Goal: Task Accomplishment & Management: Manage account settings

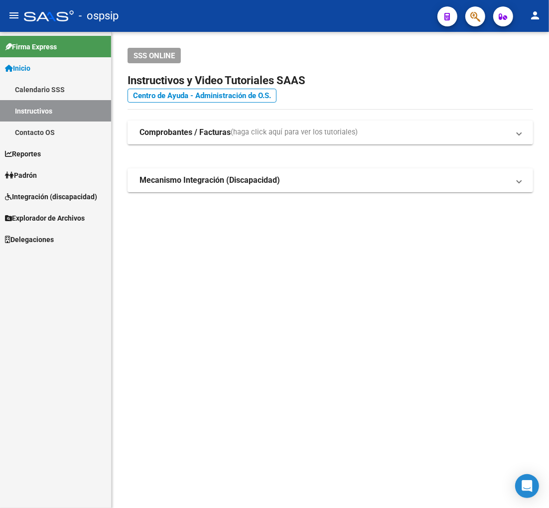
click at [469, 16] on button "button" at bounding box center [475, 16] width 20 height 20
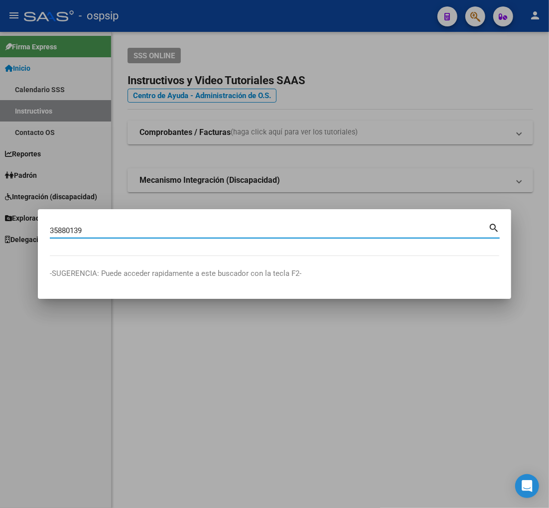
type input "35880139"
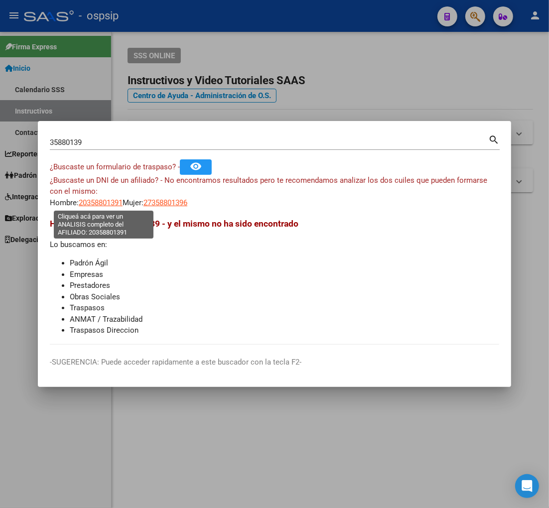
click at [98, 200] on span "20358801391" at bounding box center [101, 202] width 44 height 9
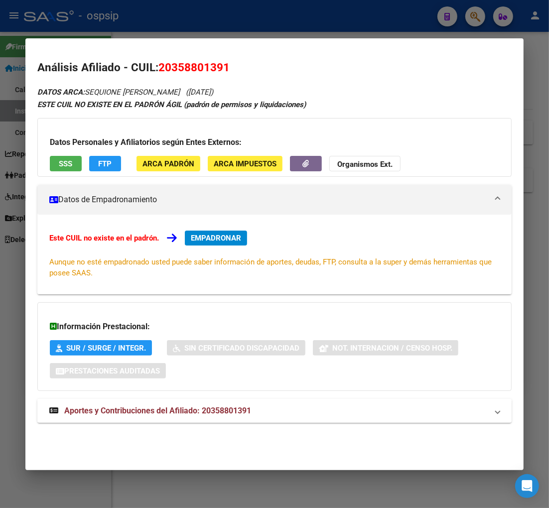
click at [142, 412] on span "Aportes y Contribuciones del Afiliado: 20358801391" at bounding box center [157, 410] width 187 height 9
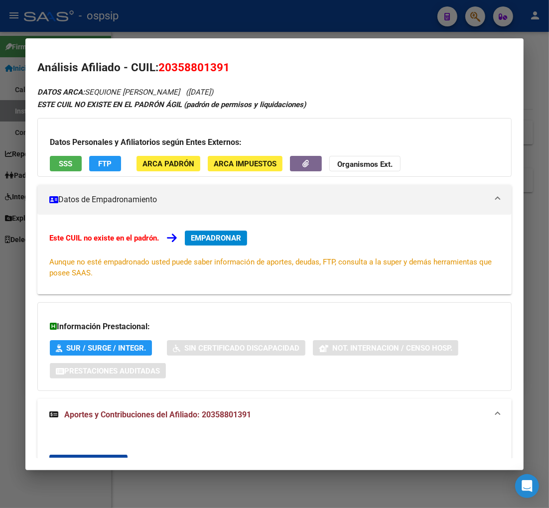
click at [172, 67] on span "20358801391" at bounding box center [193, 67] width 71 height 13
drag, startPoint x: 181, startPoint y: 65, endPoint x: 190, endPoint y: 65, distance: 9.0
click at [187, 65] on span "20358801391" at bounding box center [193, 67] width 71 height 13
click at [191, 65] on span "20358801391" at bounding box center [193, 67] width 71 height 13
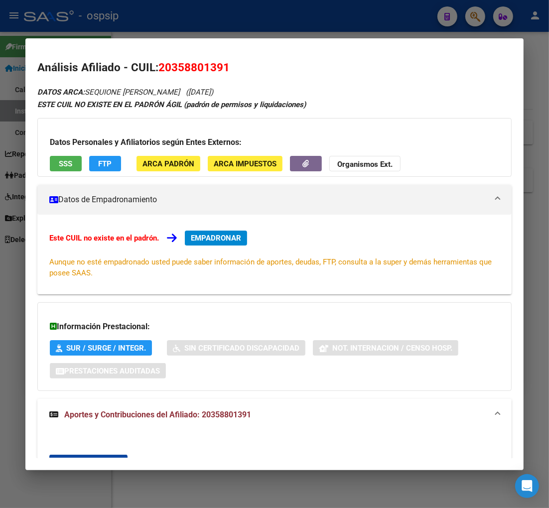
click at [265, 76] on div "Análisis Afiliado - CUIL: 20358801391 DATOS ARCA: SEQUIONE MAXIMILIANO ARNALDO …" at bounding box center [274, 501] width 474 height 885
drag, startPoint x: 172, startPoint y: 63, endPoint x: 222, endPoint y: 61, distance: 49.8
click at [222, 61] on span "20358801391" at bounding box center [193, 67] width 71 height 13
copy span "35880139"
click at [250, 83] on div "Análisis Afiliado - CUIL: 20358801391 DATOS ARCA: SEQUIONE MAXIMILIANO ARNALDO …" at bounding box center [274, 501] width 474 height 885
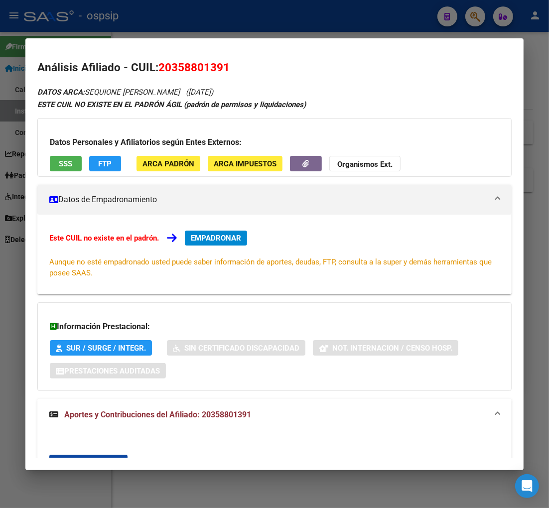
click at [472, 15] on div at bounding box center [274, 254] width 549 height 508
click at [472, 15] on icon "button" at bounding box center [475, 16] width 10 height 11
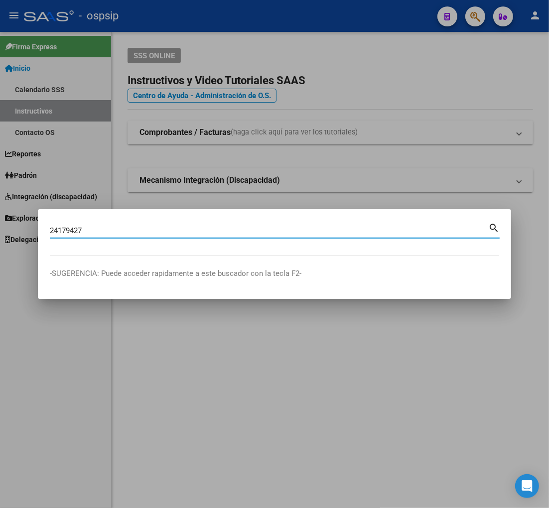
type input "24179427"
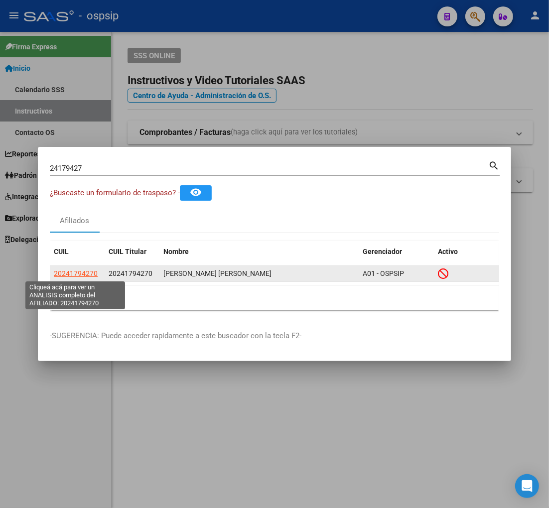
click at [75, 275] on span "20241794270" at bounding box center [76, 273] width 44 height 8
type textarea "20241794270"
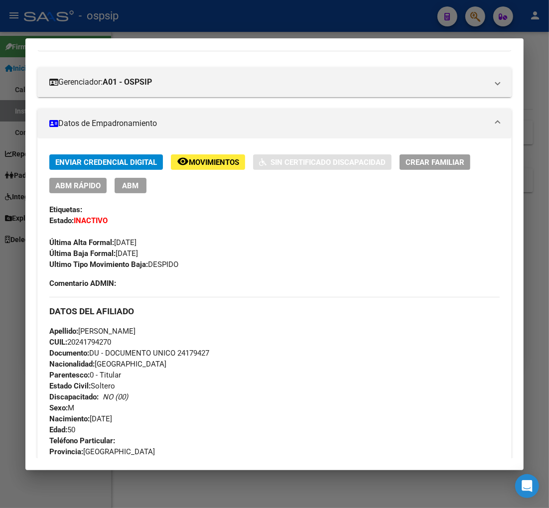
scroll to position [111, 0]
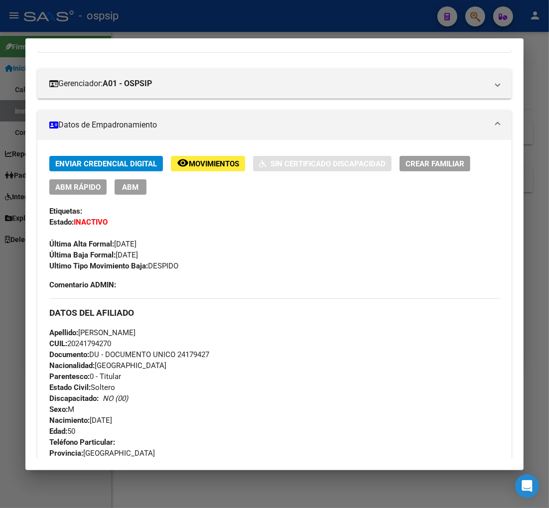
click at [228, 165] on span "Movimientos" at bounding box center [214, 163] width 50 height 9
click at [205, 163] on span "Movimientos" at bounding box center [214, 163] width 50 height 9
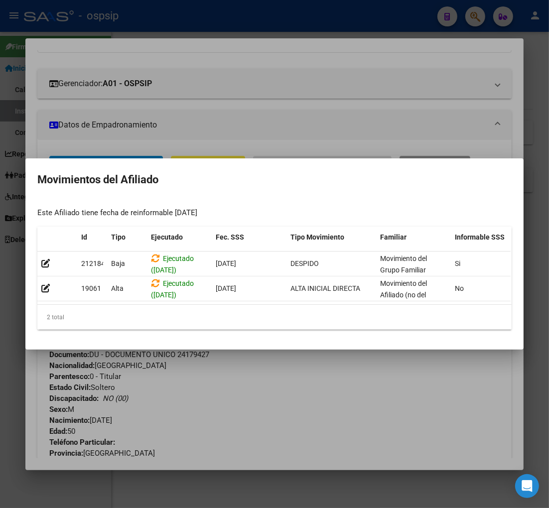
click at [268, 387] on div at bounding box center [274, 254] width 549 height 508
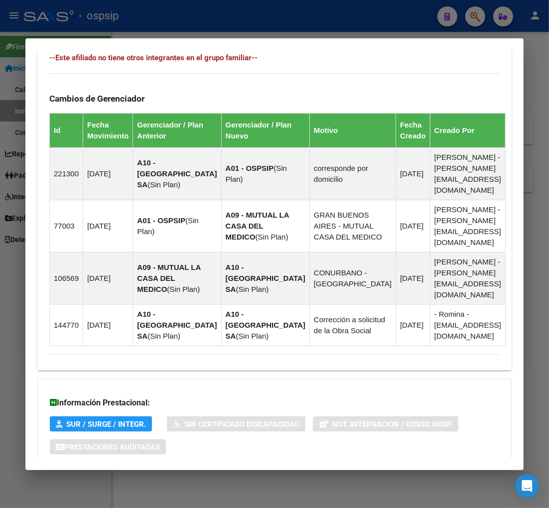
scroll to position [671, 0]
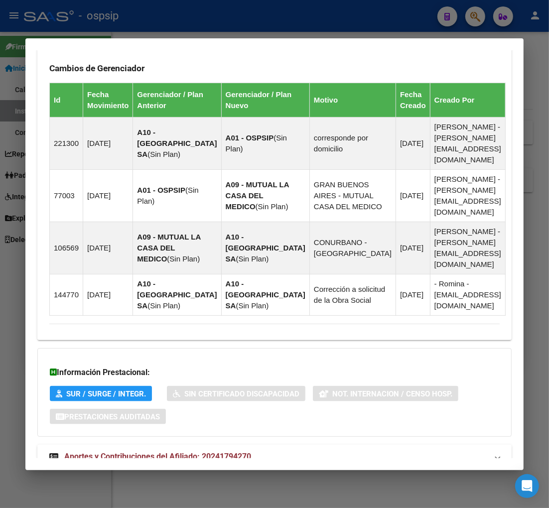
click at [131, 452] on span "Aportes y Contribuciones del Afiliado: 20241794270" at bounding box center [157, 456] width 187 height 9
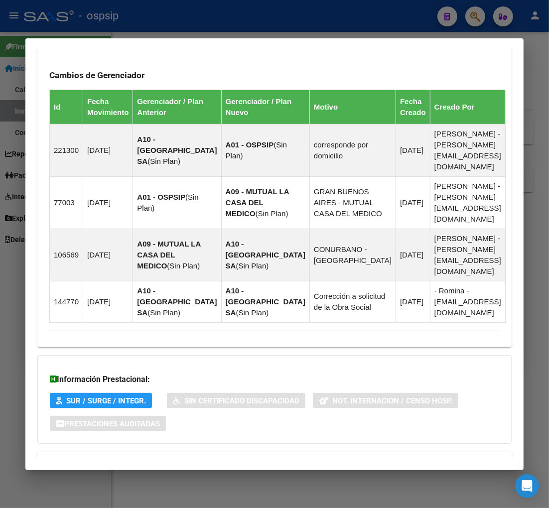
scroll to position [619, 0]
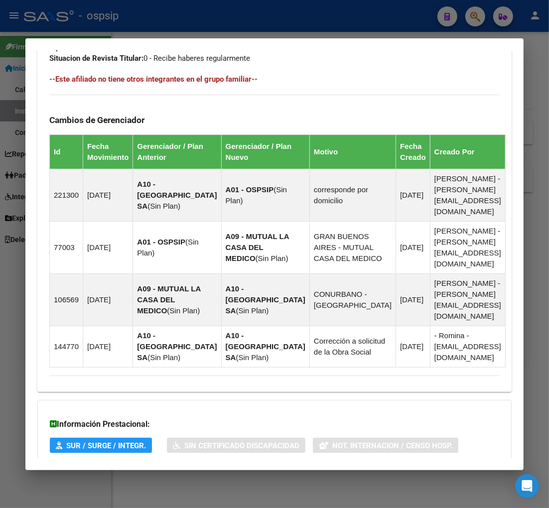
click at [471, 22] on div at bounding box center [274, 254] width 549 height 508
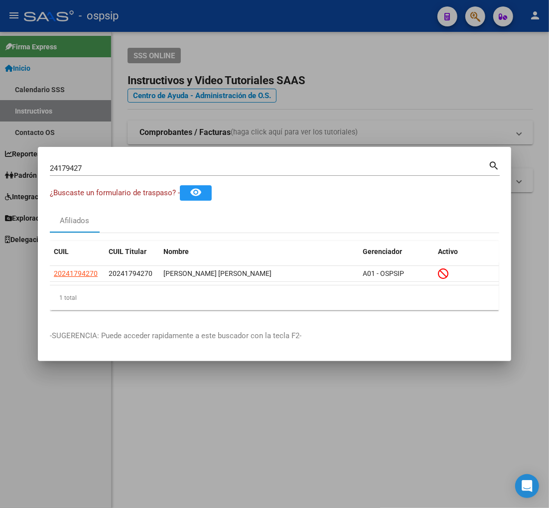
click at [102, 170] on input "24179427" at bounding box center [269, 168] width 438 height 9
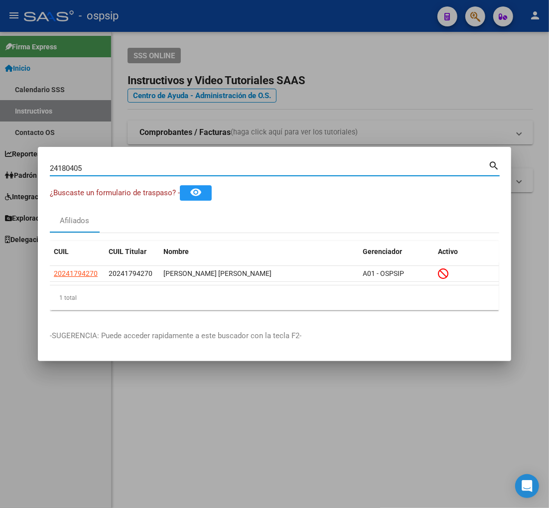
type input "24180405"
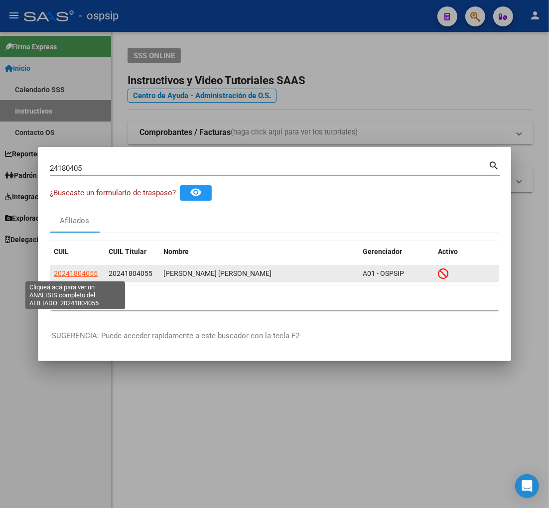
click at [85, 274] on span "20241804055" at bounding box center [76, 273] width 44 height 8
type textarea "20241804055"
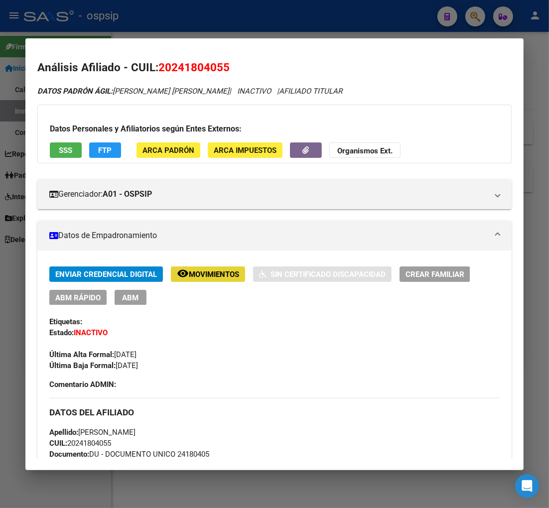
click at [215, 274] on span "Movimientos" at bounding box center [214, 274] width 50 height 9
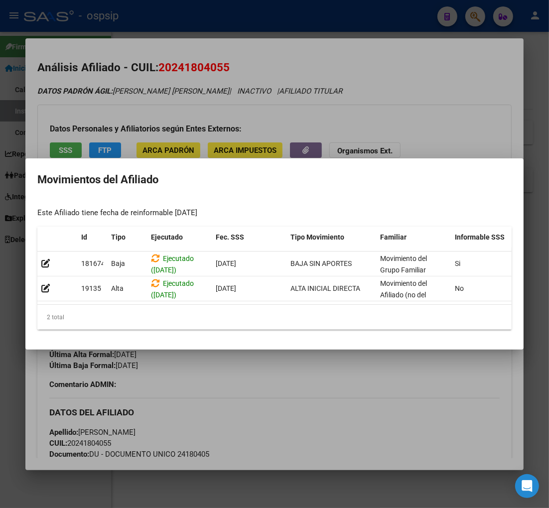
click at [291, 390] on div at bounding box center [274, 254] width 549 height 508
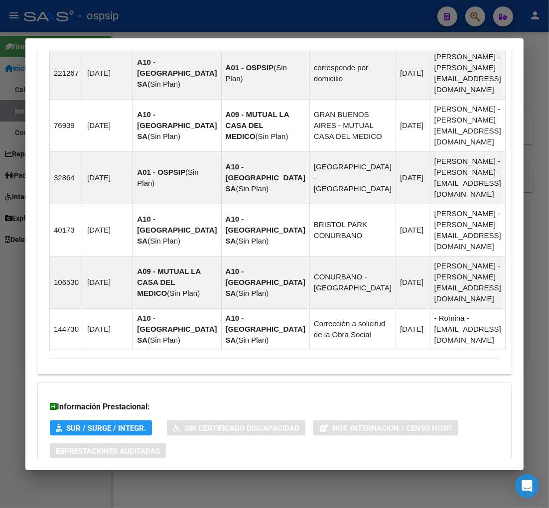
scroll to position [813, 0]
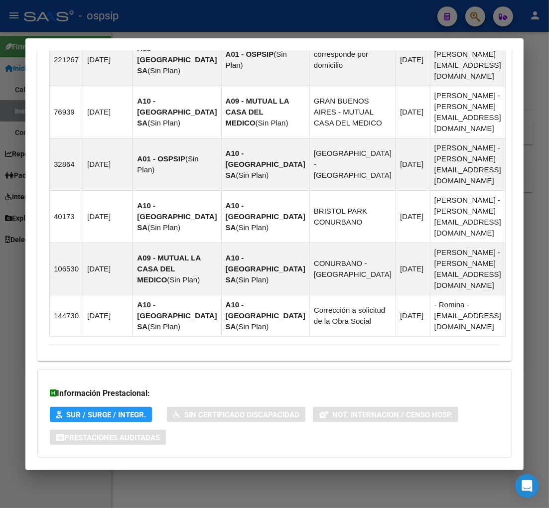
click at [135, 472] on strong "Aportes y Contribuciones del Afiliado: 20241804055" at bounding box center [150, 478] width 202 height 12
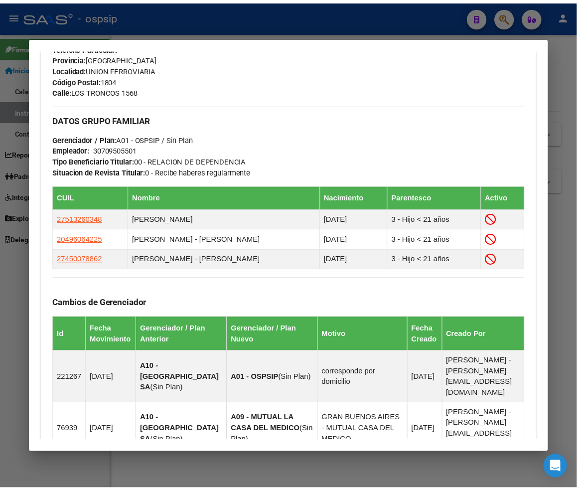
scroll to position [498, 0]
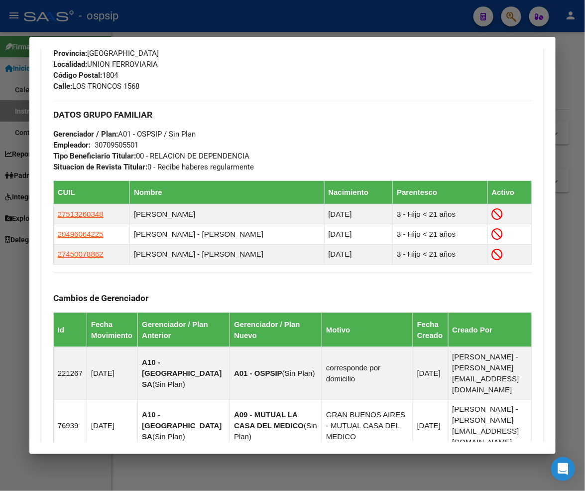
click at [516, 20] on div at bounding box center [292, 245] width 585 height 491
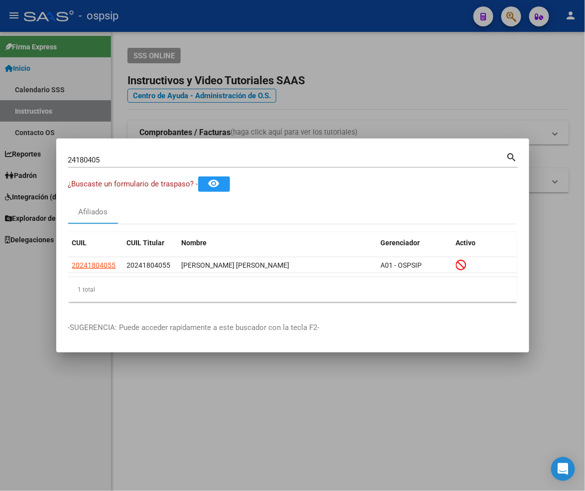
click at [150, 161] on input "24180405" at bounding box center [287, 159] width 438 height 9
type input "2"
type input "24181351"
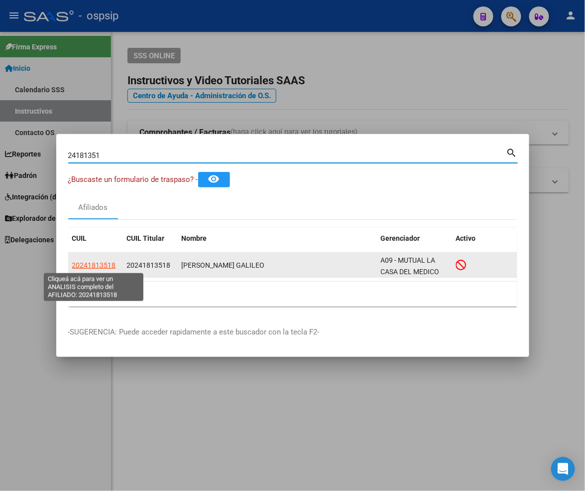
click at [95, 265] on span "20241813518" at bounding box center [94, 265] width 44 height 8
type textarea "20241813518"
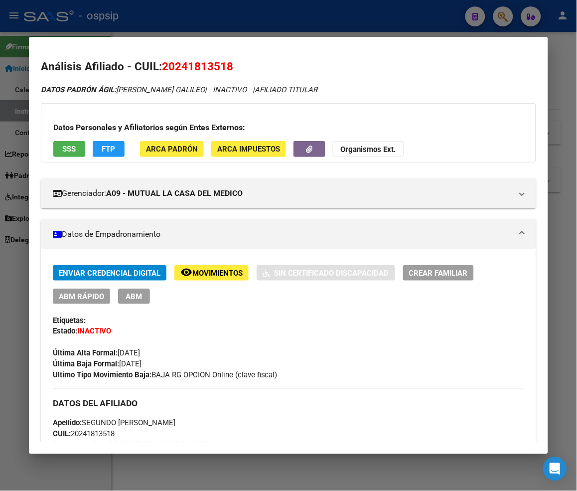
click at [202, 272] on span "Movimientos" at bounding box center [217, 272] width 50 height 9
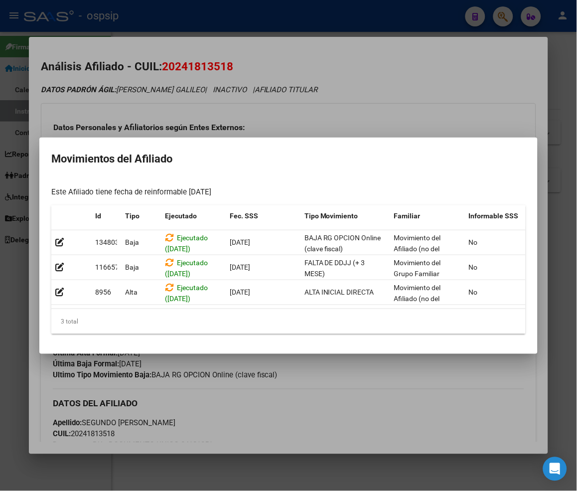
click at [339, 394] on div at bounding box center [288, 245] width 577 height 491
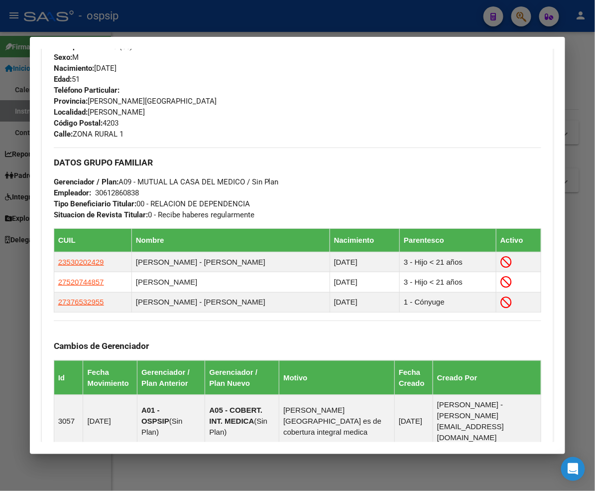
scroll to position [419, 0]
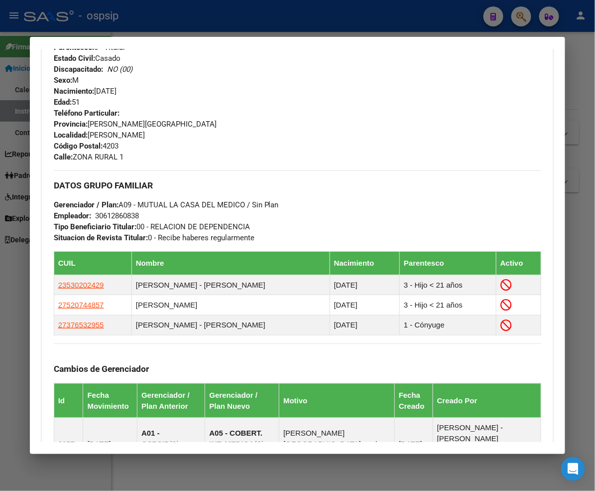
click at [519, 16] on div at bounding box center [297, 245] width 595 height 491
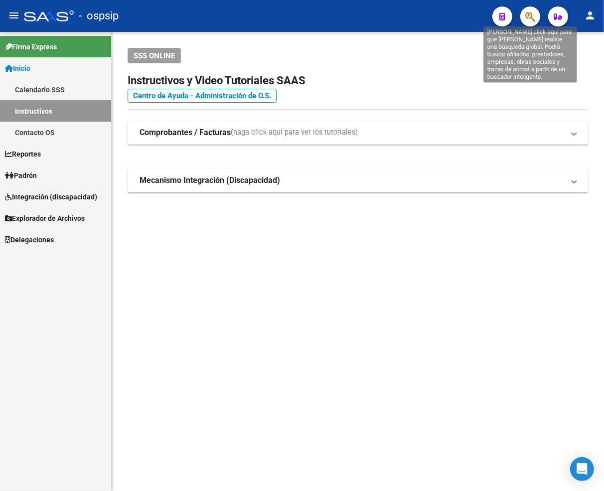
click at [531, 14] on icon "button" at bounding box center [530, 16] width 10 height 11
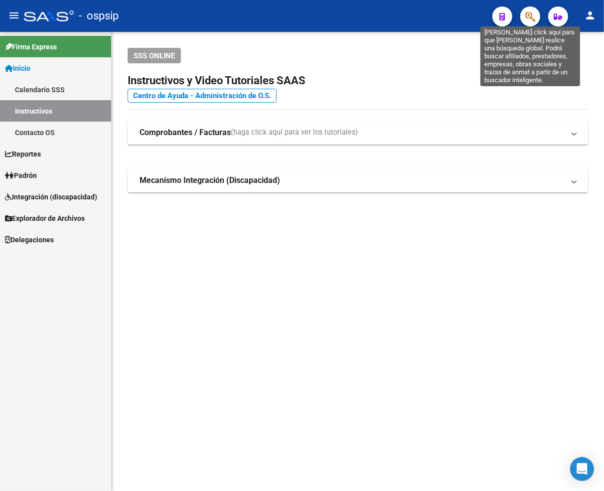
click at [529, 13] on icon "button" at bounding box center [530, 16] width 10 height 11
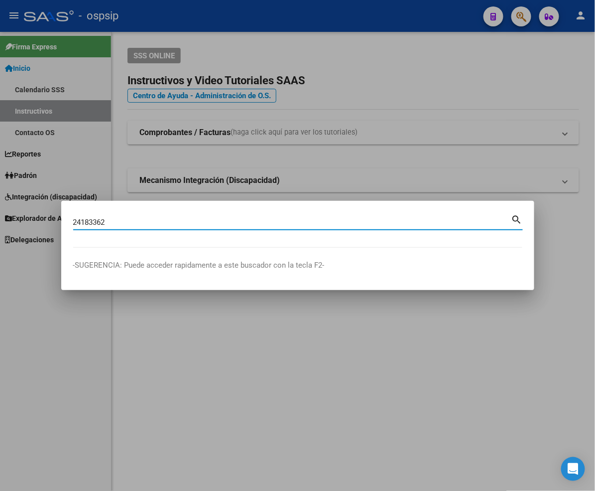
type input "24183362"
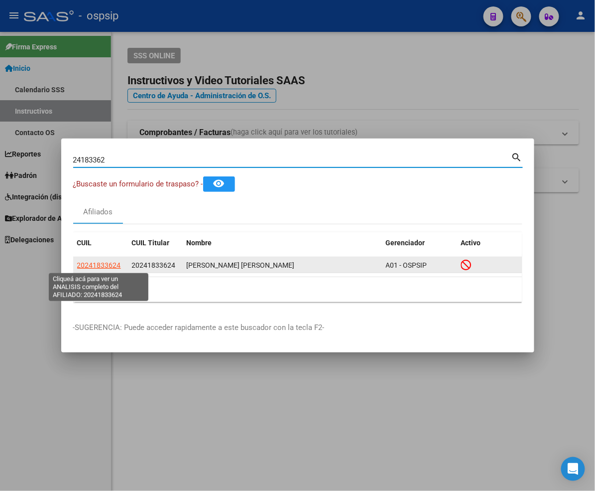
click at [111, 265] on span "20241833624" at bounding box center [99, 265] width 44 height 8
type textarea "20241833624"
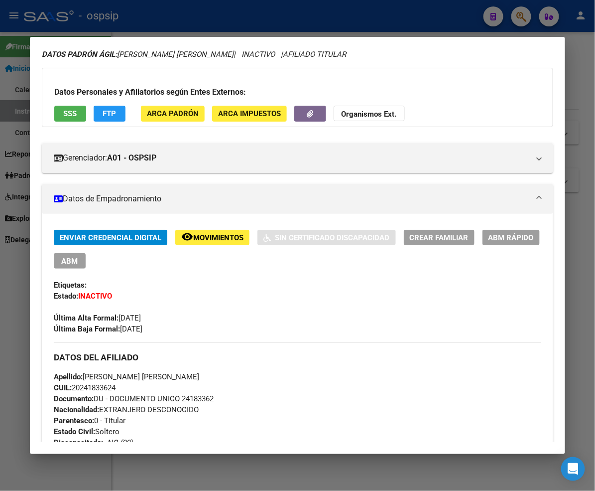
scroll to position [55, 0]
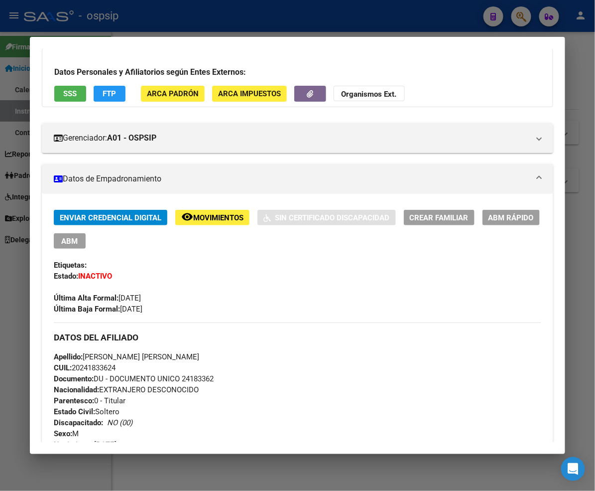
click at [193, 217] on span "Movimientos" at bounding box center [218, 217] width 50 height 9
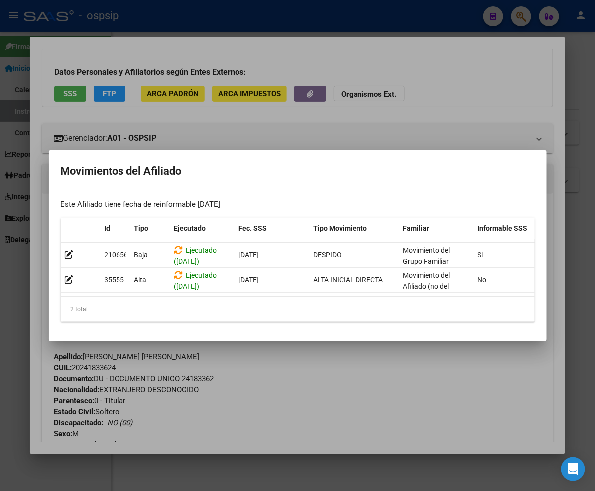
click at [282, 385] on div at bounding box center [297, 245] width 595 height 491
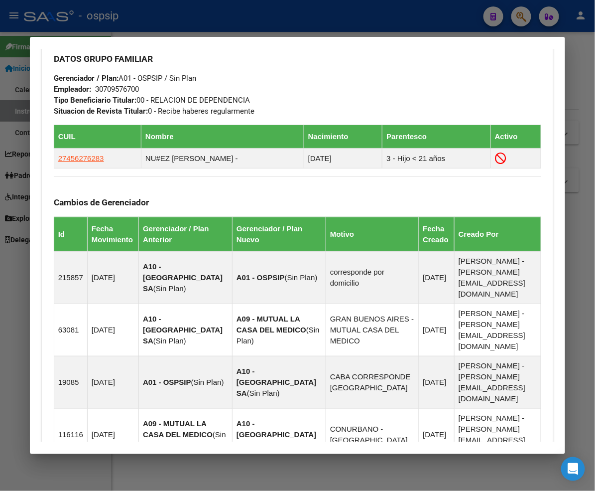
scroll to position [626, 0]
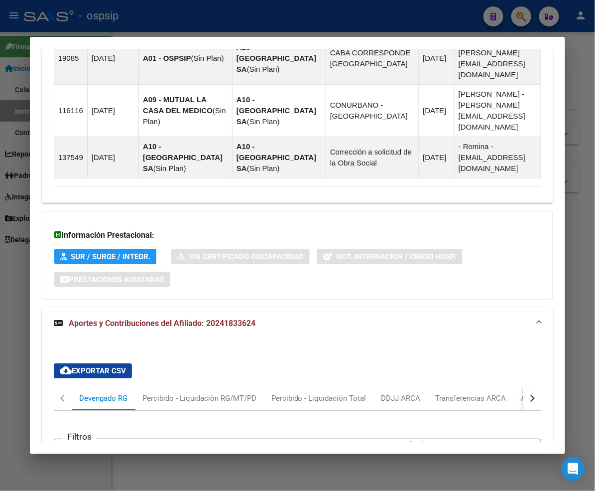
scroll to position [905, 0]
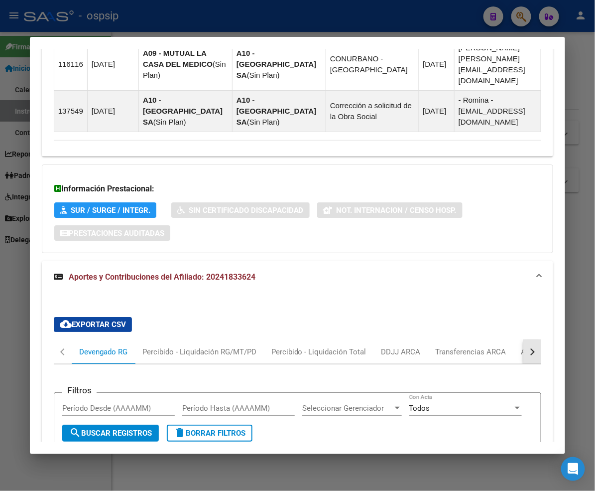
click at [541, 340] on button "button" at bounding box center [532, 352] width 18 height 24
click at [513, 346] on div "ARCA Relaciones Laborales" at bounding box center [526, 351] width 93 height 11
click at [513, 271] on mat-panel-title "Aportes y Contribuciones del Afiliado: 20241833624" at bounding box center [292, 277] width 476 height 12
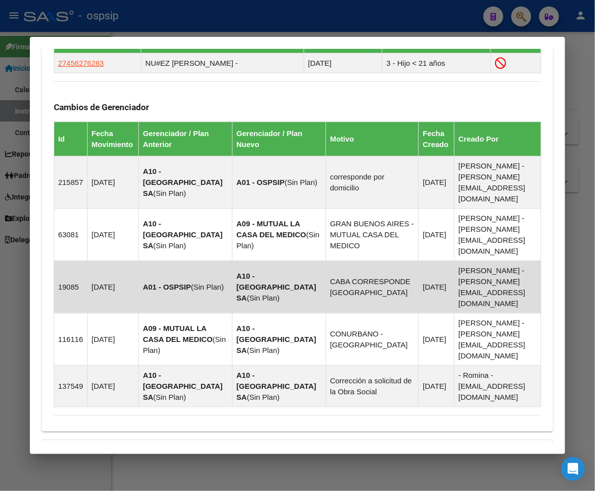
scroll to position [626, 0]
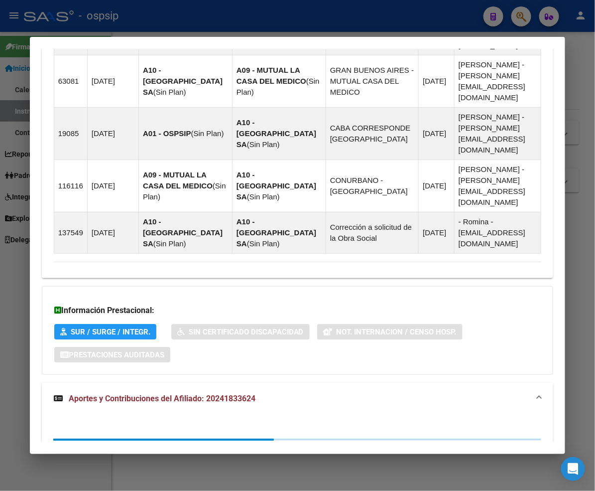
scroll to position [819, 0]
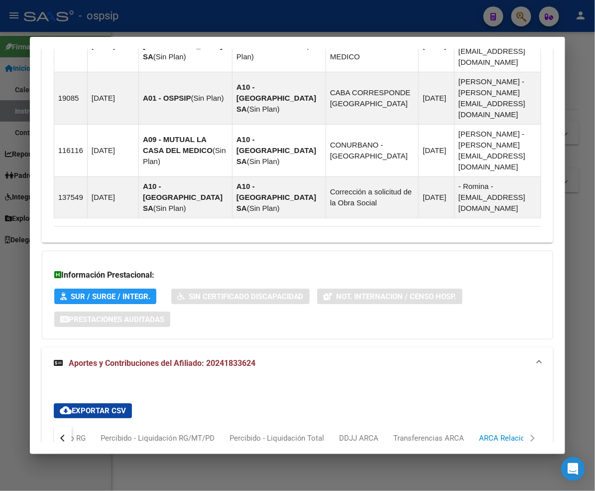
click at [490, 432] on div "ARCA Relaciones Laborales" at bounding box center [526, 437] width 93 height 11
click at [54, 426] on button "button" at bounding box center [63, 438] width 18 height 24
click at [72, 426] on div "Devengado RG" at bounding box center [103, 438] width 63 height 24
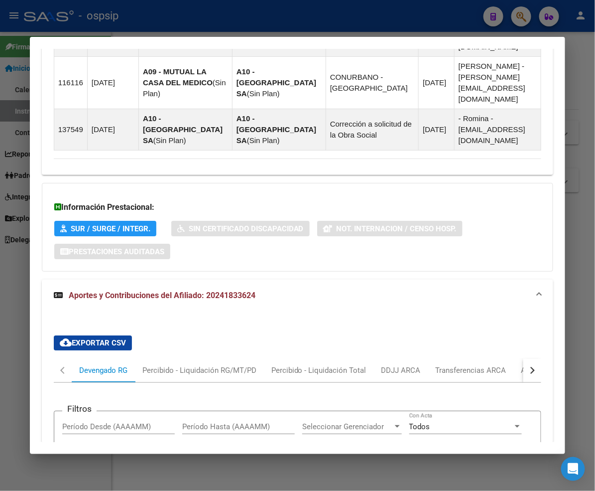
scroll to position [985, 0]
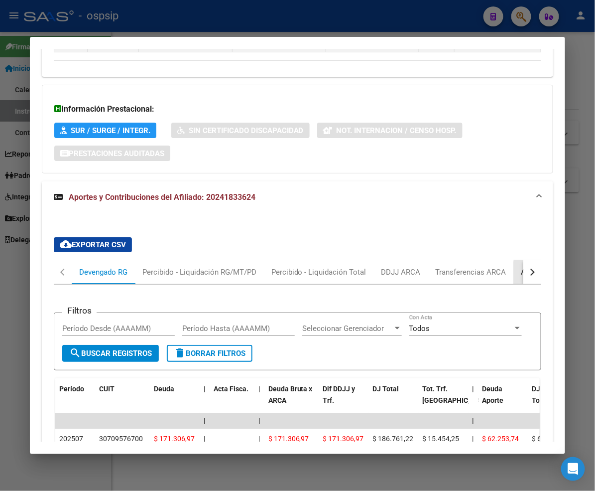
click at [540, 266] on div "ARCA Relaciones Laborales" at bounding box center [567, 271] width 93 height 11
click at [540, 128] on div "Información Prestacional: SUR / SURGE / INTEGR. Sin Certificado Discapacidad No…" at bounding box center [298, 129] width 512 height 89
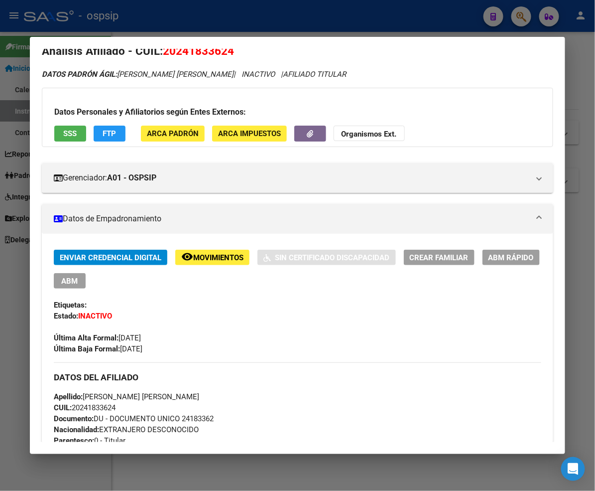
scroll to position [0, 0]
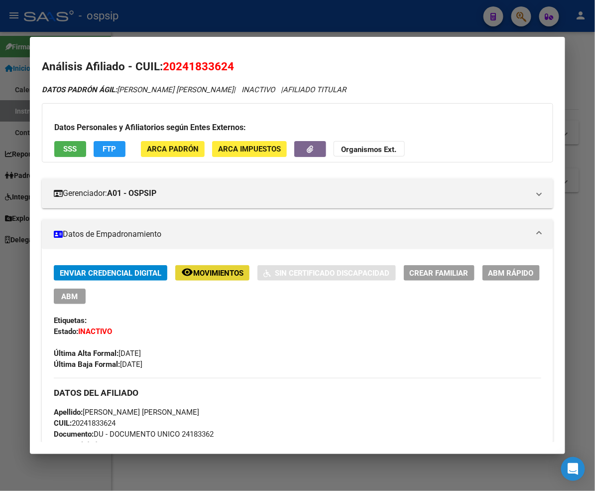
click at [193, 271] on span "Movimientos" at bounding box center [218, 272] width 50 height 9
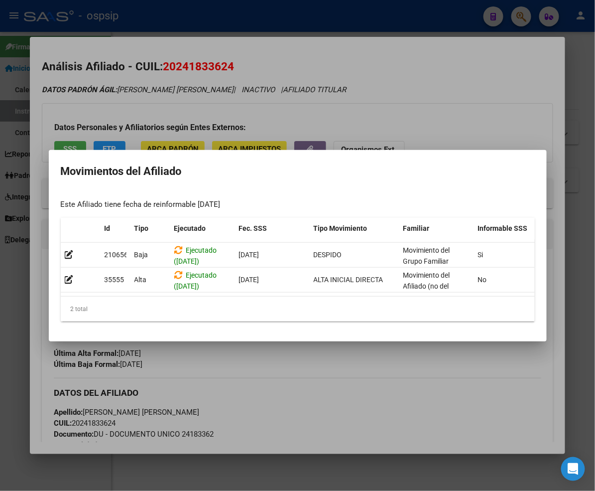
click at [369, 403] on div at bounding box center [297, 245] width 595 height 491
click at [369, 406] on div "Apellido: OMAR JULIO NUÑEZ CUIL: 20241833624 Documento: DU - DOCUMENTO UNICO 24…" at bounding box center [298, 461] width 488 height 110
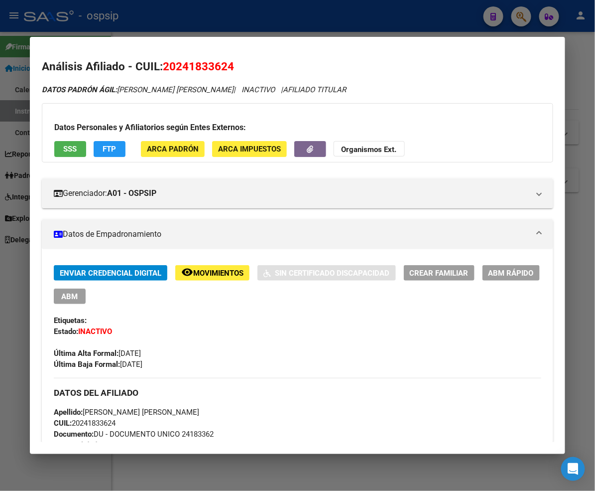
click at [525, 17] on div at bounding box center [297, 245] width 595 height 491
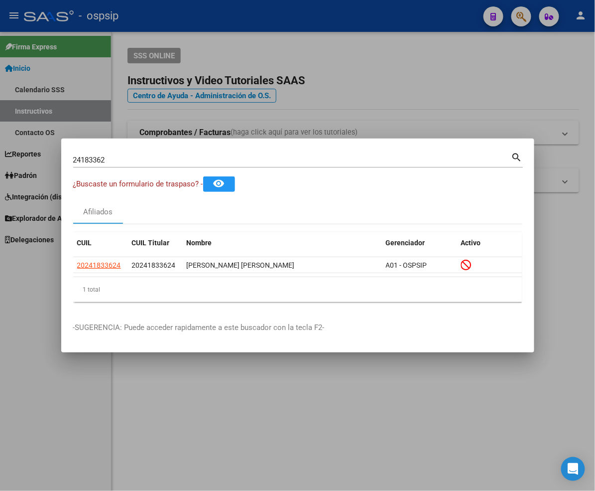
click at [112, 157] on input "24183362" at bounding box center [292, 159] width 438 height 9
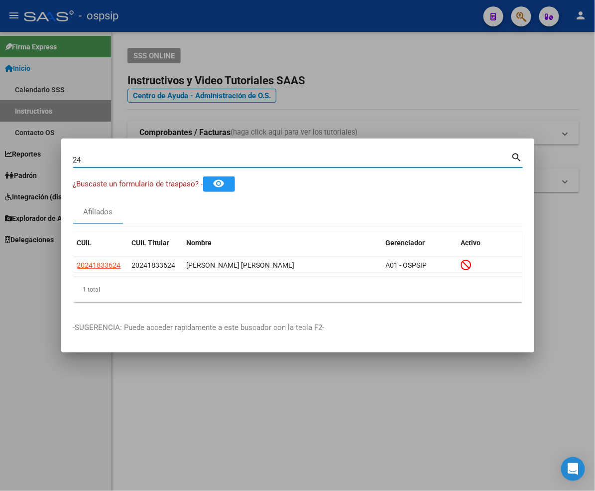
type input "2"
type input "24183947"
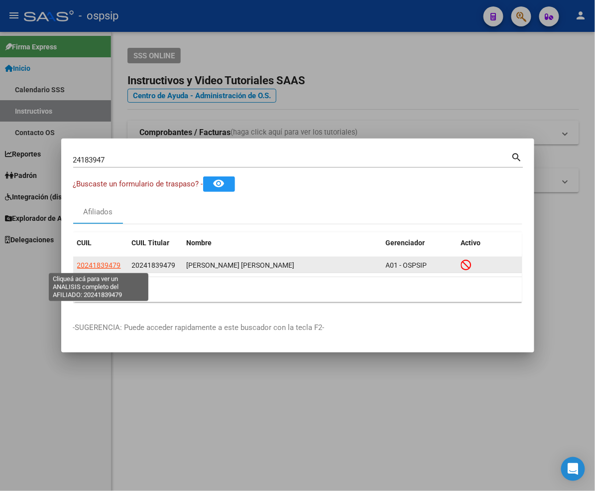
click at [97, 264] on span "20241839479" at bounding box center [99, 265] width 44 height 8
type textarea "20241839479"
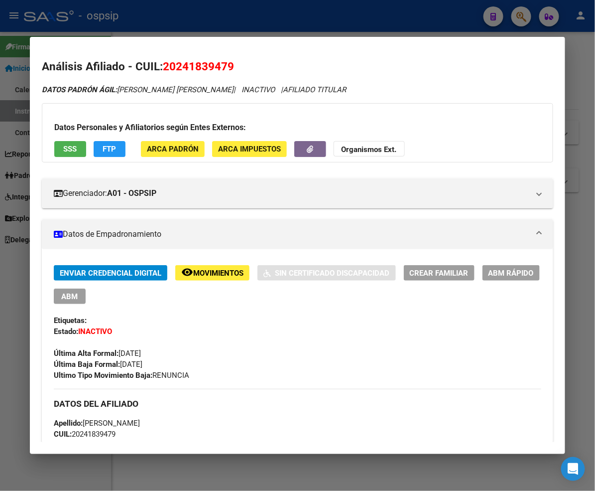
click at [176, 279] on button "remove_red_eye Movimientos" at bounding box center [212, 272] width 74 height 15
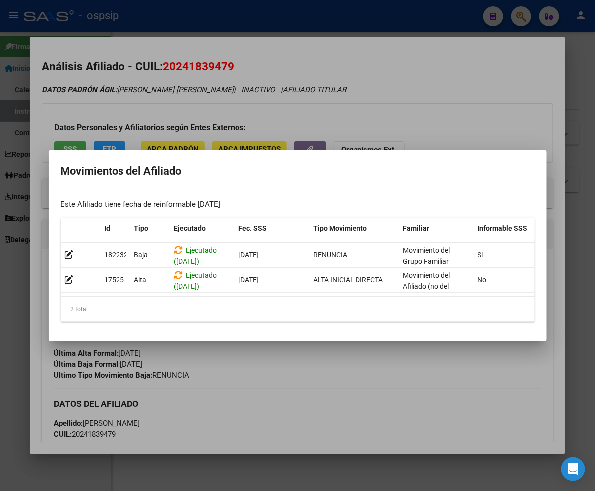
click at [289, 380] on div at bounding box center [297, 245] width 595 height 491
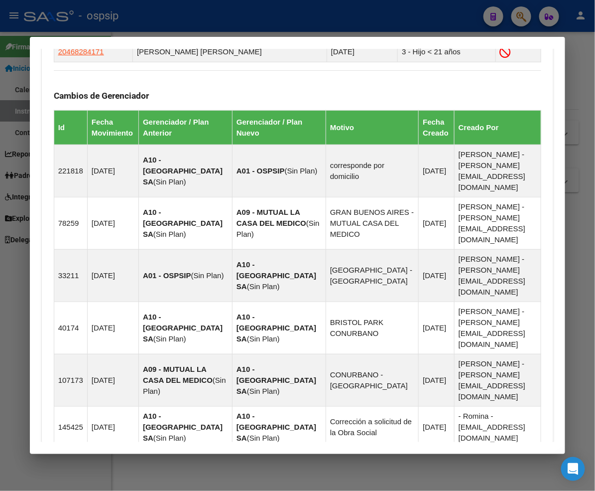
scroll to position [708, 0]
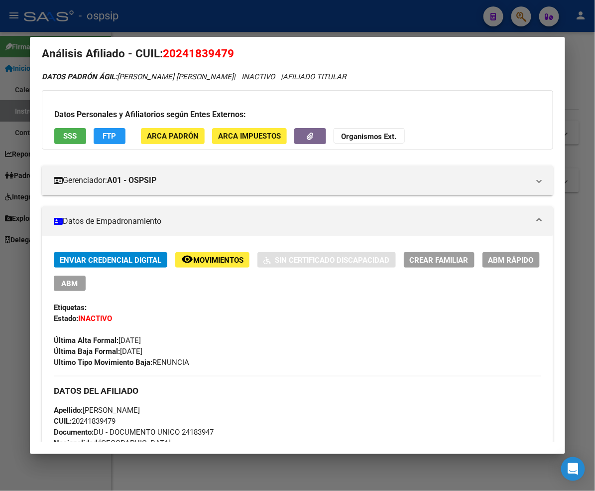
scroll to position [0, 0]
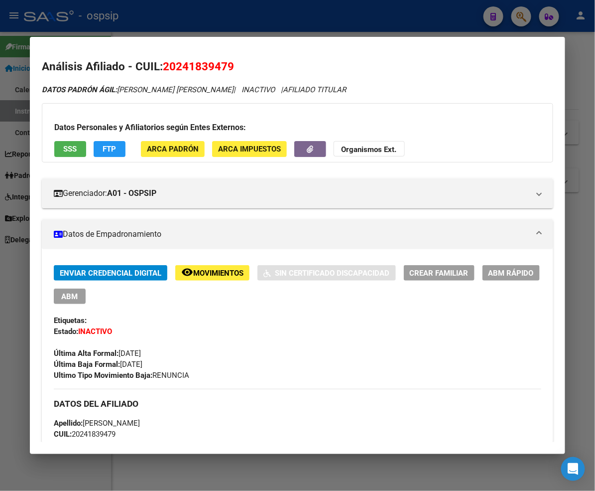
click at [515, 19] on div at bounding box center [297, 245] width 595 height 491
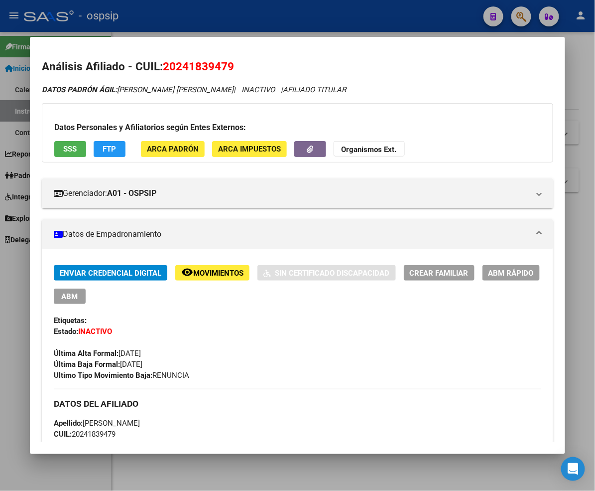
click at [515, 19] on div at bounding box center [297, 245] width 595 height 491
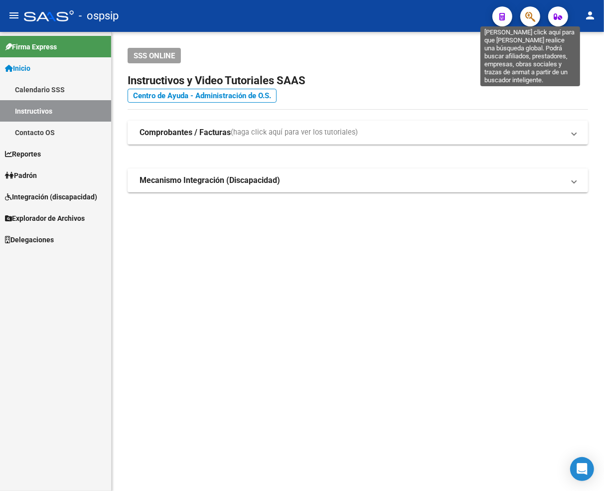
click at [533, 14] on icon "button" at bounding box center [530, 16] width 10 height 11
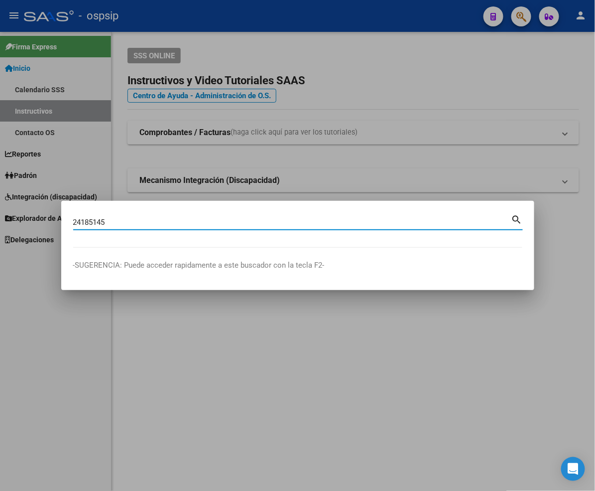
type input "24185145"
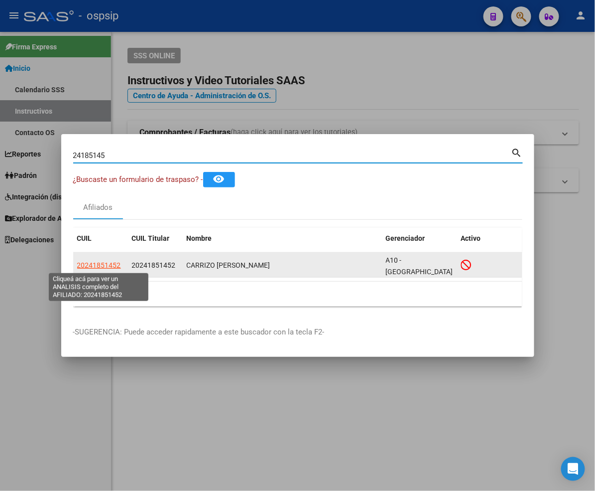
click at [95, 265] on span "20241851452" at bounding box center [99, 265] width 44 height 8
type textarea "20241851452"
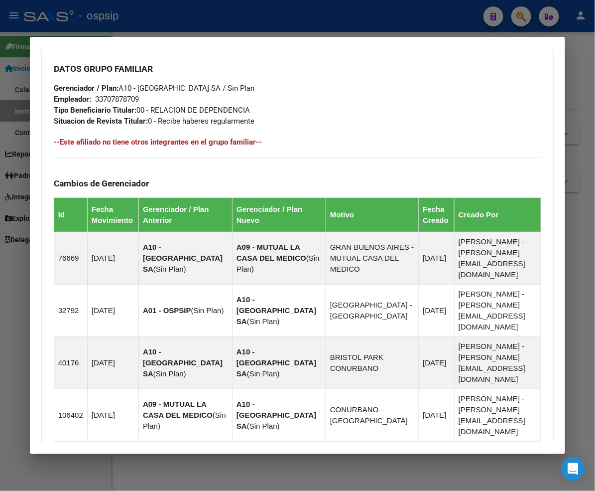
scroll to position [596, 0]
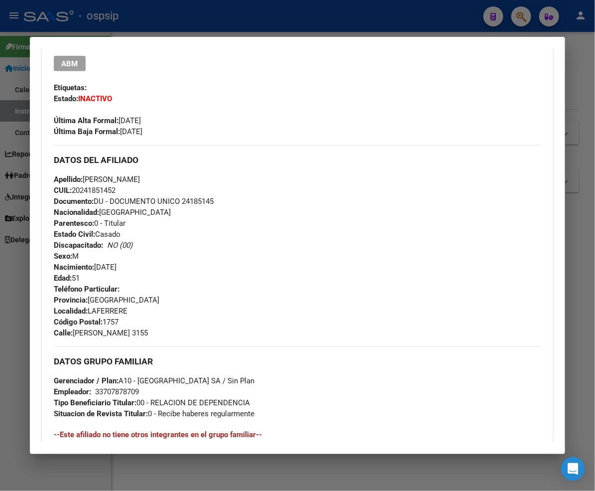
scroll to position [178, 0]
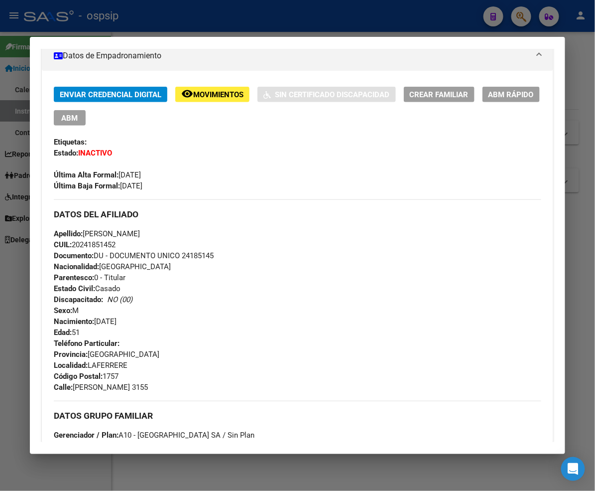
click at [193, 98] on span "Movimientos" at bounding box center [218, 94] width 50 height 9
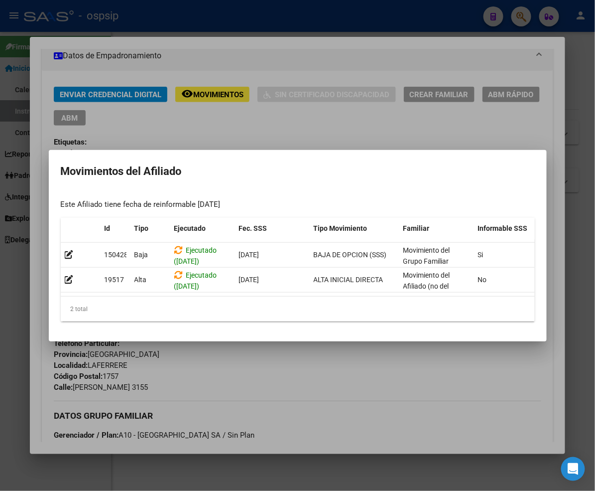
click at [210, 135] on div at bounding box center [297, 245] width 595 height 491
click at [210, 158] on div "Última Alta Formal: 14/09/1998" at bounding box center [298, 169] width 488 height 22
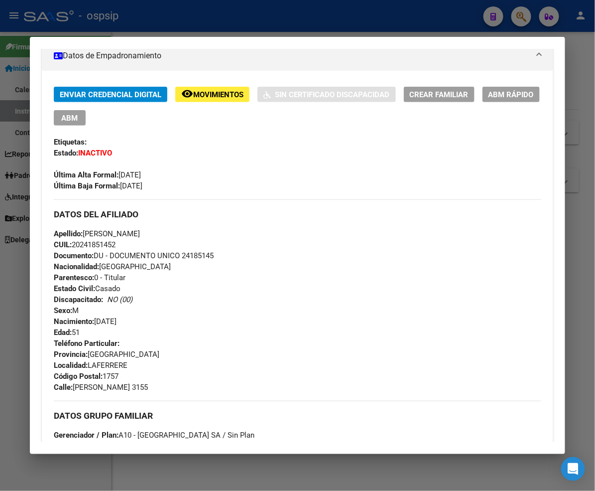
click at [515, 24] on div at bounding box center [297, 245] width 595 height 491
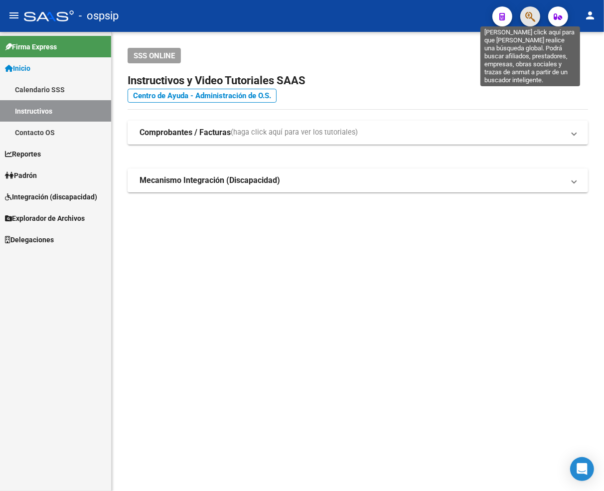
click at [526, 18] on icon "button" at bounding box center [530, 16] width 10 height 11
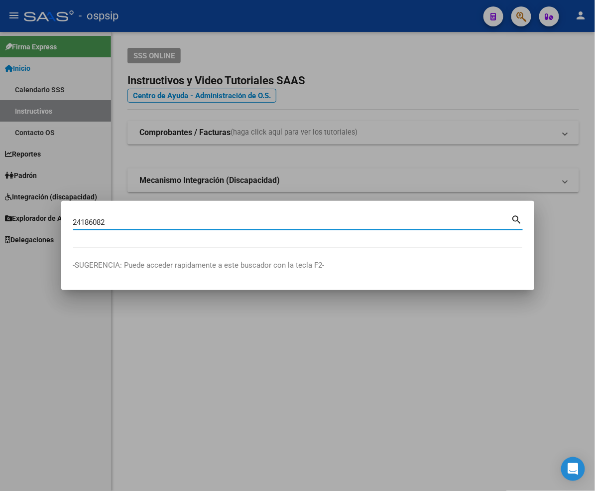
type input "24186082"
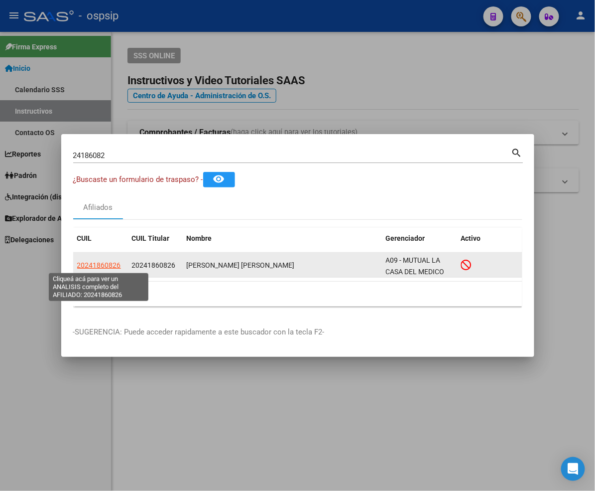
click at [102, 263] on span "20241860826" at bounding box center [99, 265] width 44 height 8
type textarea "20241860826"
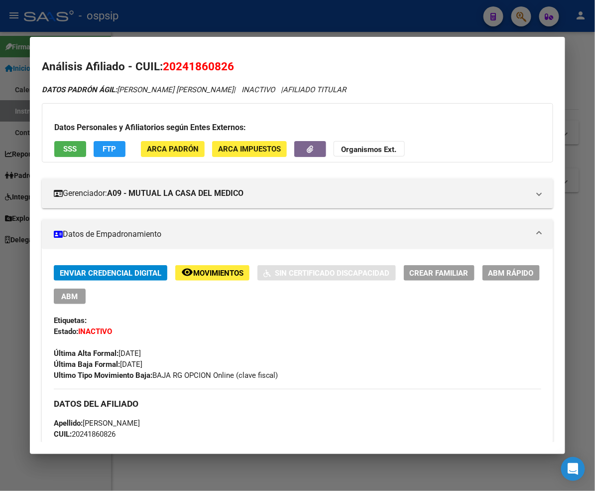
click at [193, 276] on span "Movimientos" at bounding box center [218, 272] width 50 height 9
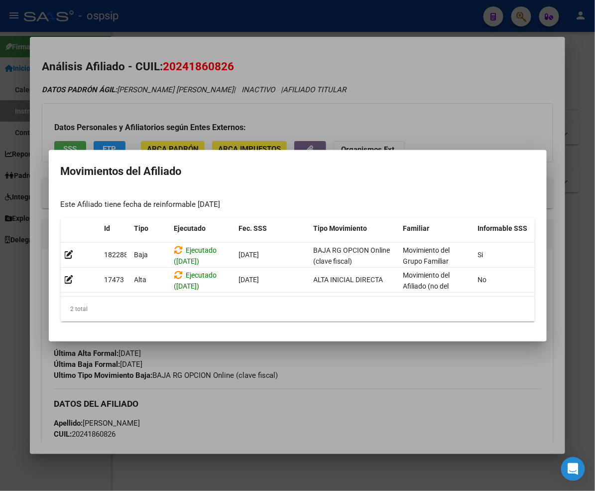
click at [340, 371] on div at bounding box center [297, 245] width 595 height 491
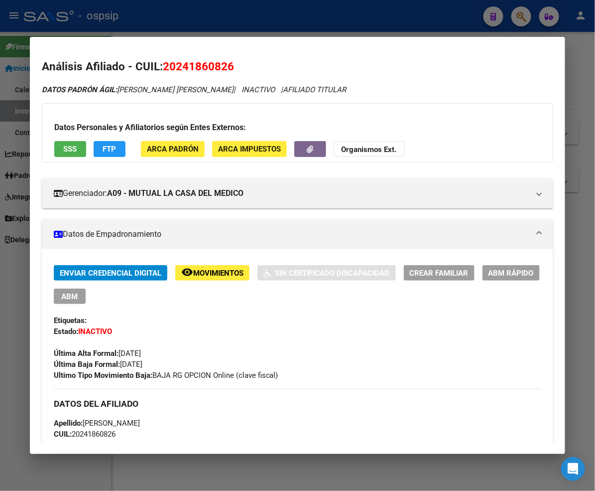
click at [180, 266] on button "remove_red_eye Movimientos" at bounding box center [212, 272] width 74 height 15
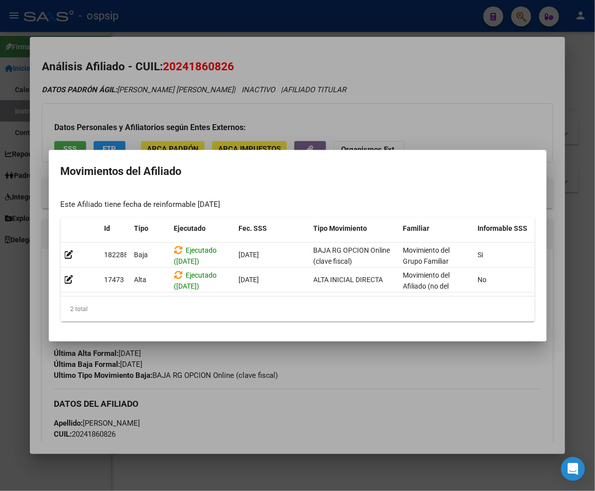
click at [332, 381] on div at bounding box center [297, 245] width 595 height 491
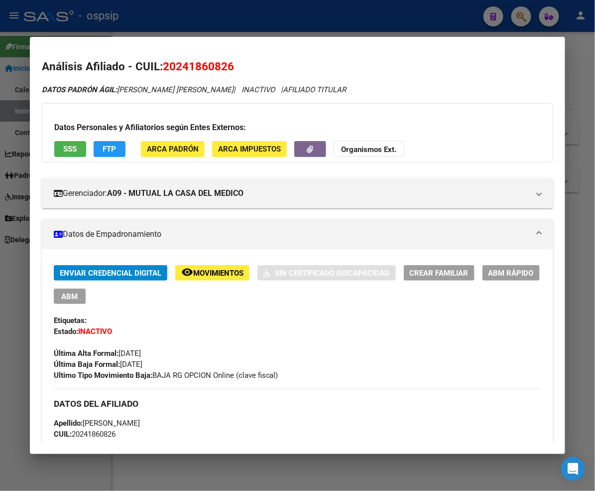
click at [515, 17] on div at bounding box center [297, 245] width 595 height 491
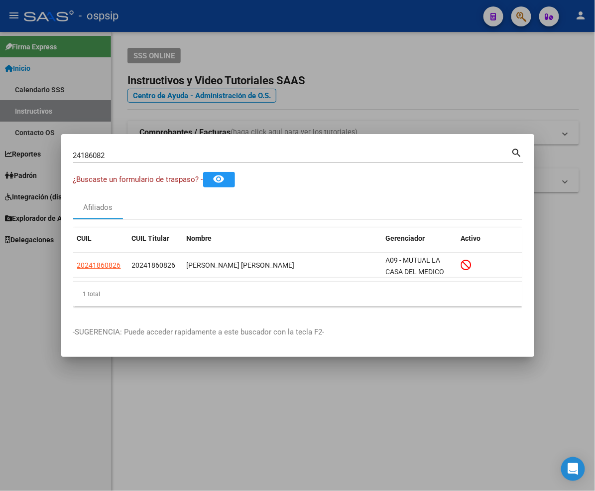
click at [121, 157] on input "24186082" at bounding box center [292, 155] width 438 height 9
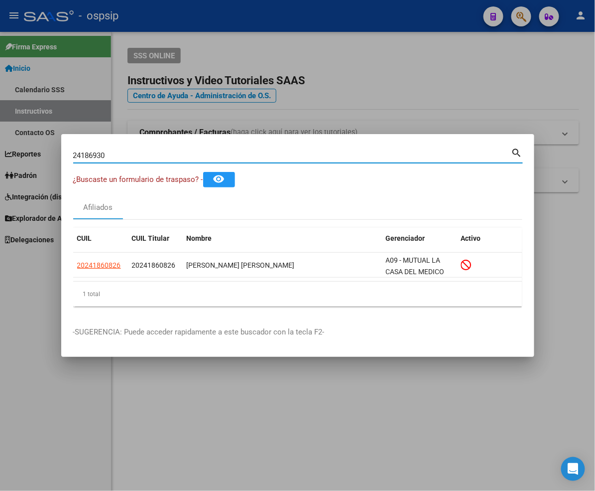
type input "24186930"
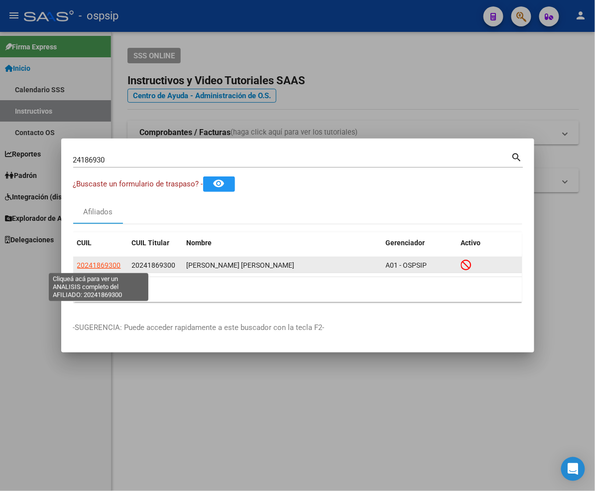
click at [97, 267] on span "20241869300" at bounding box center [99, 265] width 44 height 8
type textarea "20241869300"
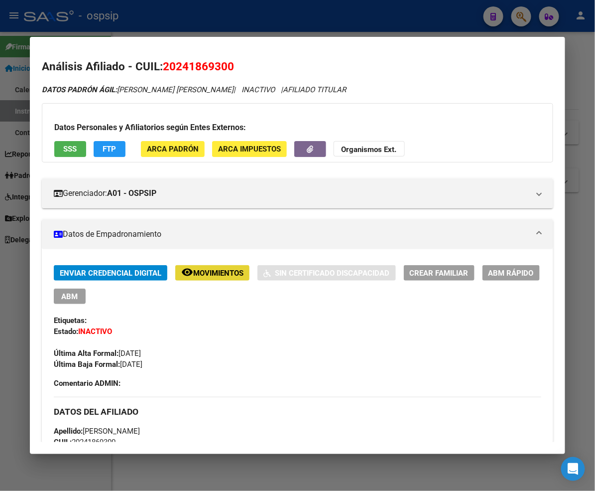
click at [193, 274] on span "Movimientos" at bounding box center [218, 272] width 50 height 9
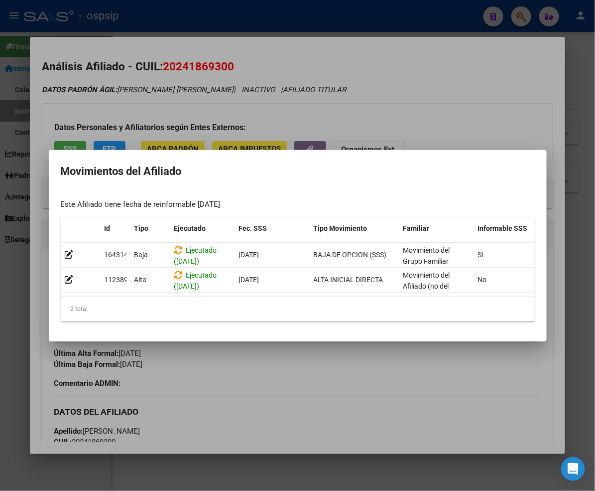
click at [371, 378] on div at bounding box center [297, 245] width 595 height 491
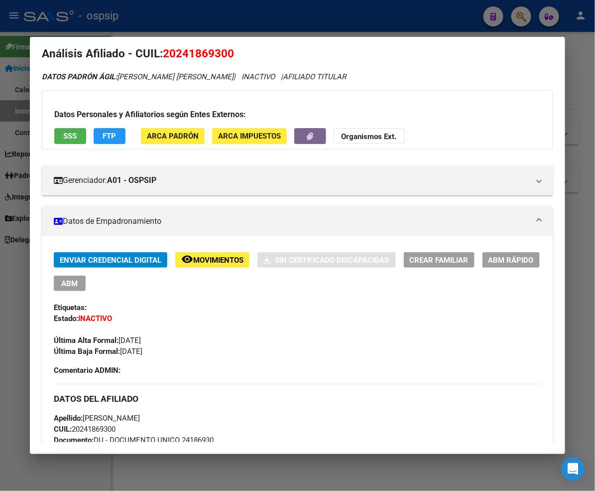
scroll to position [0, 0]
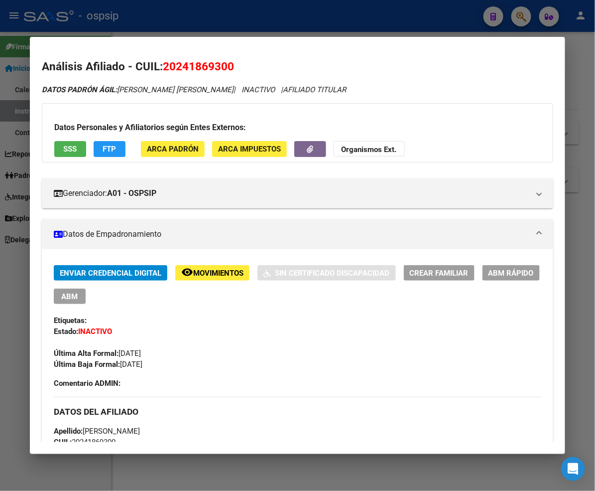
click at [521, 17] on div at bounding box center [297, 245] width 595 height 491
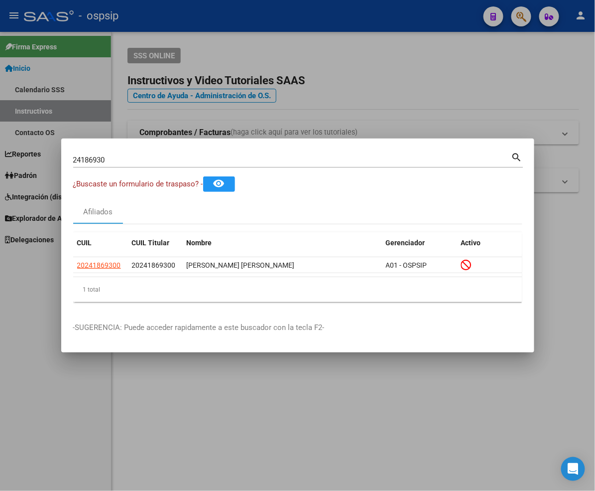
click at [133, 156] on input "24186930" at bounding box center [292, 159] width 438 height 9
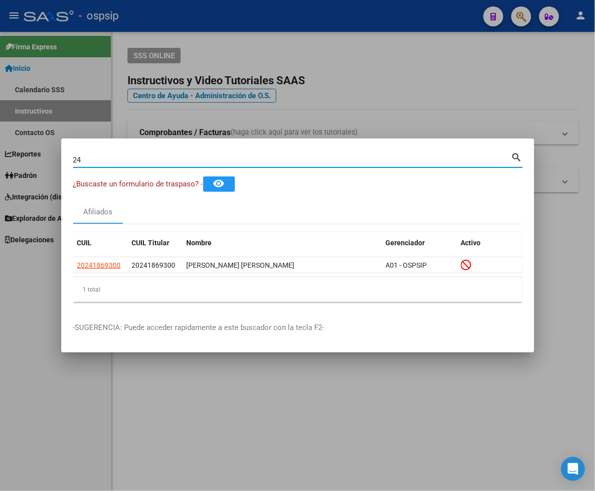
type input "2"
type input "24187063"
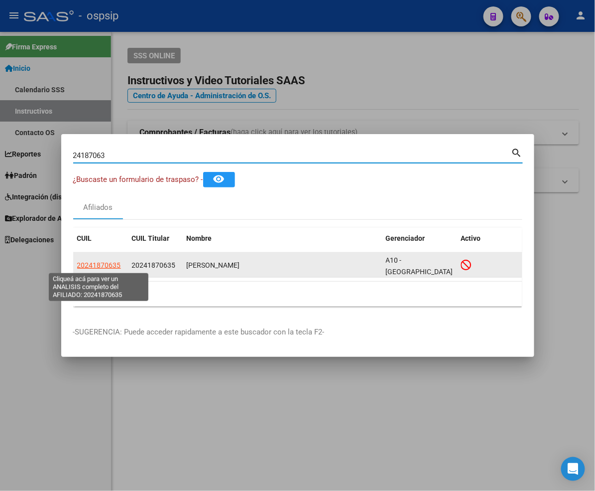
click at [93, 263] on span "20241870635" at bounding box center [99, 265] width 44 height 8
type textarea "20241870635"
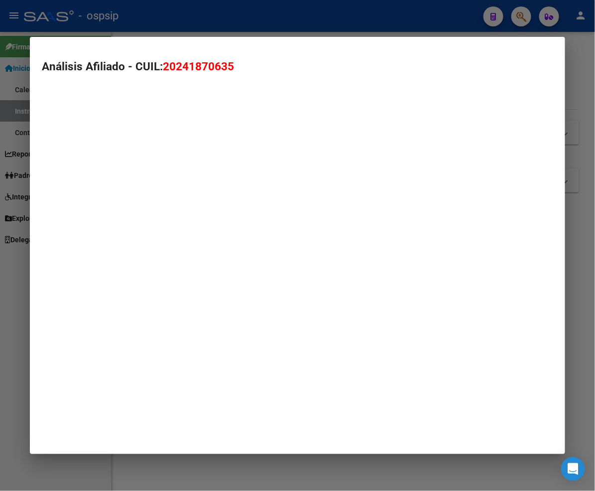
click at [93, 263] on mat-dialog-container "Análisis Afiliado - CUIL: 20241870635" at bounding box center [298, 245] width 536 height 417
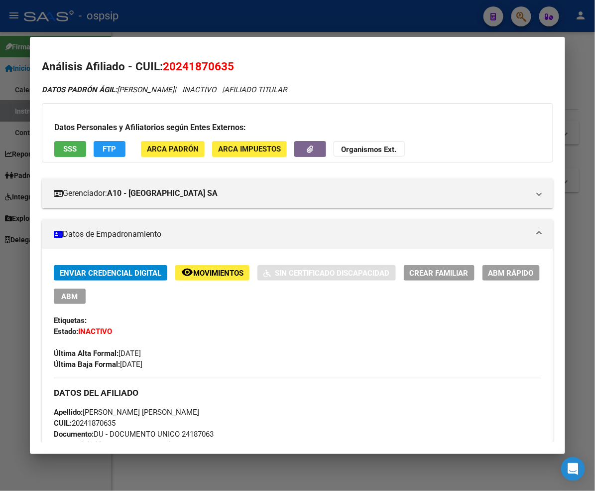
click at [193, 270] on span "Movimientos" at bounding box center [218, 272] width 50 height 9
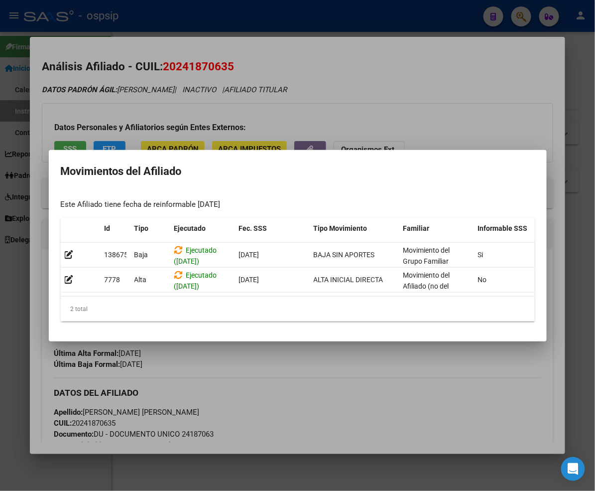
click at [336, 412] on div at bounding box center [297, 245] width 595 height 491
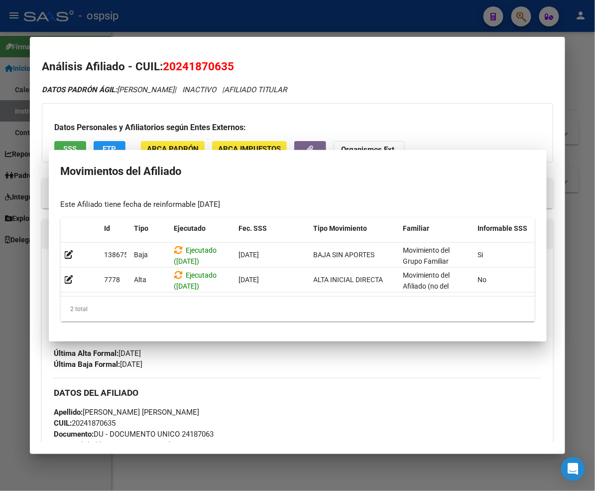
click at [335, 413] on div "Apellido: PABLO ANGEL FALERO CUIL: 20241870635 Documento: DU - DOCUMENTO UNICO …" at bounding box center [298, 461] width 488 height 110
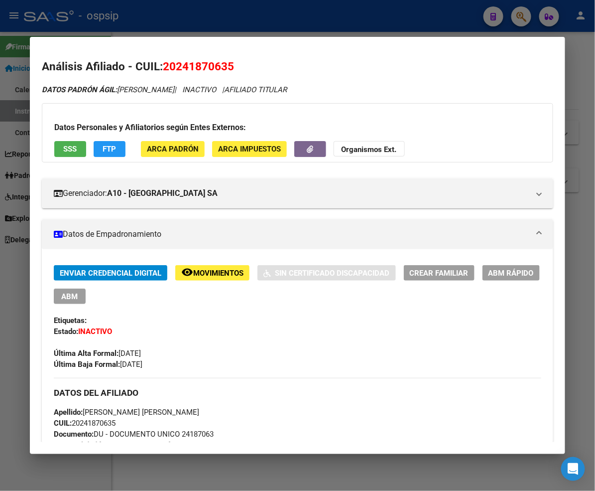
click at [193, 275] on span "Movimientos" at bounding box center [218, 272] width 50 height 9
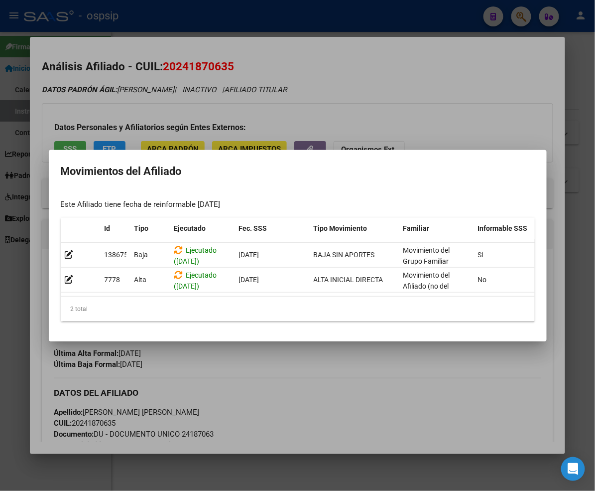
click at [370, 77] on div at bounding box center [297, 245] width 595 height 491
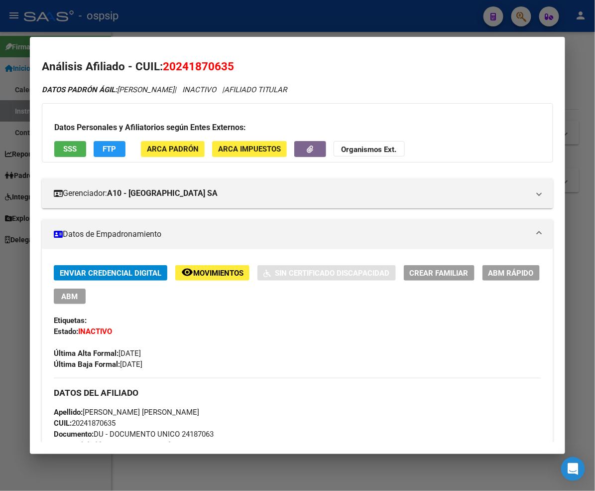
click at [515, 15] on div at bounding box center [297, 245] width 595 height 491
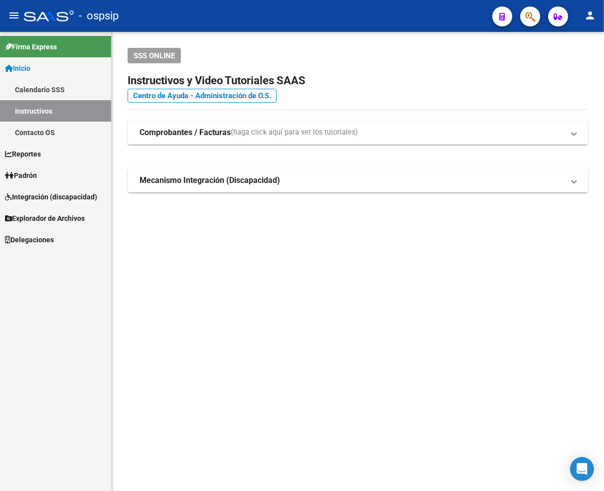
click at [529, 22] on icon "button" at bounding box center [530, 16] width 10 height 11
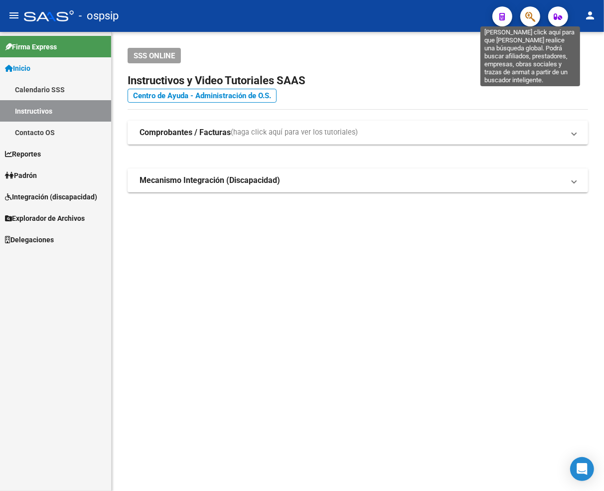
click at [529, 22] on icon "button" at bounding box center [530, 16] width 10 height 11
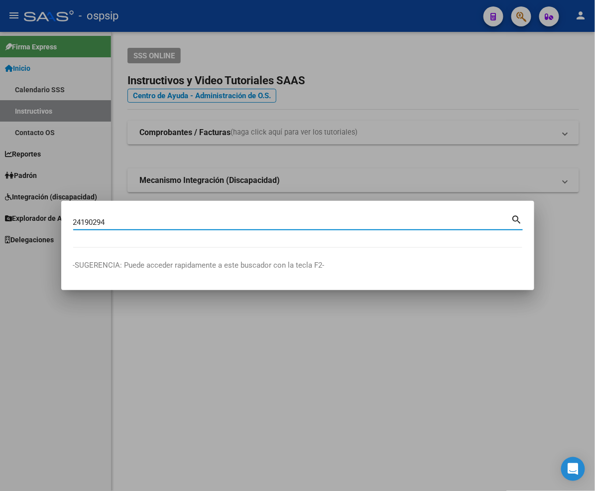
type input "24190294"
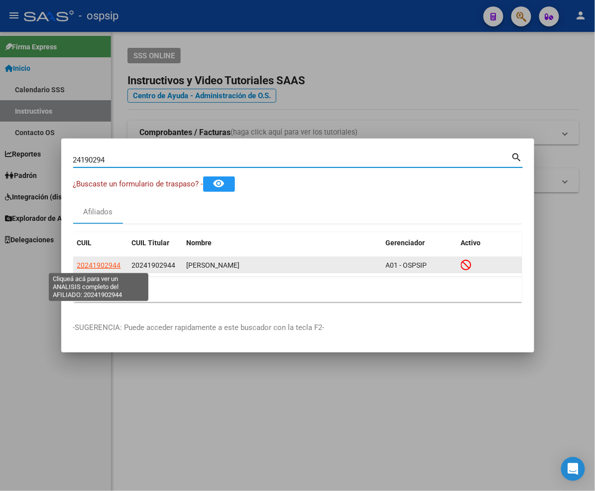
click at [102, 265] on span "20241902944" at bounding box center [99, 265] width 44 height 8
type textarea "20241902944"
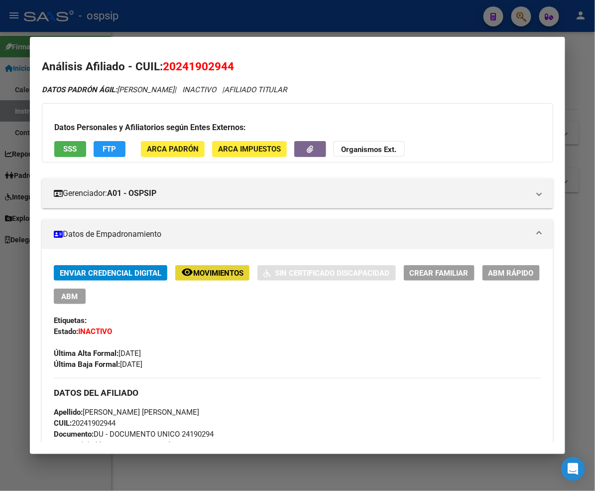
click at [193, 272] on span "Movimientos" at bounding box center [218, 272] width 50 height 9
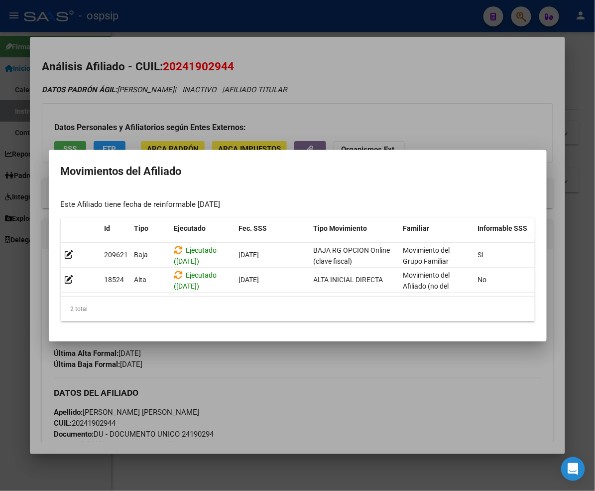
click at [252, 384] on div at bounding box center [297, 245] width 595 height 491
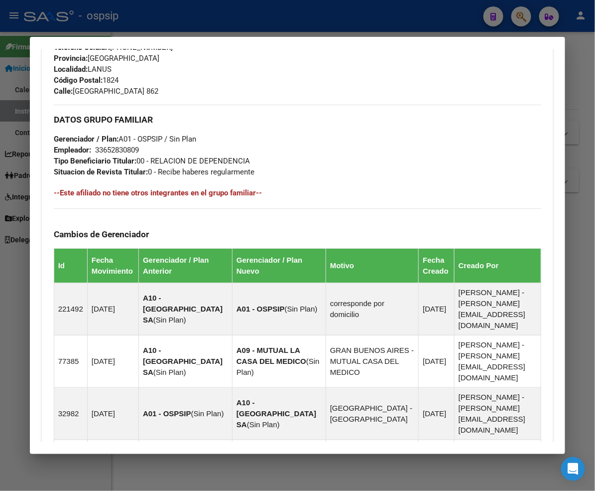
scroll to position [638, 0]
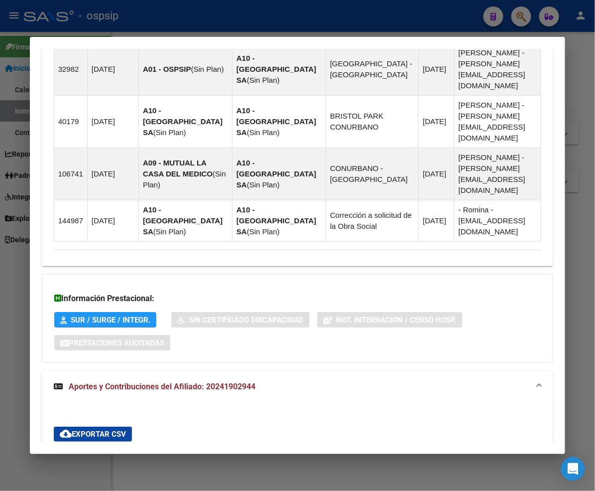
scroll to position [696, 0]
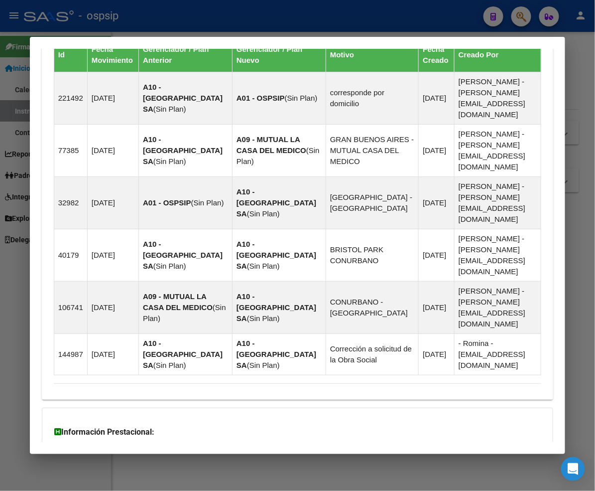
click at [518, 15] on div at bounding box center [297, 245] width 595 height 491
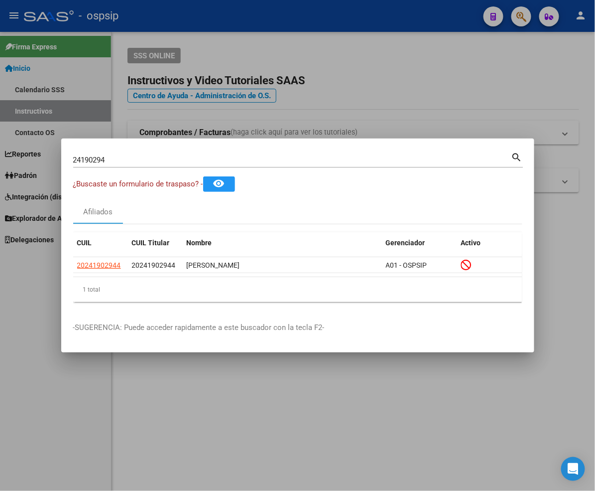
click at [141, 160] on input "24190294" at bounding box center [292, 159] width 438 height 9
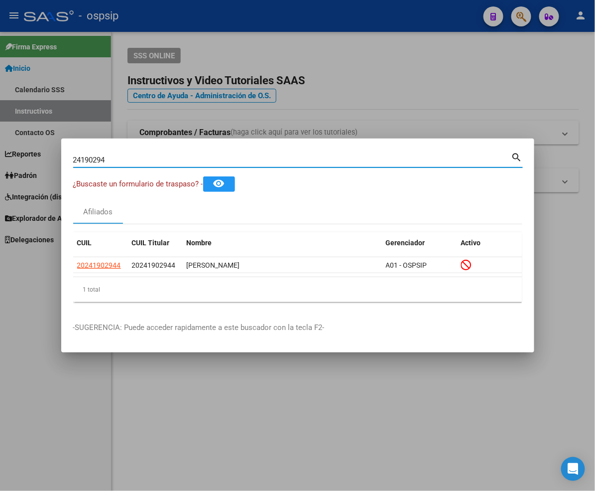
click at [141, 160] on input "24190294" at bounding box center [292, 159] width 438 height 9
type input "24190837"
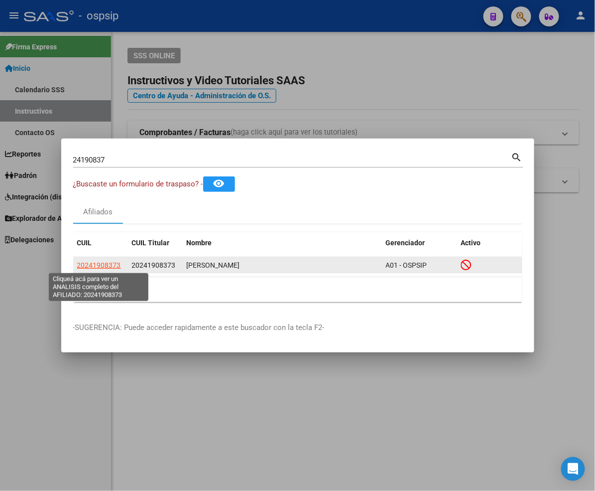
click at [94, 265] on span "20241908373" at bounding box center [99, 265] width 44 height 8
type textarea "20241908373"
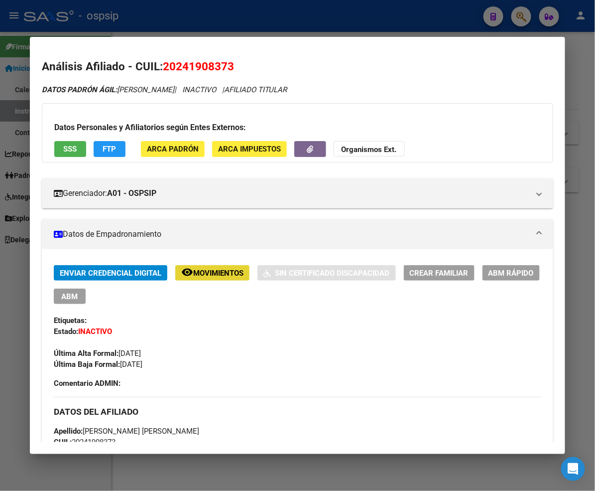
click at [193, 271] on span "Movimientos" at bounding box center [218, 272] width 50 height 9
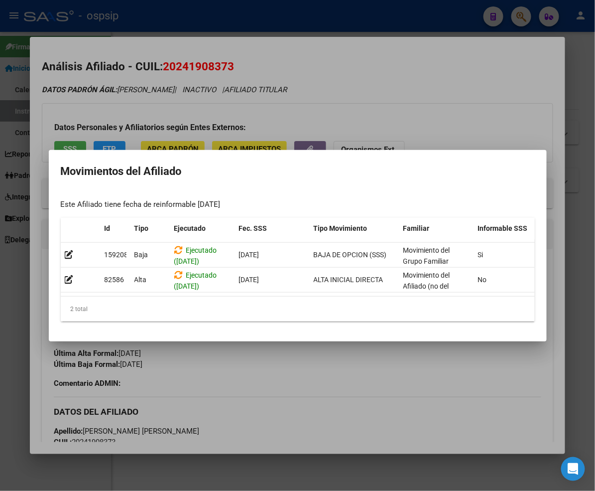
drag, startPoint x: 426, startPoint y: 83, endPoint x: 472, endPoint y: 45, distance: 59.8
click at [429, 80] on div at bounding box center [297, 245] width 595 height 491
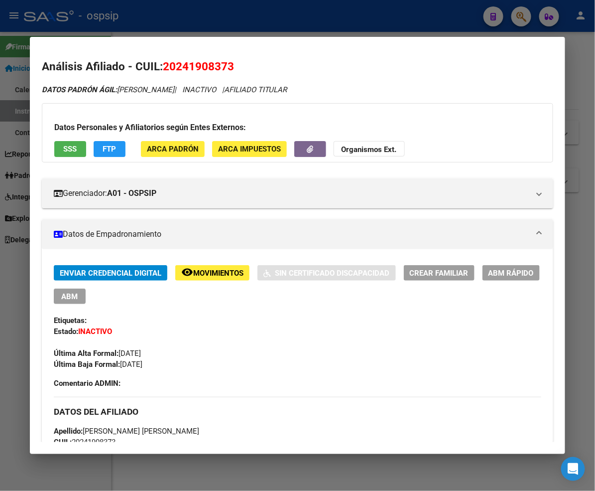
click at [524, 24] on div at bounding box center [297, 245] width 595 height 491
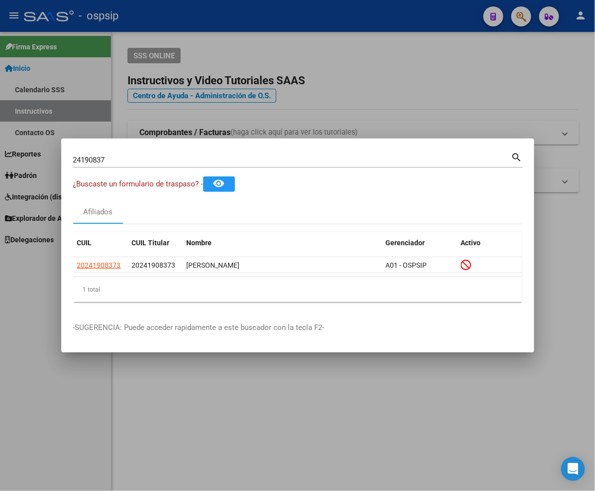
click at [132, 162] on input "24190837" at bounding box center [292, 159] width 438 height 9
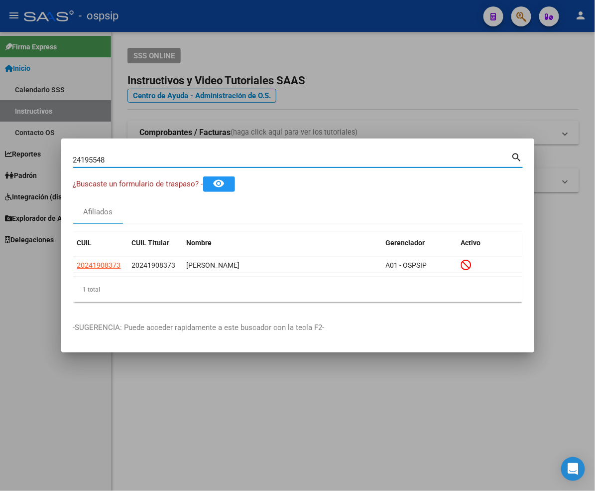
type input "24195548"
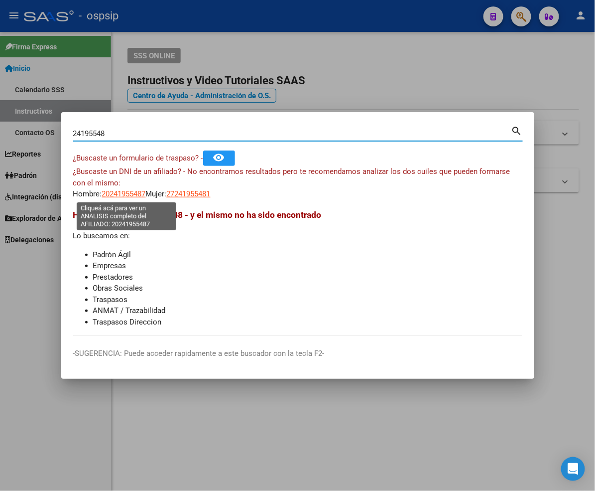
click at [123, 193] on span "20241955487" at bounding box center [124, 193] width 44 height 9
type textarea "20241955487"
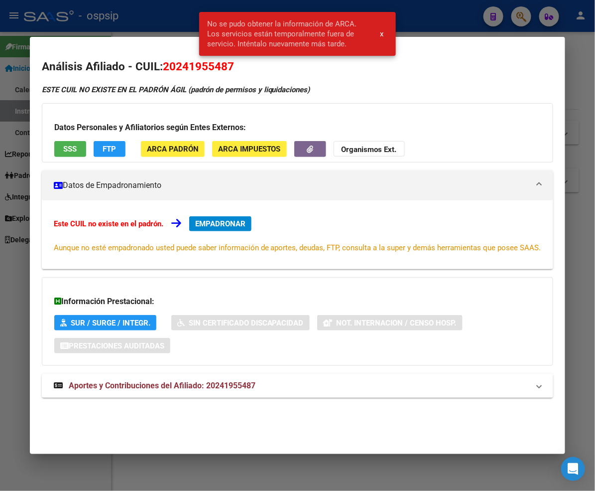
click at [520, 10] on div at bounding box center [297, 245] width 595 height 491
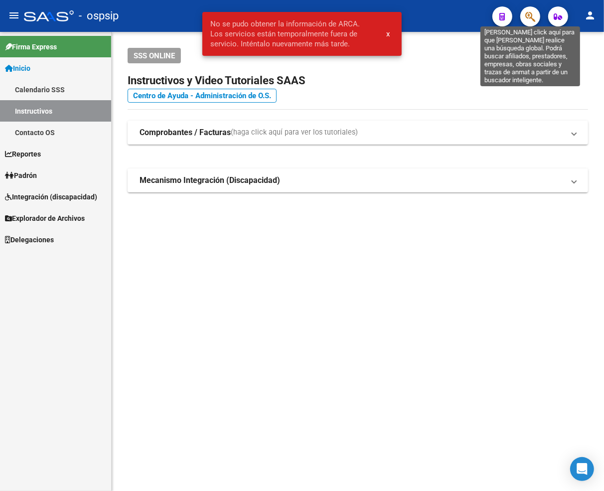
click at [532, 20] on icon "button" at bounding box center [530, 16] width 10 height 11
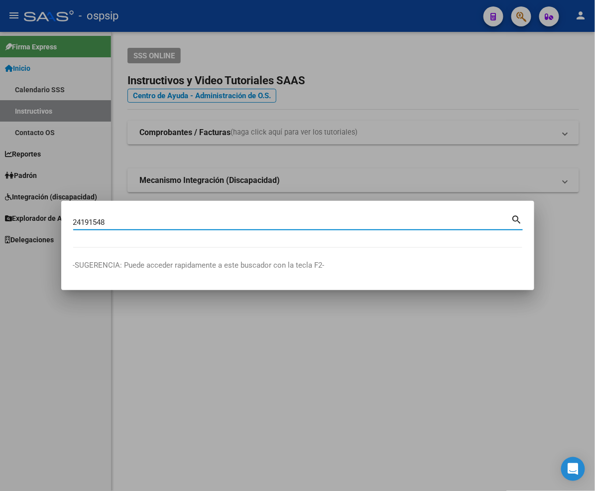
type input "24191548"
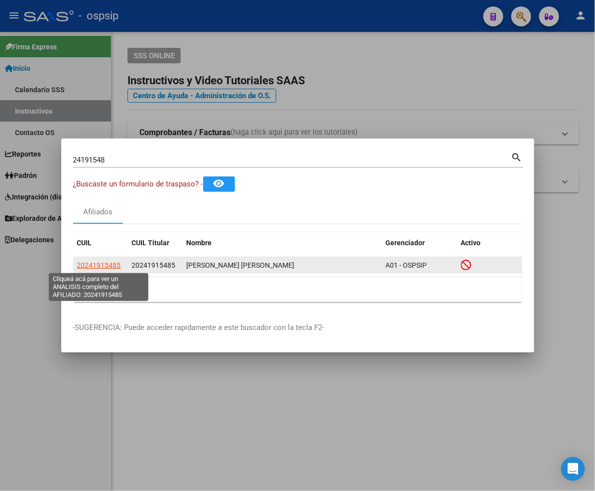
click at [87, 263] on span "20241915485" at bounding box center [99, 265] width 44 height 8
type textarea "20241915485"
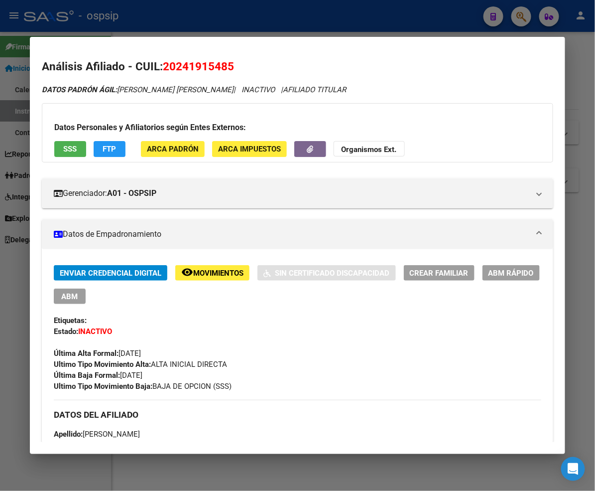
click at [193, 273] on span "Movimientos" at bounding box center [218, 272] width 50 height 9
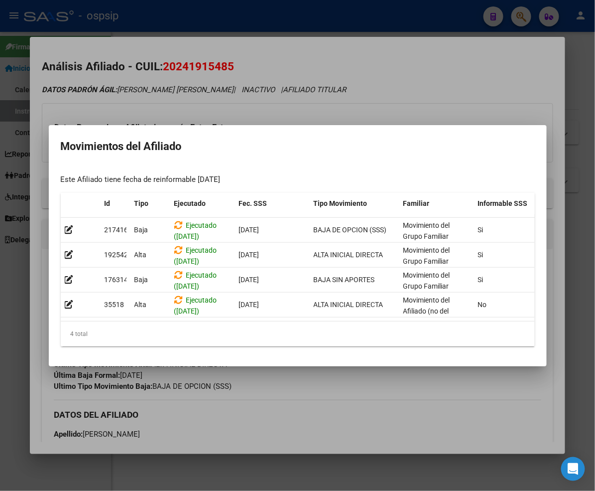
click at [313, 421] on div at bounding box center [297, 245] width 595 height 491
click at [313, 428] on div "Apellido: GUSTAVO ADOLFO GALLI CUIL: 20241915485 Documento: DU - DOCUMENTO UNIC…" at bounding box center [298, 483] width 488 height 110
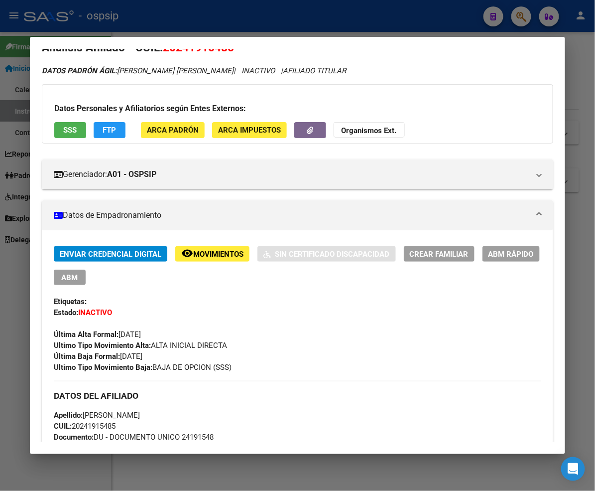
scroll to position [0, 0]
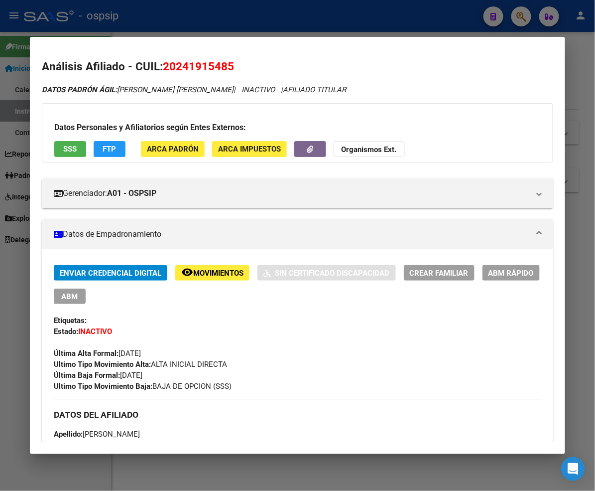
click at [519, 16] on div at bounding box center [297, 245] width 595 height 491
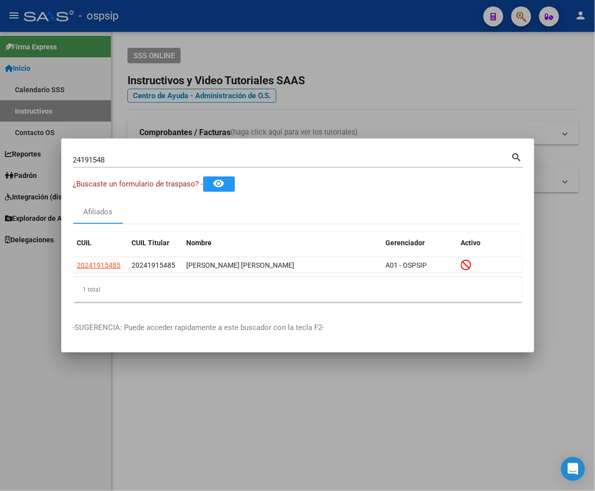
click at [122, 158] on input "24191548" at bounding box center [292, 159] width 438 height 9
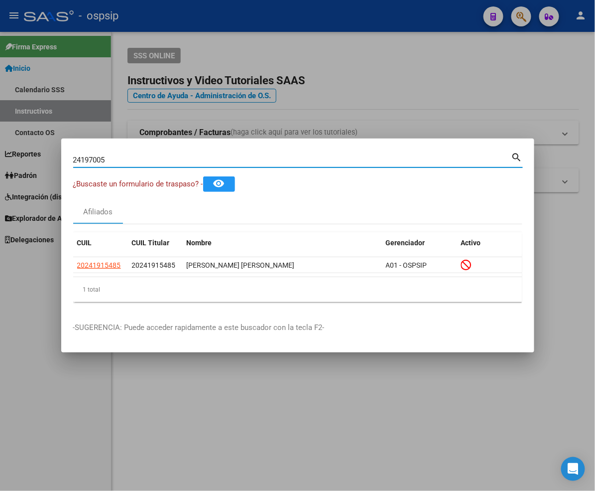
type input "24197005"
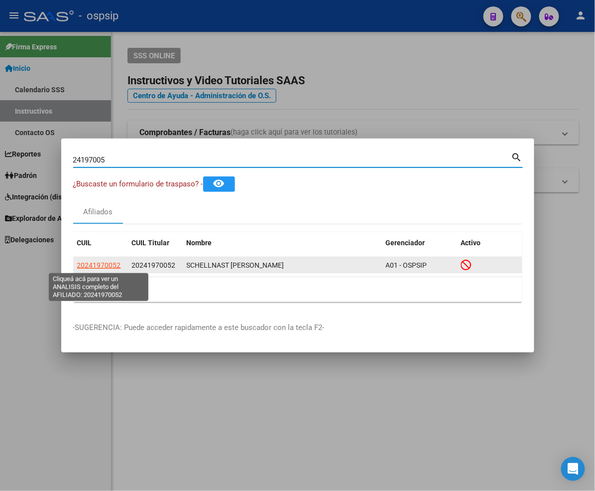
click at [100, 264] on span "20241970052" at bounding box center [99, 265] width 44 height 8
type textarea "20241970052"
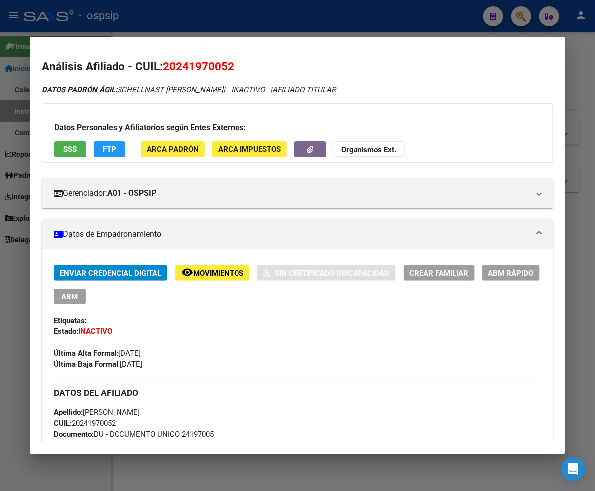
click at [186, 265] on button "remove_red_eye Movimientos" at bounding box center [212, 272] width 74 height 15
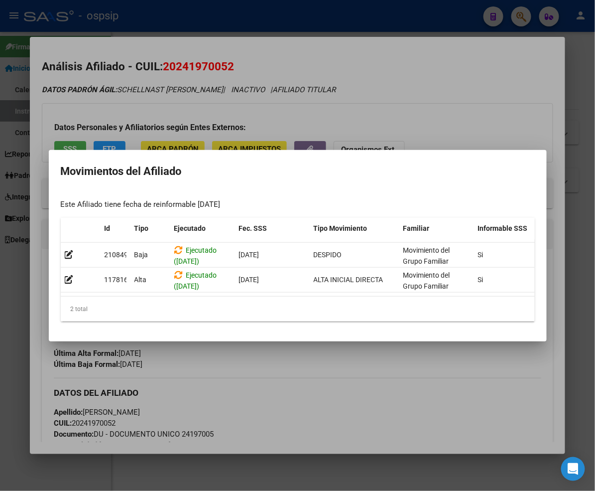
click at [326, 378] on div at bounding box center [297, 245] width 595 height 491
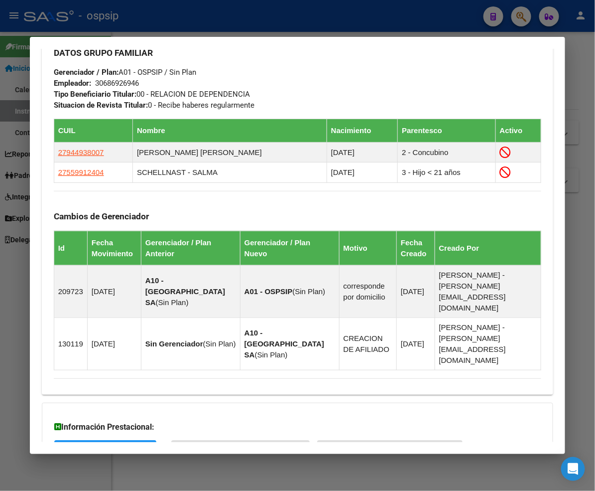
scroll to position [576, 0]
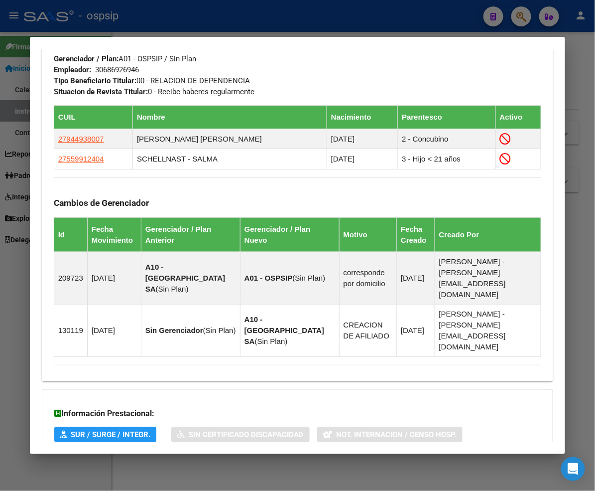
click at [147, 493] on span "Aportes y Contribuciones del Afiliado: 20241970052" at bounding box center [162, 497] width 187 height 9
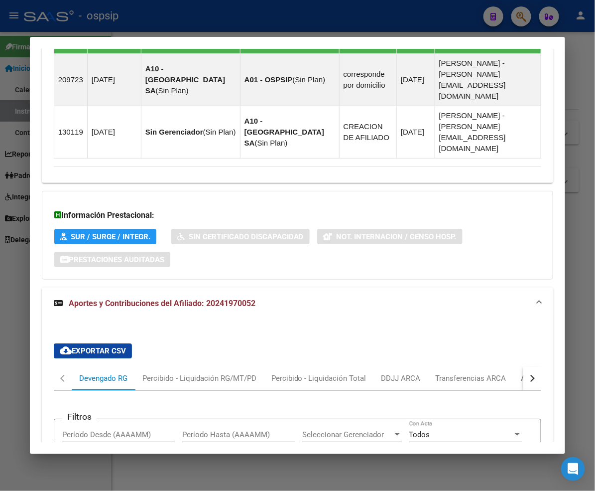
scroll to position [656, 0]
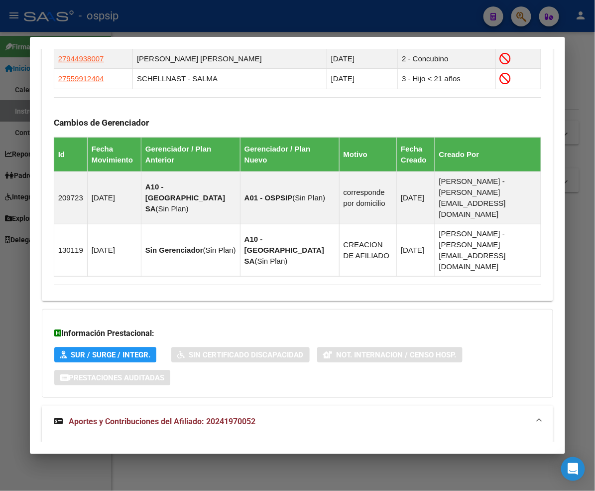
click at [519, 18] on div at bounding box center [297, 245] width 595 height 491
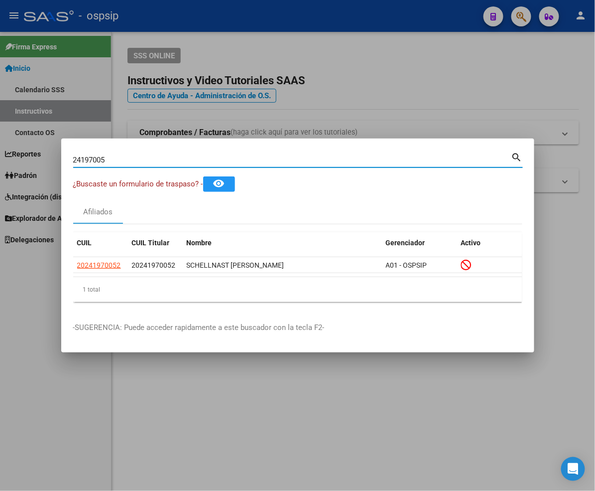
click at [138, 161] on input "24197005" at bounding box center [292, 159] width 438 height 9
type input "2"
type input "24197448"
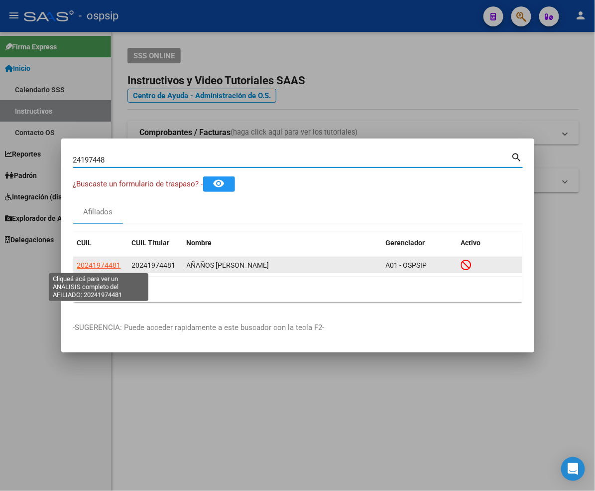
click at [102, 265] on span "20241974481" at bounding box center [99, 265] width 44 height 8
type textarea "20241974481"
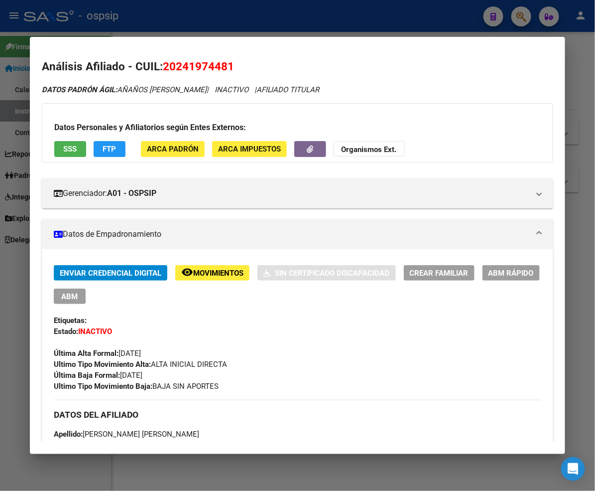
click at [193, 271] on span "Movimientos" at bounding box center [218, 272] width 50 height 9
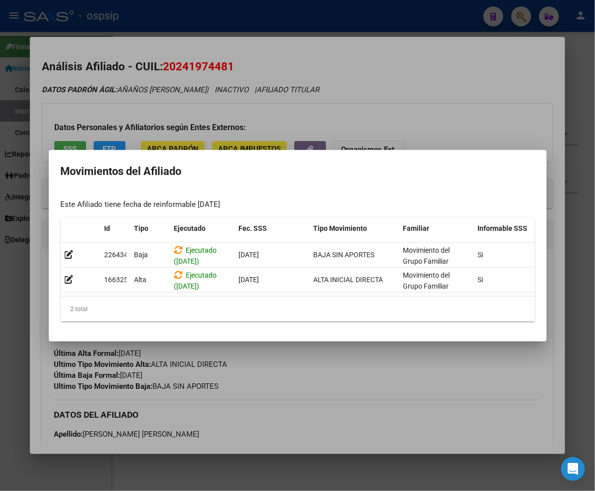
click at [347, 387] on div at bounding box center [297, 245] width 595 height 491
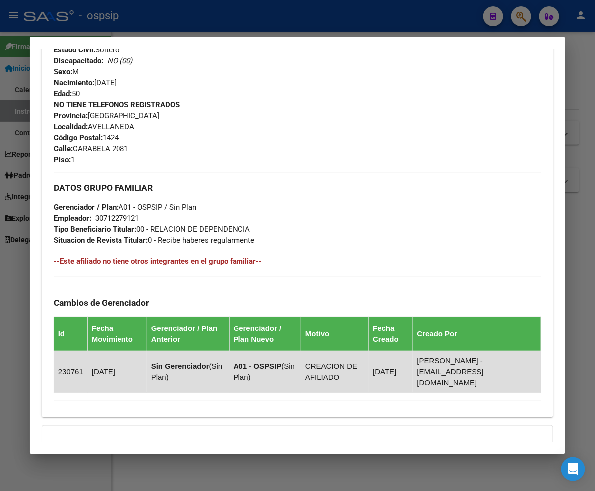
scroll to position [507, 0]
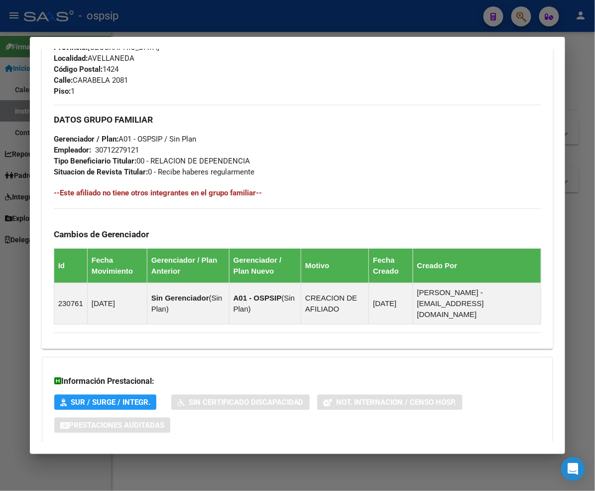
click at [168, 460] on span "Aportes y Contribuciones del Afiliado: 20241974481" at bounding box center [162, 464] width 187 height 9
click at [128, 460] on span "Aportes y Contribuciones del Afiliado: 20241974481" at bounding box center [162, 464] width 187 height 9
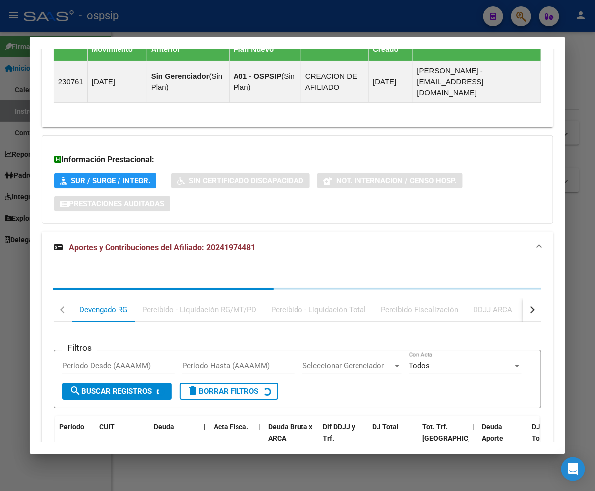
scroll to position [754, 0]
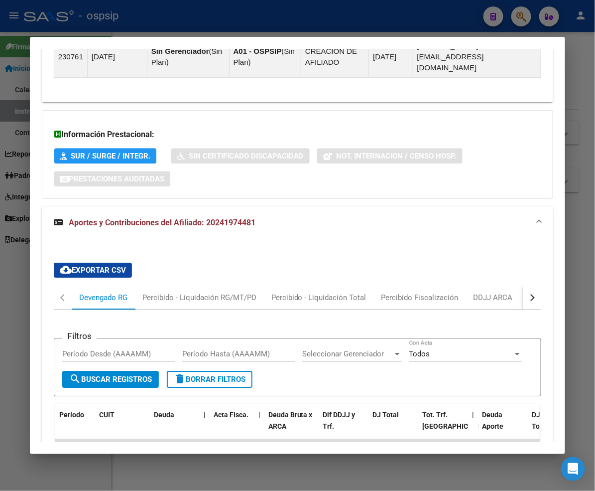
click at [524, 20] on div at bounding box center [297, 245] width 595 height 491
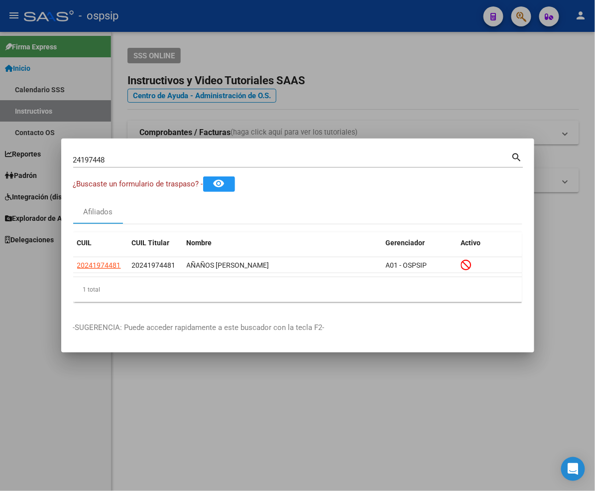
click at [127, 158] on input "24197448" at bounding box center [292, 159] width 438 height 9
click at [120, 151] on div "24197448 Buscar (apellido, dni, cuil, nro traspaso, cuit, obra social) search" at bounding box center [298, 158] width 450 height 17
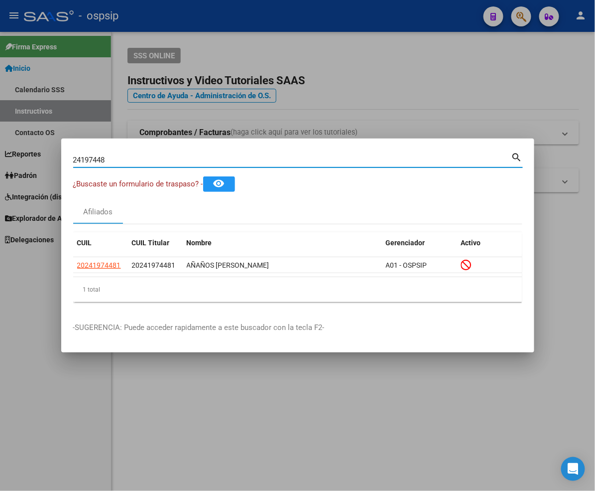
click at [119, 156] on input "24197448" at bounding box center [292, 159] width 438 height 9
type input "2"
type input "17821893"
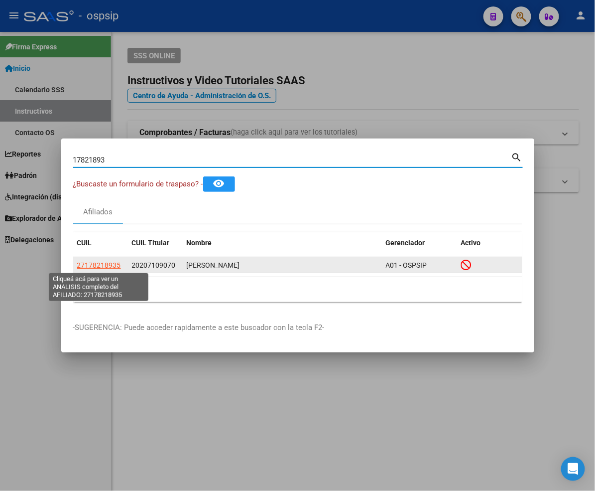
click at [97, 266] on span "27178218935" at bounding box center [99, 265] width 44 height 8
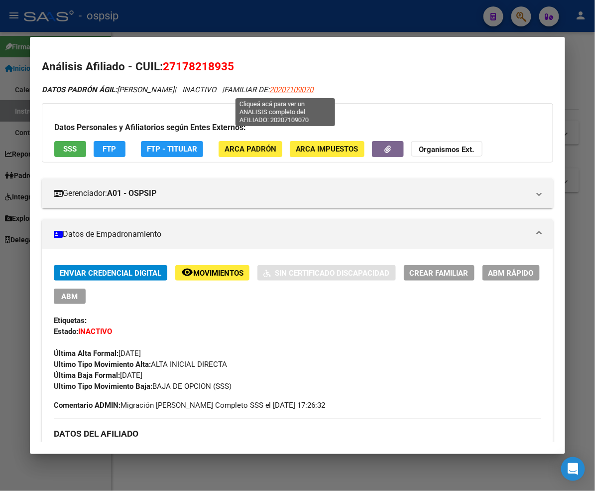
click at [276, 90] on span "20207109070" at bounding box center [292, 89] width 44 height 9
type textarea "20207109070"
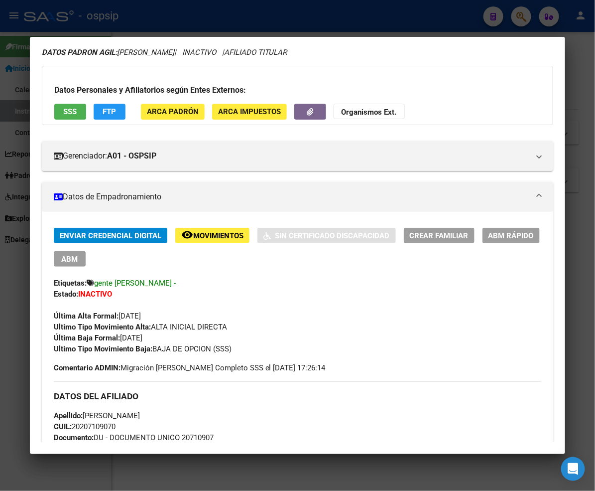
scroll to position [55, 0]
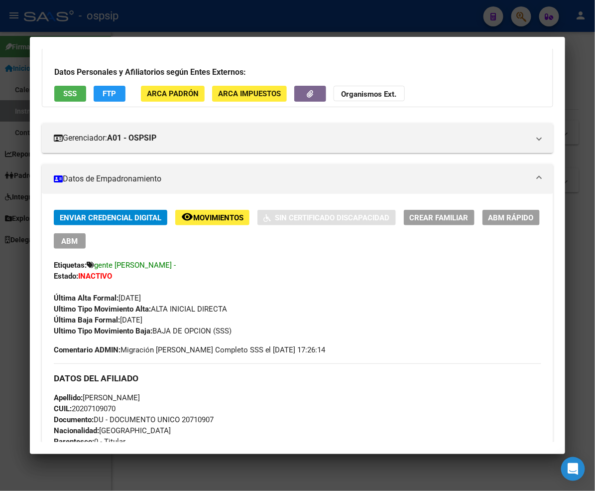
click at [193, 215] on span "Movimientos" at bounding box center [218, 217] width 50 height 9
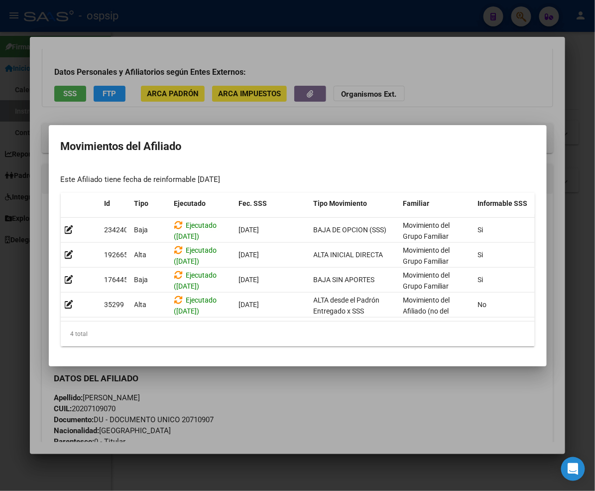
click at [347, 415] on div at bounding box center [297, 245] width 595 height 491
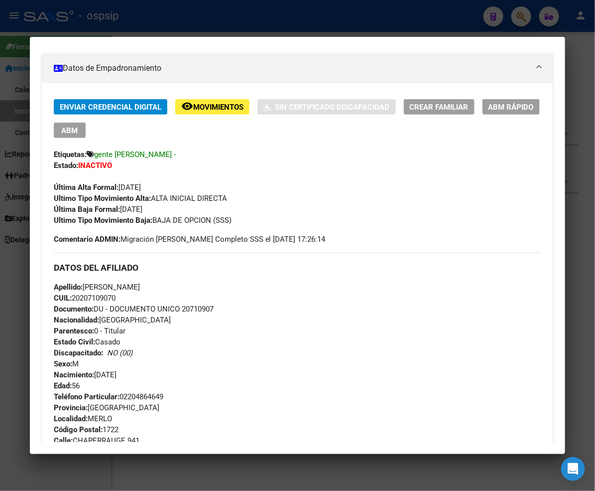
scroll to position [0, 0]
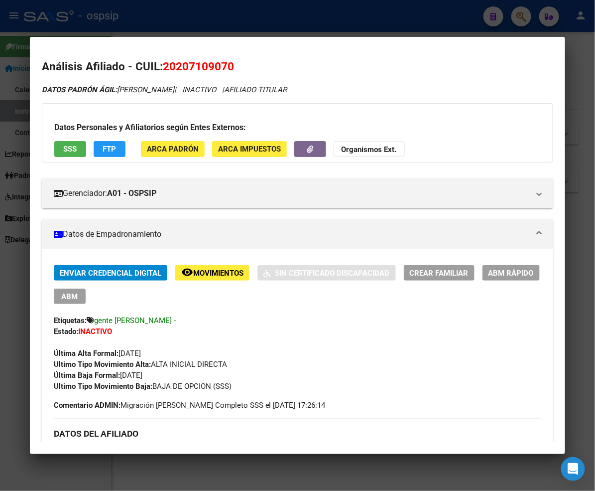
click at [206, 66] on h2 "Análisis Afiliado - CUIL: 20207109070" at bounding box center [298, 66] width 512 height 17
click at [192, 65] on span "20207109070" at bounding box center [198, 66] width 71 height 13
drag, startPoint x: 133, startPoint y: 65, endPoint x: 205, endPoint y: 65, distance: 71.7
click at [205, 65] on h2 "Análisis Afiliado - CUIL: 20207109070" at bounding box center [298, 66] width 512 height 17
copy span "20207109070"
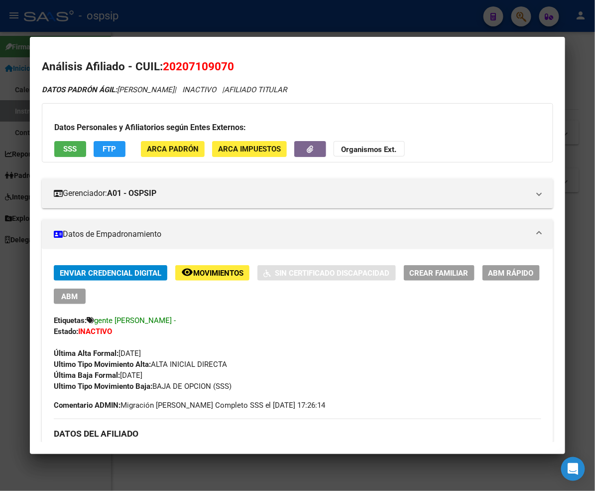
click at [521, 20] on div at bounding box center [297, 245] width 595 height 491
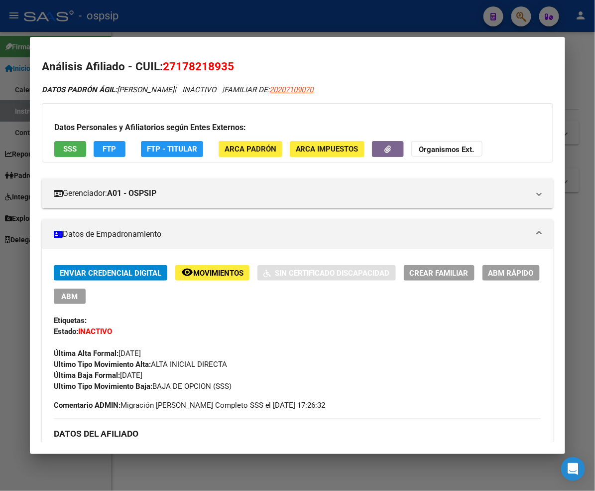
click at [521, 20] on div at bounding box center [297, 245] width 595 height 491
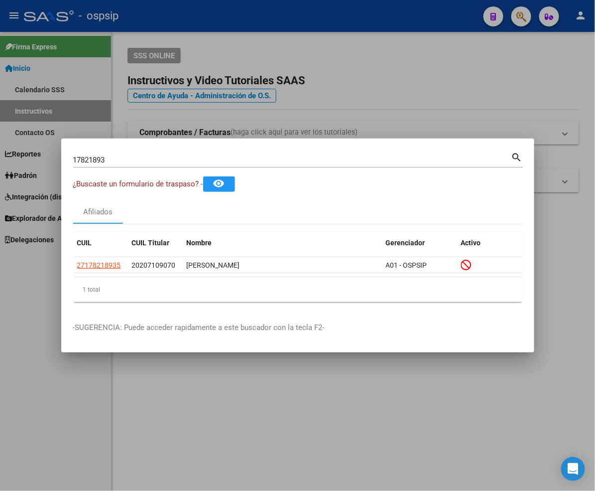
click at [141, 163] on input "17821893" at bounding box center [292, 159] width 438 height 9
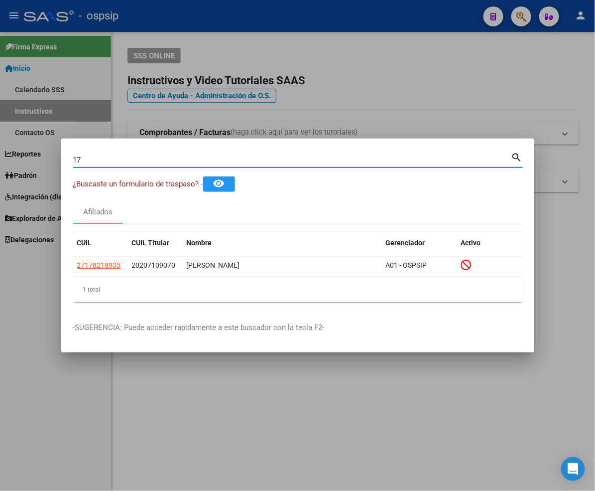
type input "1"
type input "24197448"
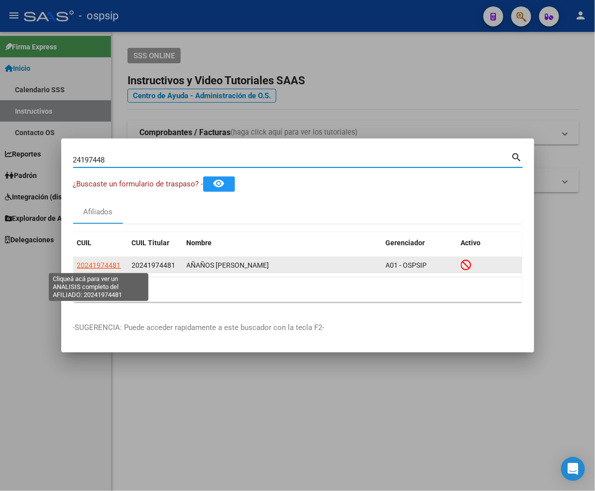
click at [99, 265] on span "20241974481" at bounding box center [99, 265] width 44 height 8
type textarea "20241974481"
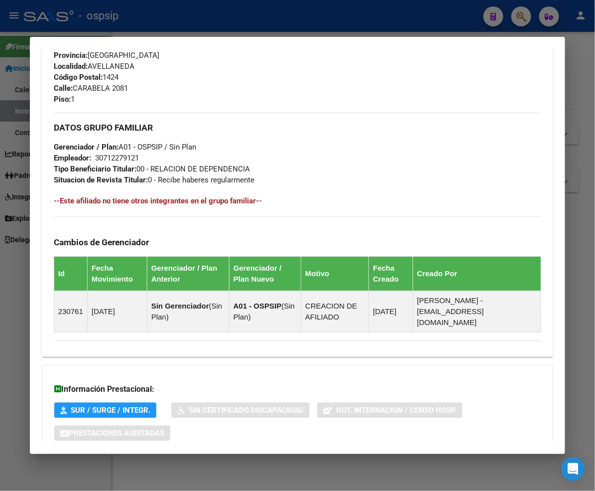
scroll to position [507, 0]
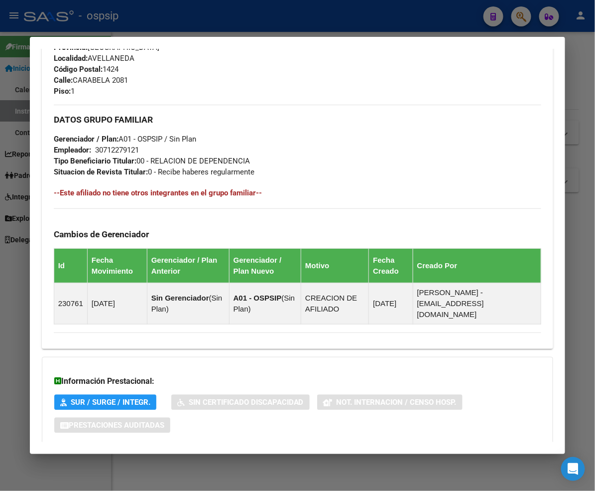
click at [120, 460] on span "Aportes y Contribuciones del Afiliado: 20241974481" at bounding box center [162, 464] width 187 height 9
click at [364, 459] on mat-panel-title "Aportes y Contribuciones del Afiliado: 20241974481" at bounding box center [292, 465] width 476 height 12
click at [124, 463] on strong "Aportes y Contribuciones del Afiliado: 20241974481" at bounding box center [155, 469] width 202 height 12
click at [119, 460] on span "Aportes y Contribuciones del Afiliado: 20241974481" at bounding box center [162, 464] width 187 height 9
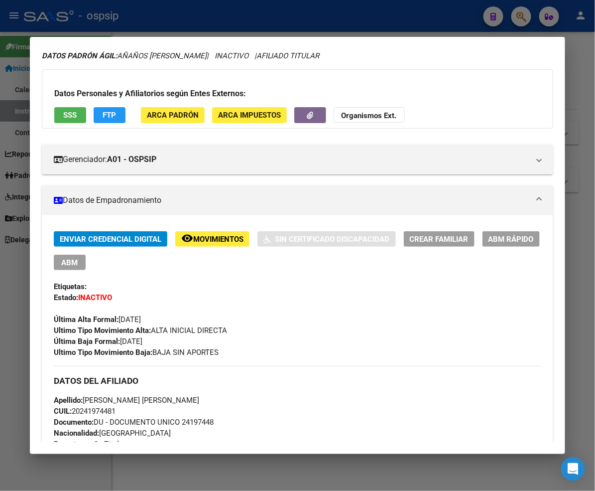
scroll to position [0, 0]
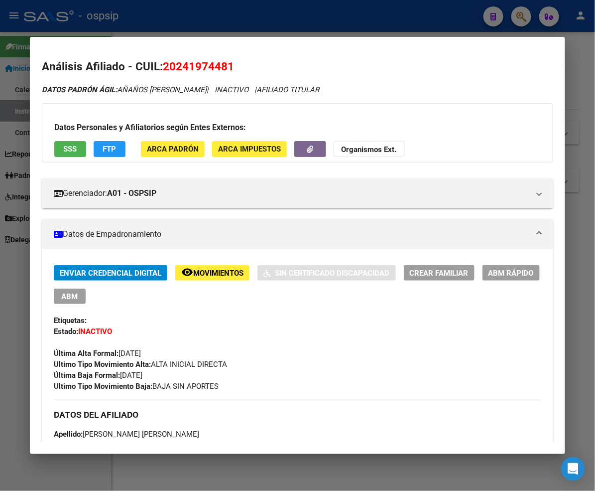
click at [193, 270] on span "Movimientos" at bounding box center [218, 272] width 50 height 9
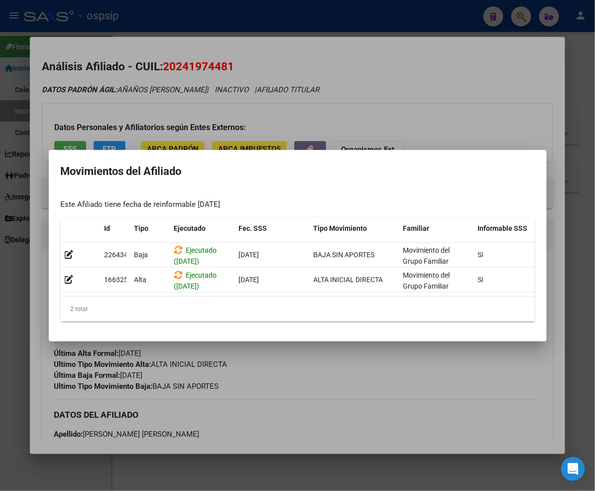
drag, startPoint x: 320, startPoint y: 398, endPoint x: 305, endPoint y: 378, distance: 26.0
click at [320, 399] on div at bounding box center [297, 245] width 595 height 491
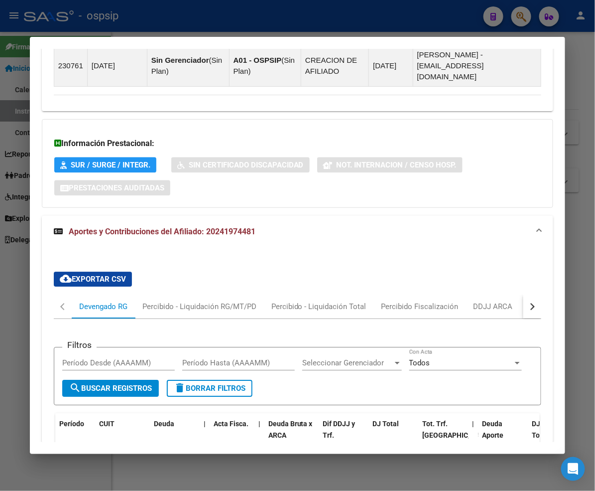
scroll to position [553, 0]
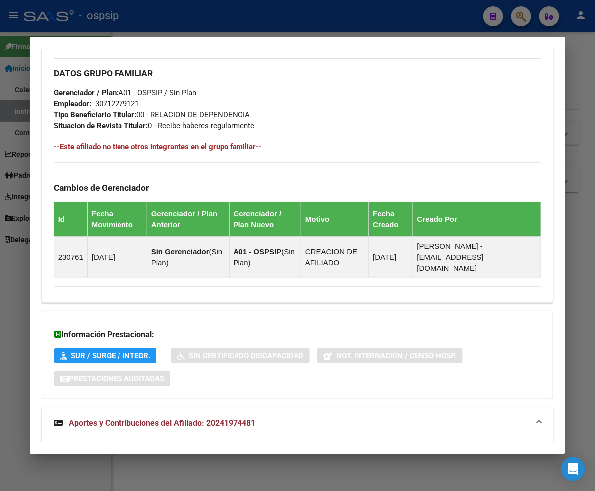
click at [524, 18] on div at bounding box center [297, 245] width 595 height 491
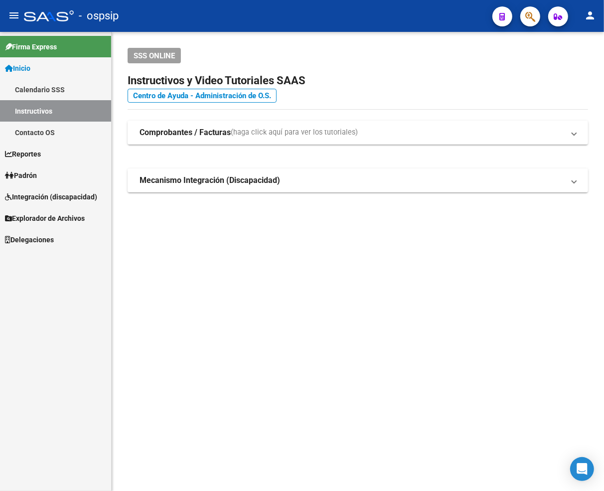
click at [524, 18] on button "button" at bounding box center [530, 16] width 20 height 20
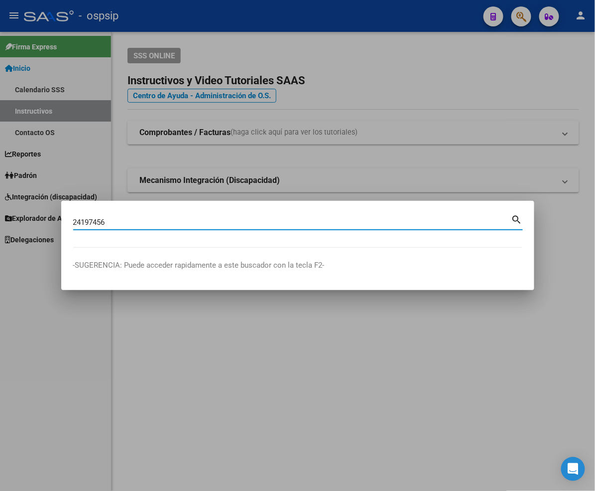
type input "24197456"
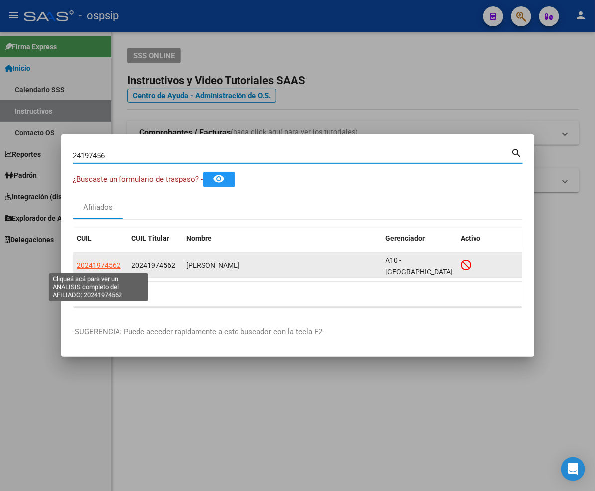
click at [102, 267] on span "20241974562" at bounding box center [99, 265] width 44 height 8
type textarea "20241974562"
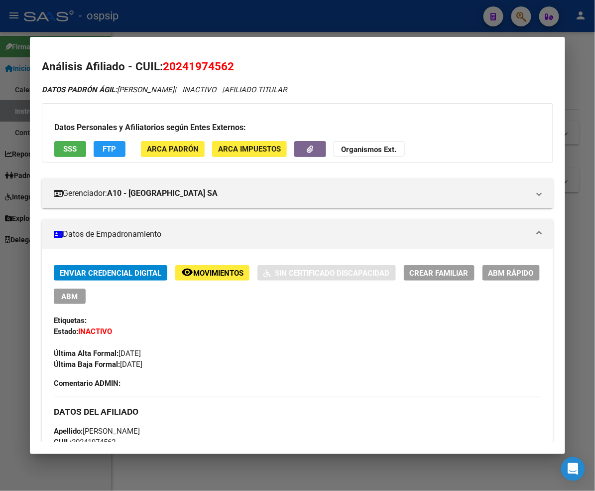
click at [193, 276] on span "Movimientos" at bounding box center [218, 272] width 50 height 9
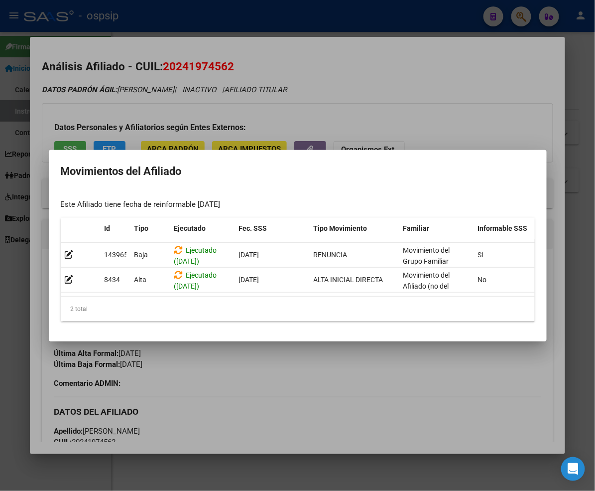
click at [316, 359] on div at bounding box center [297, 245] width 595 height 491
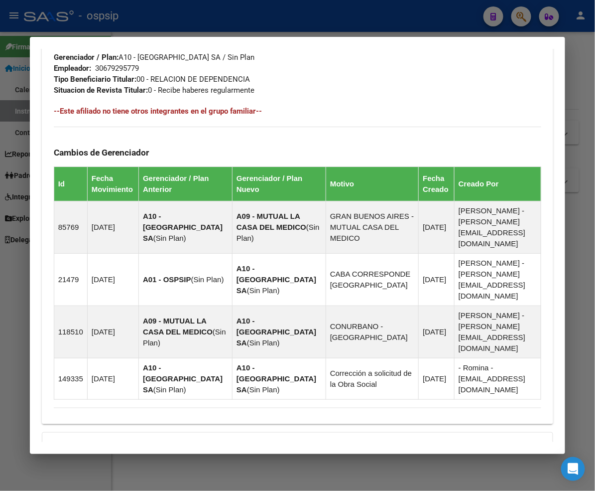
scroll to position [585, 0]
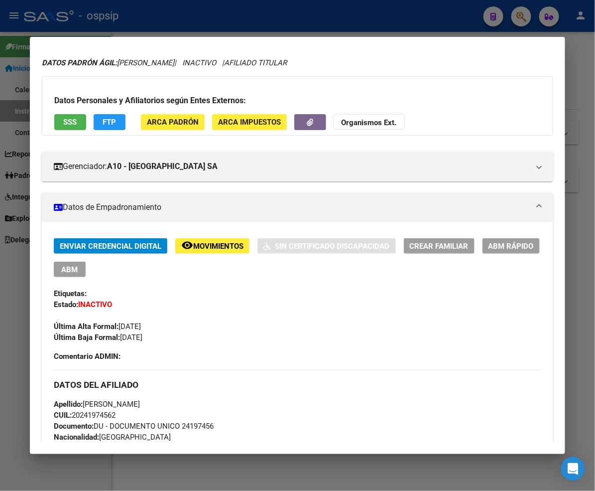
scroll to position [0, 0]
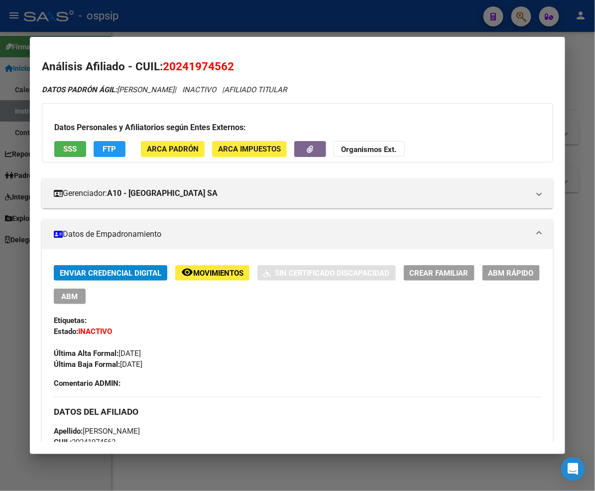
click at [193, 274] on span "Movimientos" at bounding box center [218, 272] width 50 height 9
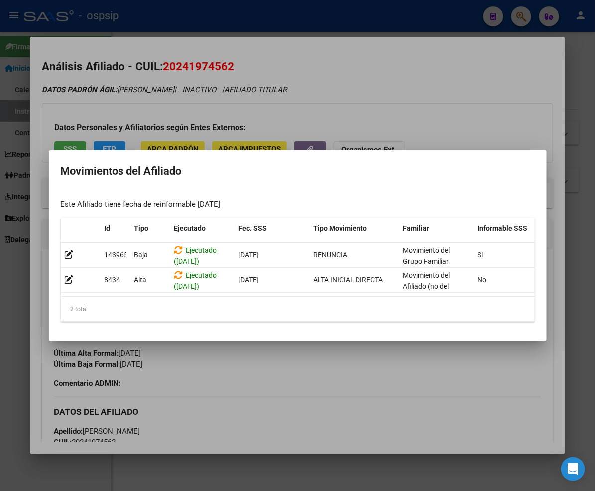
click at [305, 380] on div at bounding box center [297, 245] width 595 height 491
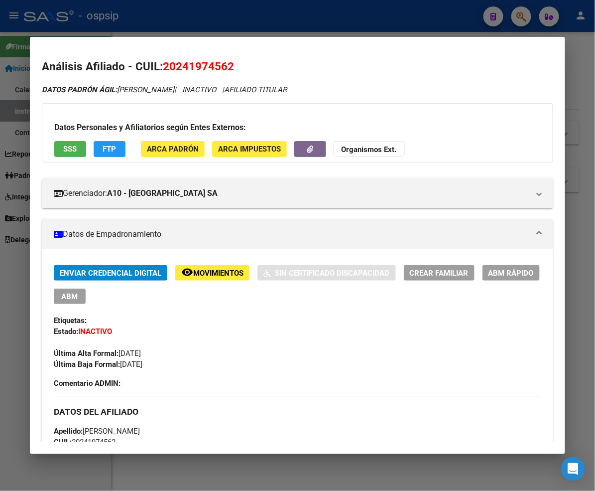
click at [523, 15] on div at bounding box center [297, 245] width 595 height 491
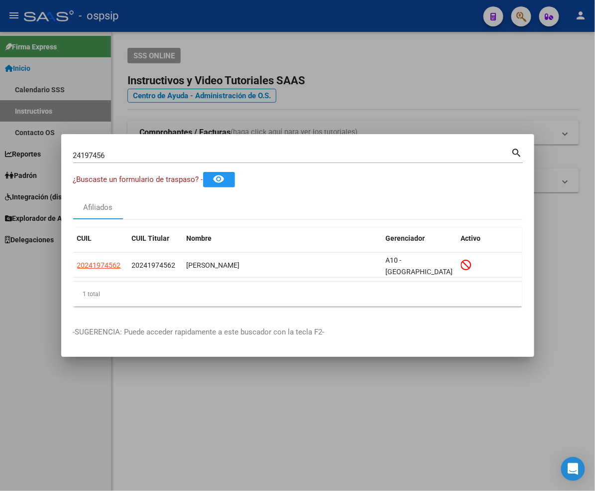
click at [117, 153] on input "24197456" at bounding box center [292, 155] width 438 height 9
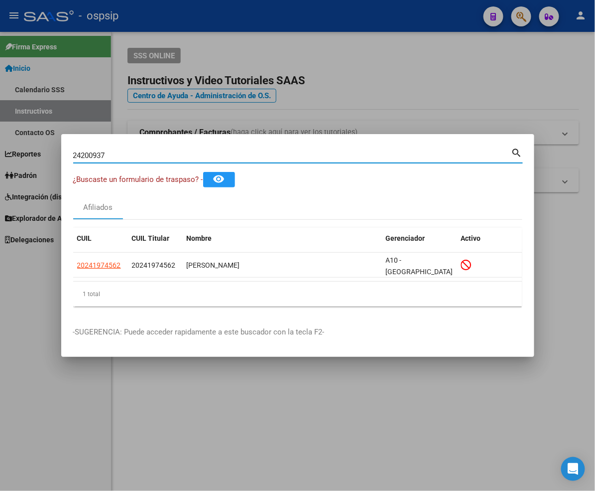
type input "24200937"
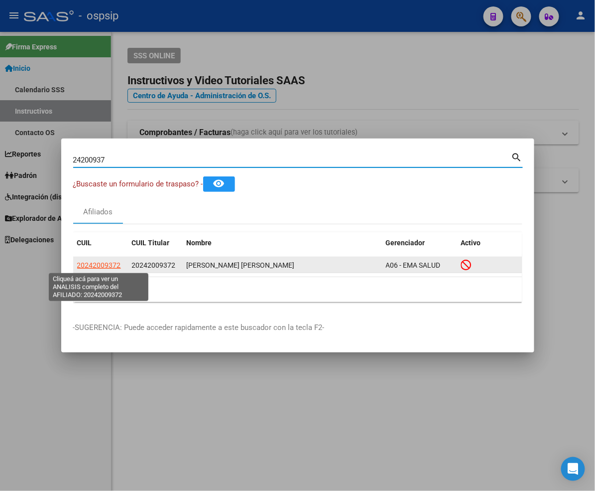
click at [86, 262] on span "20242009372" at bounding box center [99, 265] width 44 height 8
type textarea "20242009372"
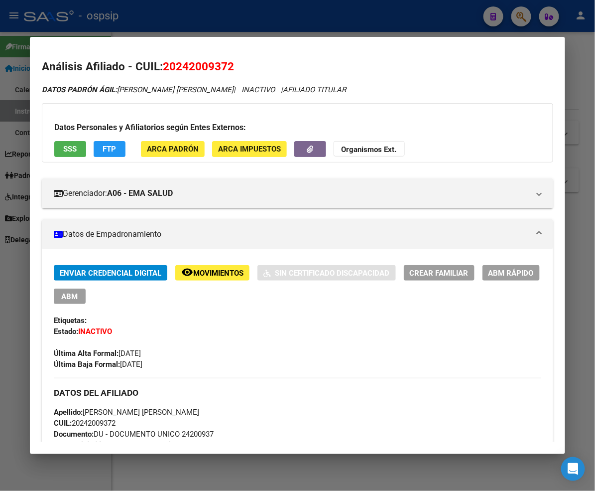
click at [199, 273] on span "Movimientos" at bounding box center [218, 272] width 50 height 9
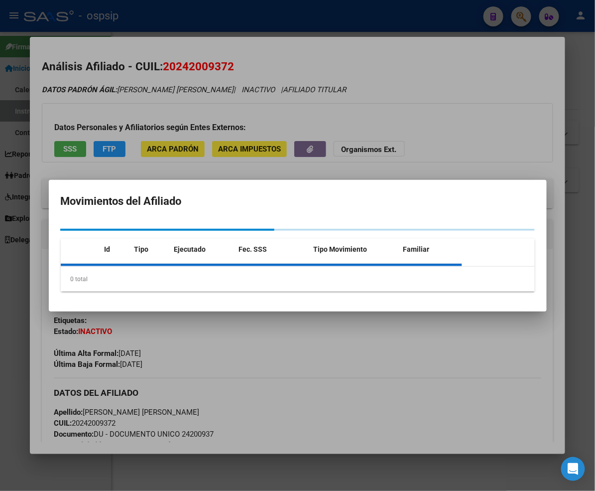
click at [199, 273] on div "0 total" at bounding box center [298, 278] width 474 height 25
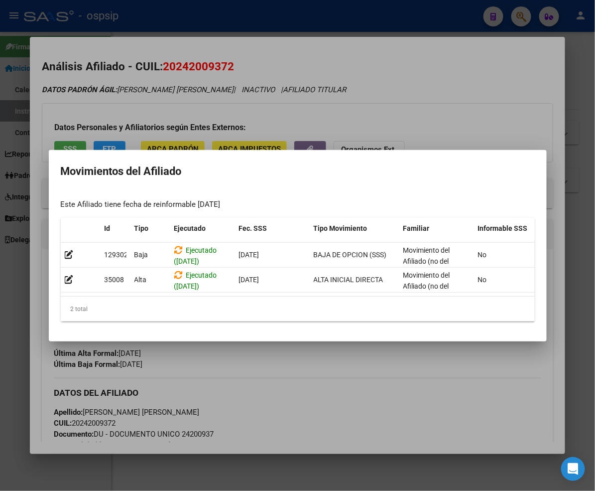
click at [332, 396] on div at bounding box center [297, 245] width 595 height 491
click at [332, 406] on div "Apellido: JUAN JOSE RODRIGUEZ CUIL: 20242009372 Documento: DU - DOCUMENTO UNICO…" at bounding box center [298, 461] width 488 height 110
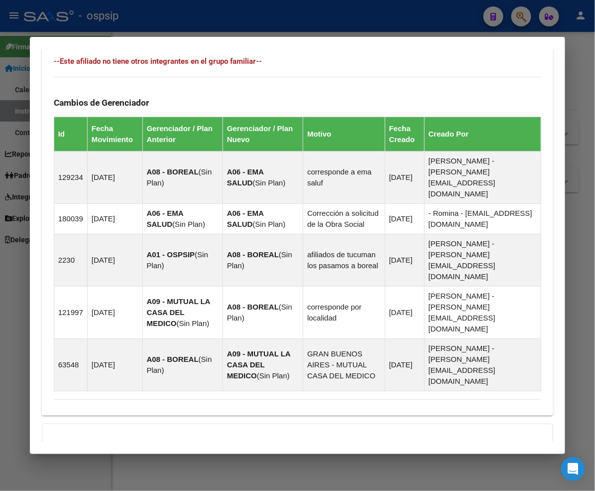
scroll to position [608, 0]
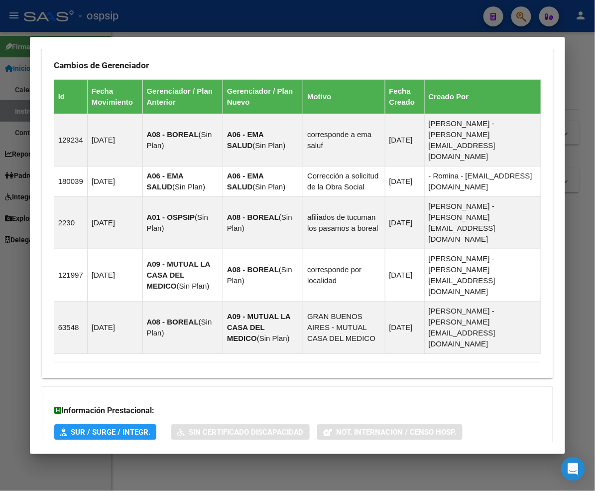
scroll to position [521, 0]
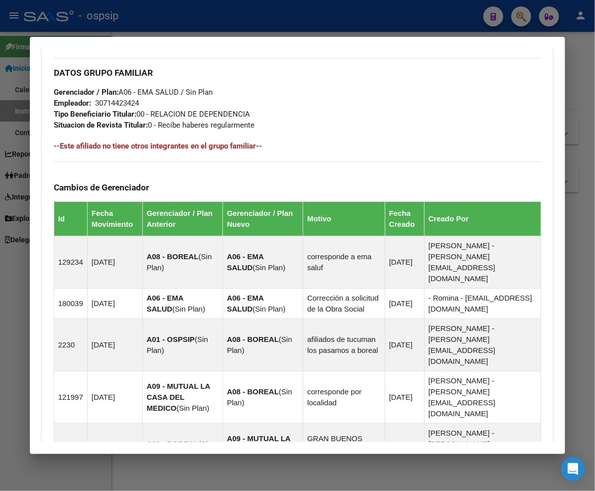
click at [524, 20] on div at bounding box center [297, 245] width 595 height 491
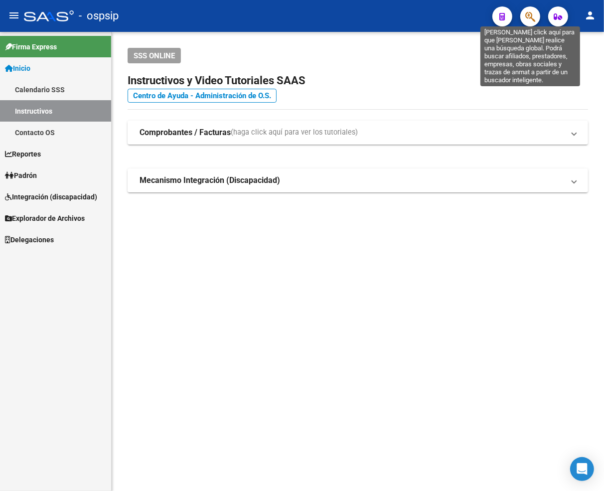
click at [528, 19] on icon "button" at bounding box center [530, 16] width 10 height 11
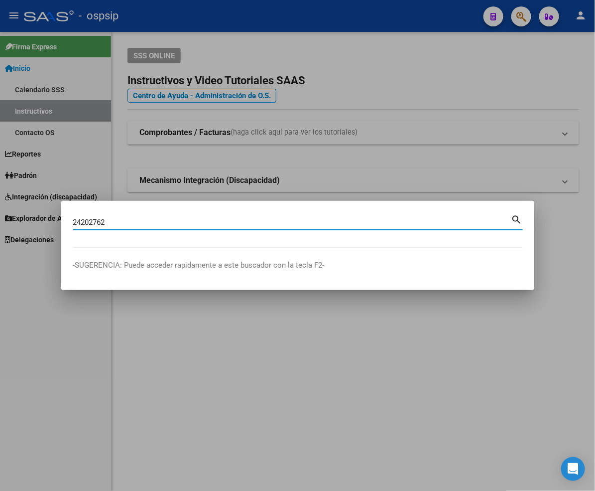
type input "24202762"
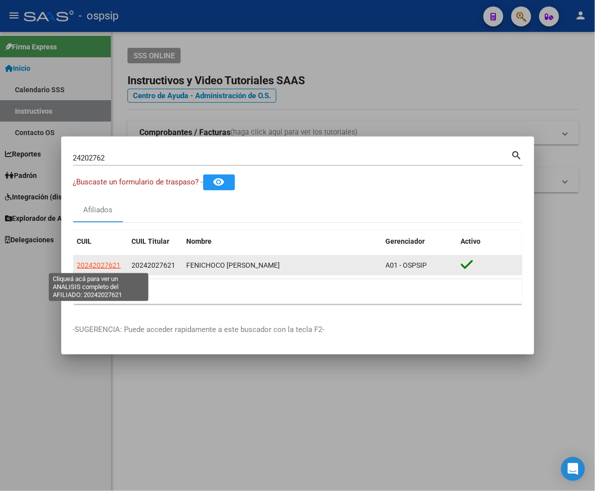
click at [90, 267] on span "20242027621" at bounding box center [99, 265] width 44 height 8
type textarea "20242027621"
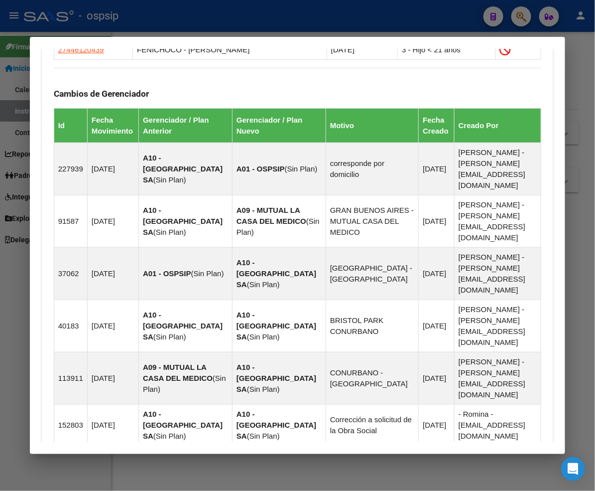
scroll to position [691, 0]
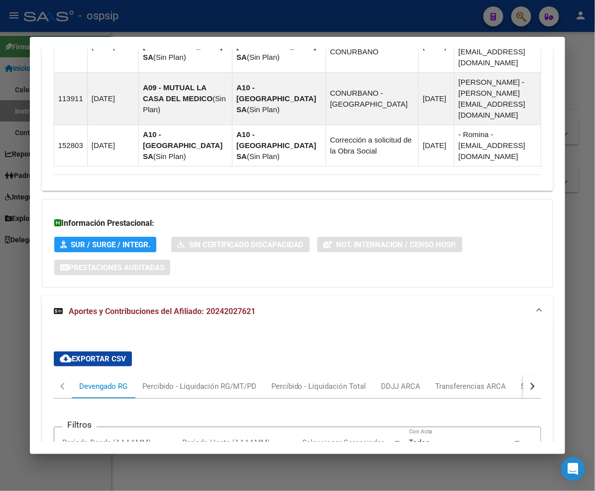
scroll to position [971, 0]
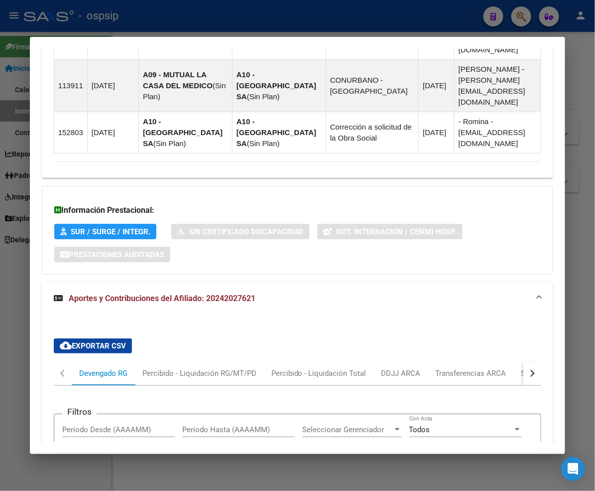
click at [541, 361] on button "button" at bounding box center [532, 373] width 18 height 24
click at [493, 368] on div "ARCA Relaciones Laborales" at bounding box center [526, 373] width 93 height 11
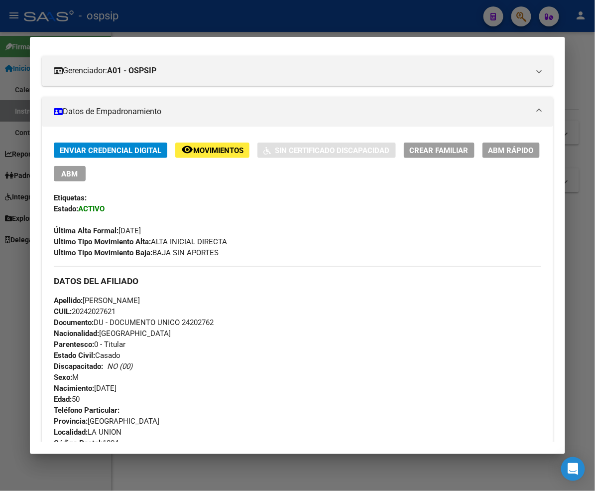
scroll to position [5, 0]
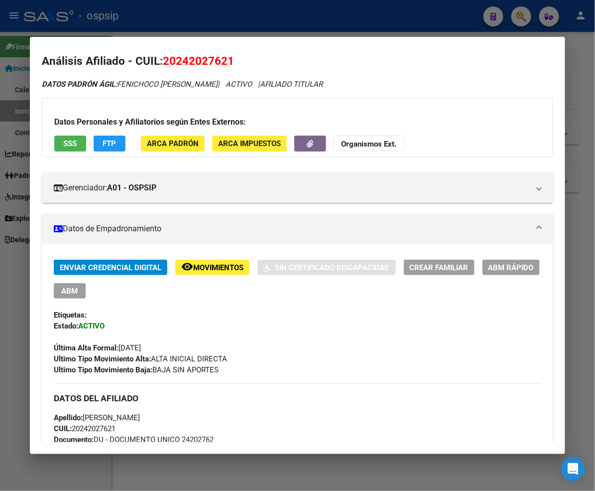
click at [401, 135] on div "Datos Personales y Afiliatorios según Entes Externos: SSS FTP ARCA Padrón ARCA …" at bounding box center [298, 127] width 512 height 59
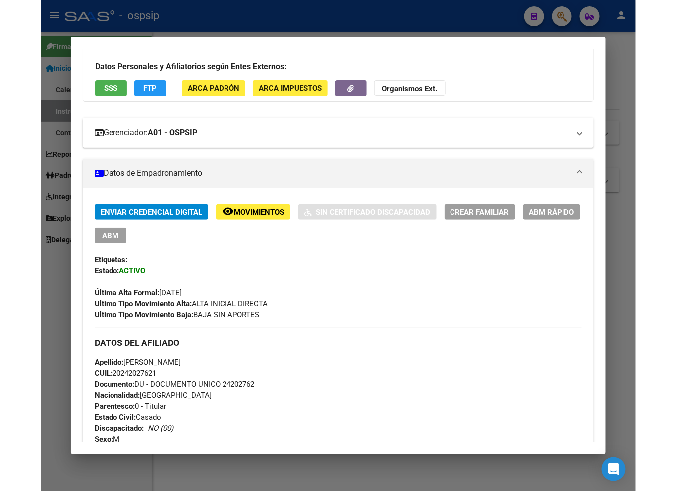
scroll to position [0, 0]
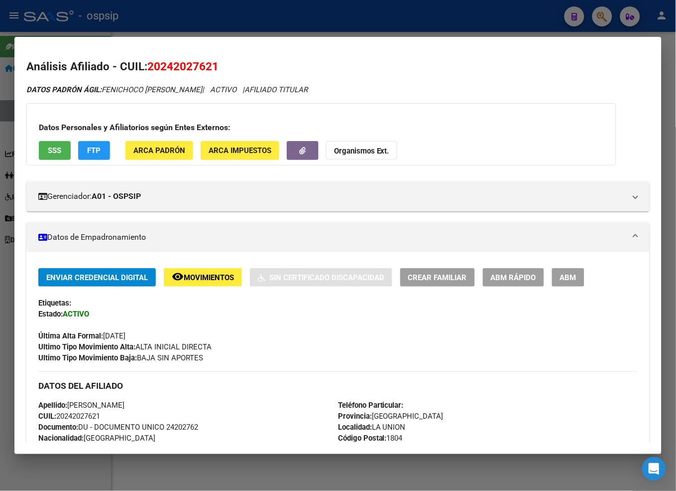
click at [548, 22] on div at bounding box center [338, 245] width 676 height 491
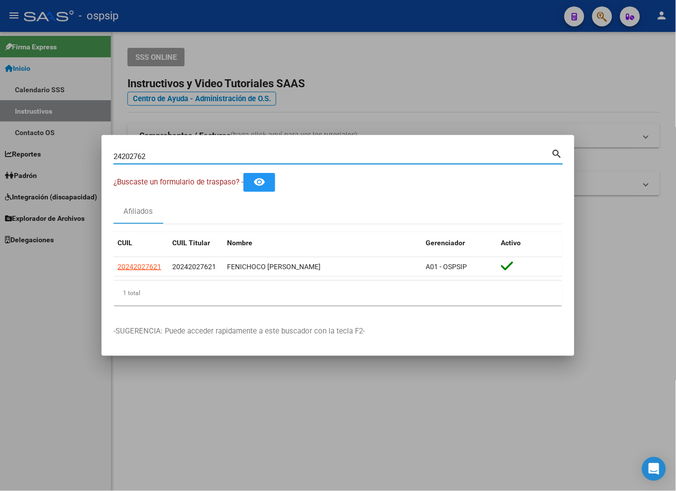
click at [160, 157] on input "24202762" at bounding box center [333, 156] width 438 height 9
type input "2"
type input "24203243"
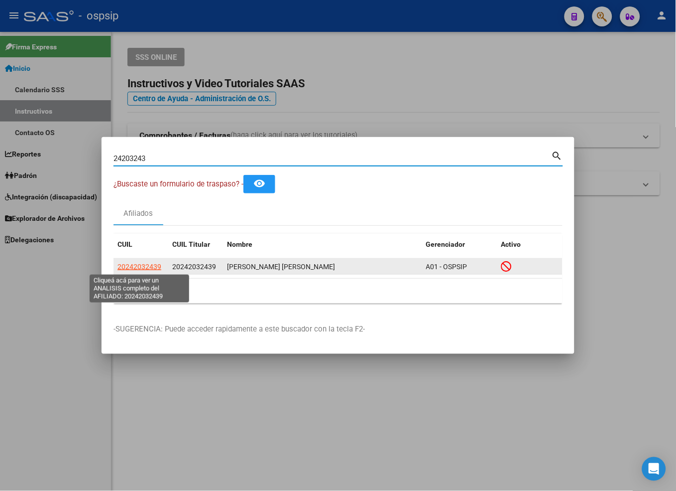
click at [148, 265] on span "20242032439" at bounding box center [140, 266] width 44 height 8
type textarea "20242032439"
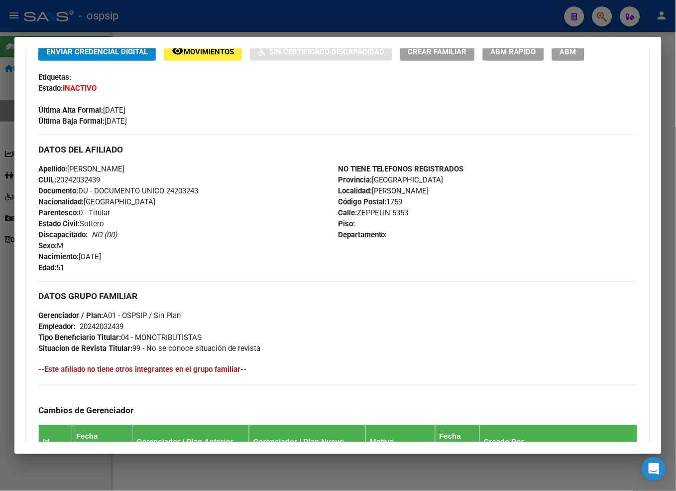
scroll to position [72, 0]
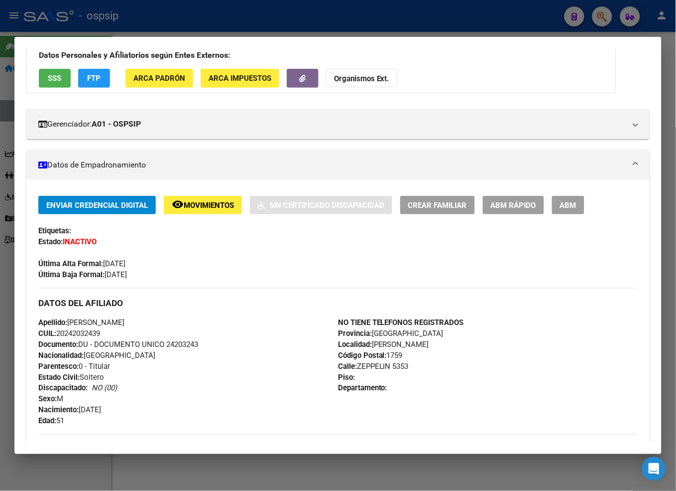
click at [206, 203] on span "Movimientos" at bounding box center [209, 205] width 50 height 9
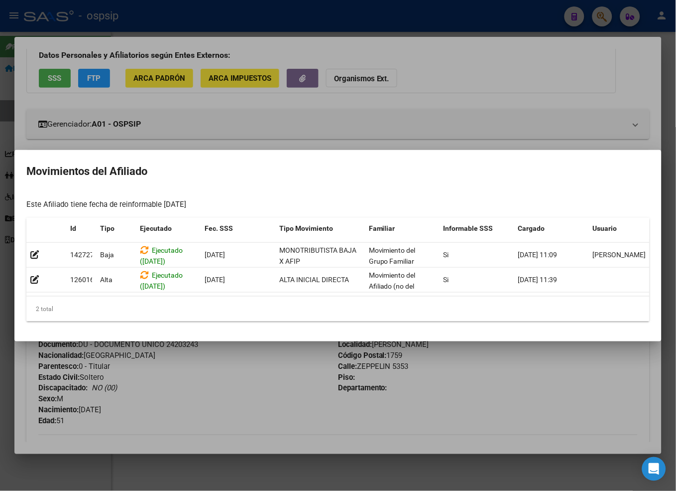
click at [264, 367] on div at bounding box center [338, 245] width 676 height 491
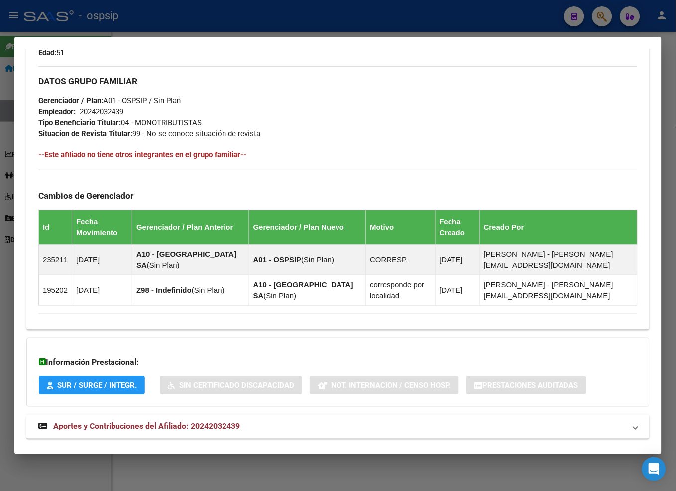
scroll to position [460, 0]
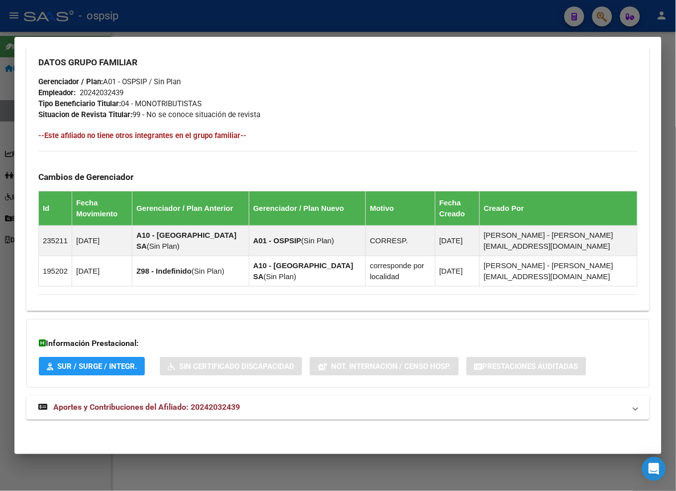
click at [134, 408] on span "Aportes y Contribuciones del Afiliado: 20242032439" at bounding box center [146, 406] width 187 height 9
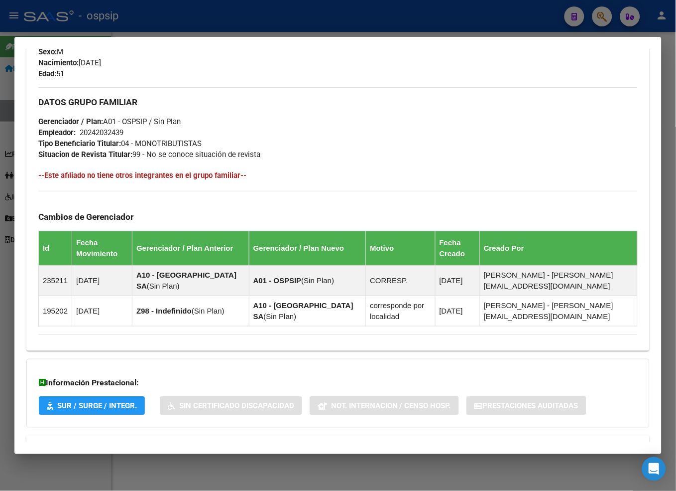
scroll to position [297, 0]
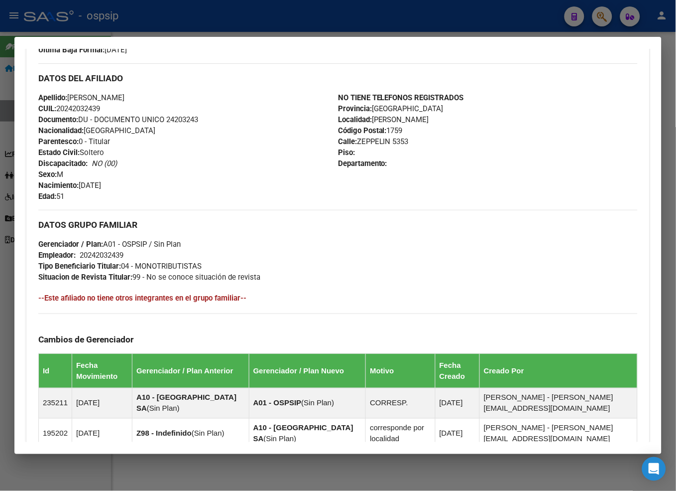
click at [548, 18] on div at bounding box center [338, 245] width 676 height 491
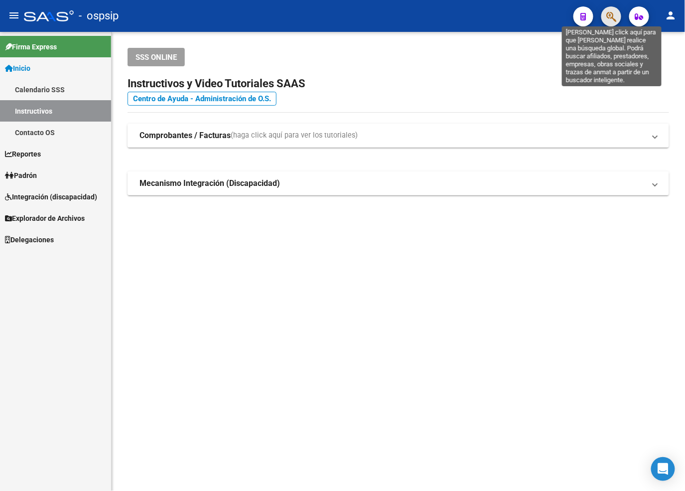
click at [548, 22] on icon "button" at bounding box center [611, 16] width 10 height 11
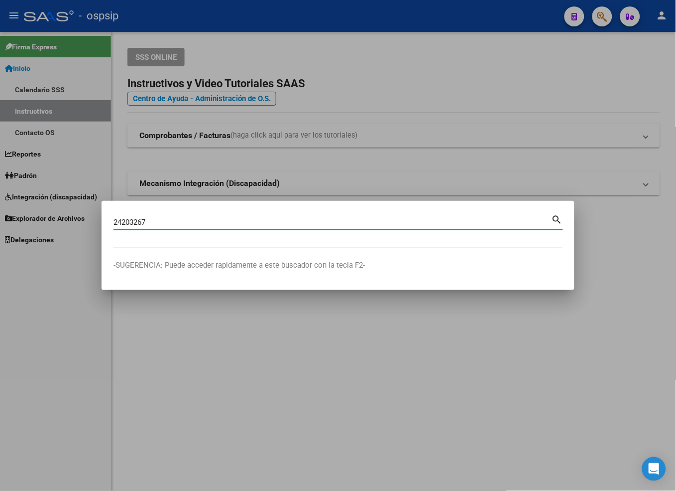
type input "24203267"
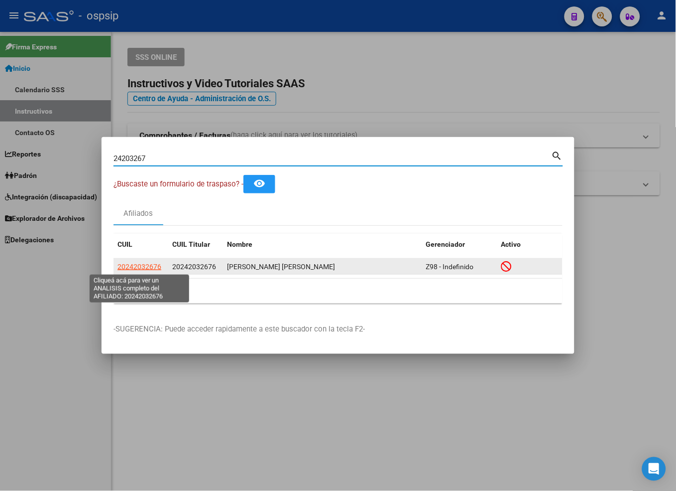
click at [143, 267] on span "20242032676" at bounding box center [140, 266] width 44 height 8
type textarea "20242032676"
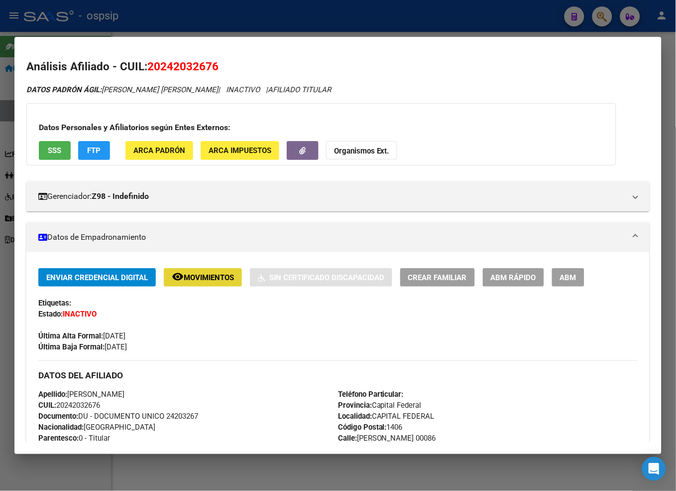
click at [196, 280] on span "Movimientos" at bounding box center [209, 277] width 50 height 9
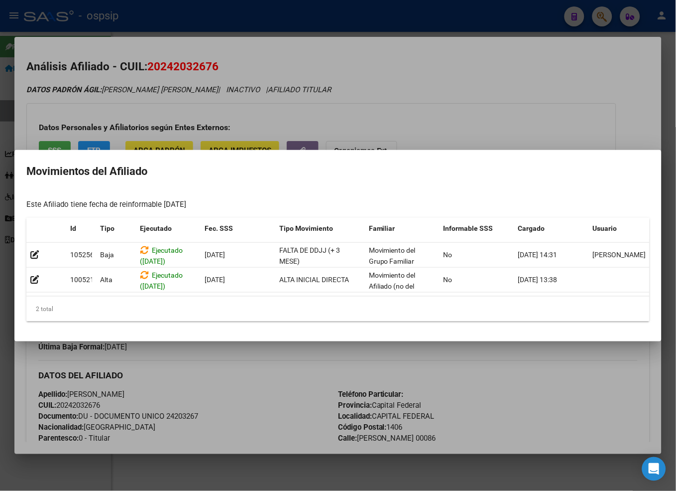
click at [247, 379] on div at bounding box center [338, 245] width 676 height 491
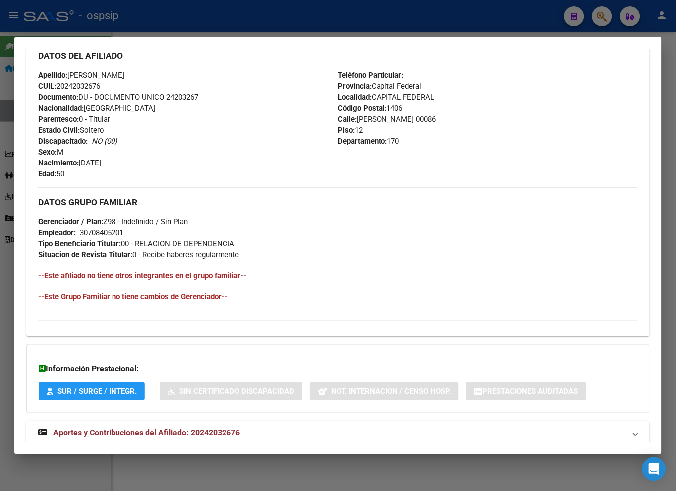
scroll to position [345, 0]
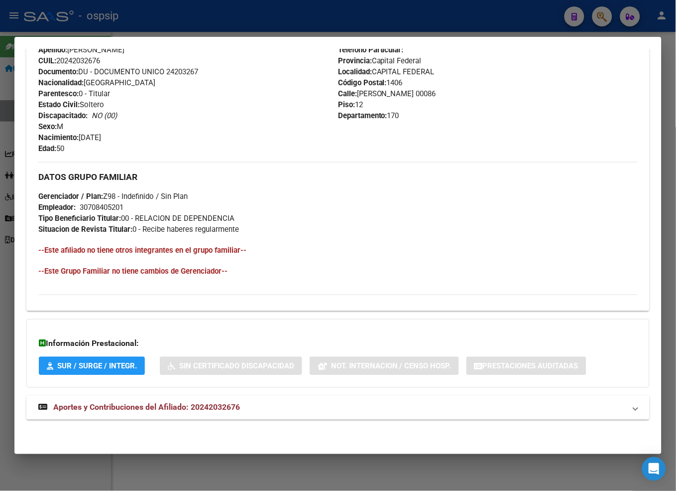
click at [111, 407] on span "Aportes y Contribuciones del Afiliado: 20242032676" at bounding box center [146, 406] width 187 height 9
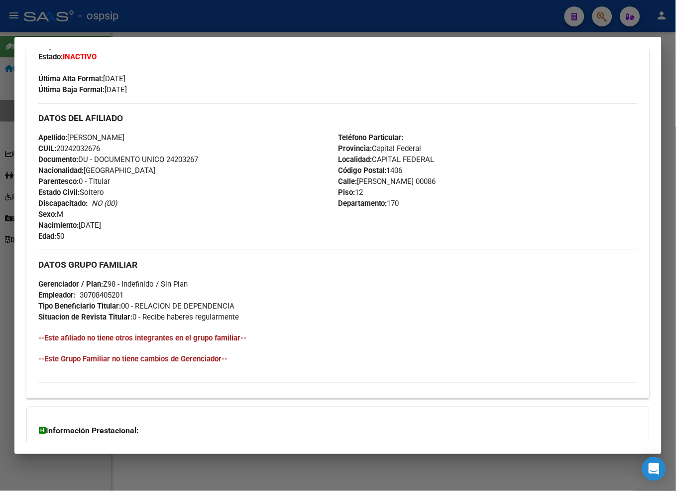
scroll to position [182, 0]
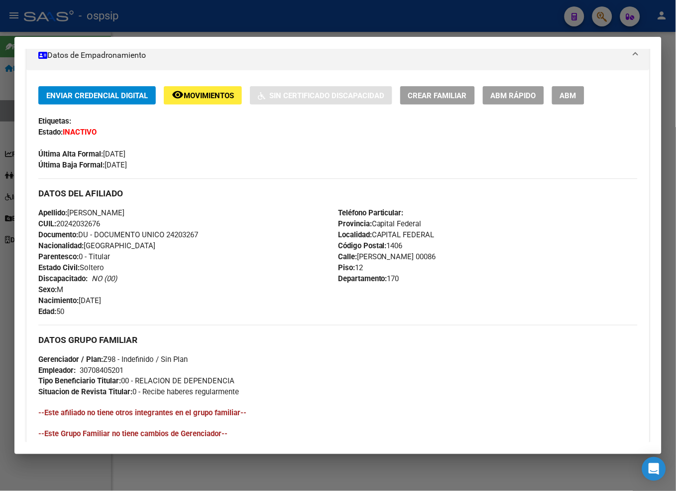
click at [214, 99] on span "Movimientos" at bounding box center [209, 95] width 50 height 9
click at [203, 99] on span "Movimientos" at bounding box center [209, 95] width 50 height 9
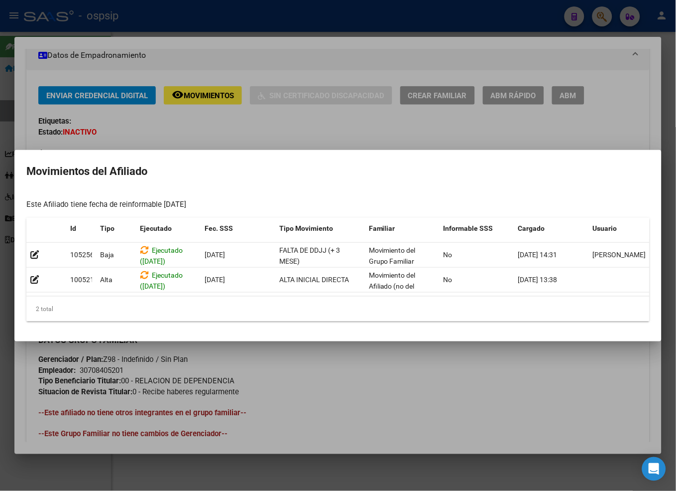
click at [338, 120] on div at bounding box center [338, 245] width 676 height 491
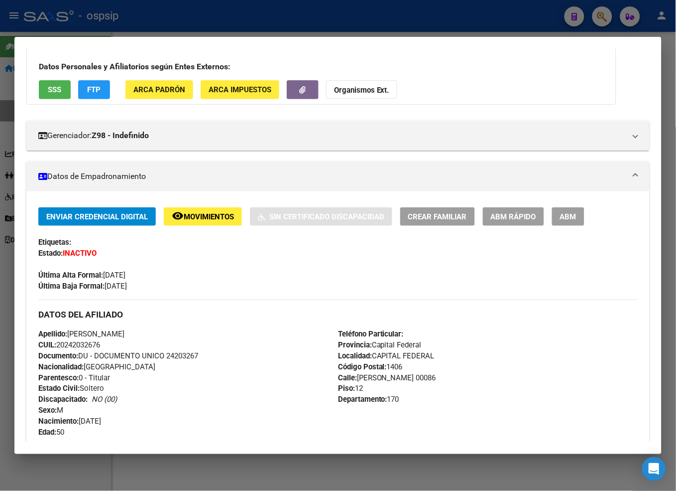
scroll to position [0, 0]
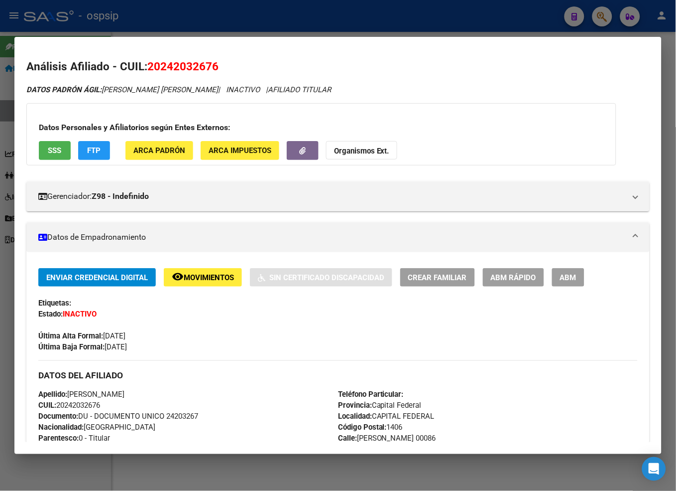
click at [548, 19] on div at bounding box center [338, 245] width 676 height 491
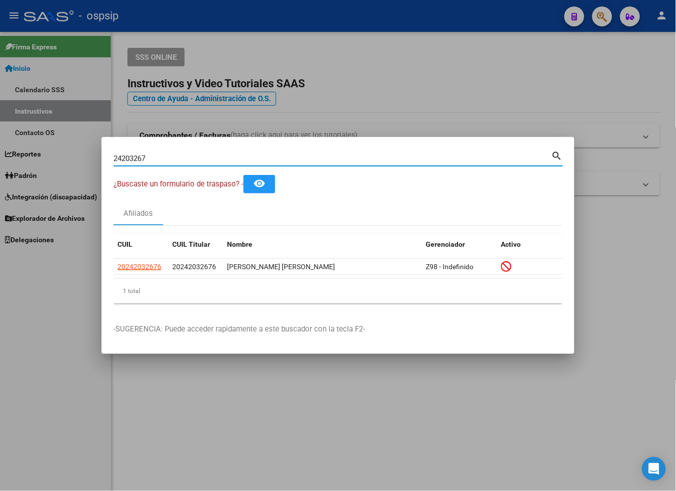
click at [168, 161] on input "24203267" at bounding box center [333, 158] width 438 height 9
type input "2"
type input "24204714"
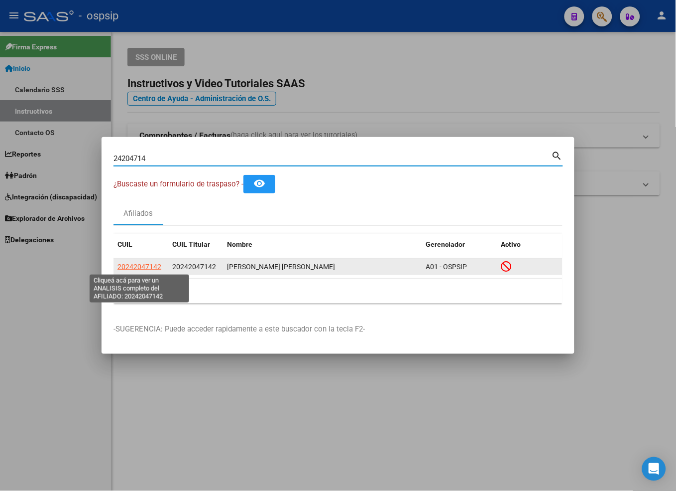
click at [140, 266] on span "20242047142" at bounding box center [140, 266] width 44 height 8
type textarea "20242047142"
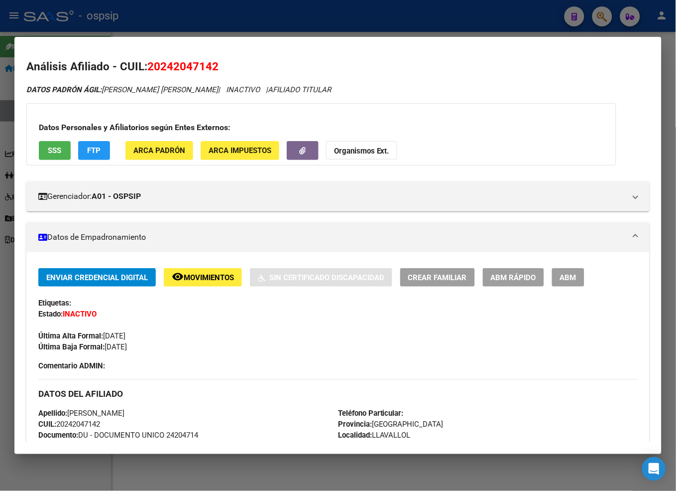
click at [225, 279] on span "Movimientos" at bounding box center [209, 277] width 50 height 9
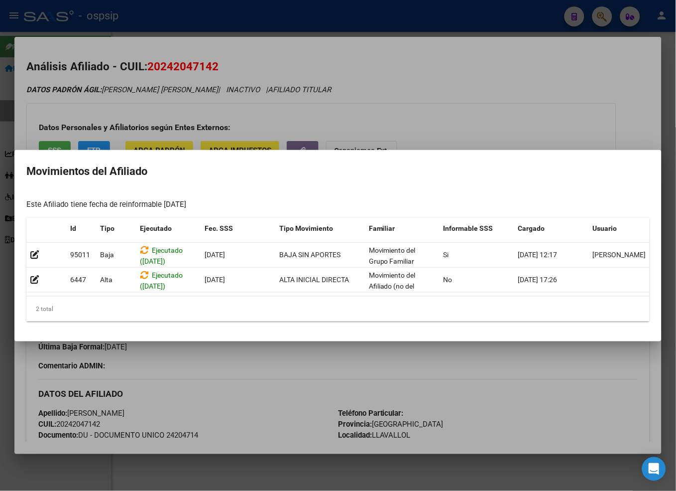
drag, startPoint x: 273, startPoint y: 358, endPoint x: 273, endPoint y: 364, distance: 6.5
click at [273, 364] on div at bounding box center [338, 245] width 676 height 491
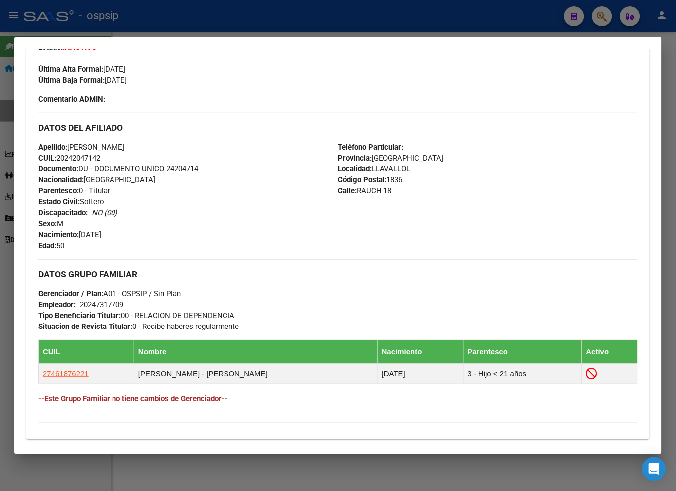
scroll to position [395, 0]
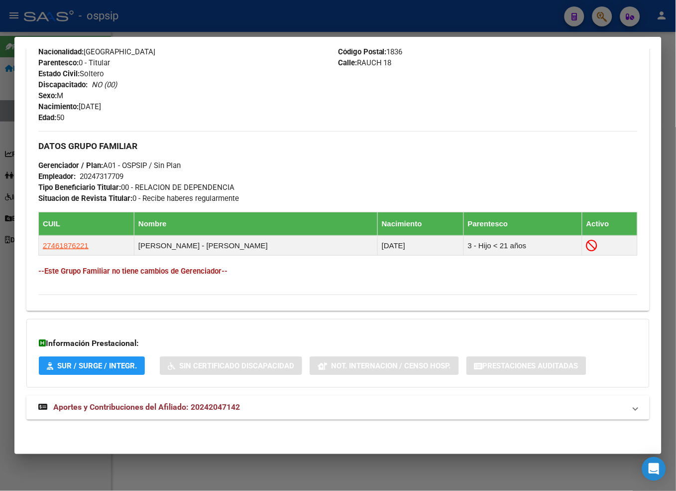
click at [173, 409] on span "Aportes y Contribuciones del Afiliado: 20242047142" at bounding box center [146, 406] width 187 height 9
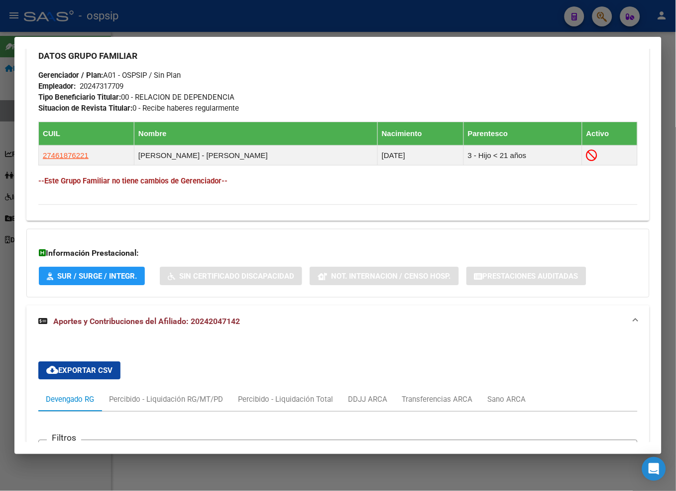
scroll to position [368, 0]
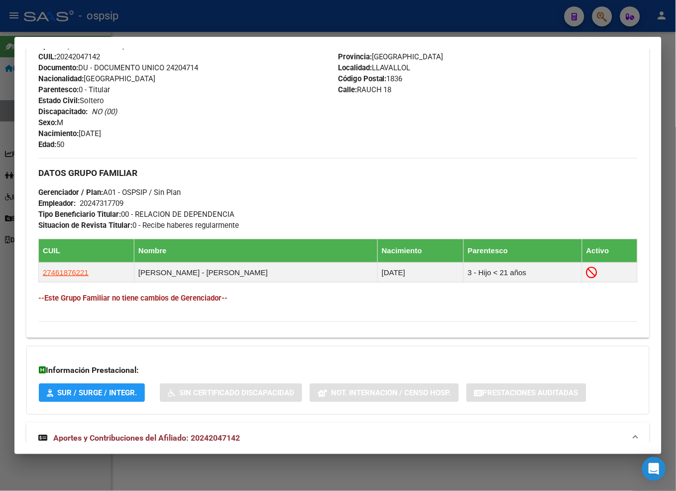
click at [548, 16] on div at bounding box center [338, 245] width 676 height 491
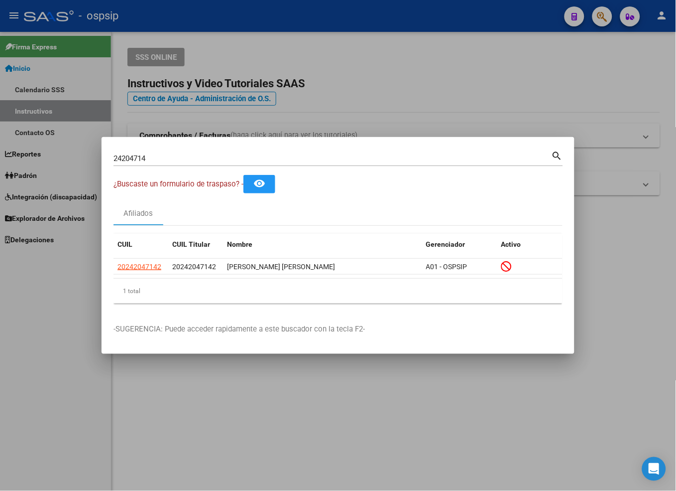
click at [177, 152] on div "24204714 Buscar (apellido, dni, cuil, nro traspaso, cuit, obra social)" at bounding box center [333, 158] width 438 height 15
type input "2"
type input "24204837"
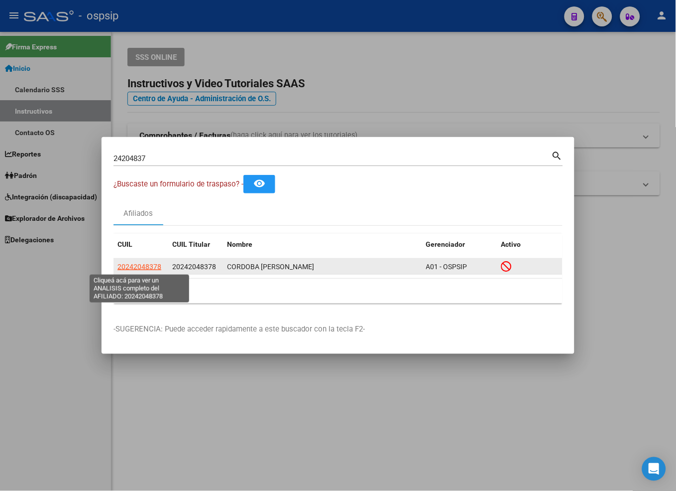
click at [130, 270] on span "20242048378" at bounding box center [140, 266] width 44 height 8
type textarea "20242048378"
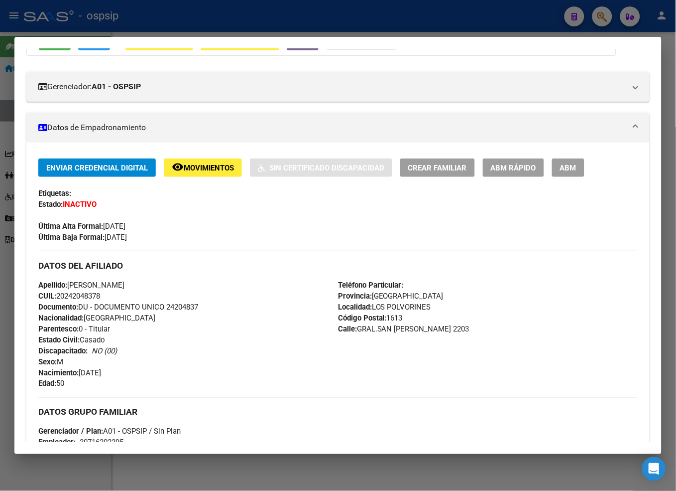
scroll to position [111, 0]
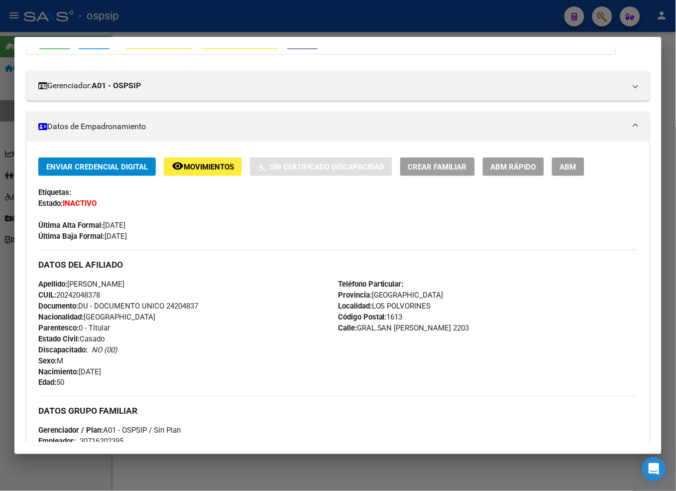
click at [215, 171] on span "Movimientos" at bounding box center [209, 166] width 50 height 9
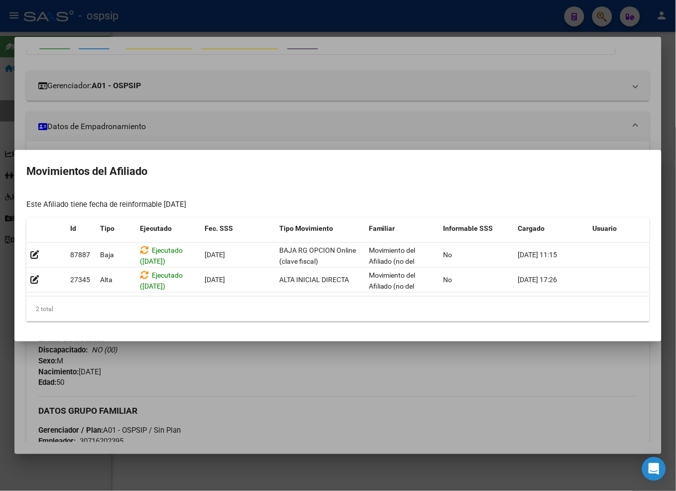
click at [247, 361] on div at bounding box center [338, 245] width 676 height 491
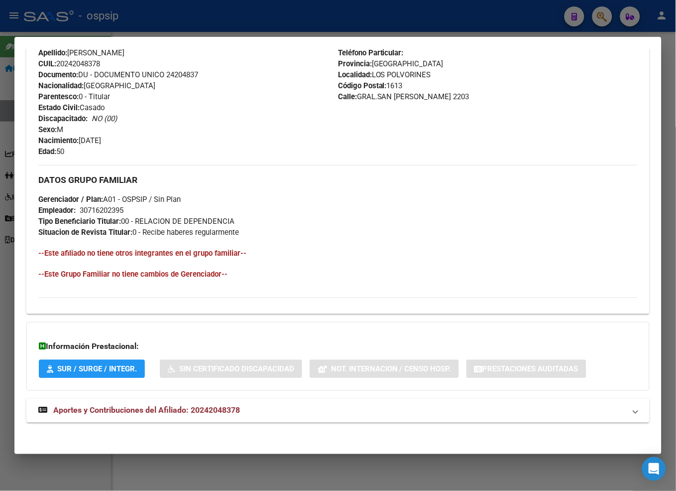
scroll to position [345, 0]
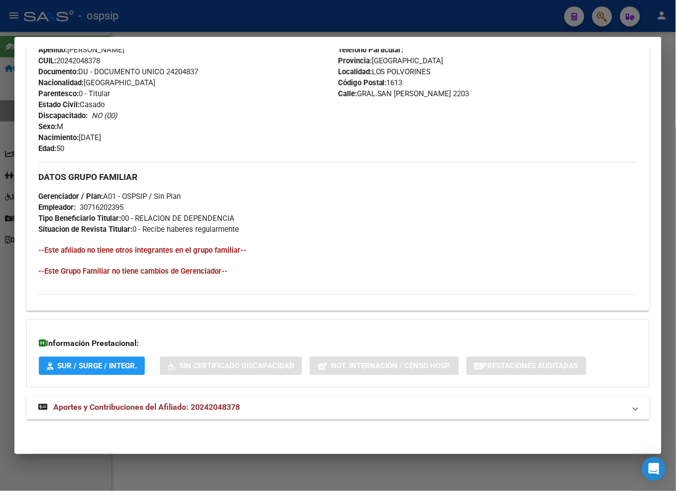
click at [150, 411] on span "Aportes y Contribuciones del Afiliado: 20242048378" at bounding box center [146, 406] width 187 height 9
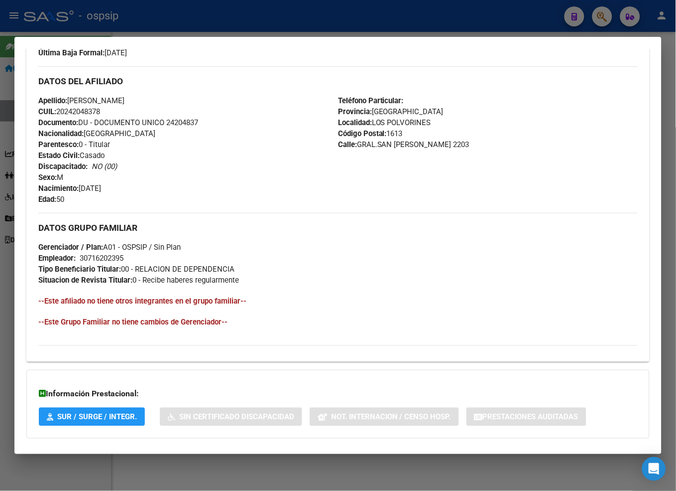
scroll to position [207, 0]
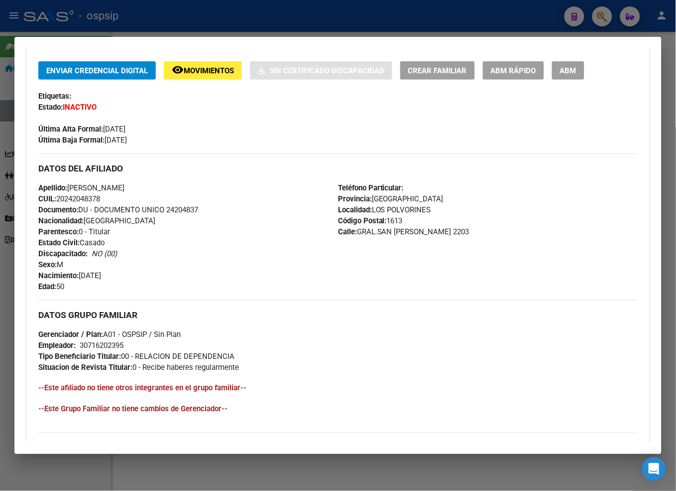
click at [548, 23] on div at bounding box center [338, 245] width 676 height 491
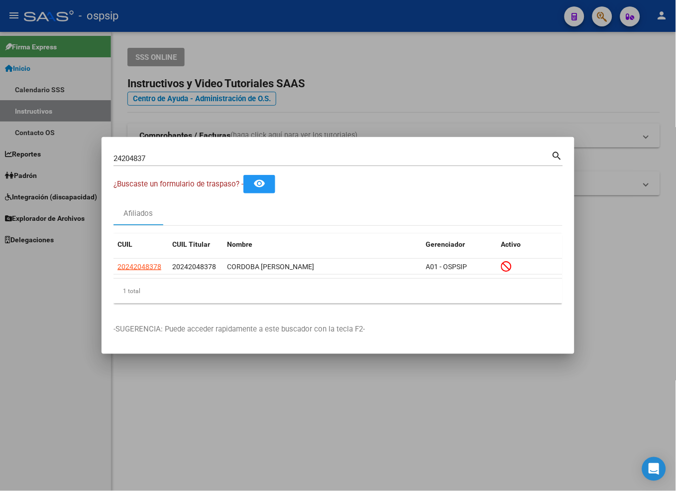
click at [548, 22] on div at bounding box center [338, 245] width 676 height 491
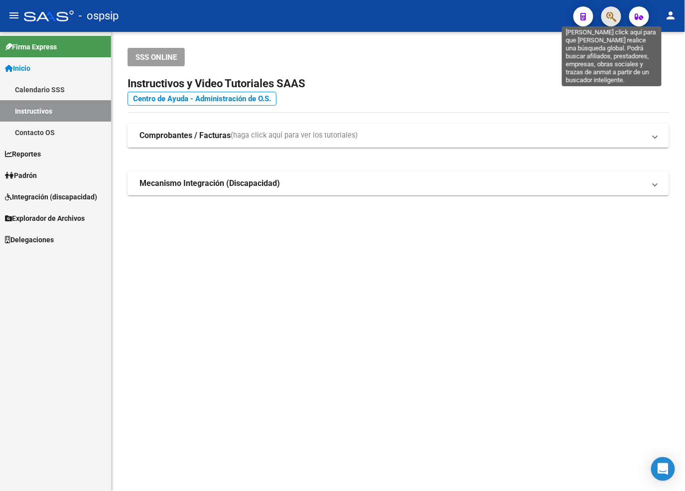
click at [548, 17] on icon "button" at bounding box center [611, 16] width 10 height 11
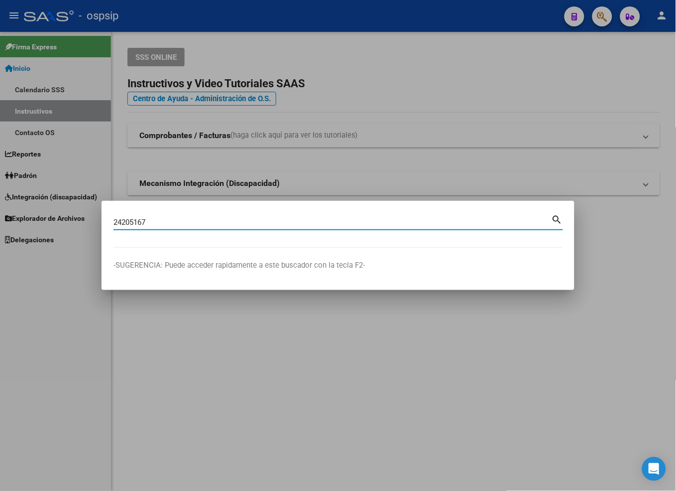
type input "24205167"
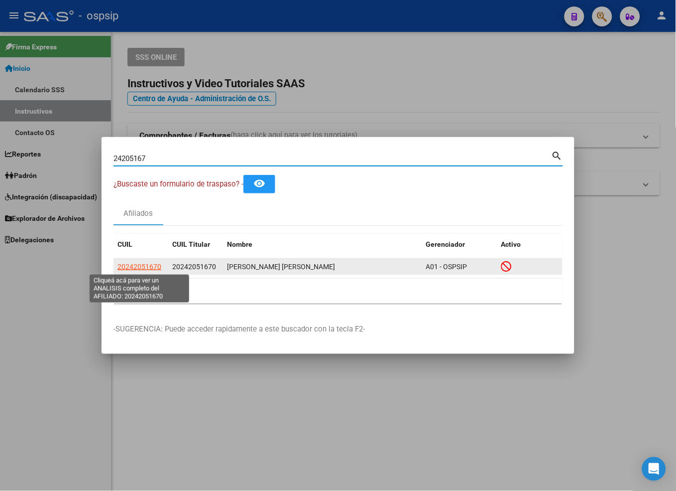
click at [140, 268] on span "20242051670" at bounding box center [140, 266] width 44 height 8
type textarea "20242051670"
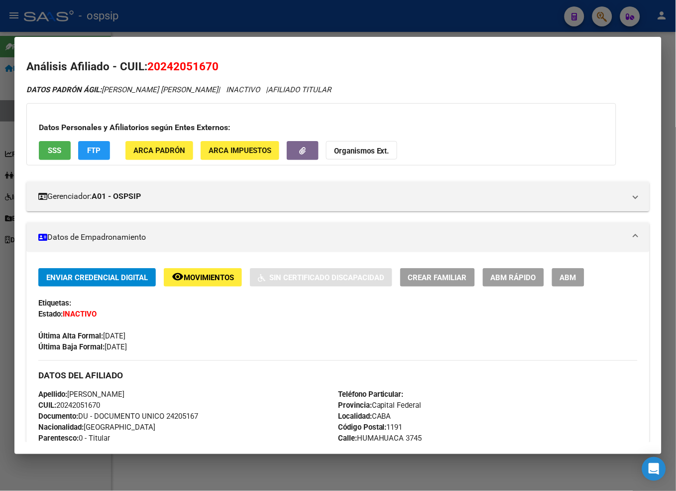
click at [208, 277] on span "Movimientos" at bounding box center [209, 277] width 50 height 9
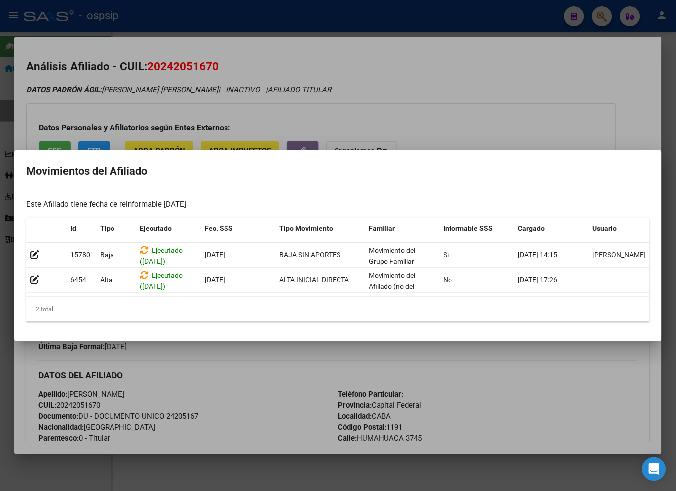
click at [255, 369] on div at bounding box center [338, 245] width 676 height 491
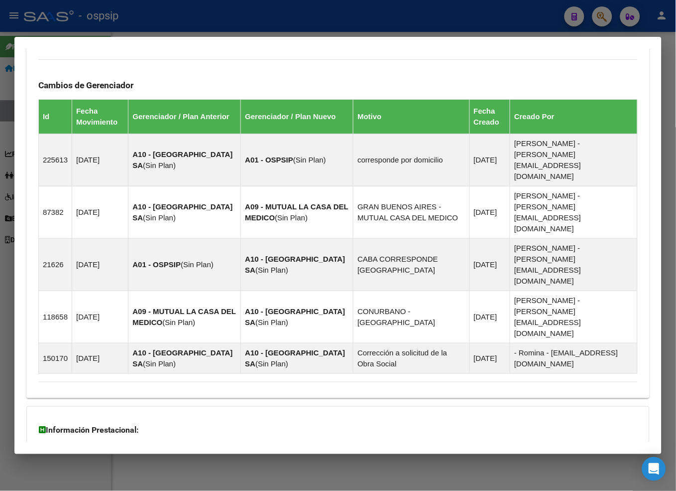
click at [156, 490] on span "Aportes y Contribuciones del Afiliado: 20242051670" at bounding box center [146, 494] width 187 height 9
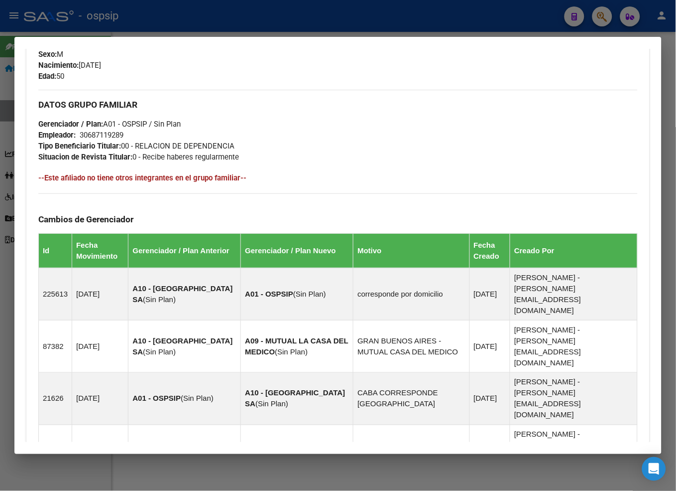
scroll to position [412, 0]
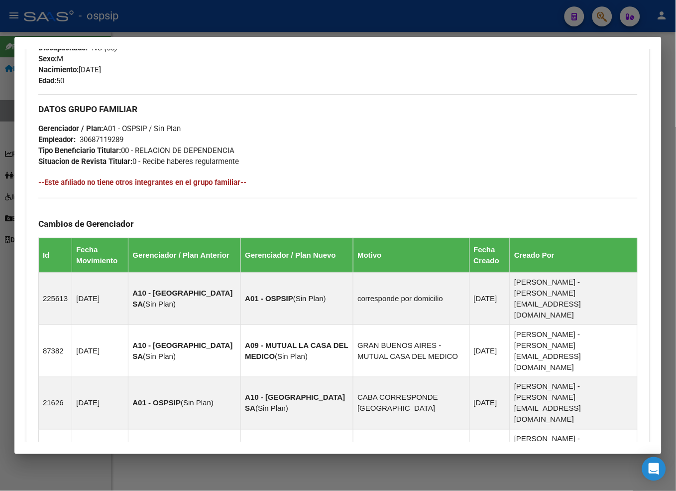
click at [548, 16] on div at bounding box center [338, 245] width 676 height 491
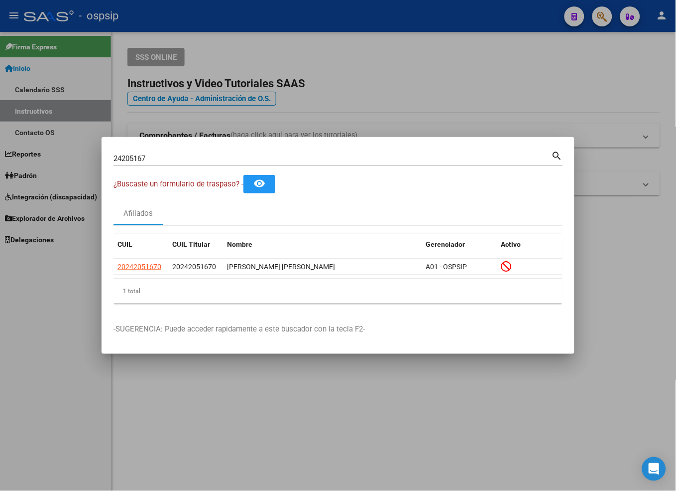
click at [173, 154] on input "24205167" at bounding box center [333, 158] width 438 height 9
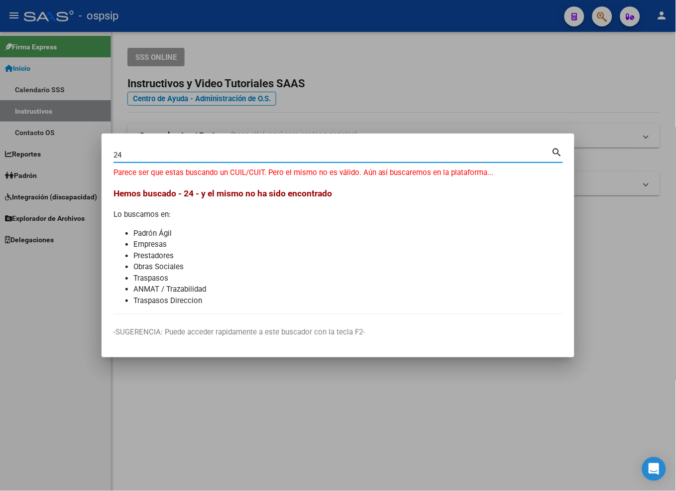
type input "2"
type input "24206340"
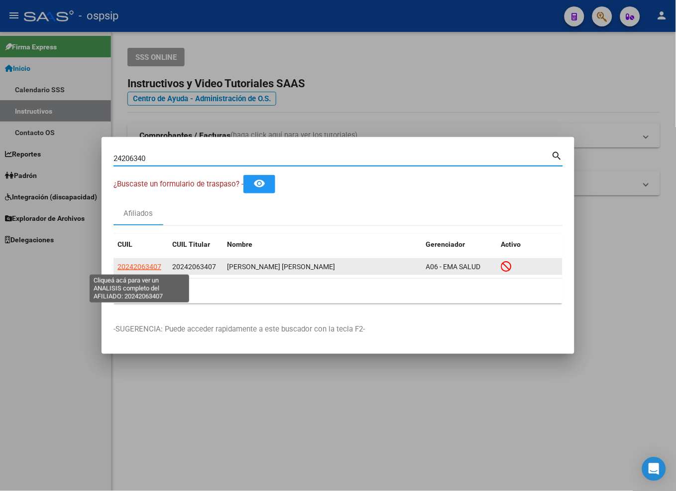
click at [138, 266] on span "20242063407" at bounding box center [140, 266] width 44 height 8
type textarea "20242063407"
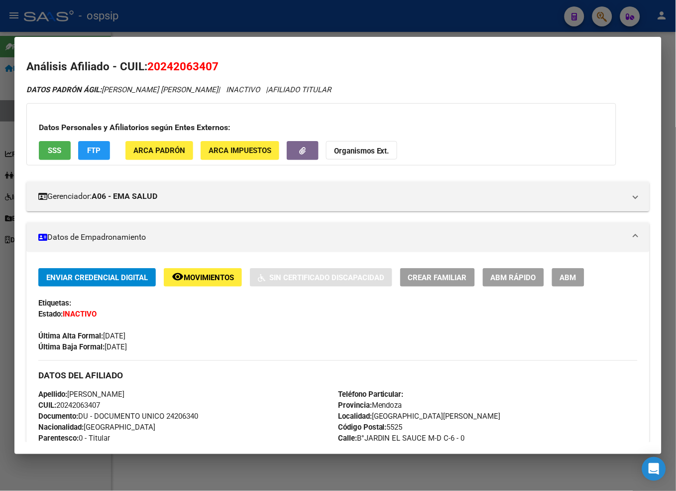
click at [206, 277] on span "Movimientos" at bounding box center [209, 277] width 50 height 9
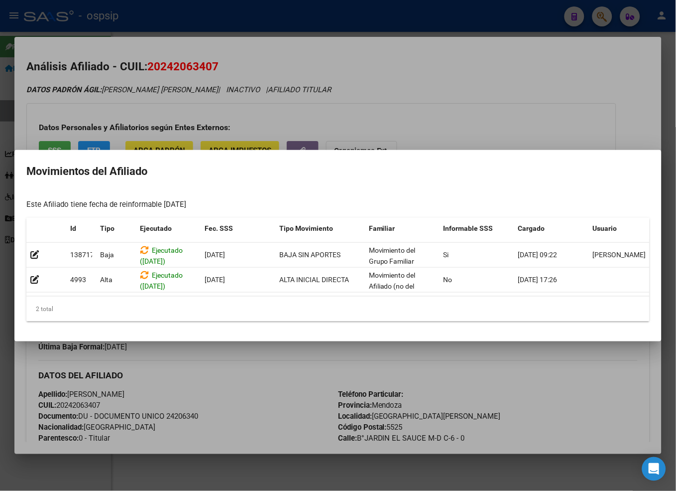
click at [267, 387] on div at bounding box center [338, 245] width 676 height 491
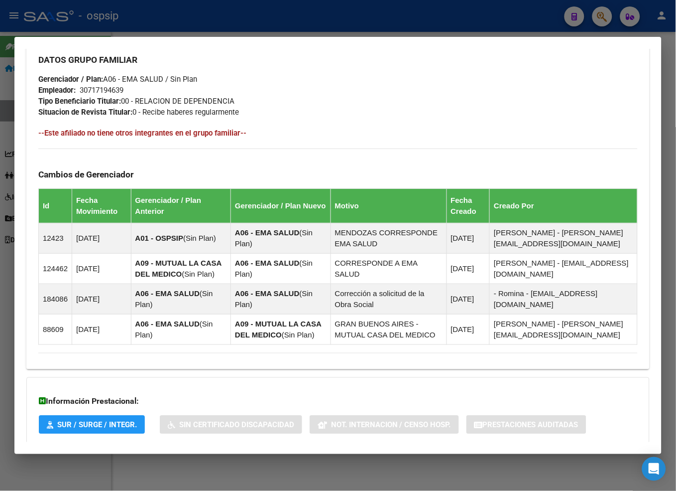
scroll to position [520, 0]
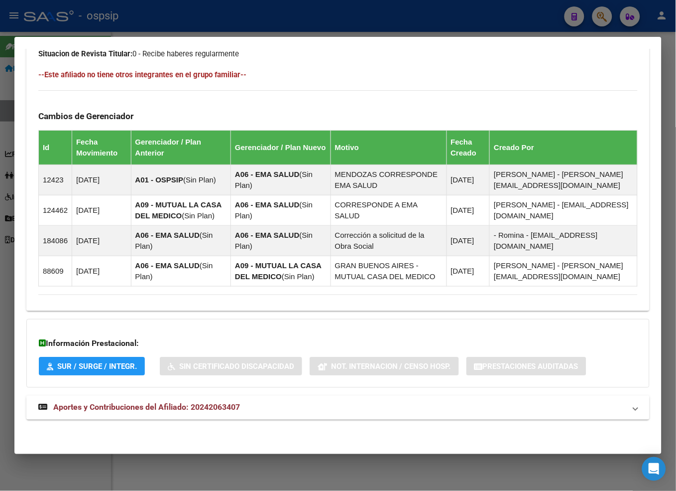
click at [119, 412] on strong "Aportes y Contribuciones del Afiliado: 20242063407" at bounding box center [139, 407] width 202 height 12
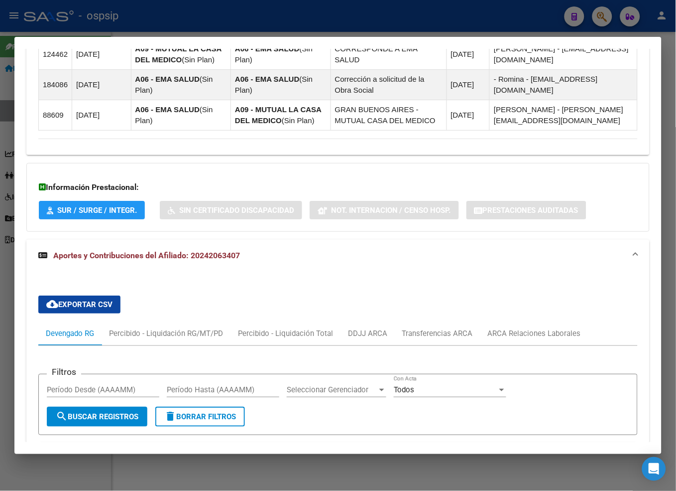
scroll to position [579, 0]
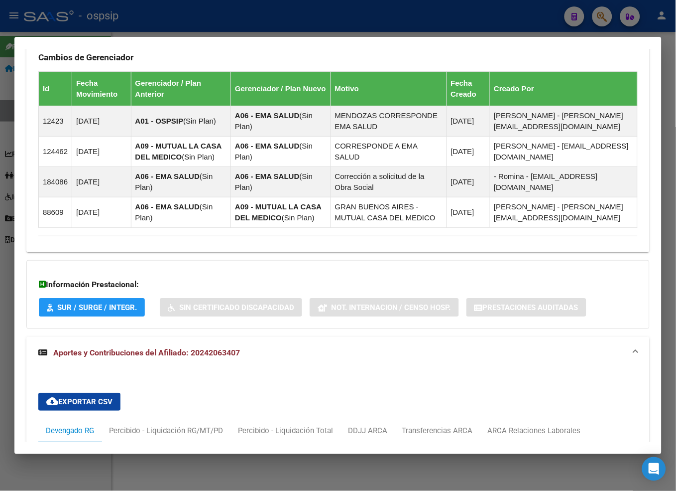
click at [548, 12] on div at bounding box center [338, 245] width 676 height 491
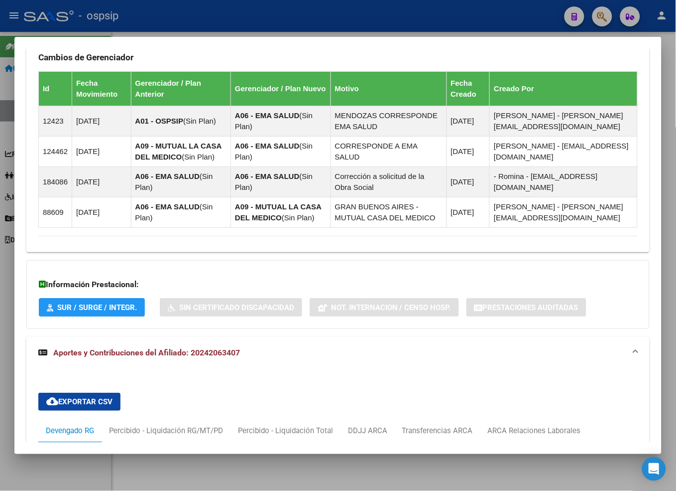
click at [548, 12] on div at bounding box center [338, 245] width 676 height 491
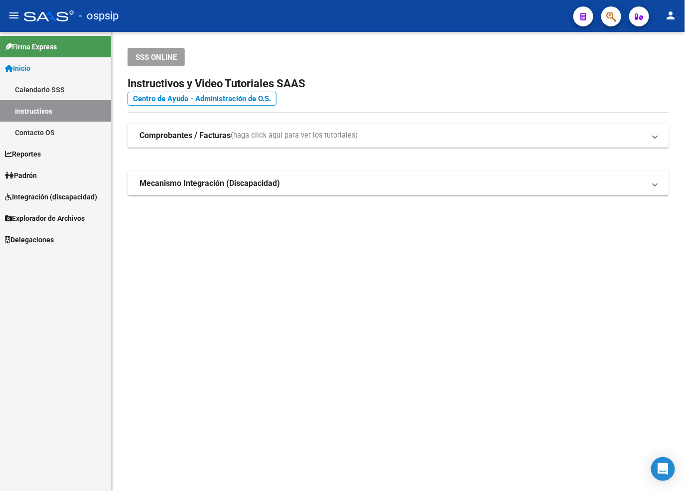
click at [548, 20] on button "button" at bounding box center [611, 16] width 20 height 20
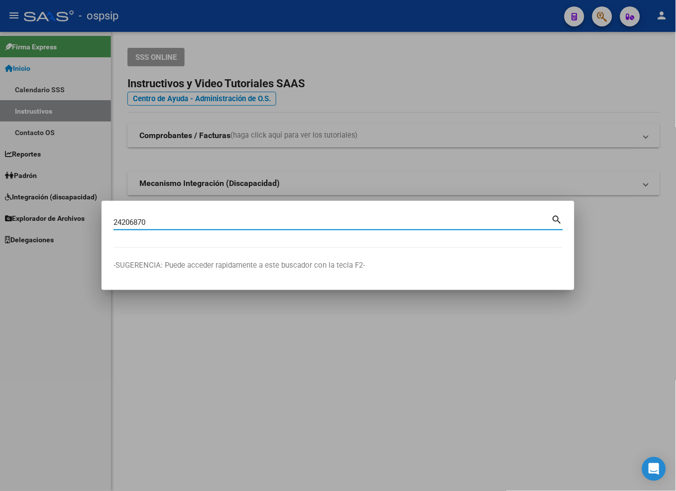
type input "24206870"
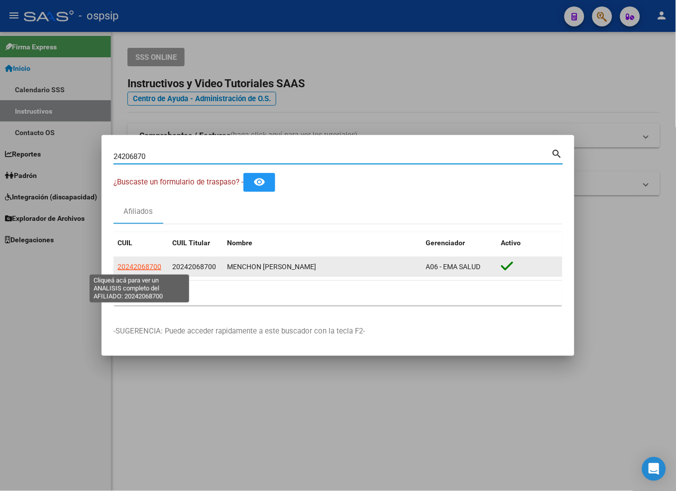
click at [132, 266] on span "20242068700" at bounding box center [140, 266] width 44 height 8
type textarea "20242068700"
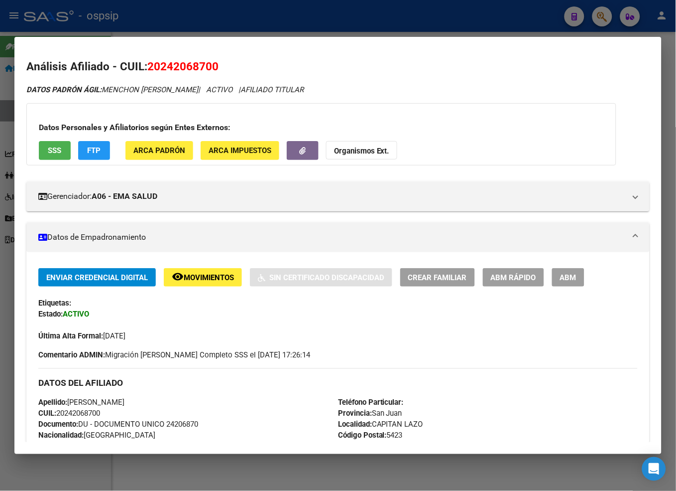
click at [208, 276] on span "Movimientos" at bounding box center [209, 277] width 50 height 9
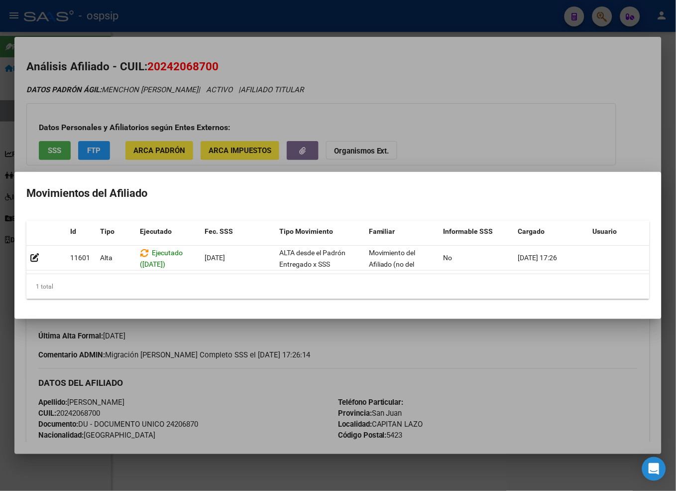
click at [513, 366] on div at bounding box center [338, 245] width 676 height 491
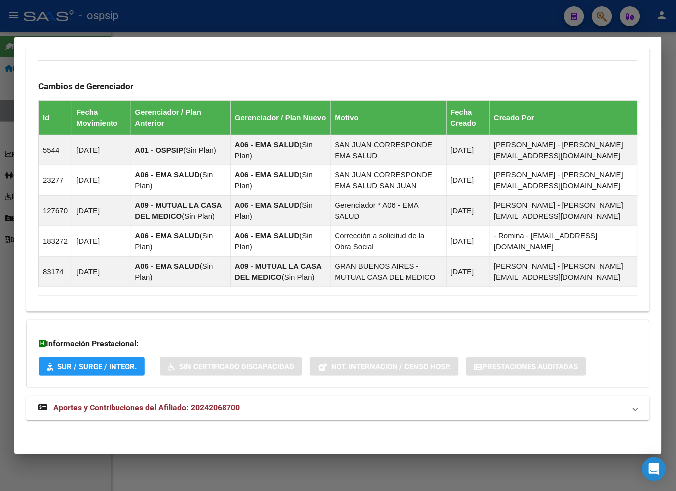
scroll to position [559, 0]
click at [150, 405] on span "Aportes y Contribuciones del Afiliado: 20242068700" at bounding box center [146, 406] width 187 height 9
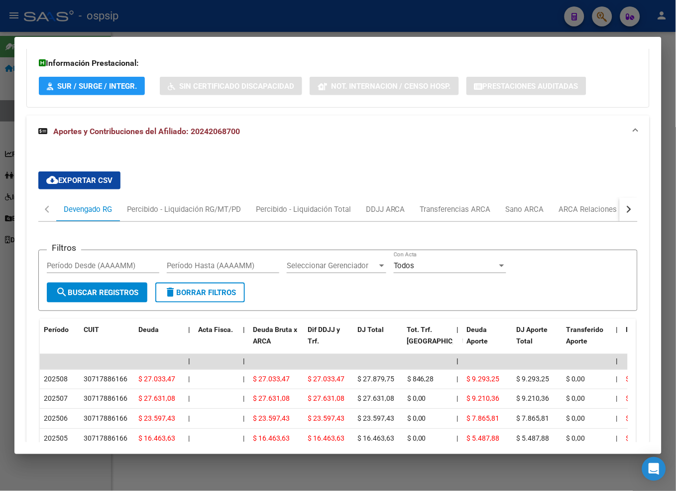
scroll to position [839, 0]
click at [548, 212] on button "button" at bounding box center [629, 209] width 18 height 24
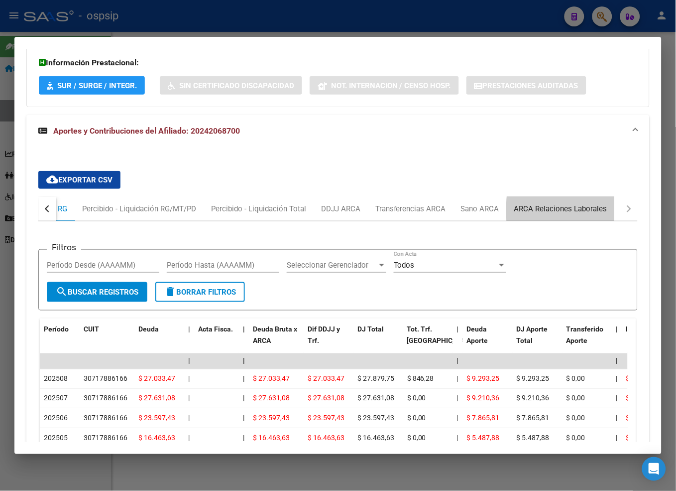
click at [548, 211] on div "ARCA Relaciones Laborales" at bounding box center [560, 208] width 93 height 11
click at [548, 137] on mat-panel-title "Aportes y Contribuciones del Afiliado: 20242068700" at bounding box center [332, 131] width 588 height 12
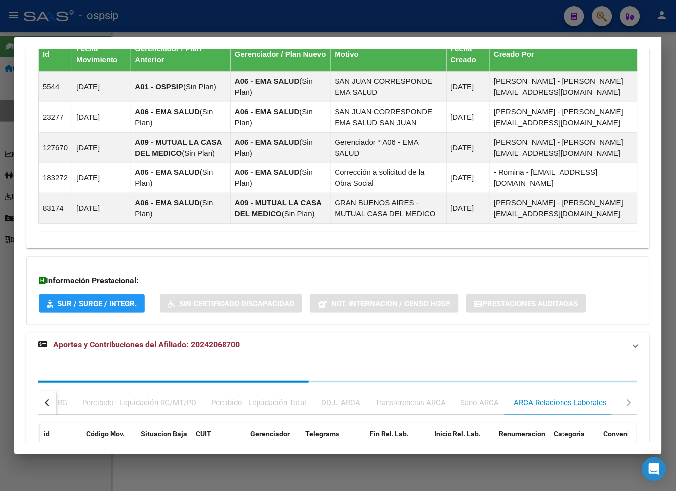
scroll to position [559, 0]
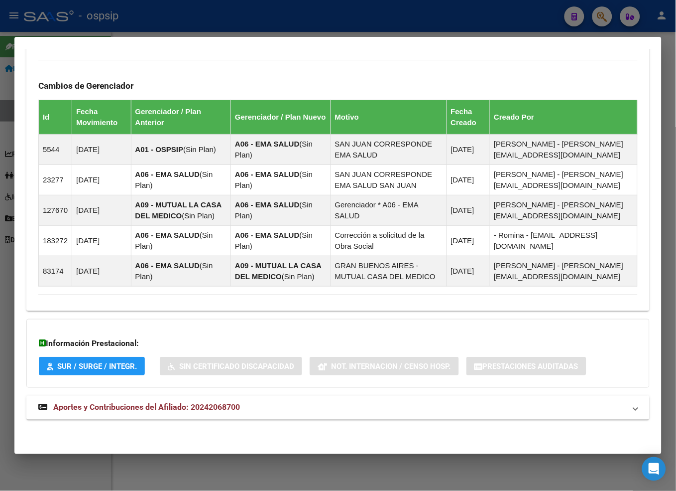
drag, startPoint x: 579, startPoint y: 211, endPoint x: 312, endPoint y: 333, distance: 292.9
click at [312, 333] on div "Información Prestacional: SUR / SURGE / INTEGR. Sin Certificado Discapacidad No…" at bounding box center [338, 353] width 624 height 69
click at [131, 411] on span "Aportes y Contribuciones del Afiliado: 20242068700" at bounding box center [146, 406] width 187 height 9
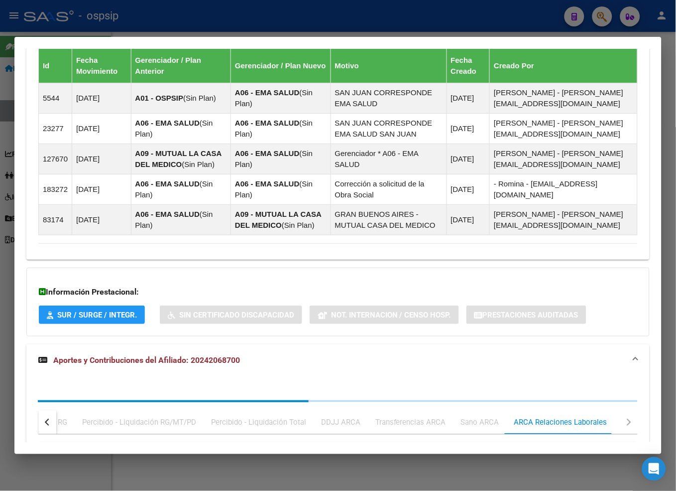
scroll to position [717, 0]
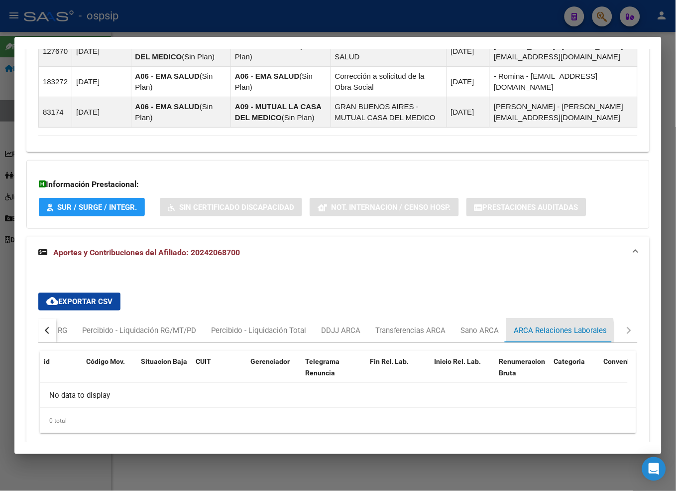
click at [544, 339] on div "ARCA Relaciones Laborales" at bounding box center [561, 330] width 108 height 24
click at [51, 332] on button "button" at bounding box center [47, 330] width 18 height 24
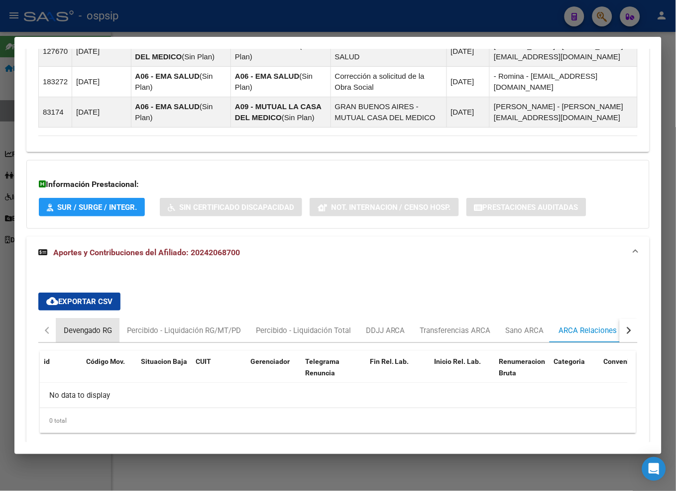
click at [72, 333] on div "Devengado RG" at bounding box center [88, 330] width 48 height 11
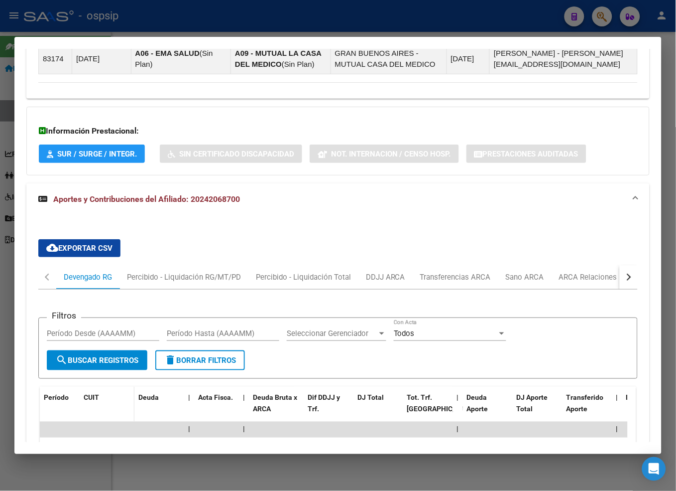
scroll to position [828, 0]
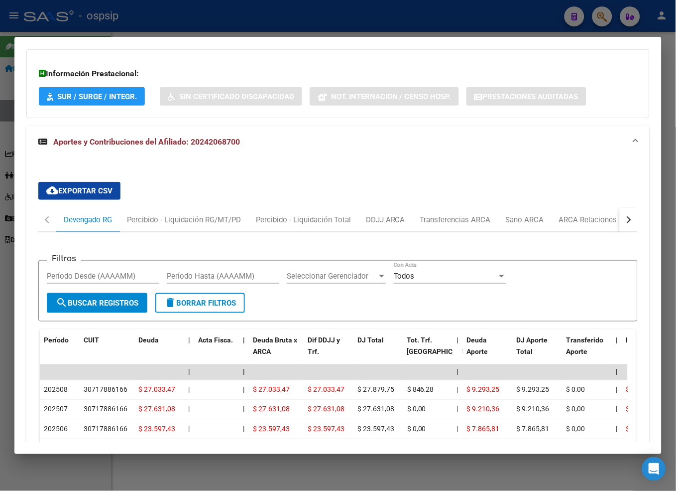
click at [548, 222] on button "button" at bounding box center [629, 220] width 18 height 24
click at [548, 223] on div "ARCA Relaciones Laborales" at bounding box center [560, 219] width 93 height 11
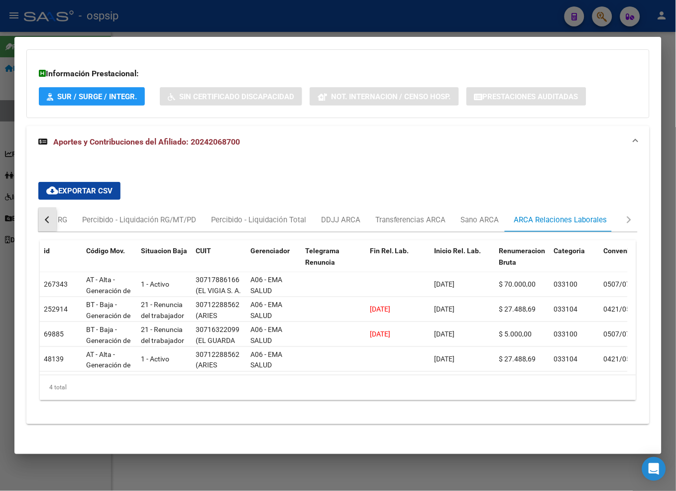
click at [50, 222] on div "button" at bounding box center [48, 219] width 7 height 7
click at [82, 218] on div "Devengado RG" at bounding box center [88, 219] width 48 height 11
click at [82, 218] on mat-tab-group "Devengado RG Percibido - Liquidación RG/MT/PD Percibido - Liquidación Total DDJ…" at bounding box center [338, 308] width 600 height 200
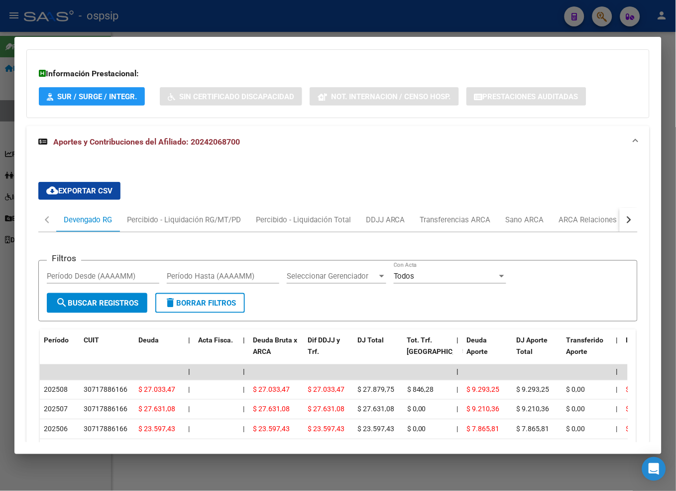
click at [306, 253] on app-list-header "Filtros Período Desde (AAAAMM) Período Hasta (AAAAMM) Seleccionar Gerenciador S…" at bounding box center [338, 282] width 600 height 77
click at [447, 220] on div "Transferencias ARCA" at bounding box center [455, 219] width 71 height 11
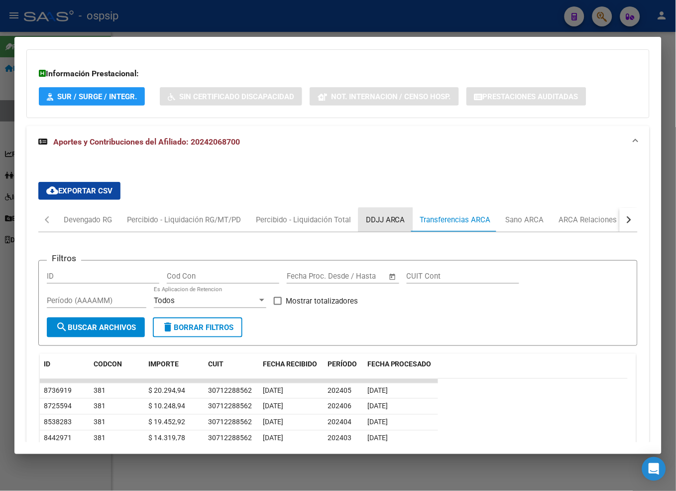
click at [385, 223] on div "DDJJ ARCA" at bounding box center [385, 219] width 39 height 11
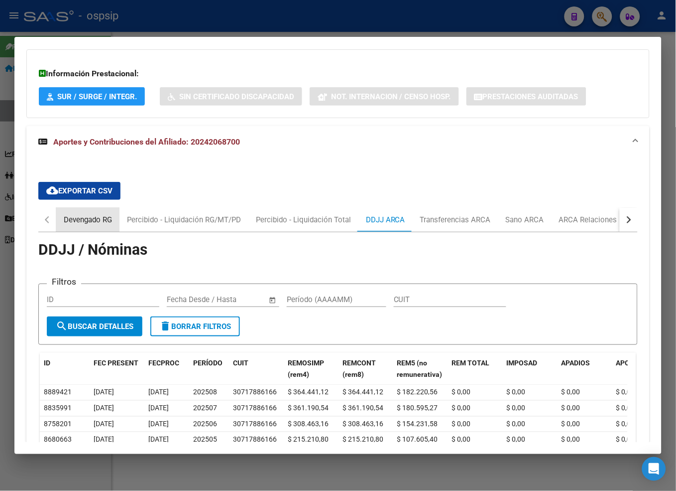
click at [71, 219] on div "Devengado RG" at bounding box center [88, 219] width 48 height 11
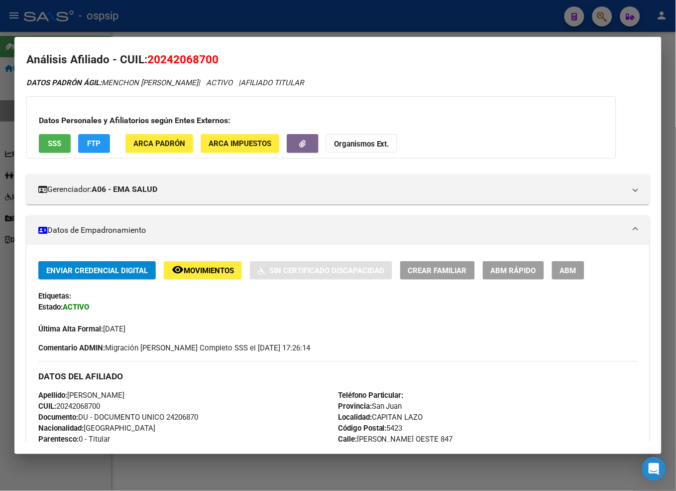
scroll to position [0, 0]
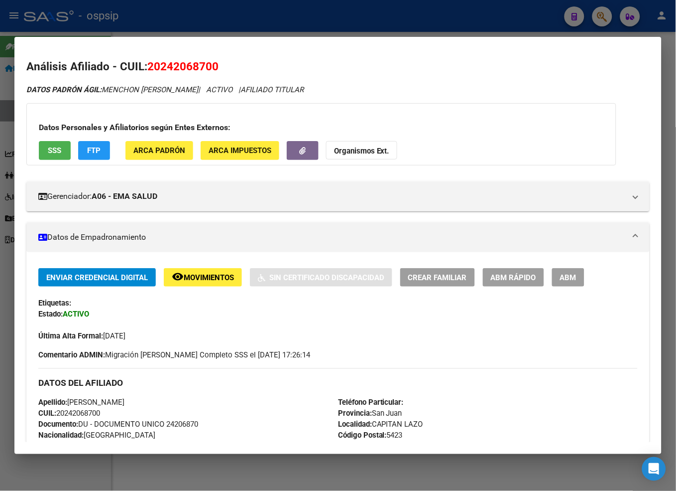
click at [548, 16] on div at bounding box center [338, 245] width 676 height 491
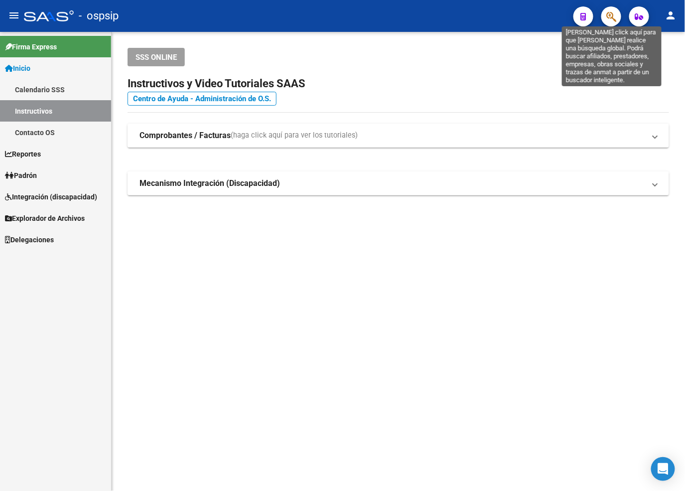
click at [548, 18] on icon "button" at bounding box center [611, 16] width 10 height 11
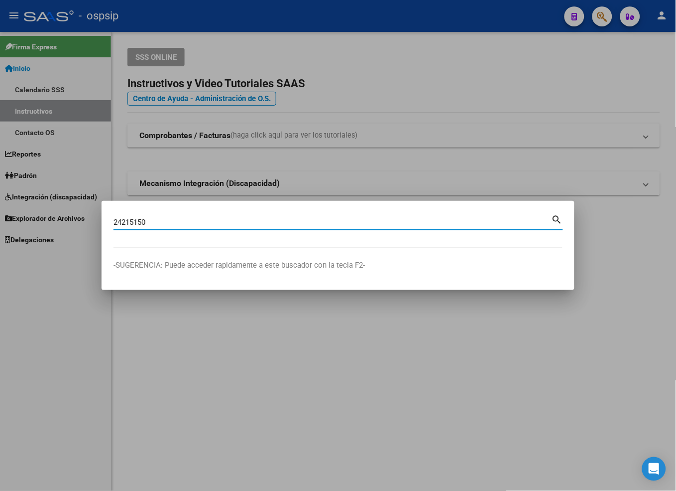
type input "24215150"
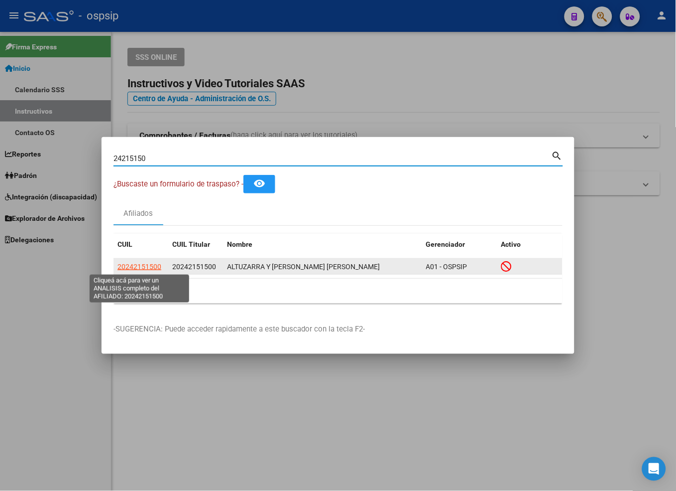
click at [145, 266] on span "20242151500" at bounding box center [140, 266] width 44 height 8
type textarea "20242151500"
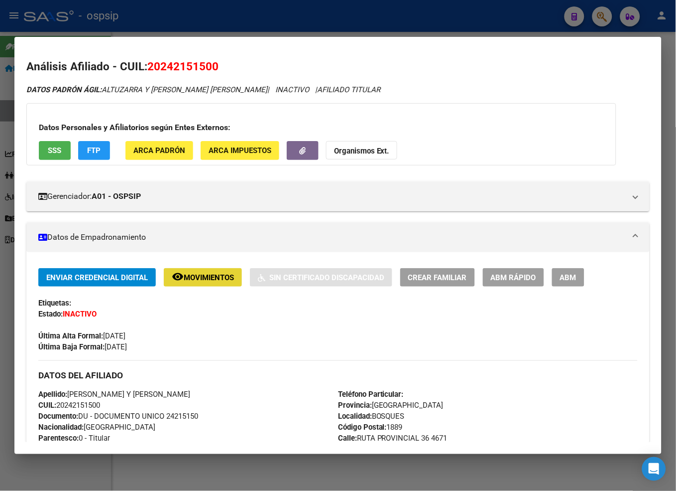
click at [218, 279] on span "Movimientos" at bounding box center [209, 277] width 50 height 9
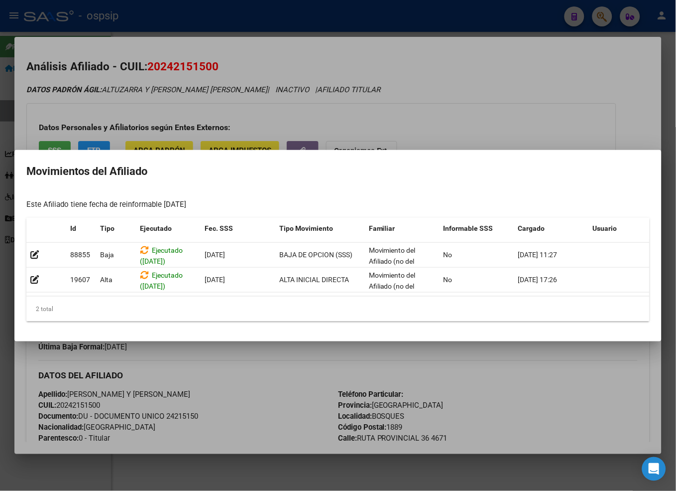
click at [259, 371] on div at bounding box center [338, 245] width 676 height 491
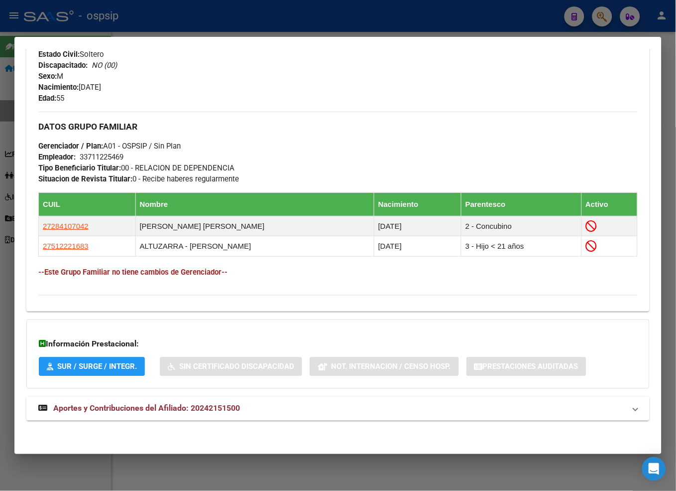
scroll to position [396, 0]
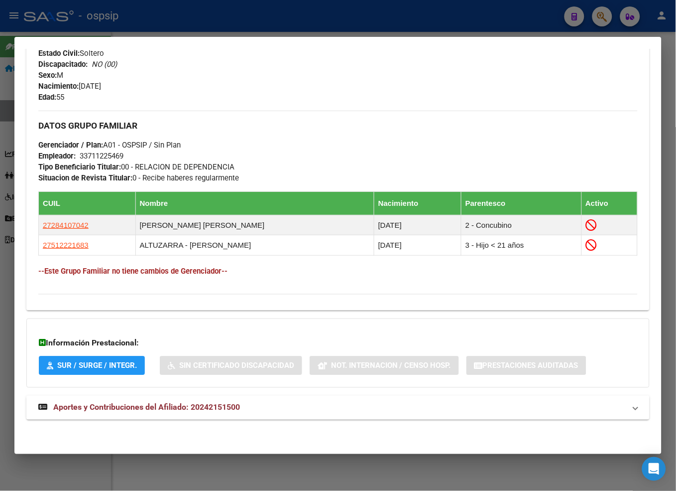
click at [152, 408] on span "Aportes y Contribuciones del Afiliado: 20242151500" at bounding box center [146, 406] width 187 height 9
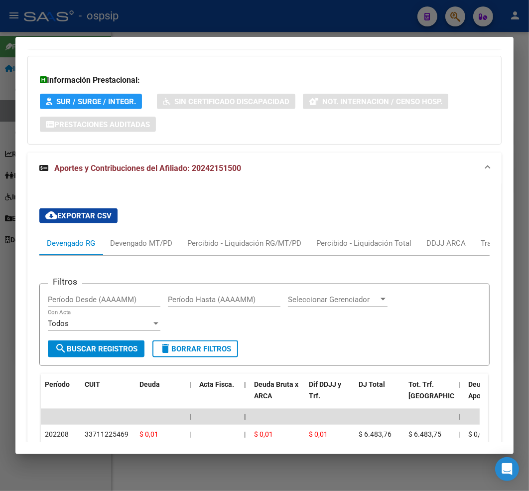
scroll to position [803, 0]
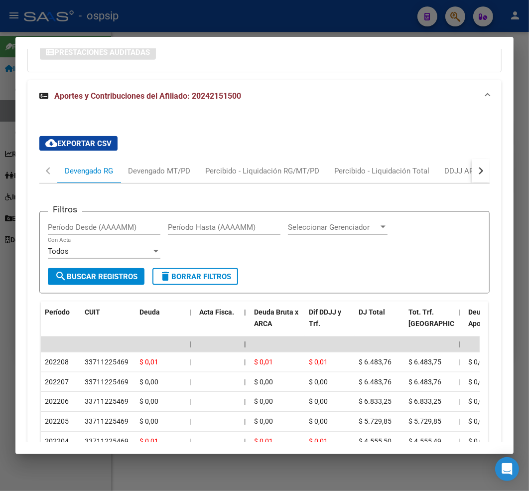
click at [452, 17] on div at bounding box center [264, 245] width 529 height 491
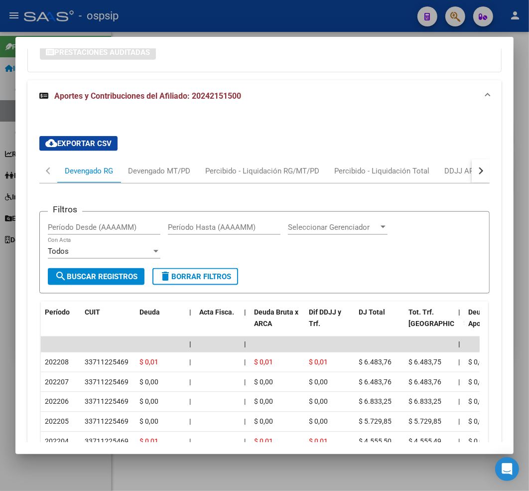
click at [452, 17] on div at bounding box center [264, 245] width 529 height 491
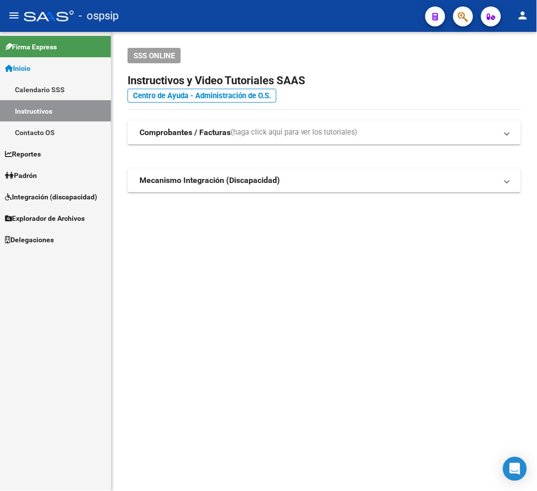
click at [459, 17] on icon "button" at bounding box center [463, 16] width 10 height 11
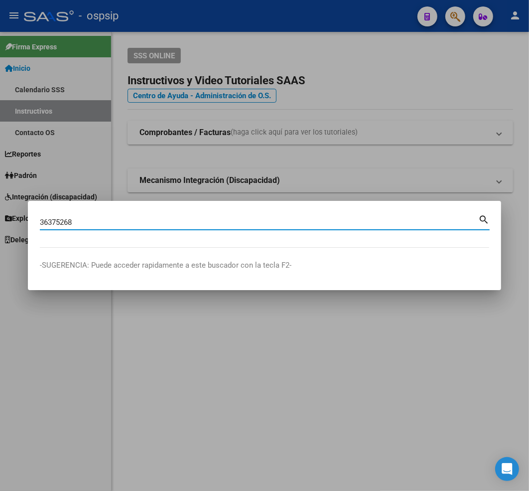
type input "36375268"
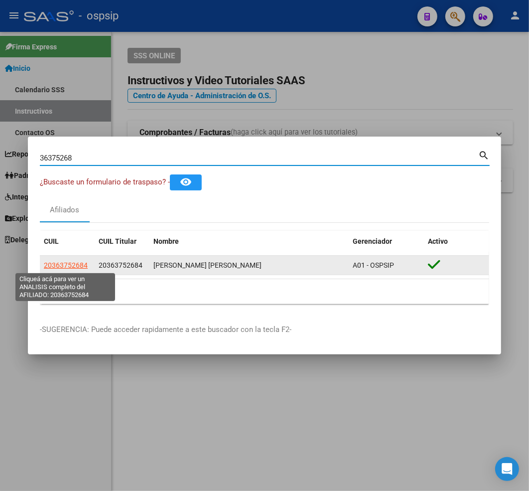
click at [60, 264] on span "20363752684" at bounding box center [66, 265] width 44 height 8
type textarea "20363752684"
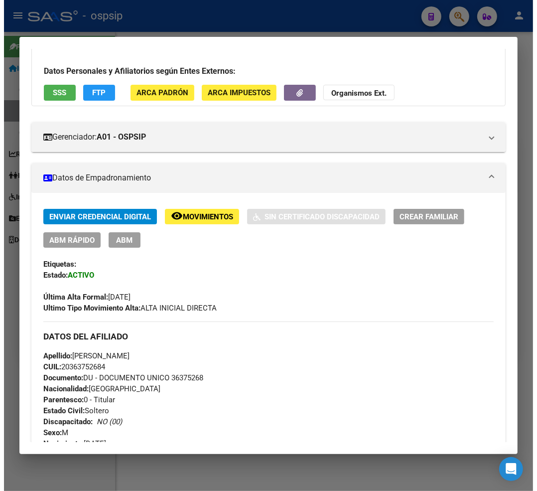
scroll to position [111, 0]
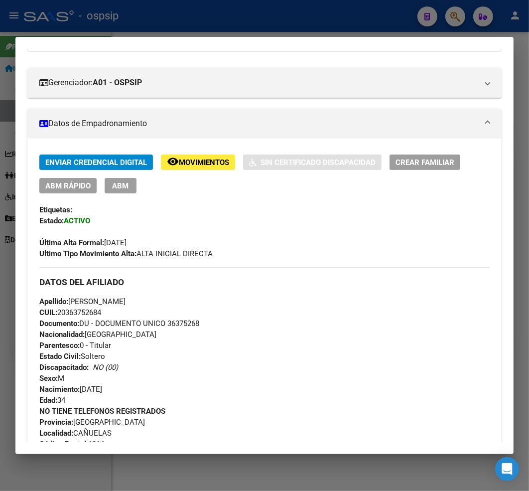
click at [127, 185] on span "ABM" at bounding box center [121, 185] width 16 height 9
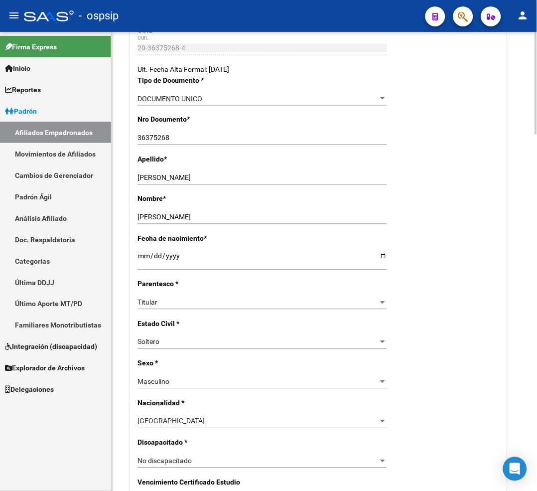
radio input "true"
type input "30-71703551-4"
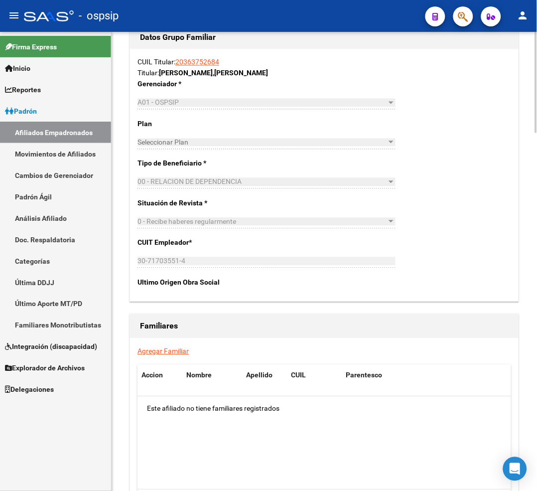
scroll to position [1549, 0]
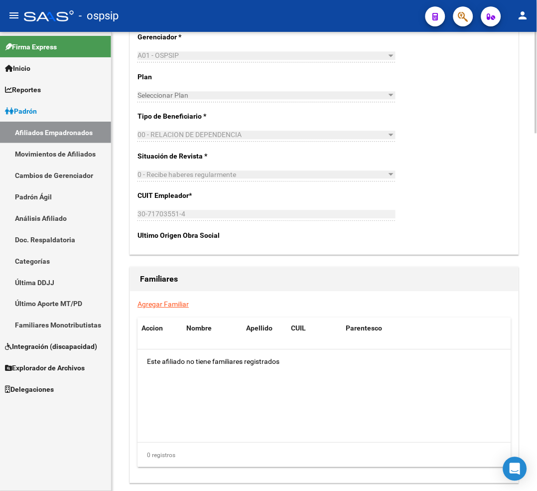
click at [157, 305] on link "Agregar Familiar" at bounding box center [162, 304] width 51 height 8
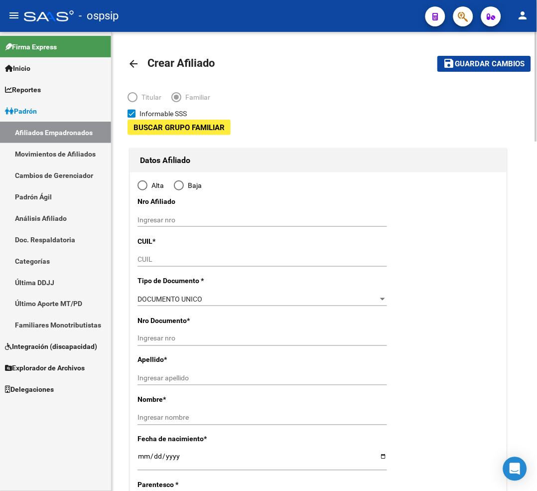
type input "30-71703551-4"
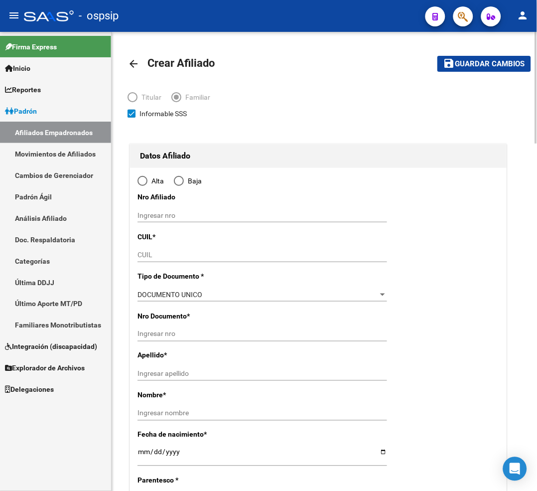
type input "CAÑUELAS"
type input "1814"
type input "Velez Sarfield"
type input "1013"
click at [176, 256] on input "CUIL" at bounding box center [262, 255] width 250 height 8
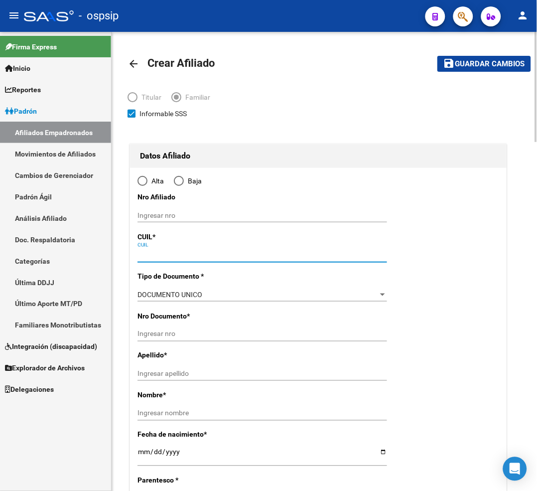
radio input "true"
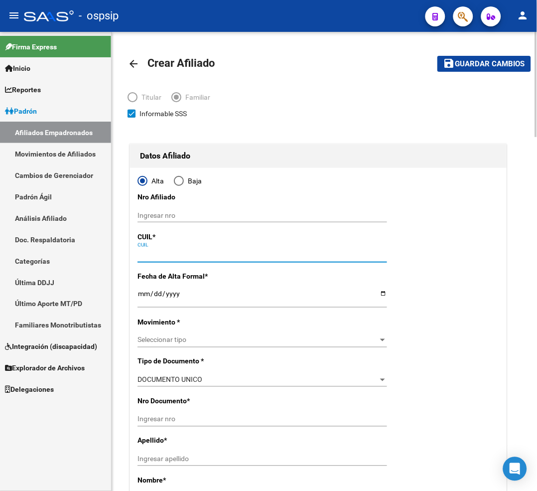
type input "30-71703551-4"
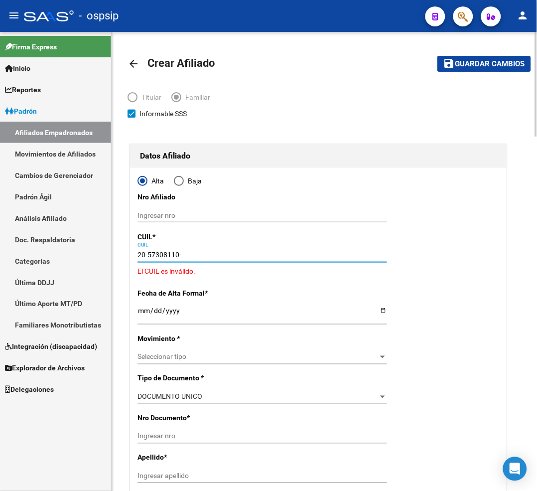
type input "20-57308110-3"
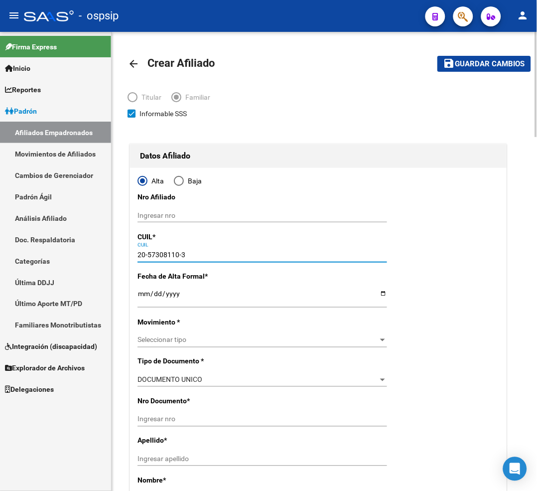
type input "57308110"
type input "LOPEZ"
type input "JAHO MARTIN"
type input "2019-02-07"
type input "CANUELAS"
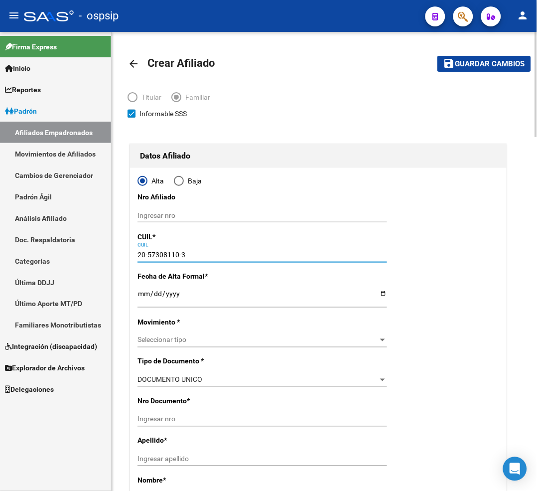
type input "TERESA DE CALCUTA"
type input "2024"
type input "20-57308110-3"
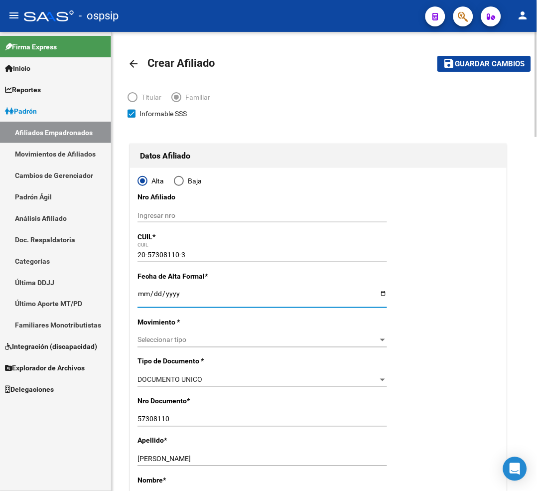
click at [143, 299] on input "Ingresar fecha" at bounding box center [262, 296] width 250 height 15
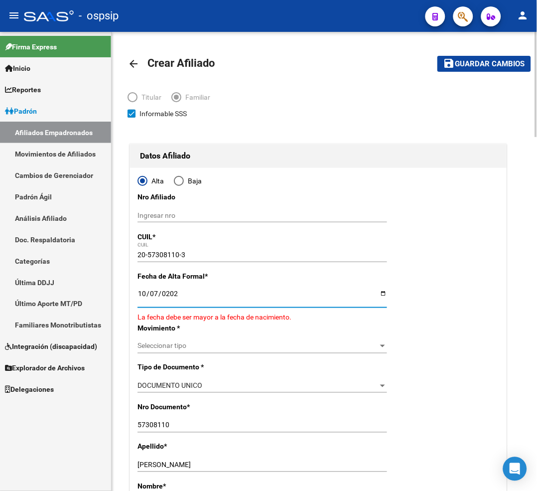
type input "[DATE]"
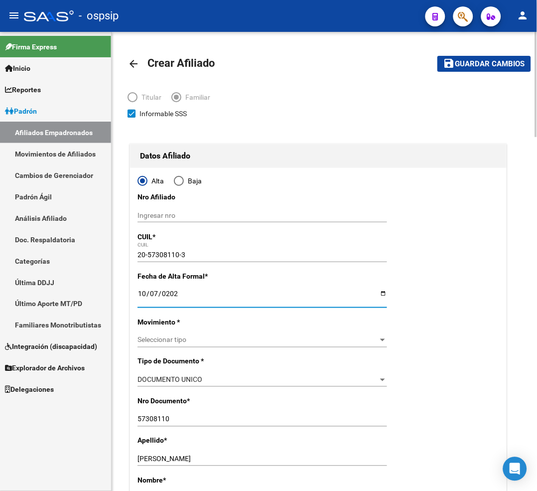
click at [195, 339] on span "Seleccionar tipo" at bounding box center [257, 340] width 241 height 8
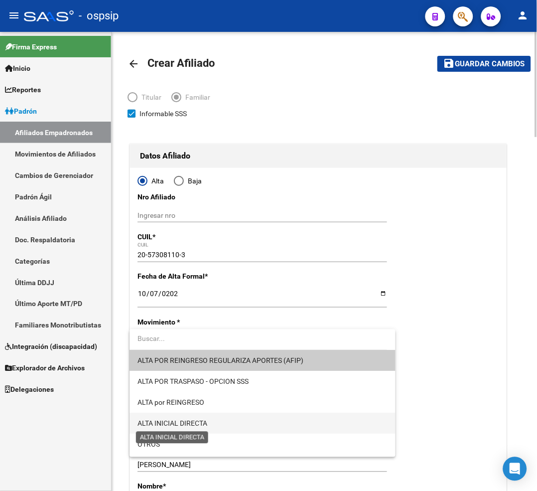
click at [209, 424] on span "ALTA INICIAL DIRECTA" at bounding box center [262, 423] width 250 height 21
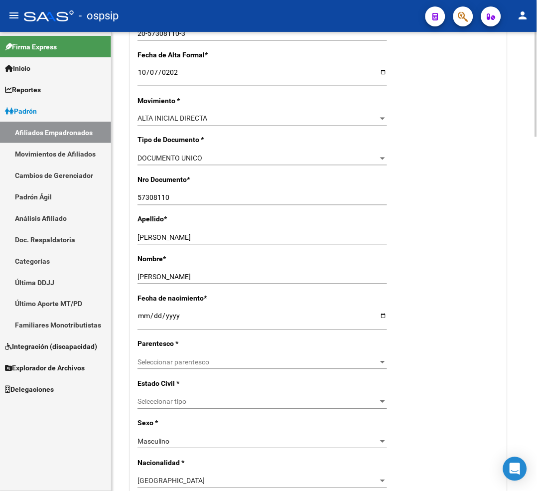
scroll to position [276, 0]
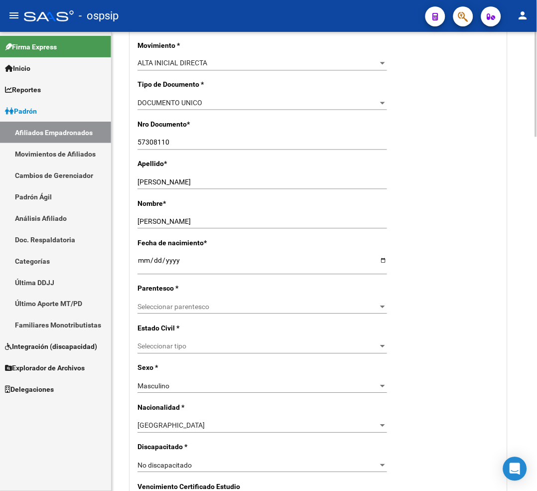
click at [225, 311] on div "Seleccionar parentesco Seleccionar parentesco" at bounding box center [262, 307] width 250 height 14
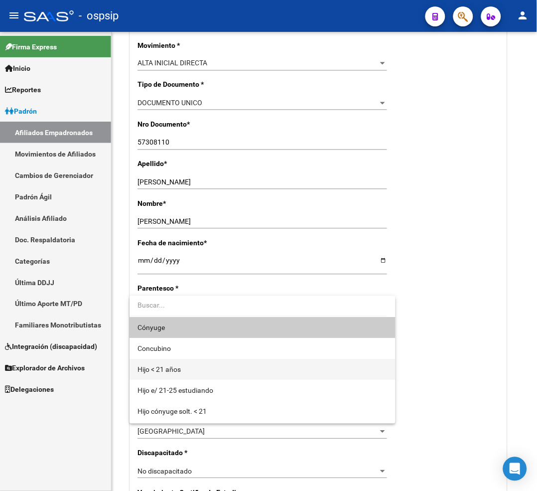
click at [213, 367] on span "Hijo < 21 años" at bounding box center [262, 369] width 250 height 21
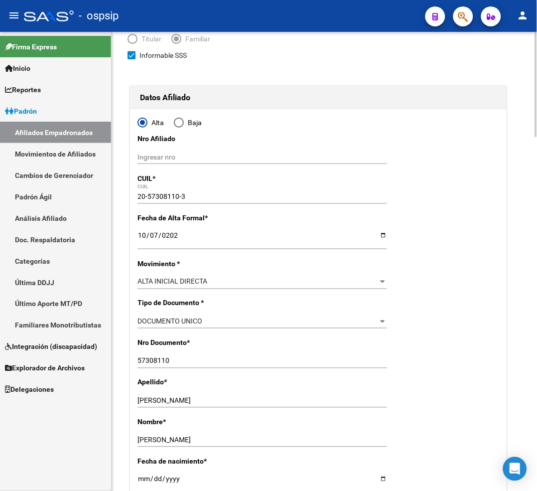
scroll to position [0, 0]
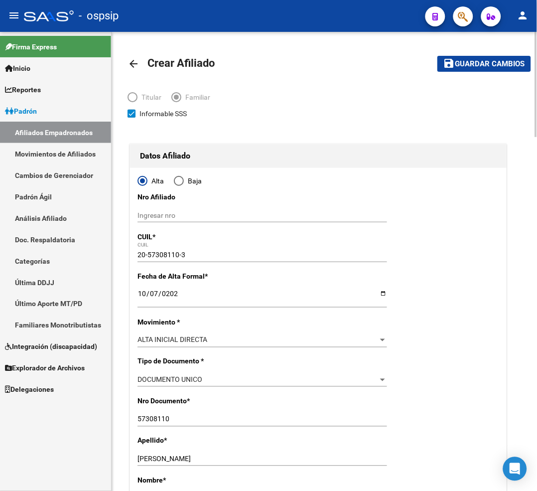
click at [493, 64] on span "Guardar cambios" at bounding box center [490, 64] width 70 height 9
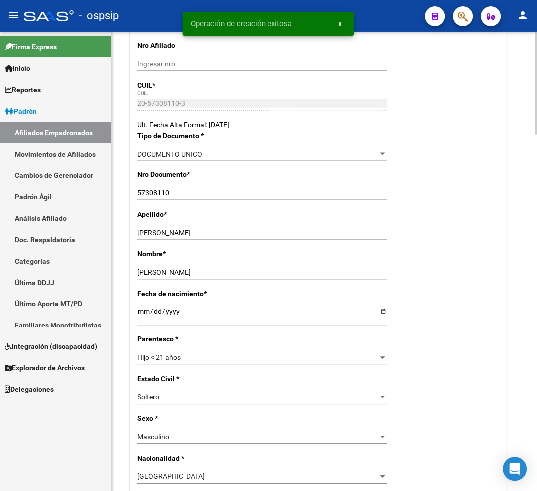
radio input "true"
type input "30-71703551-4"
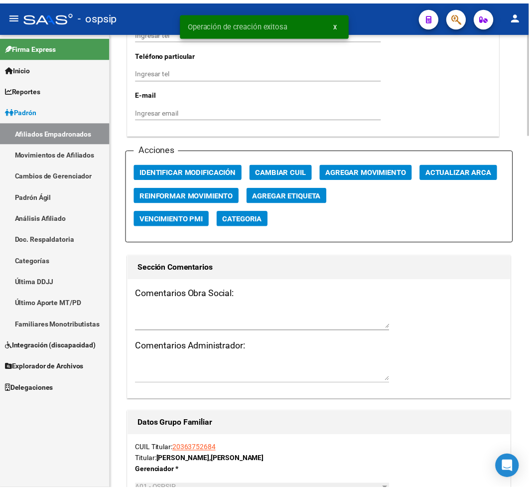
scroll to position [1107, 0]
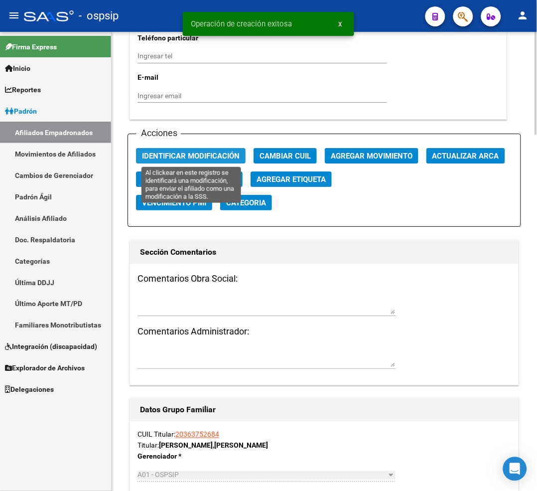
click at [186, 158] on span "Identificar Modificación" at bounding box center [191, 155] width 98 height 9
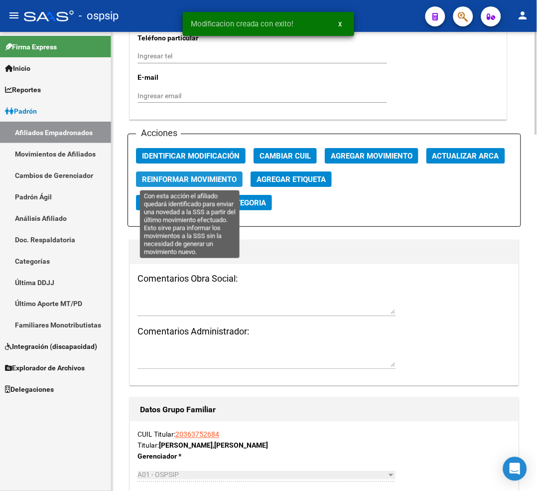
click at [185, 179] on span "Reinformar Movimiento" at bounding box center [189, 179] width 95 height 9
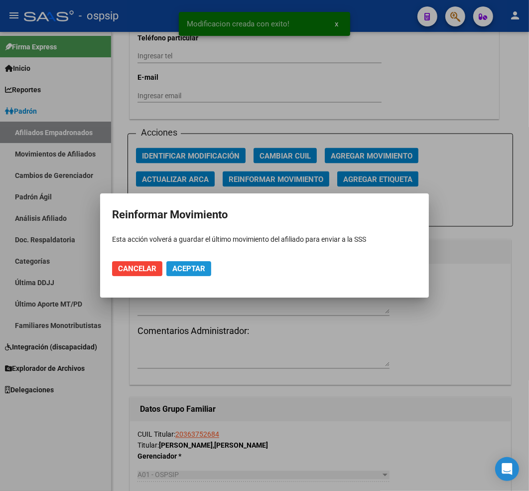
click at [179, 272] on button "Aceptar" at bounding box center [188, 268] width 45 height 15
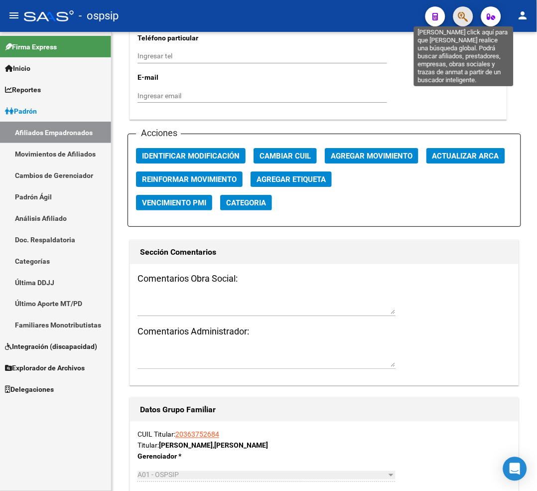
click at [460, 17] on icon "button" at bounding box center [463, 16] width 10 height 11
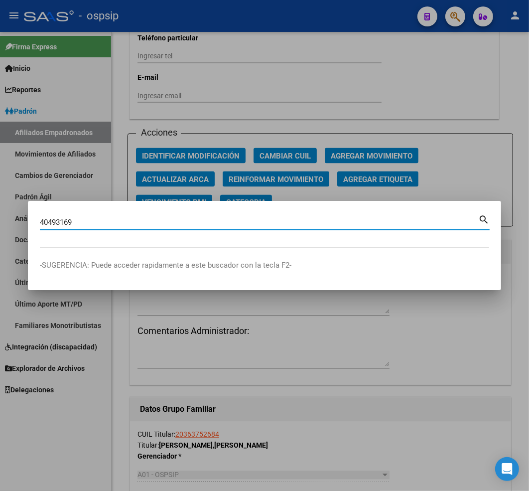
type input "40493169"
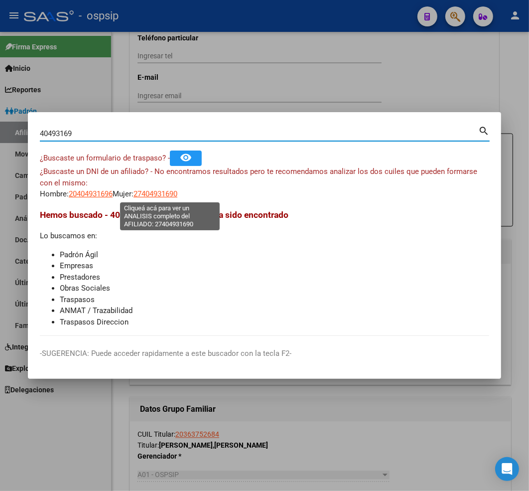
click at [160, 194] on span "27404931690" at bounding box center [155, 193] width 44 height 9
type textarea "27404931690"
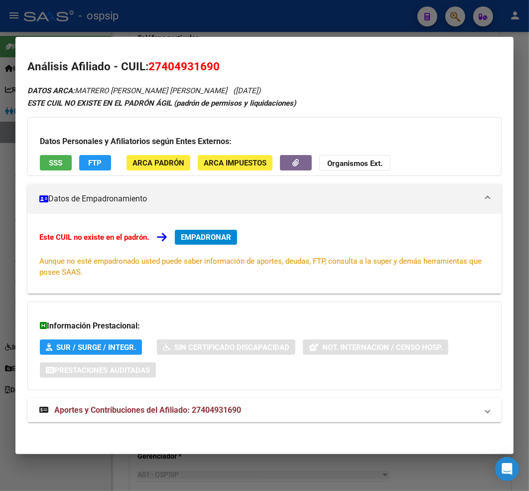
click at [132, 411] on span "Aportes y Contribuciones del Afiliado: 27404931690" at bounding box center [147, 409] width 187 height 9
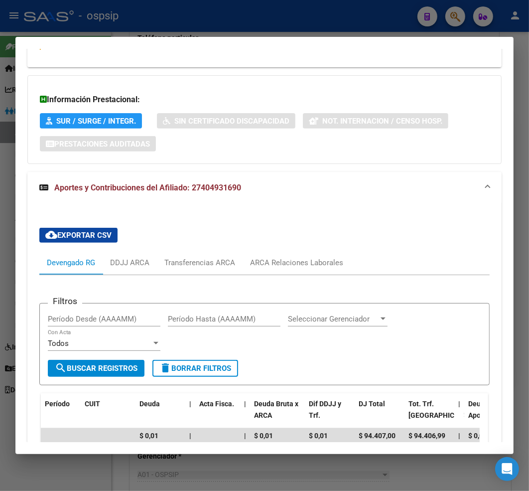
scroll to position [351, 0]
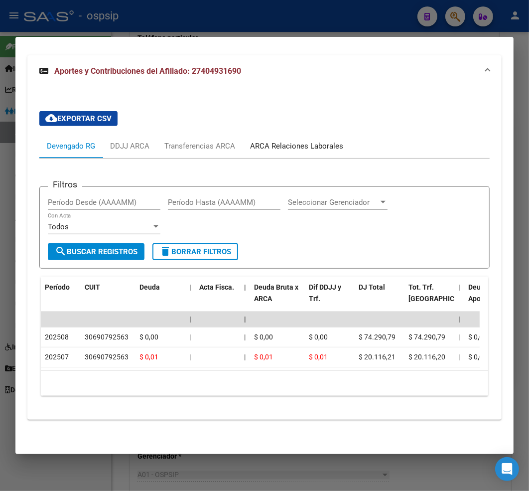
click at [290, 140] on div "ARCA Relaciones Laborales" at bounding box center [296, 145] width 93 height 11
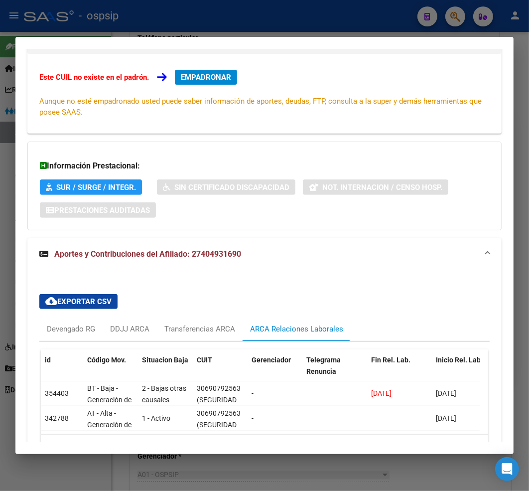
scroll to position [232, 0]
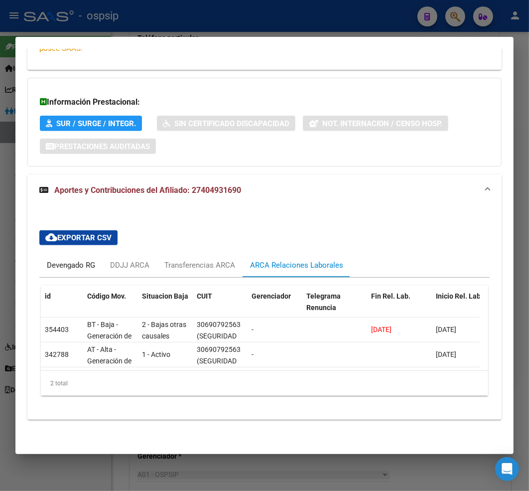
click at [68, 259] on div "Devengado RG" at bounding box center [71, 264] width 48 height 11
click at [0, 0] on div at bounding box center [0, 0] width 0 height 0
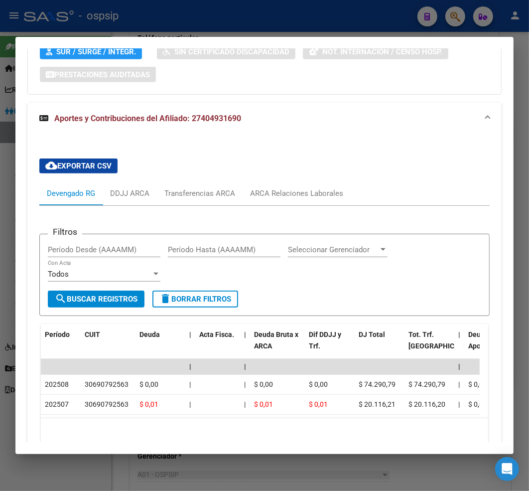
scroll to position [351, 0]
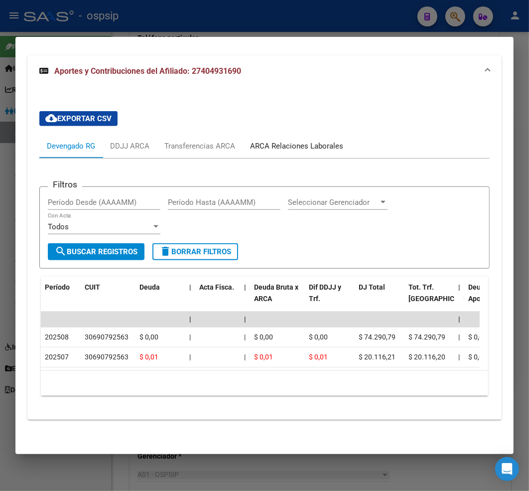
click at [311, 140] on div "ARCA Relaciones Laborales" at bounding box center [296, 145] width 93 height 11
click at [311, 47] on div "Información Prestacional: SUR / SURGE / INTEGR. Sin Certificado Discapacidad No…" at bounding box center [264, 3] width 474 height 89
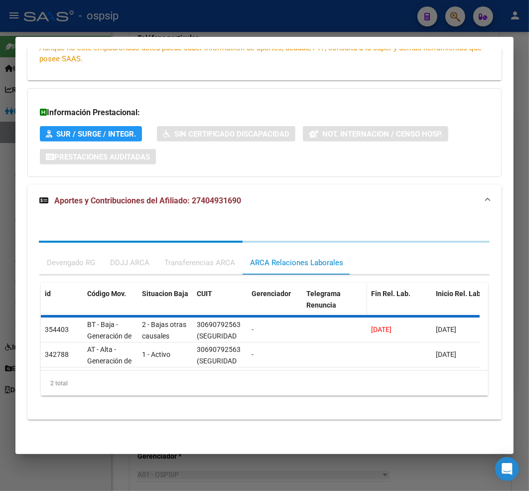
scroll to position [232, 0]
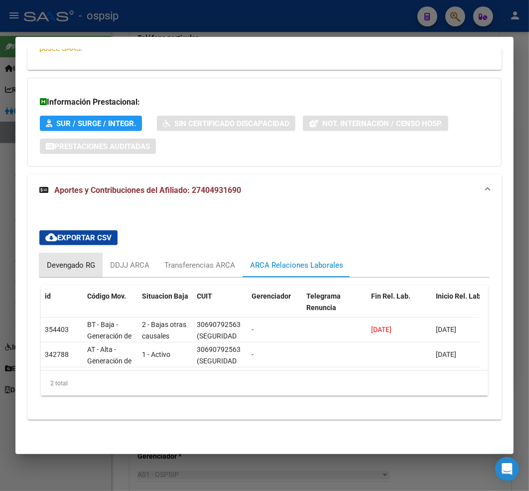
click at [63, 260] on div "Devengado RG" at bounding box center [71, 264] width 48 height 11
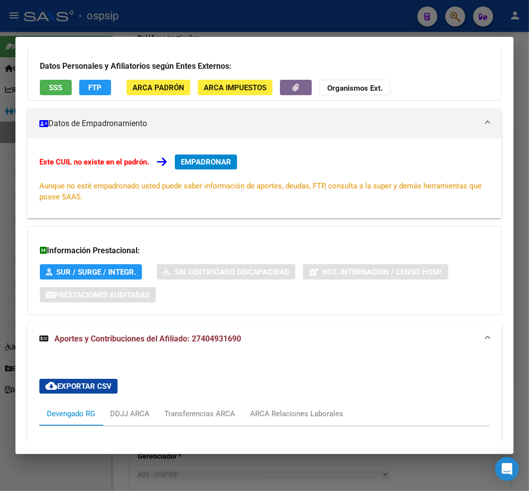
scroll to position [0, 0]
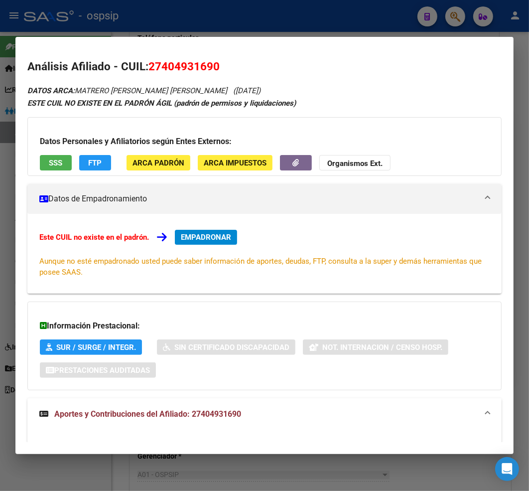
click at [459, 18] on div at bounding box center [264, 245] width 529 height 491
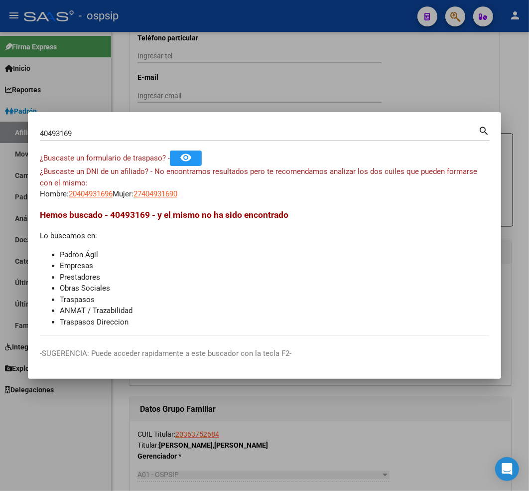
click at [82, 137] on input "40493169" at bounding box center [259, 133] width 438 height 9
type input "4"
type input "40580146"
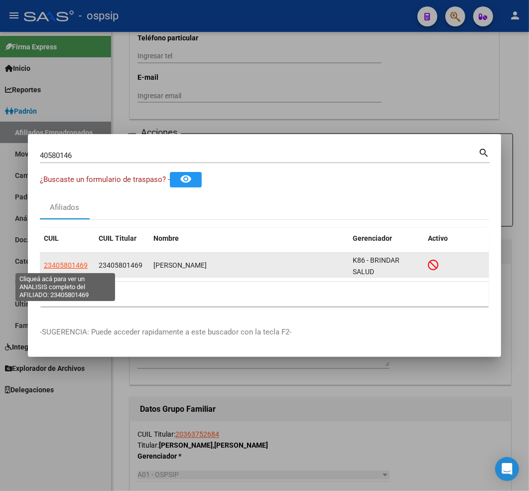
click at [63, 265] on span "23405801469" at bounding box center [66, 265] width 44 height 8
type textarea "23405801469"
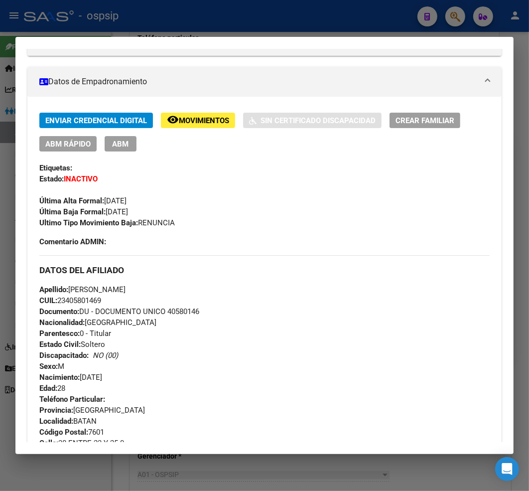
scroll to position [55, 0]
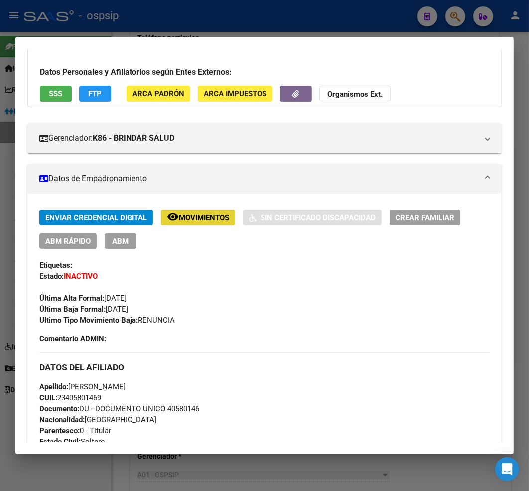
click at [194, 215] on span "Movimientos" at bounding box center [204, 217] width 50 height 9
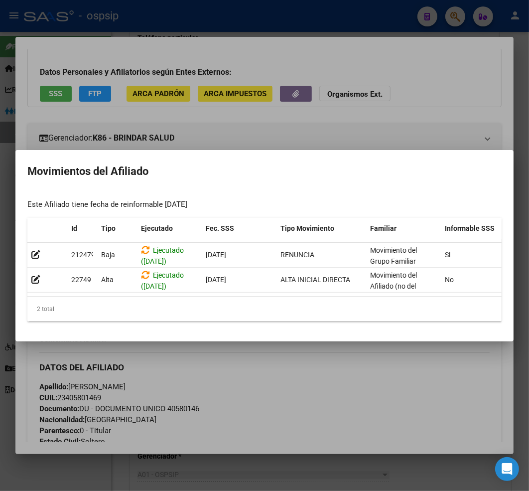
drag, startPoint x: 334, startPoint y: 369, endPoint x: 259, endPoint y: 337, distance: 80.6
click at [332, 369] on div at bounding box center [264, 245] width 529 height 491
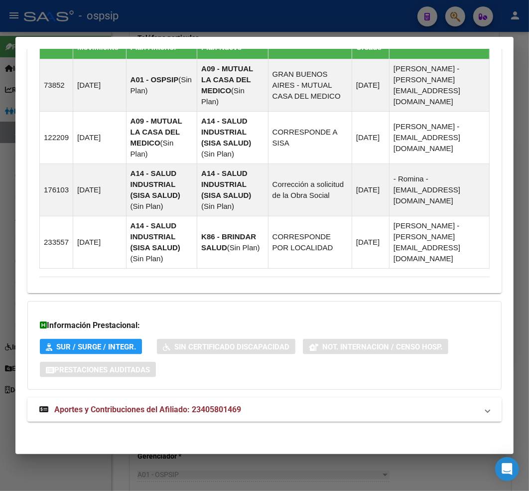
scroll to position [730, 0]
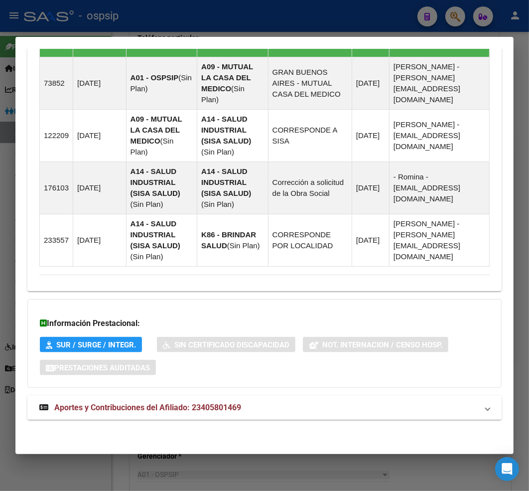
drag, startPoint x: 117, startPoint y: 409, endPoint x: 121, endPoint y: 401, distance: 8.9
click at [117, 409] on span "Aportes y Contribuciones del Afiliado: 23405801469" at bounding box center [147, 406] width 187 height 9
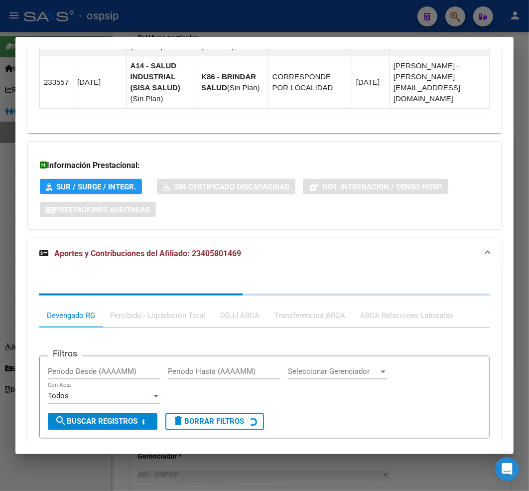
scroll to position [1000, 0]
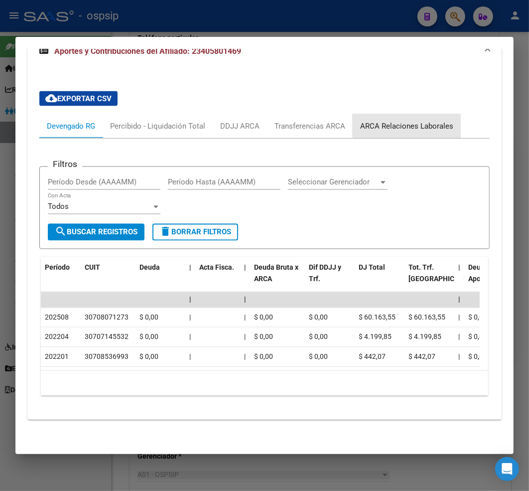
click at [427, 121] on div "ARCA Relaciones Laborales" at bounding box center [406, 126] width 93 height 11
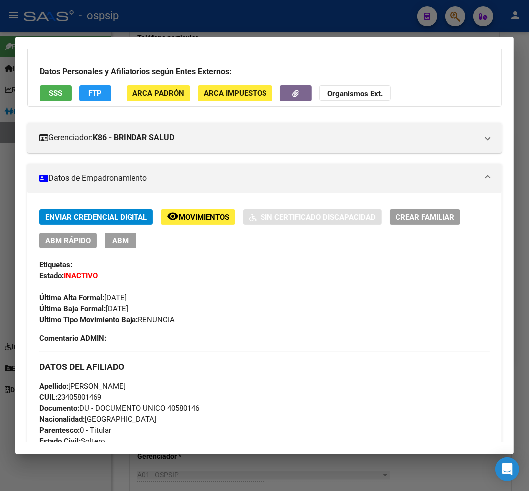
scroll to position [0, 0]
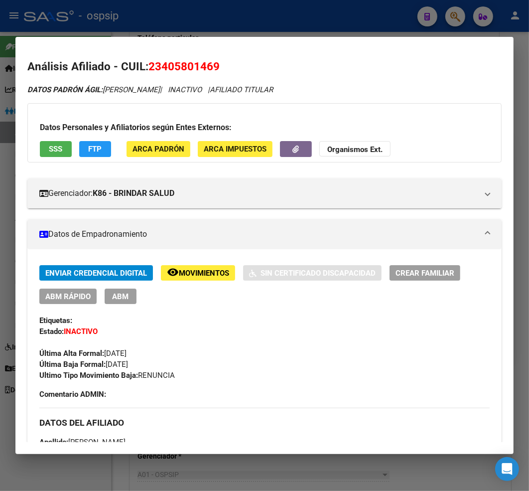
click at [127, 293] on span "ABM" at bounding box center [121, 296] width 16 height 9
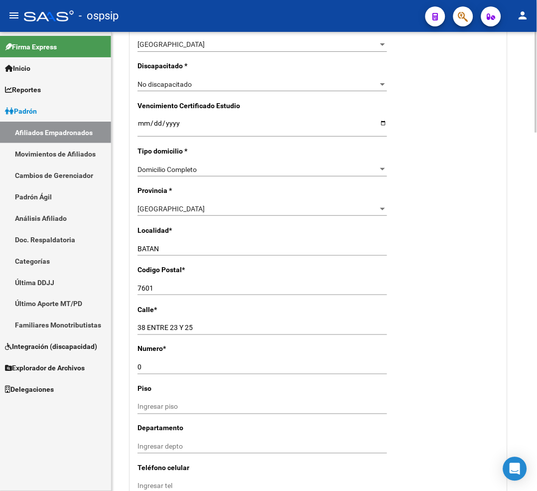
scroll to position [719, 0]
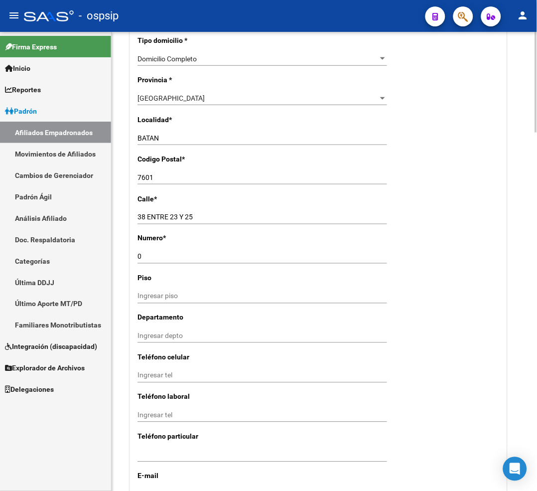
click at [204, 217] on input "38 ENTRE 23 Y 25" at bounding box center [262, 217] width 250 height 8
type input "3"
click at [190, 217] on input "VILLA GUSTA" at bounding box center [262, 217] width 250 height 8
type input "VILLA GUSTAVA"
click at [152, 257] on input "0" at bounding box center [262, 257] width 250 height 8
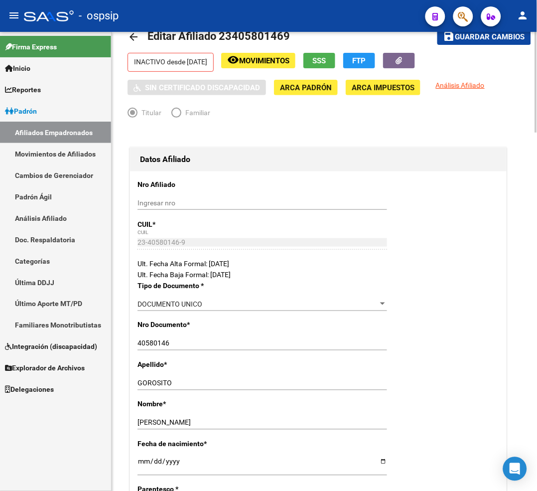
scroll to position [0, 0]
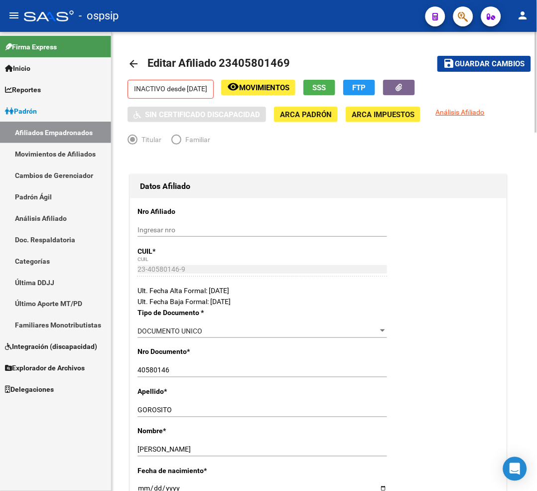
type input "2725"
click at [465, 63] on span "Guardar cambios" at bounding box center [490, 64] width 70 height 9
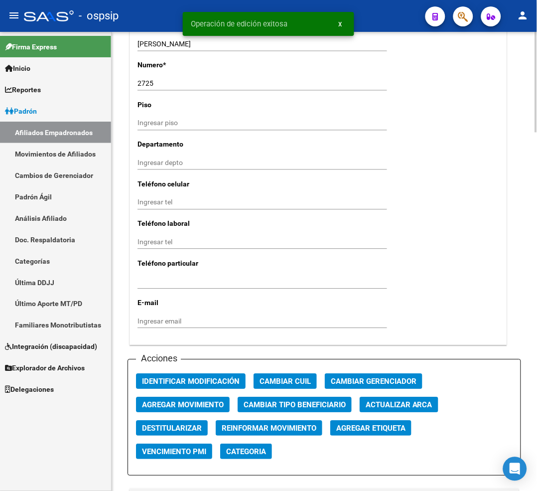
scroll to position [996, 0]
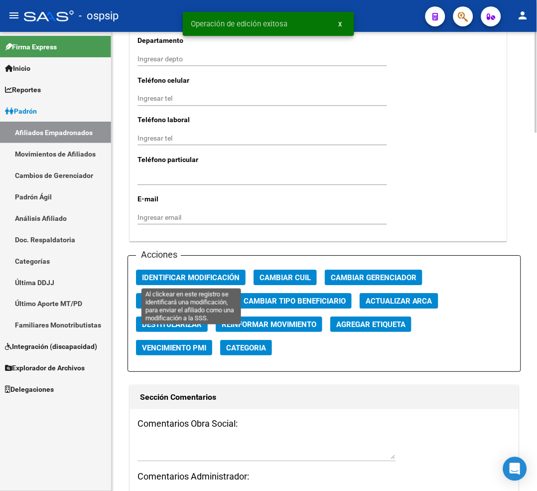
click at [177, 276] on span "Identificar Modificación" at bounding box center [191, 277] width 98 height 9
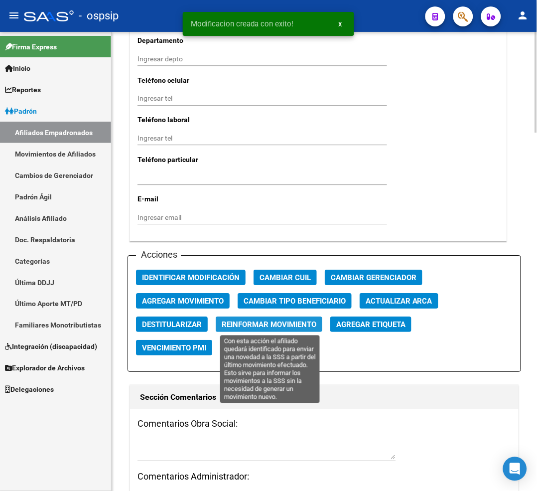
click at [247, 324] on span "Reinformar Movimiento" at bounding box center [269, 324] width 95 height 9
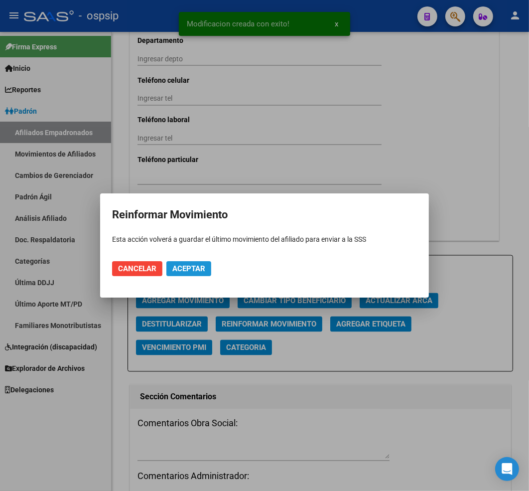
click at [191, 269] on span "Aceptar" at bounding box center [188, 268] width 33 height 9
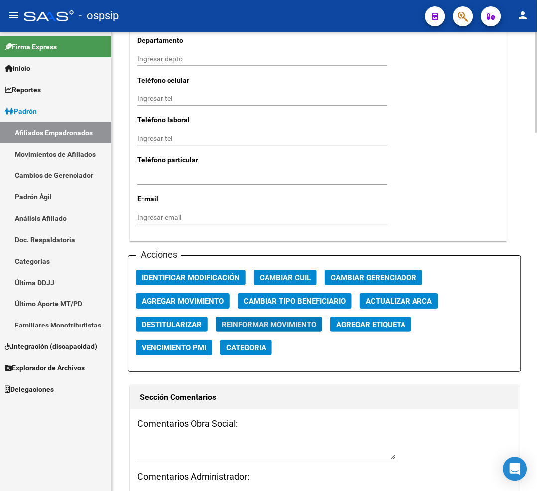
click at [153, 299] on span "Agregar Movimiento" at bounding box center [183, 300] width 82 height 9
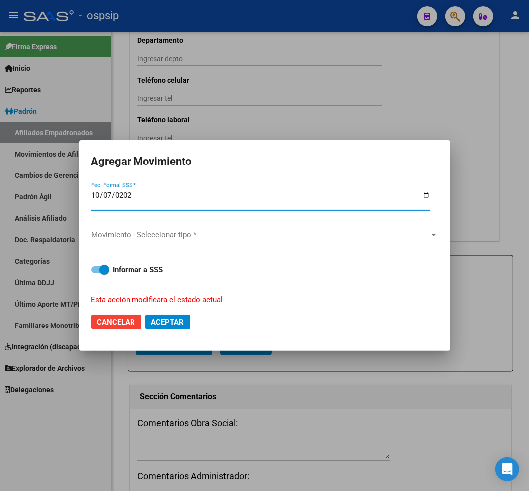
type input "[DATE]"
click at [218, 241] on div "Movimiento - Seleccionar tipo * Movimiento - Seleccionar tipo *" at bounding box center [264, 234] width 347 height 15
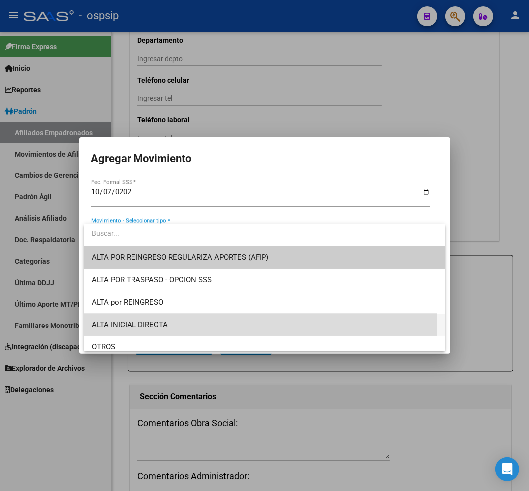
click at [189, 326] on span "ALTA INICIAL DIRECTA" at bounding box center [265, 324] width 346 height 22
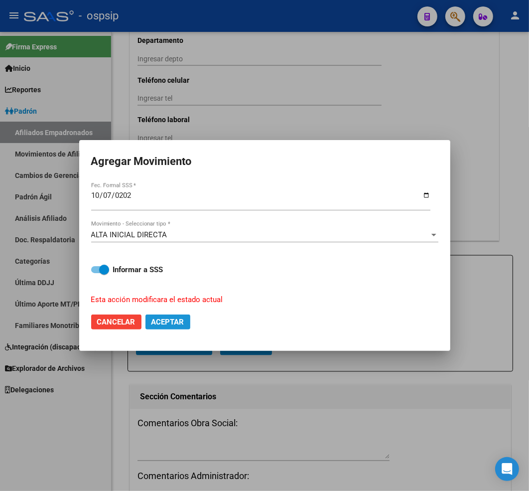
click at [182, 327] on button "Aceptar" at bounding box center [167, 321] width 45 height 15
checkbox input "false"
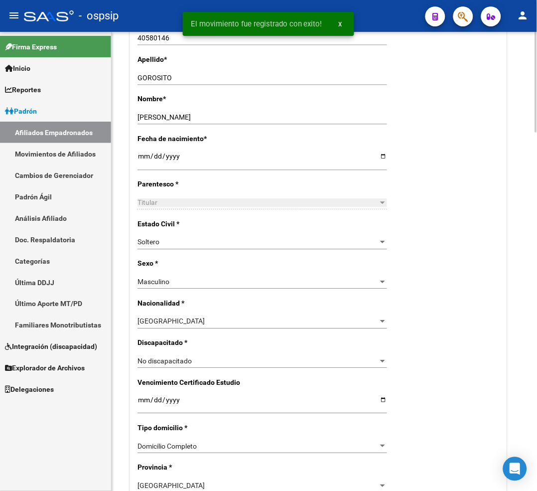
scroll to position [0, 0]
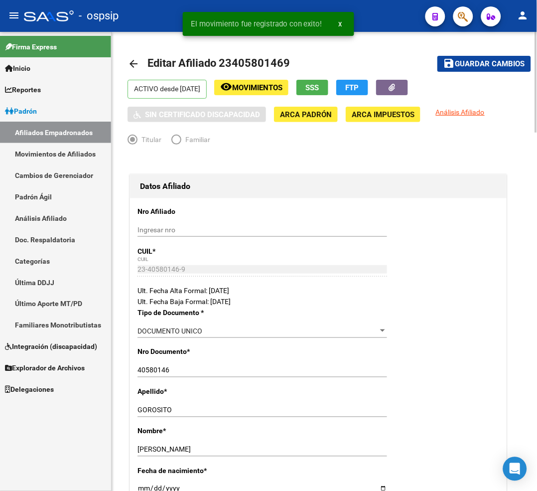
click at [475, 66] on span "Guardar cambios" at bounding box center [490, 64] width 70 height 9
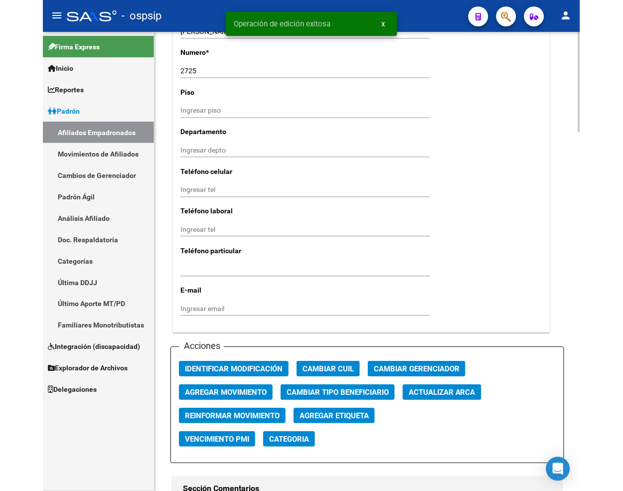
scroll to position [940, 0]
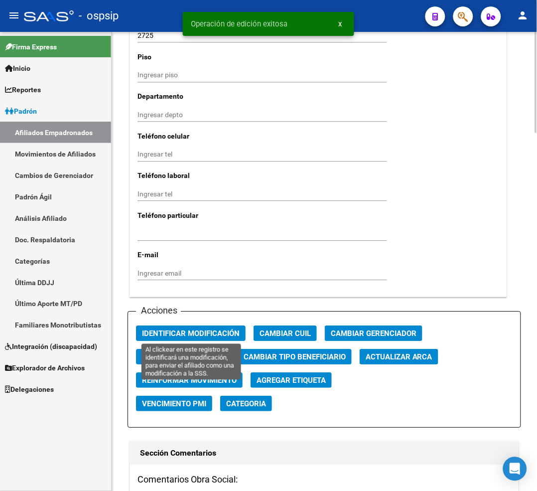
click at [183, 330] on span "Identificar Modificación" at bounding box center [191, 333] width 98 height 9
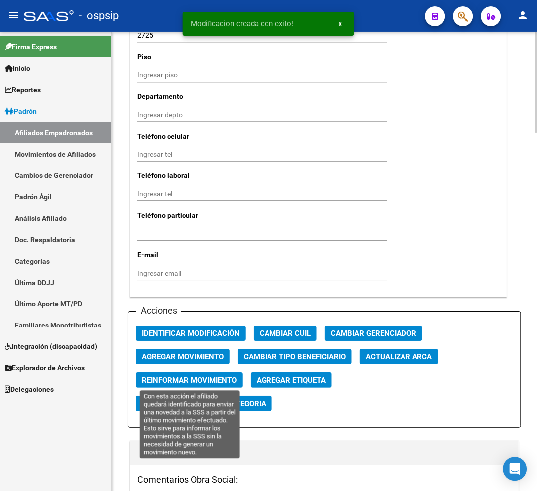
click at [178, 380] on span "Reinformar Movimiento" at bounding box center [189, 380] width 95 height 9
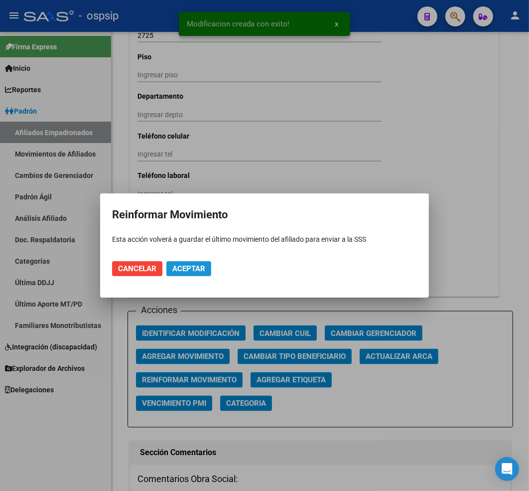
click at [178, 266] on span "Aceptar" at bounding box center [188, 268] width 33 height 9
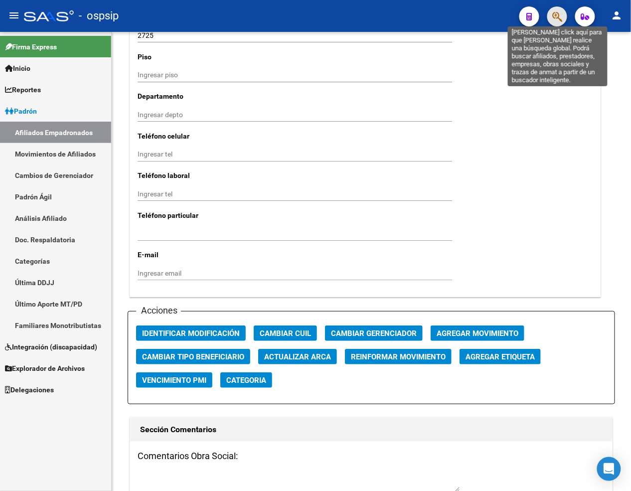
click at [548, 18] on icon "button" at bounding box center [557, 16] width 10 height 11
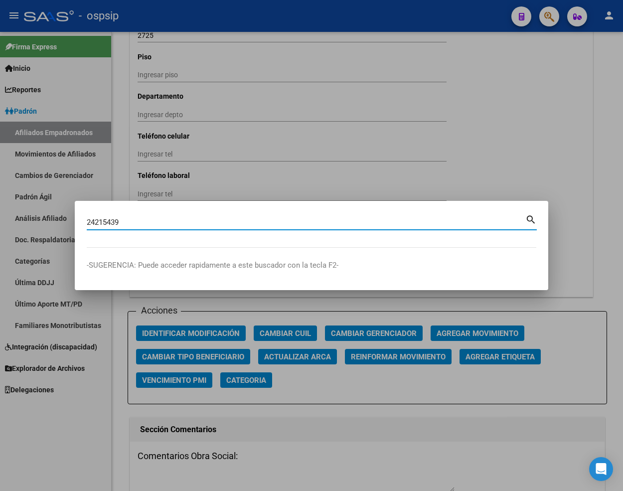
type input "24215439"
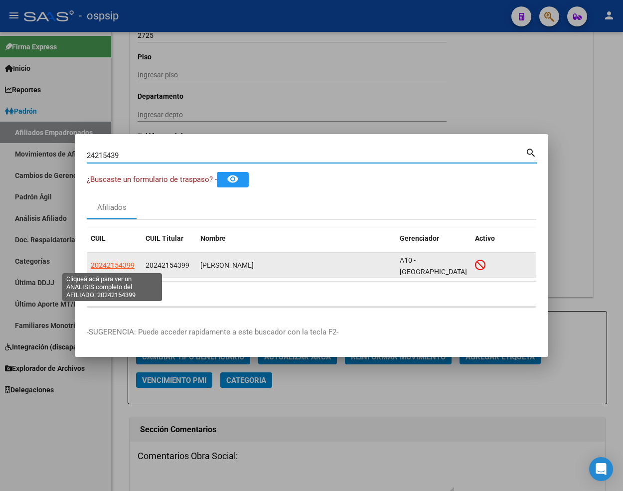
click at [110, 264] on span "20242154399" at bounding box center [113, 265] width 44 height 8
type textarea "20242154399"
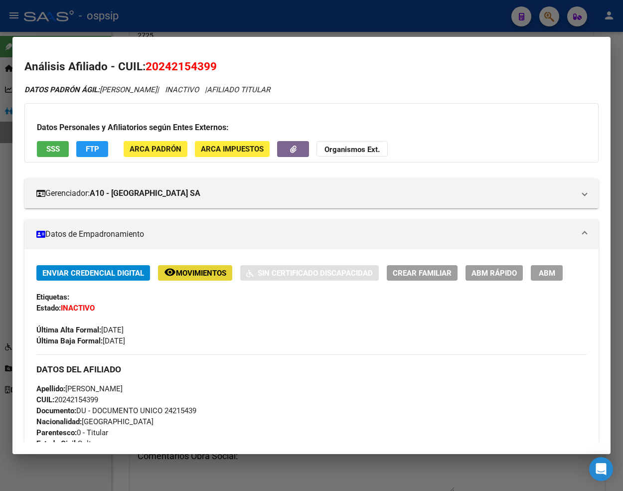
click at [191, 277] on button "remove_red_eye Movimientos" at bounding box center [195, 272] width 74 height 15
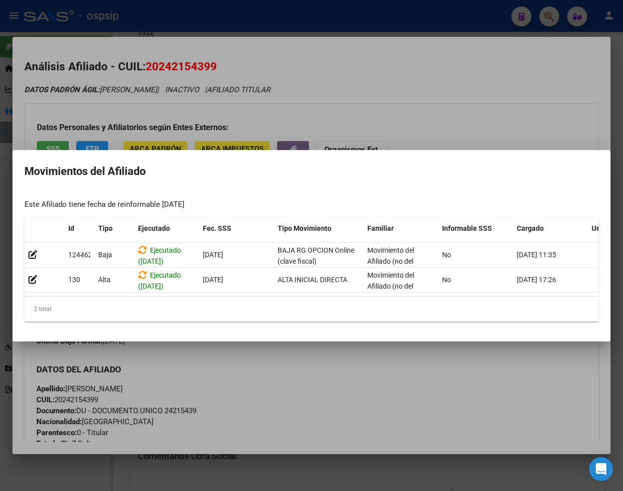
click at [310, 381] on div at bounding box center [311, 245] width 623 height 491
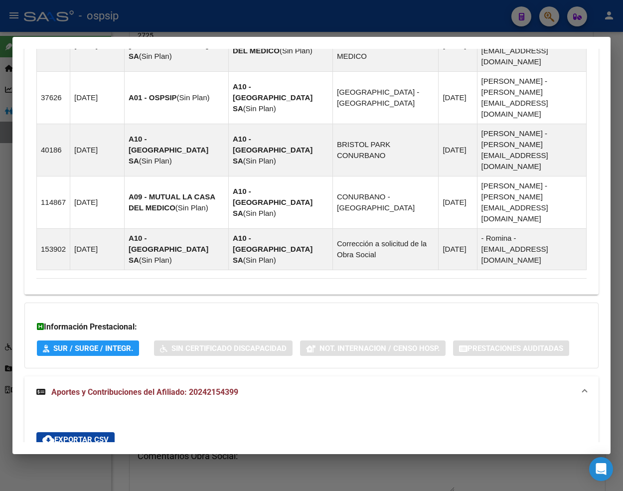
scroll to position [710, 0]
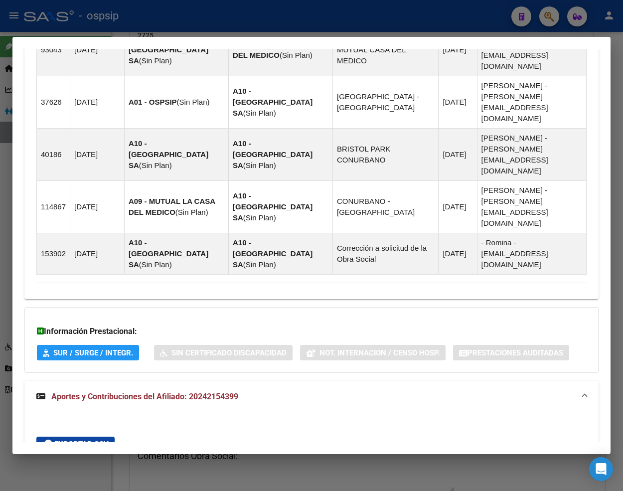
click at [548, 16] on div at bounding box center [311, 245] width 623 height 491
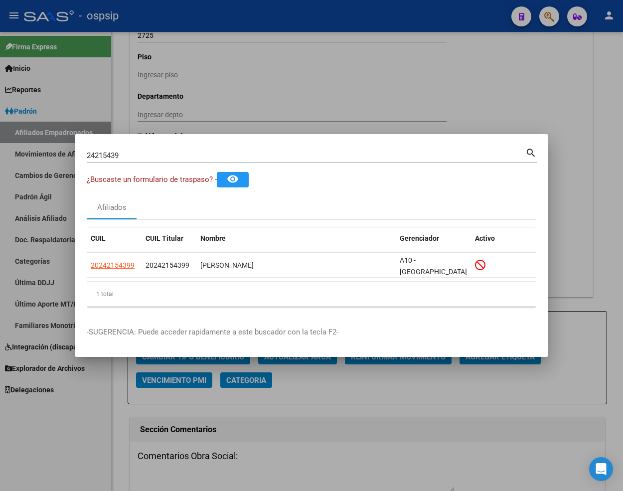
click at [135, 158] on input "24215439" at bounding box center [306, 155] width 438 height 9
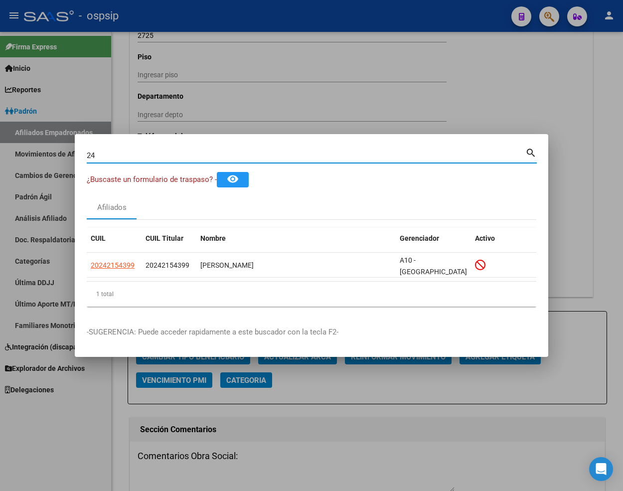
type input "2"
type input "24224062"
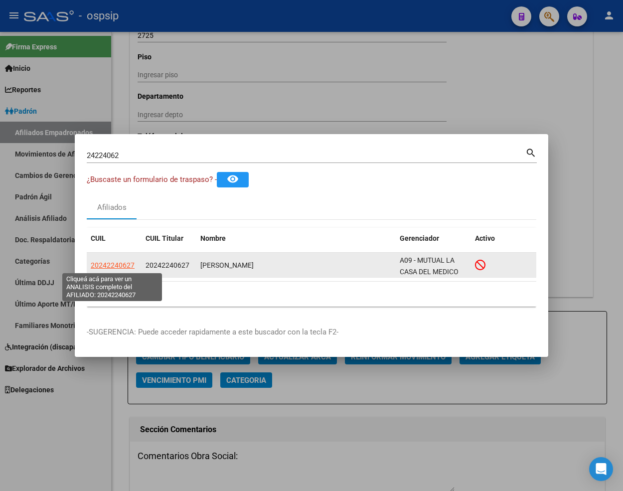
click at [111, 266] on span "20242240627" at bounding box center [113, 265] width 44 height 8
type textarea "20242240627"
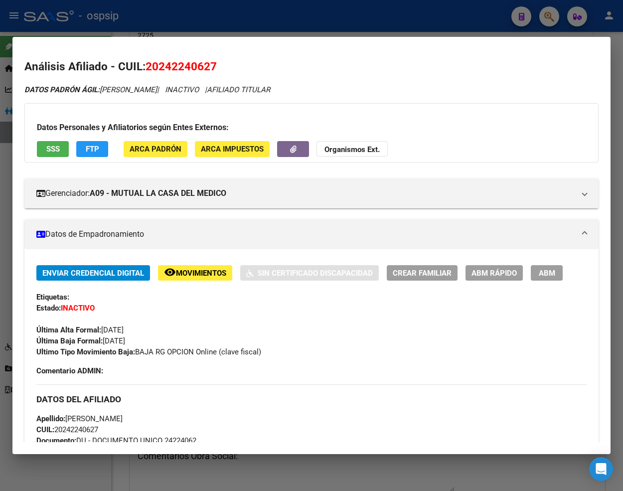
click at [206, 274] on span "Movimientos" at bounding box center [201, 272] width 50 height 9
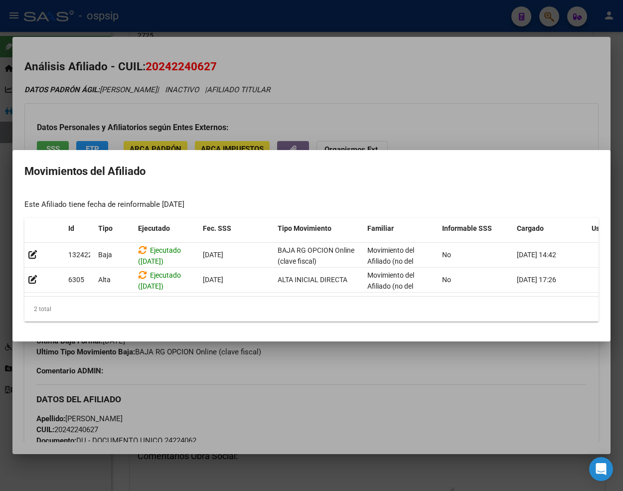
click at [374, 393] on div at bounding box center [311, 245] width 623 height 491
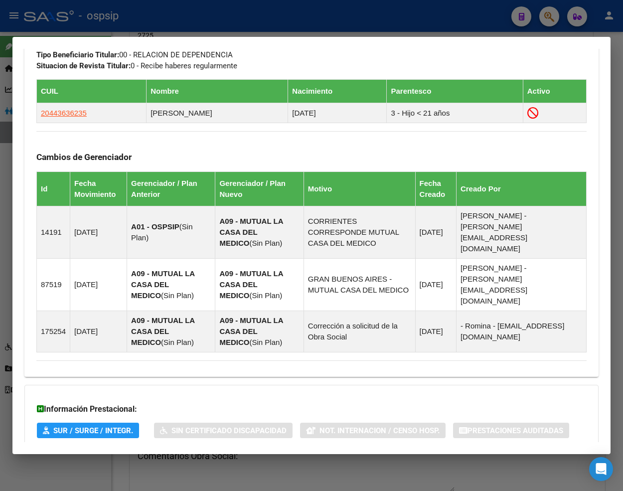
scroll to position [617, 0]
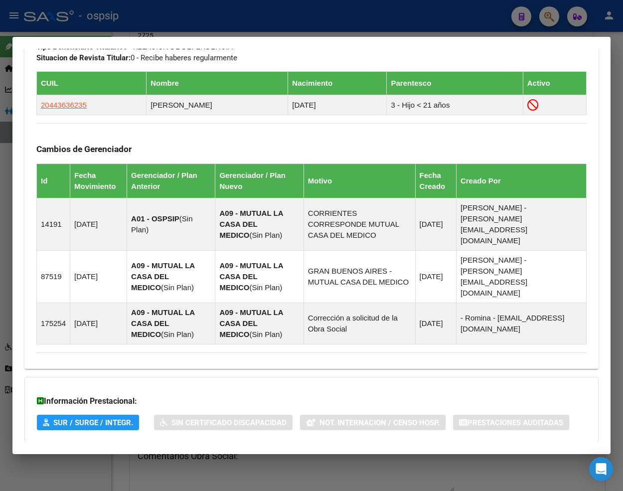
click at [165, 457] on span "Aportes y Contribuciones del Afiliado: 20242240627" at bounding box center [144, 461] width 187 height 9
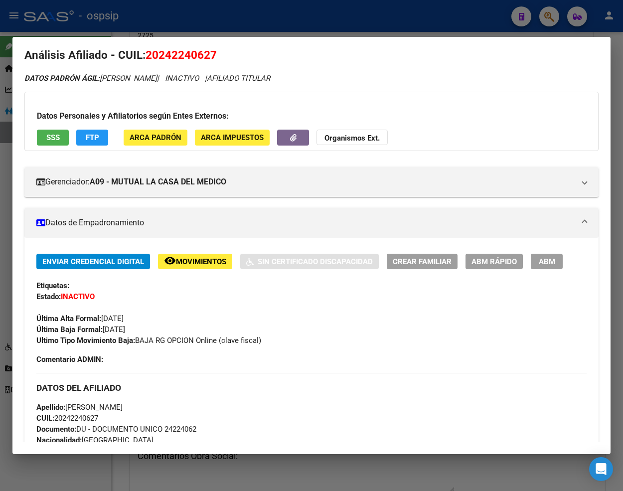
scroll to position [11, 0]
click at [191, 256] on button "remove_red_eye Movimientos" at bounding box center [195, 261] width 74 height 15
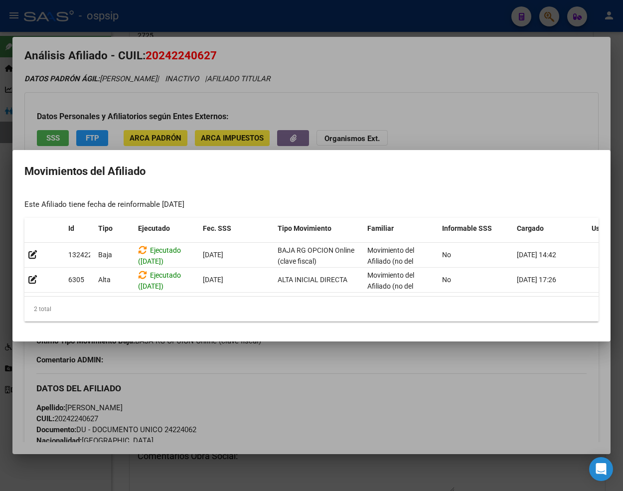
drag, startPoint x: 451, startPoint y: 112, endPoint x: 440, endPoint y: 108, distance: 12.1
click at [451, 112] on div at bounding box center [311, 245] width 623 height 491
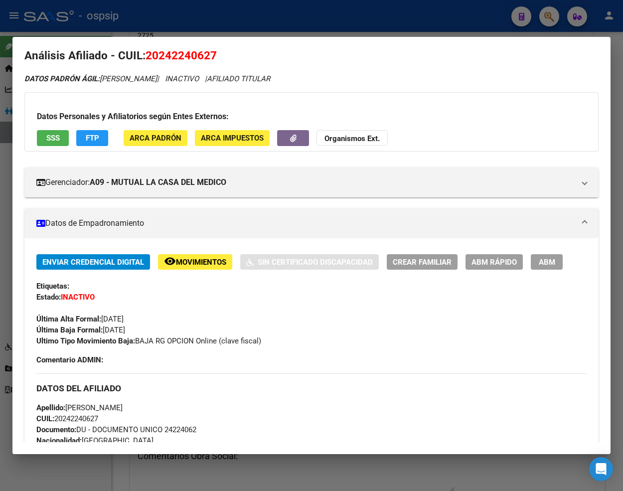
click at [545, 20] on div at bounding box center [311, 245] width 623 height 491
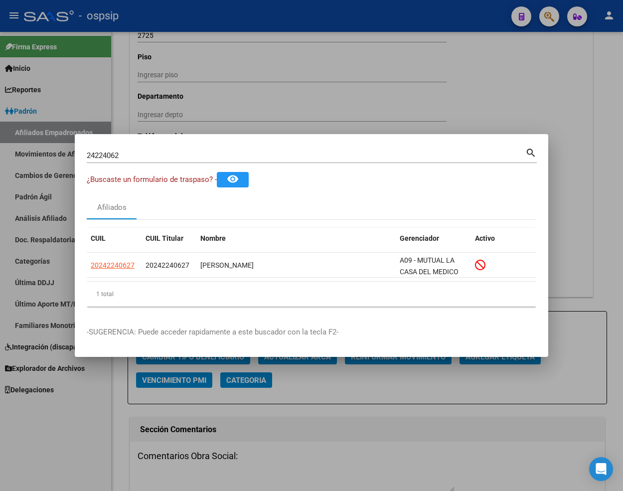
click at [136, 158] on input "24224062" at bounding box center [306, 155] width 438 height 9
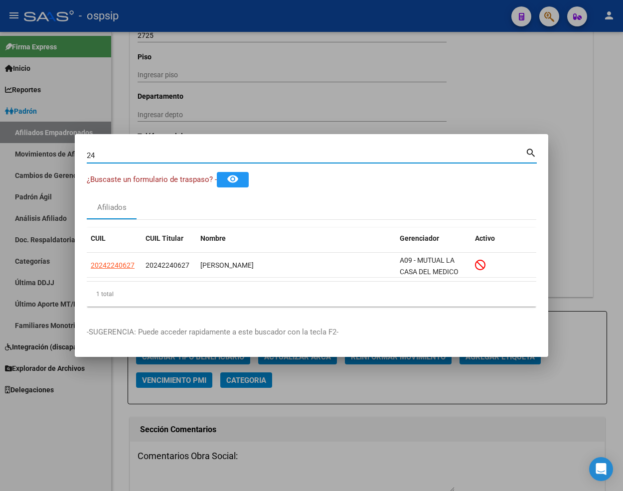
type input "2"
type input "24224527"
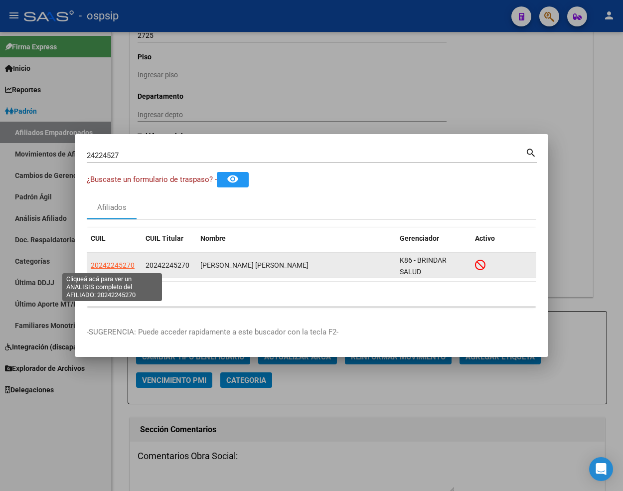
click at [120, 267] on span "20242245270" at bounding box center [113, 265] width 44 height 8
type textarea "20242245270"
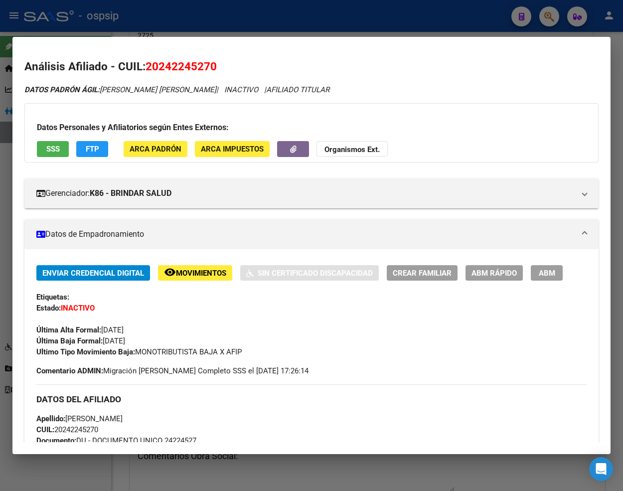
click at [214, 267] on button "remove_red_eye Movimientos" at bounding box center [195, 272] width 74 height 15
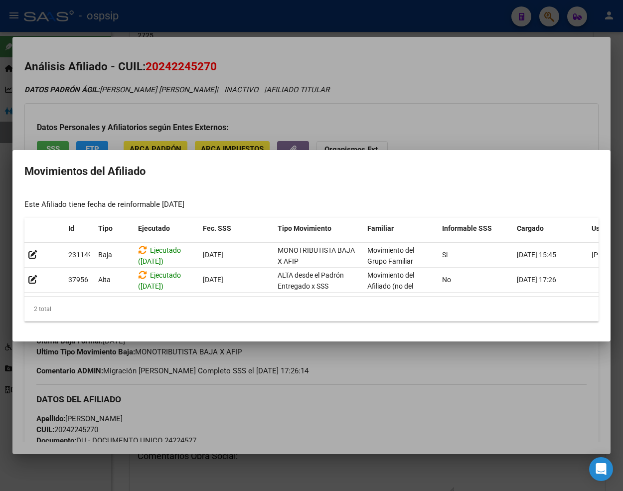
click at [350, 399] on div at bounding box center [311, 245] width 623 height 491
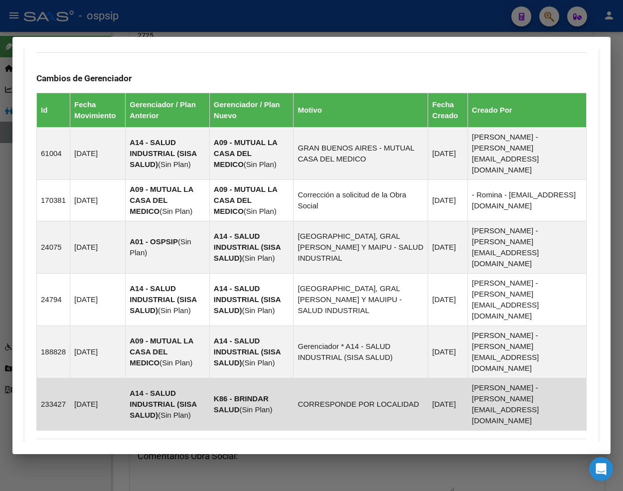
scroll to position [741, 0]
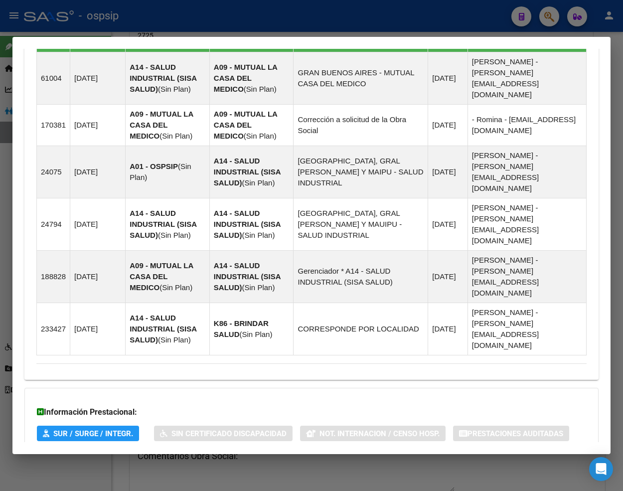
click at [127, 468] on span "Aportes y Contribuciones del Afiliado: 20242245270" at bounding box center [144, 472] width 187 height 9
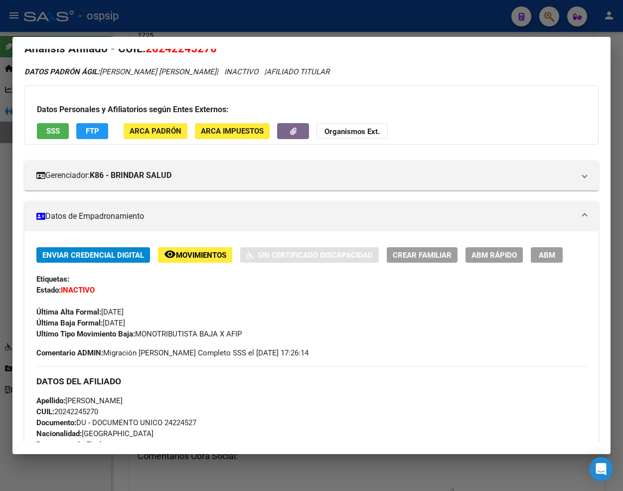
scroll to position [0, 0]
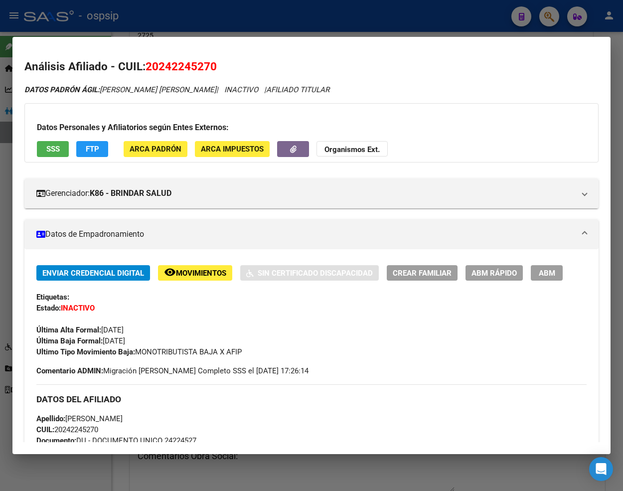
click at [190, 275] on span "Movimientos" at bounding box center [201, 272] width 50 height 9
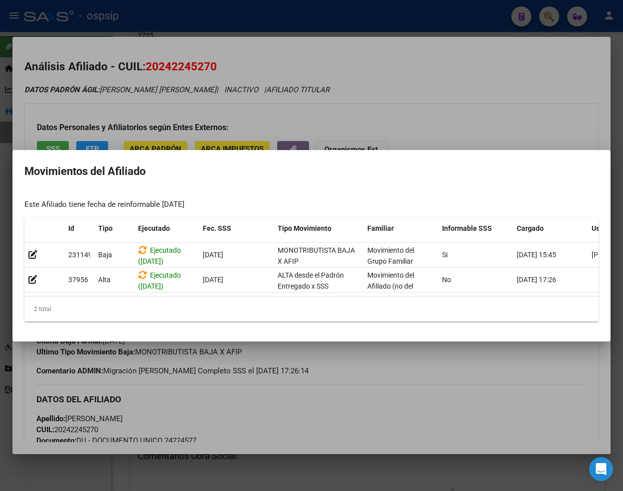
drag, startPoint x: 371, startPoint y: 389, endPoint x: 315, endPoint y: 331, distance: 80.7
click at [371, 389] on div at bounding box center [311, 245] width 623 height 491
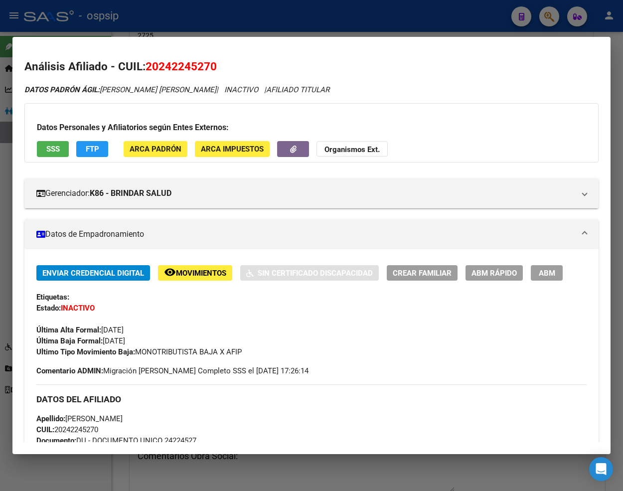
click at [542, 18] on div at bounding box center [311, 245] width 623 height 491
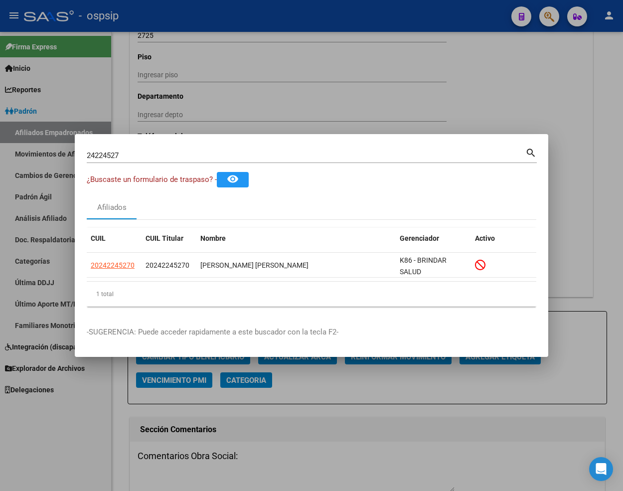
click at [155, 160] on div "24224527 Buscar (apellido, dni, cuil, nro traspaso, cuit, obra social)" at bounding box center [306, 155] width 438 height 15
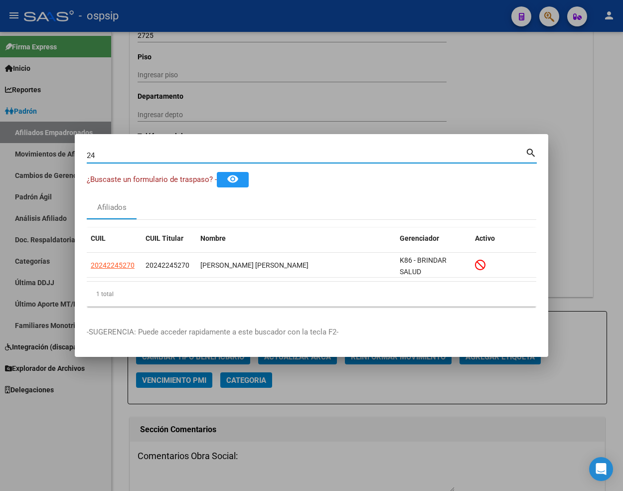
type input "2"
type input "24224856"
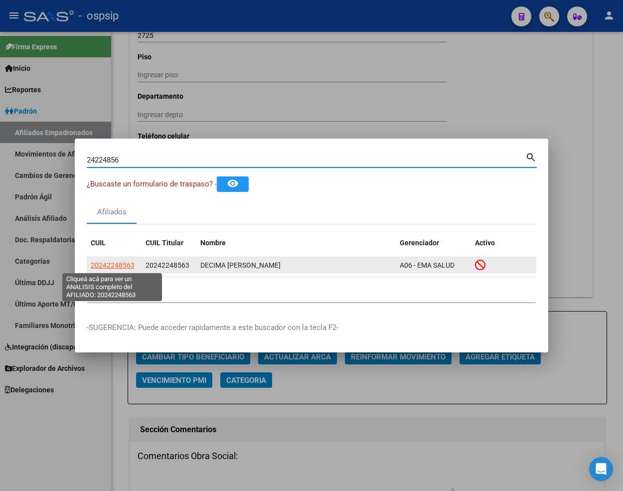
click at [111, 266] on span "20242248563" at bounding box center [113, 265] width 44 height 8
type textarea "20242248563"
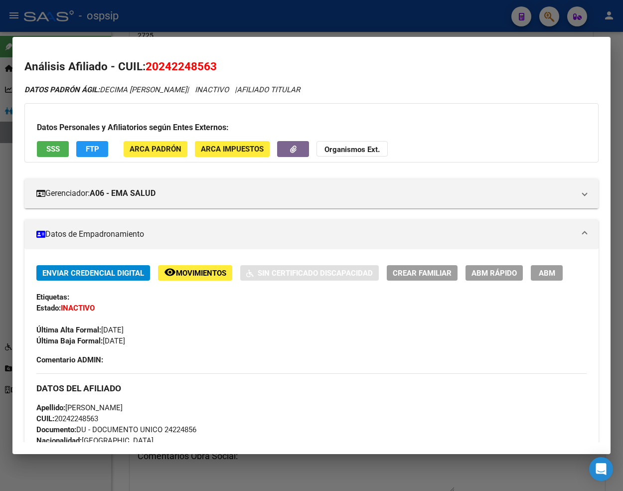
click at [196, 275] on span "Movimientos" at bounding box center [201, 272] width 50 height 9
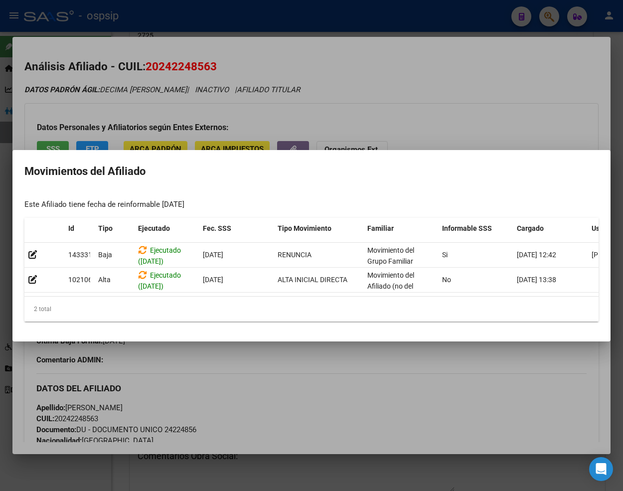
click at [317, 391] on div at bounding box center [311, 245] width 623 height 491
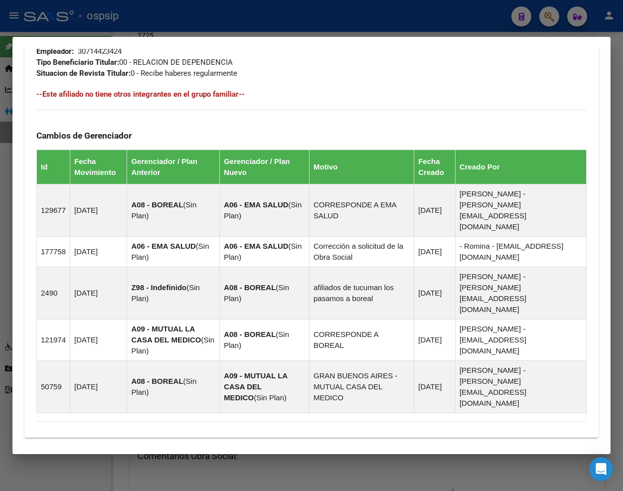
scroll to position [637, 0]
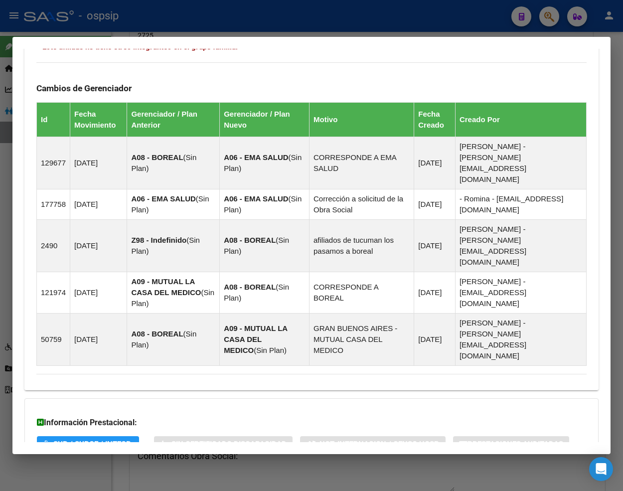
click at [146, 479] on span "Aportes y Contribuciones del Afiliado: 20242248563" at bounding box center [144, 483] width 187 height 9
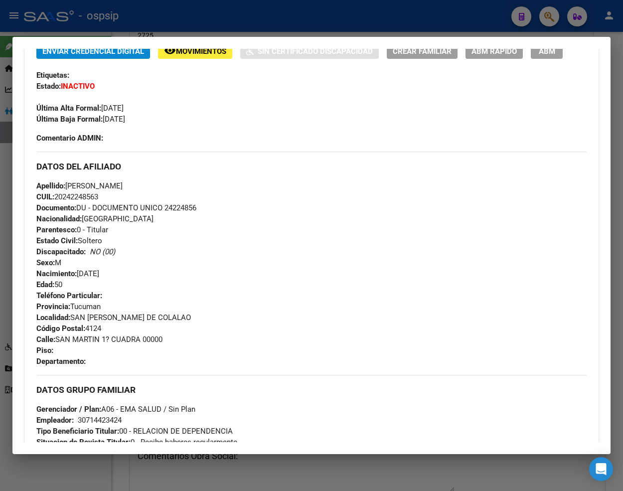
scroll to position [87, 0]
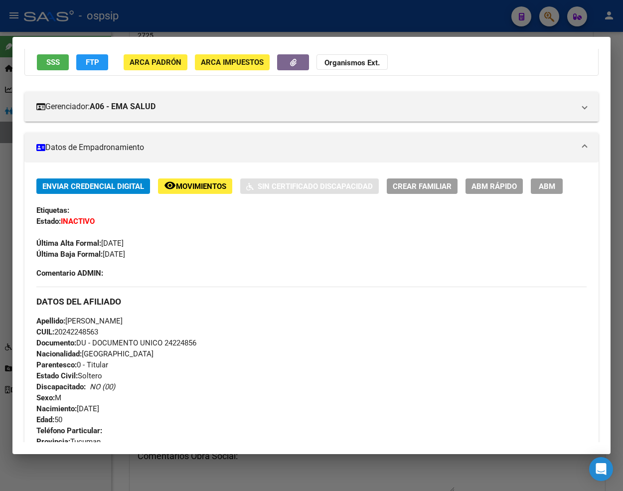
click at [208, 182] on span "Movimientos" at bounding box center [201, 186] width 50 height 9
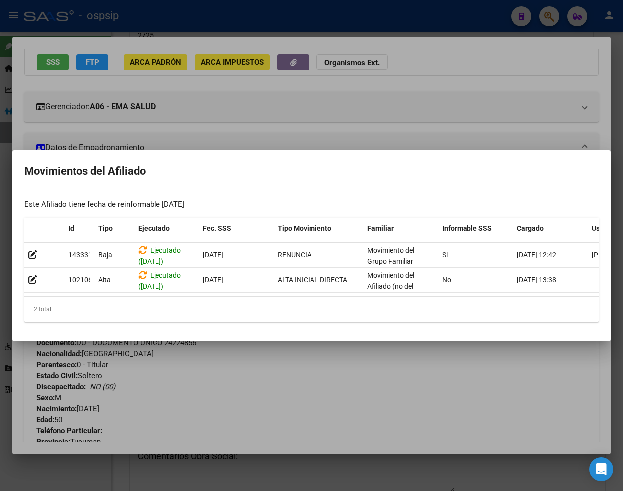
drag, startPoint x: 337, startPoint y: 391, endPoint x: 301, endPoint y: 357, distance: 49.7
click at [337, 391] on div at bounding box center [311, 245] width 623 height 491
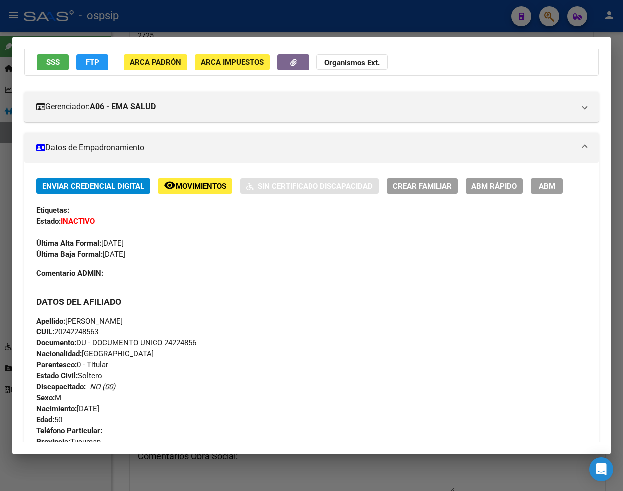
click at [548, 16] on div at bounding box center [311, 245] width 623 height 491
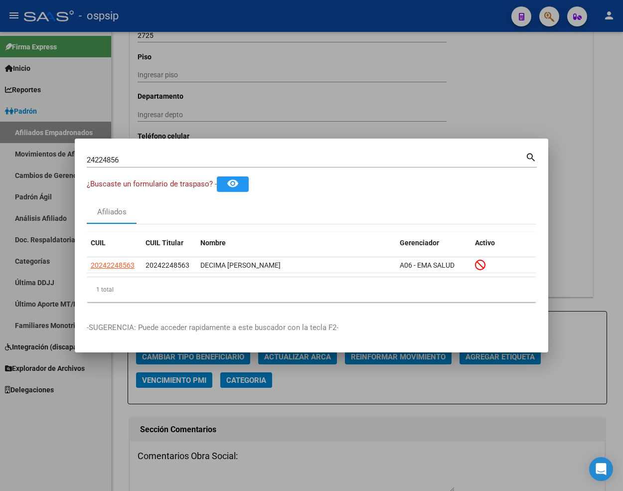
click at [137, 163] on input "24224856" at bounding box center [306, 159] width 438 height 9
drag, startPoint x: 137, startPoint y: 162, endPoint x: 140, endPoint y: 143, distance: 18.8
click at [137, 160] on input "24224856" at bounding box center [306, 159] width 438 height 9
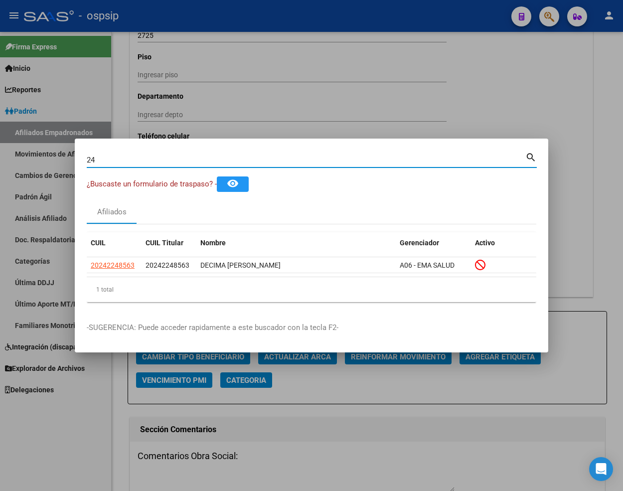
type input "2"
type input "24225368"
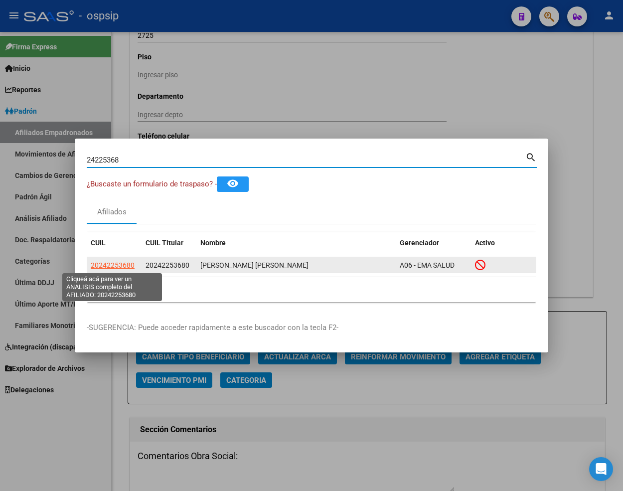
click at [113, 265] on span "20242253680" at bounding box center [113, 265] width 44 height 8
type textarea "20242253680"
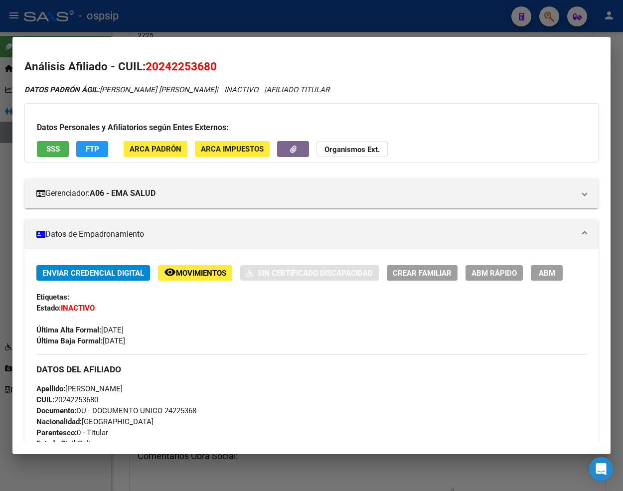
click at [200, 269] on span "Movimientos" at bounding box center [201, 272] width 50 height 9
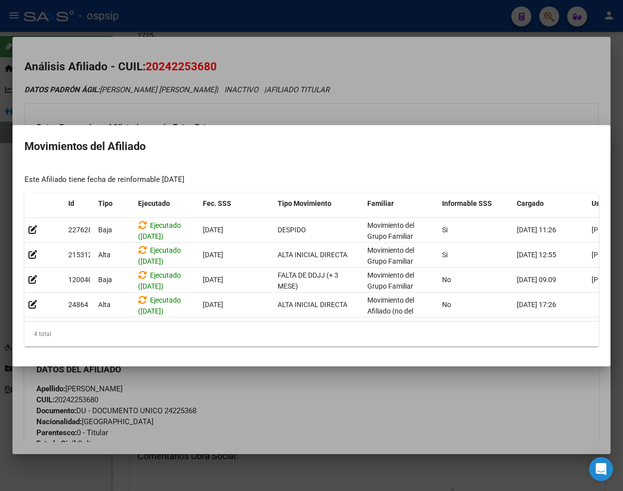
click at [346, 439] on div at bounding box center [311, 245] width 623 height 491
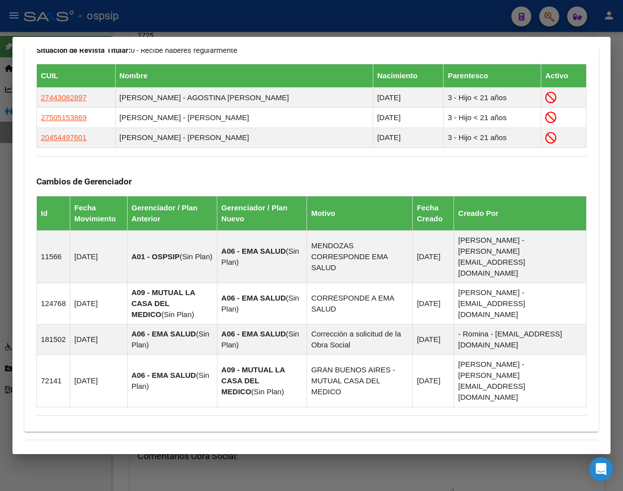
scroll to position [646, 0]
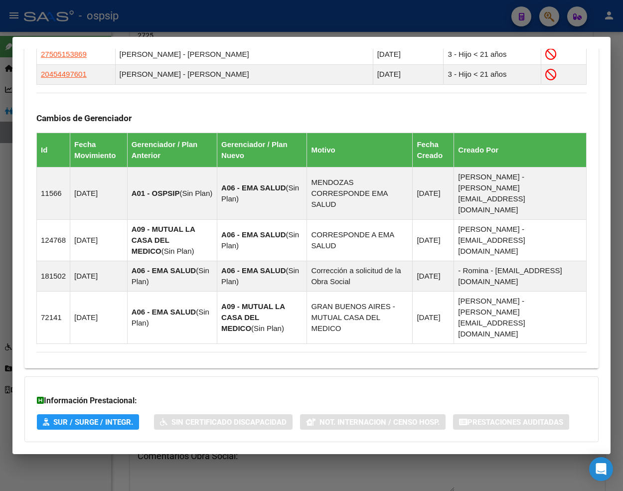
click at [75, 457] on span "Aportes y Contribuciones del Afiliado: 20242253680" at bounding box center [144, 461] width 187 height 9
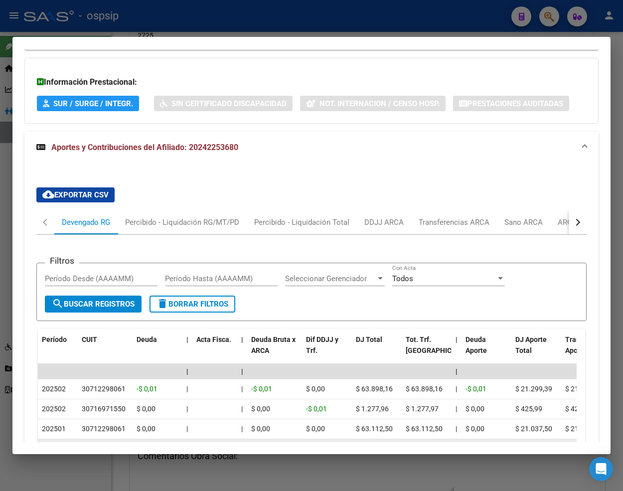
scroll to position [982, 0]
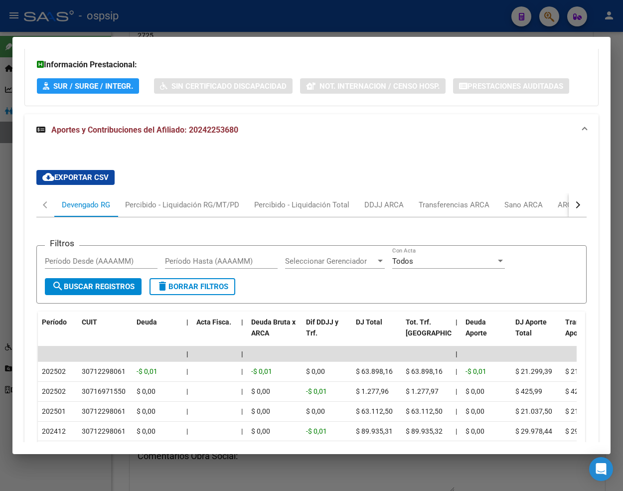
click at [548, 201] on div "button" at bounding box center [576, 204] width 7 height 7
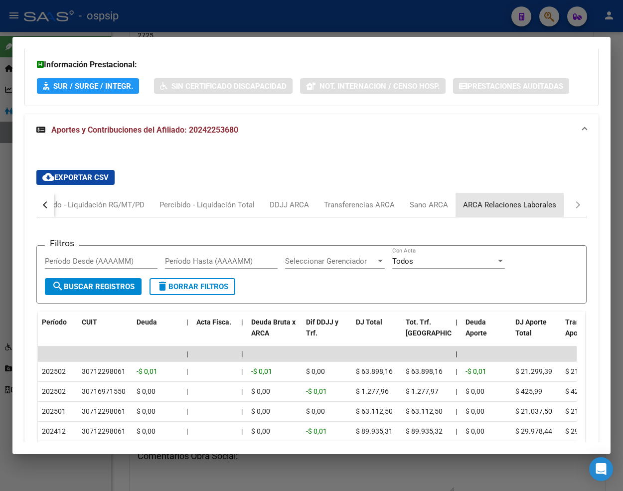
click at [534, 199] on div "ARCA Relaciones Laborales" at bounding box center [509, 204] width 93 height 11
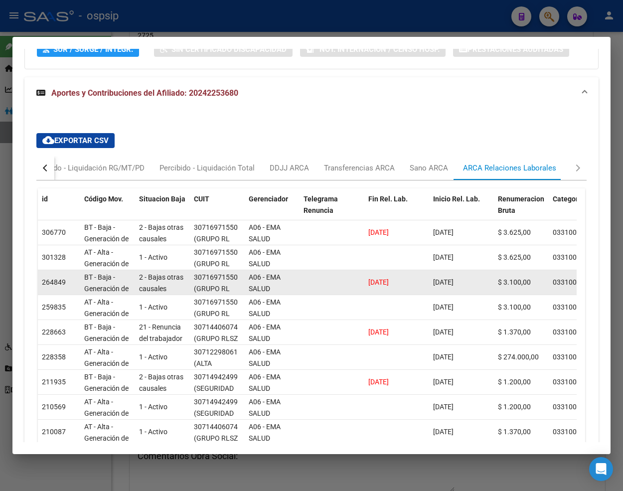
scroll to position [1037, 0]
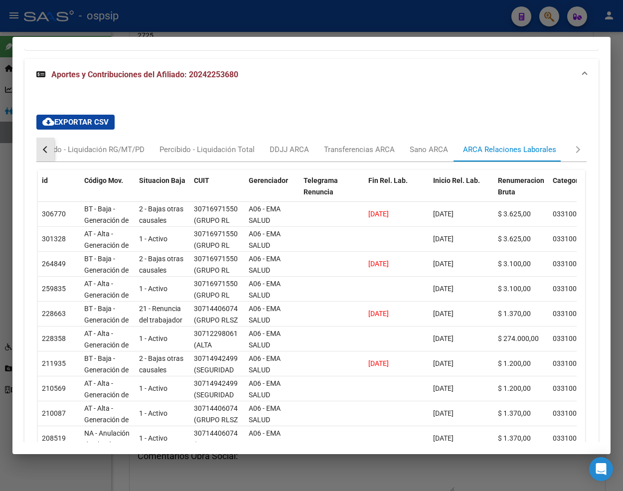
click at [45, 146] on div "button" at bounding box center [46, 149] width 7 height 7
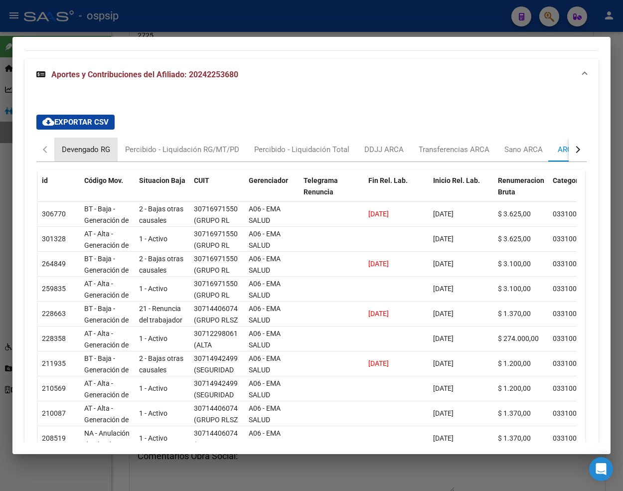
click at [79, 144] on div "Devengado RG" at bounding box center [86, 149] width 48 height 11
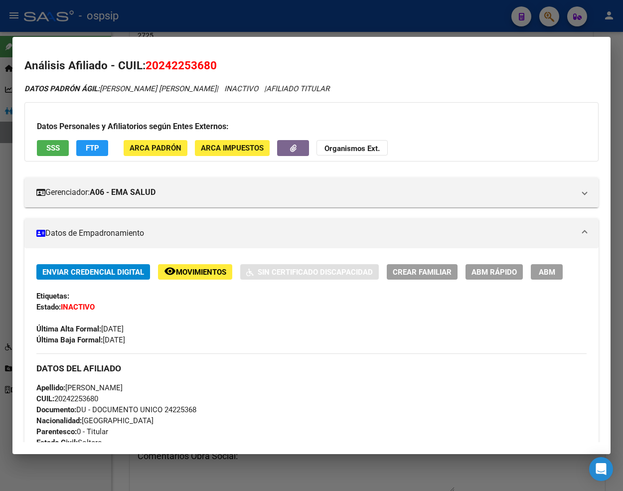
scroll to position [0, 0]
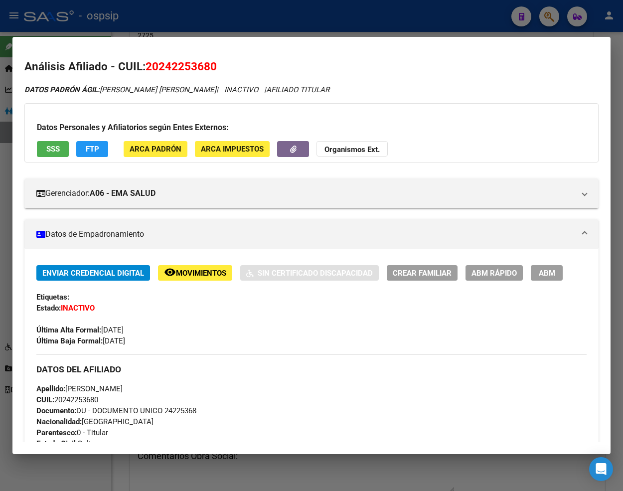
click at [208, 270] on span "Movimientos" at bounding box center [201, 272] width 50 height 9
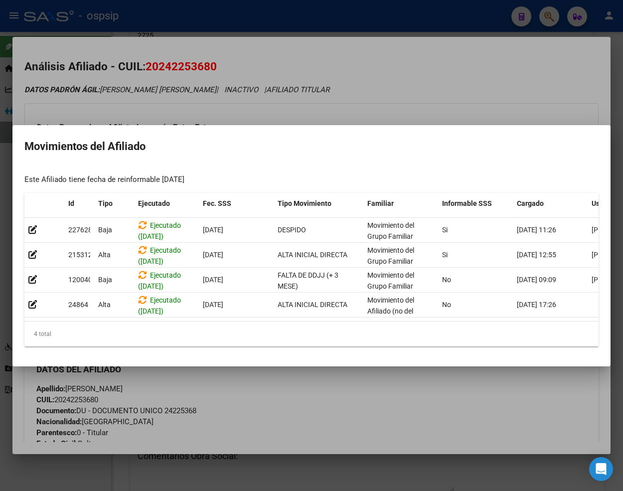
click at [314, 392] on div at bounding box center [311, 245] width 623 height 491
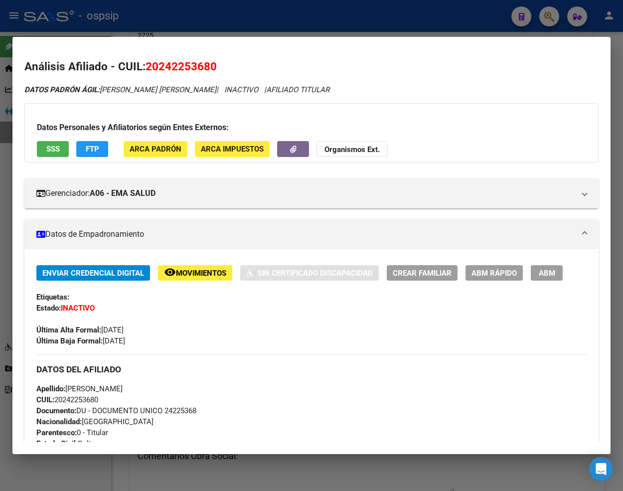
click at [548, 19] on div at bounding box center [311, 245] width 623 height 491
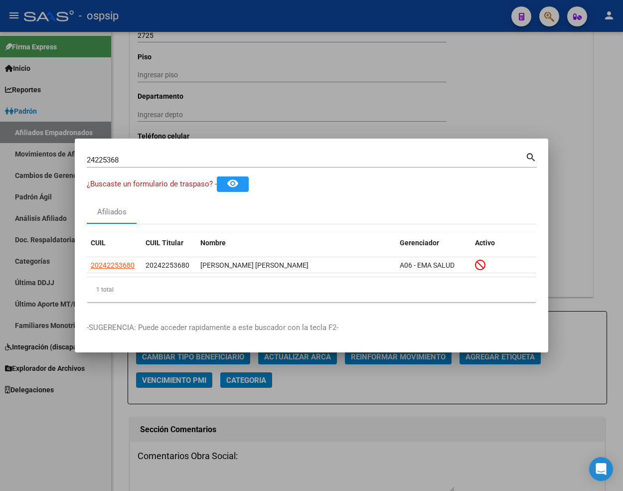
click at [140, 158] on input "24225368" at bounding box center [306, 159] width 438 height 9
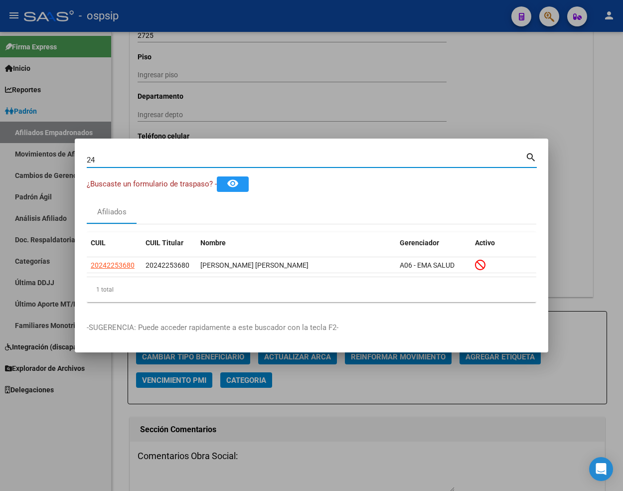
type input "2"
type input "45475912"
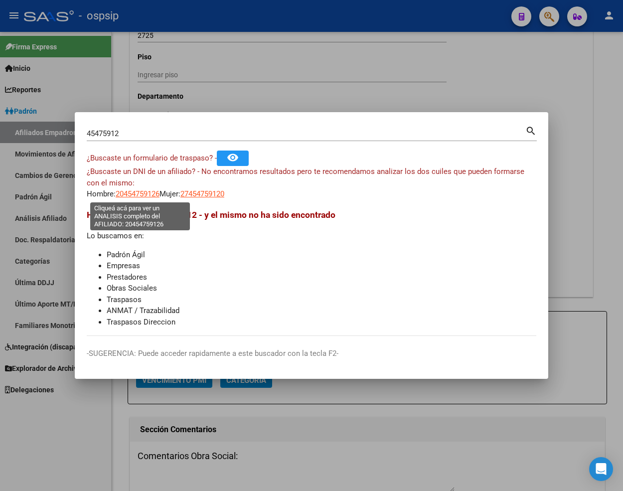
click at [140, 193] on span "20454759126" at bounding box center [138, 193] width 44 height 9
type textarea "20454759126"
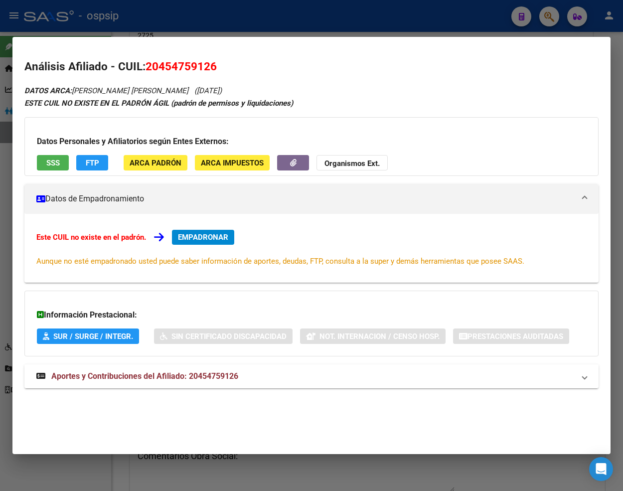
click at [132, 382] on mat-expansion-panel-header "Aportes y Contribuciones del Afiliado: 20454759126" at bounding box center [311, 376] width 574 height 24
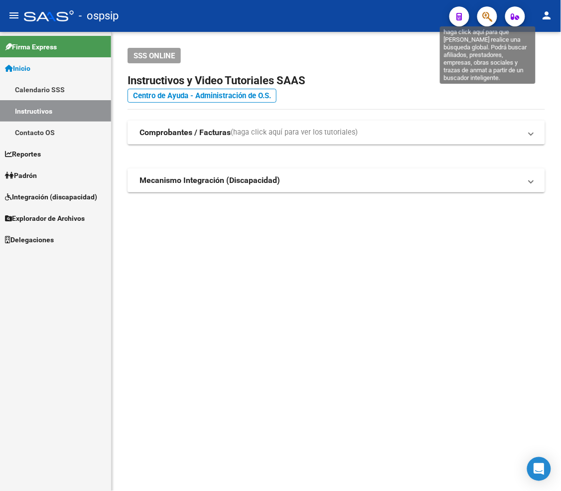
click at [493, 16] on button "button" at bounding box center [487, 16] width 20 height 20
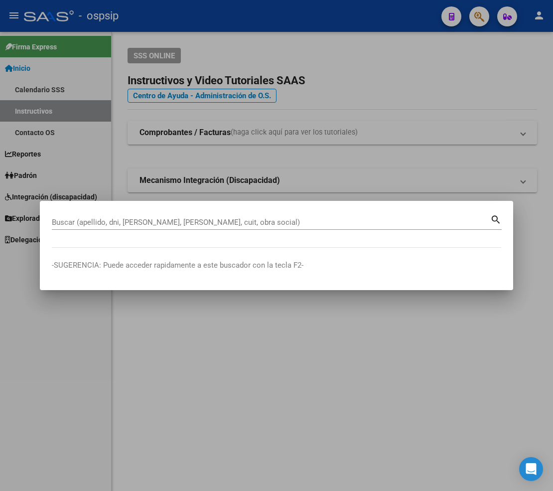
click at [97, 223] on input "Buscar (apellido, dni, [PERSON_NAME], [PERSON_NAME], cuit, obra social)" at bounding box center [271, 222] width 438 height 9
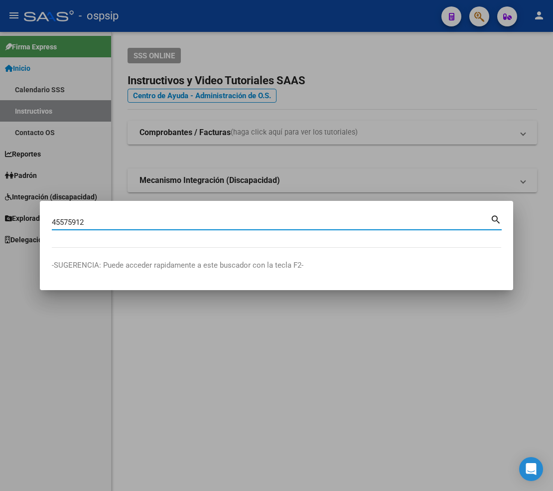
type input "45575912"
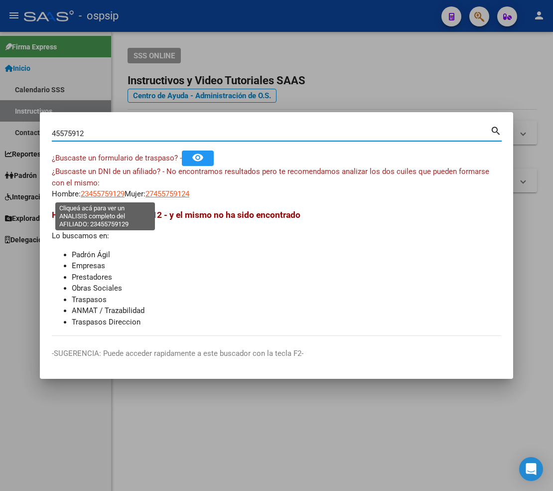
click at [101, 191] on span "23455759129" at bounding box center [103, 193] width 44 height 9
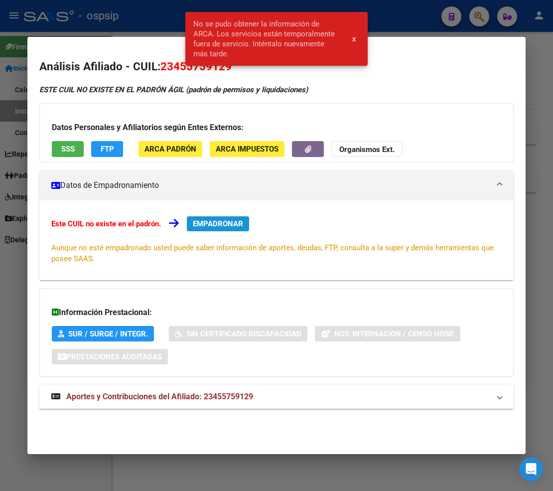
click at [226, 226] on span "EMPADRONAR" at bounding box center [218, 223] width 50 height 9
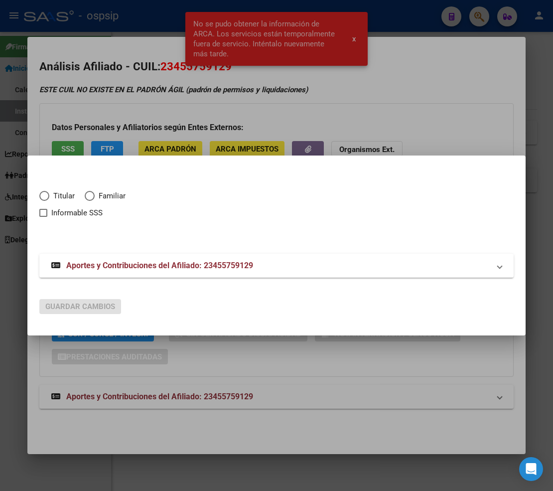
click at [317, 358] on div at bounding box center [276, 245] width 553 height 491
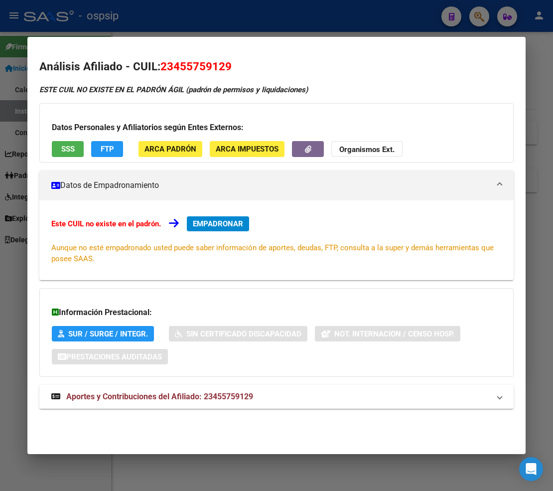
click at [482, 15] on div at bounding box center [276, 245] width 553 height 491
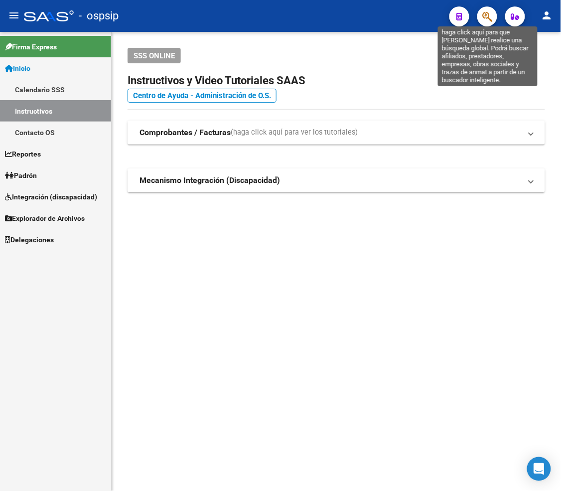
click at [486, 20] on icon "button" at bounding box center [487, 16] width 10 height 11
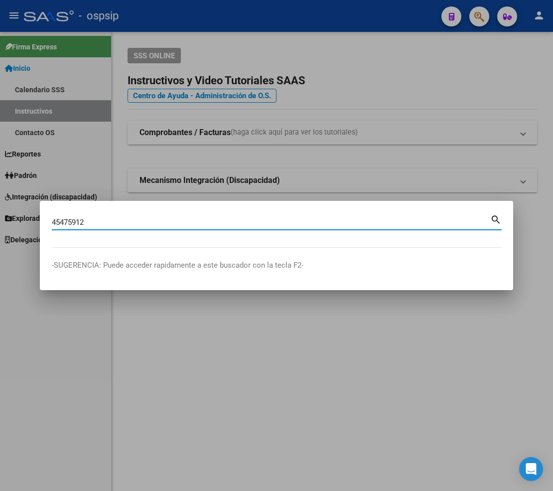
type input "45475912"
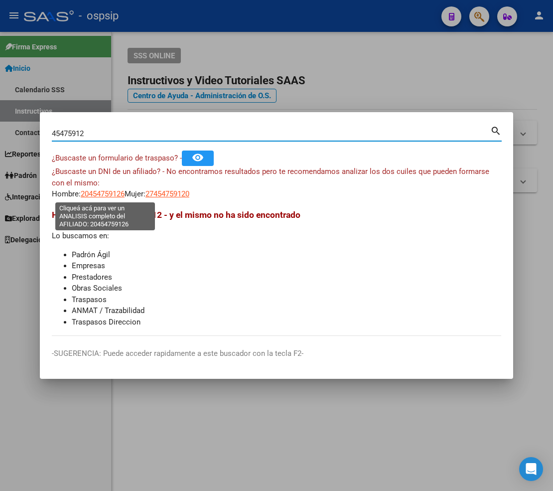
click at [117, 195] on span "20454759126" at bounding box center [103, 193] width 44 height 9
type textarea "20454759126"
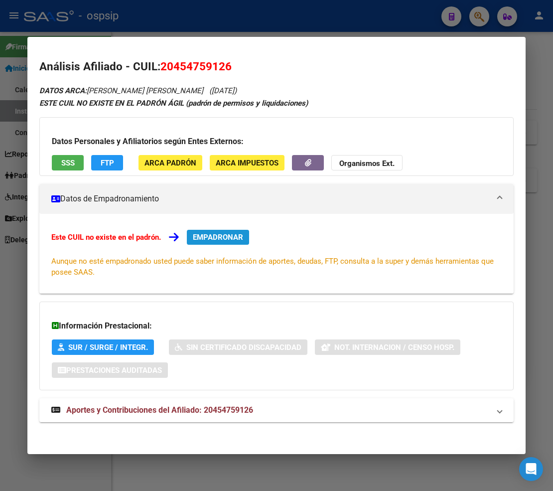
click at [226, 240] on span "EMPADRONAR" at bounding box center [218, 237] width 50 height 9
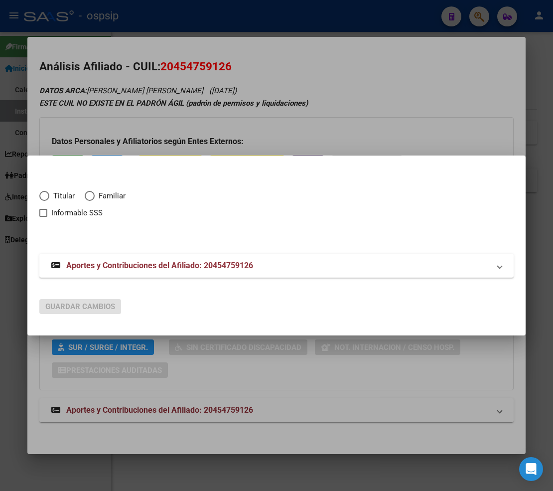
click at [46, 192] on span "Elija una opción" at bounding box center [44, 196] width 10 height 10
click at [46, 192] on input "Titular" at bounding box center [44, 196] width 10 height 10
radio input "true"
checkbox input "true"
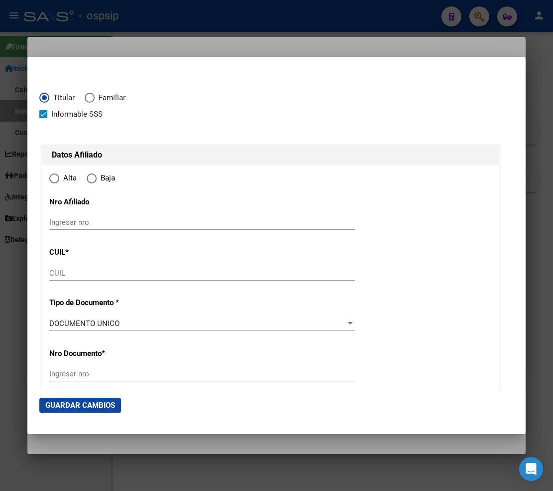
type input "20-45475912-6"
type input "45475912"
type input "[PERSON_NAME]"
type input "[DATE]"
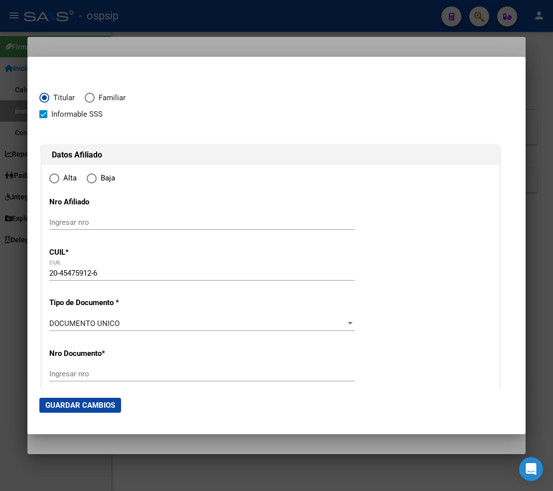
type input "CABA"
type input "1428"
type input "VUELTA DE OBLIGADO"
type input "2661"
type input "4"
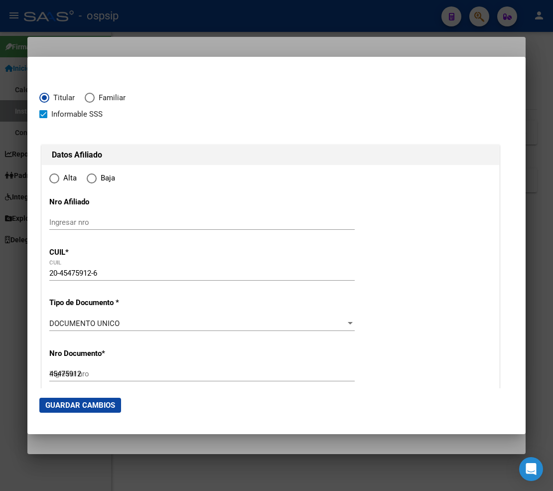
type input "CABA"
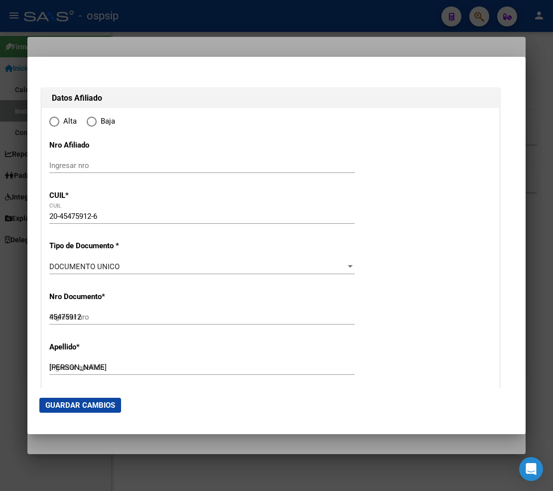
radio input "true"
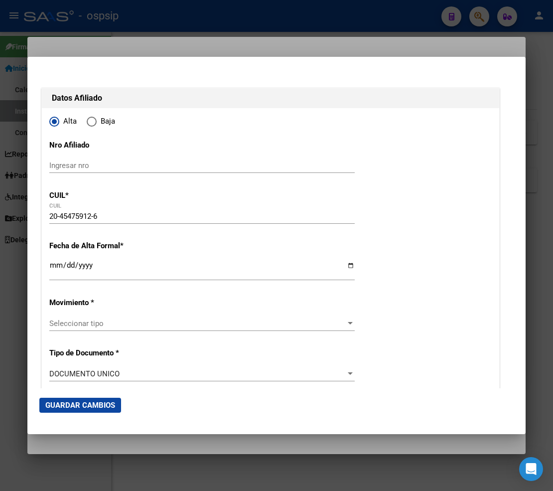
scroll to position [111, 0]
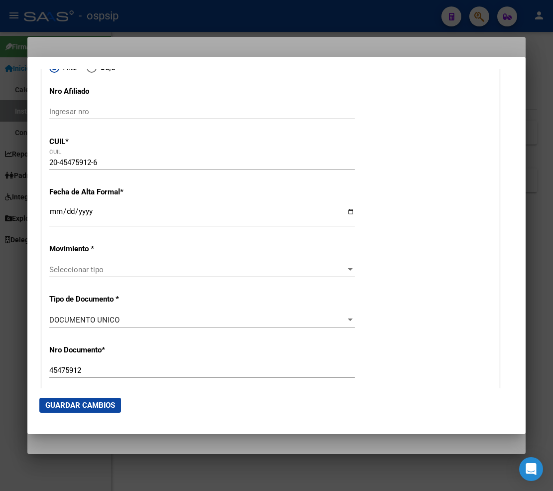
click at [53, 215] on input "Ingresar fecha" at bounding box center [201, 215] width 305 height 16
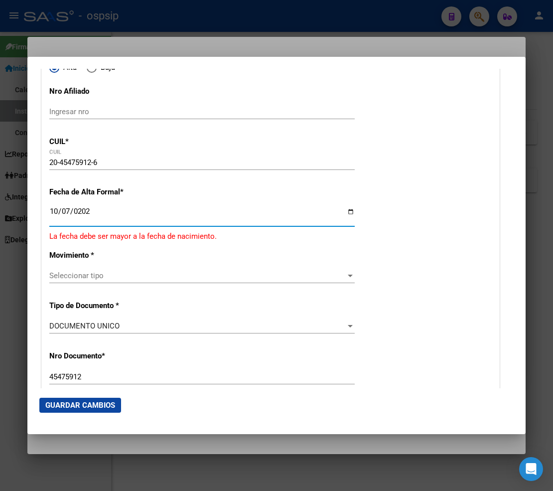
type input "[DATE]"
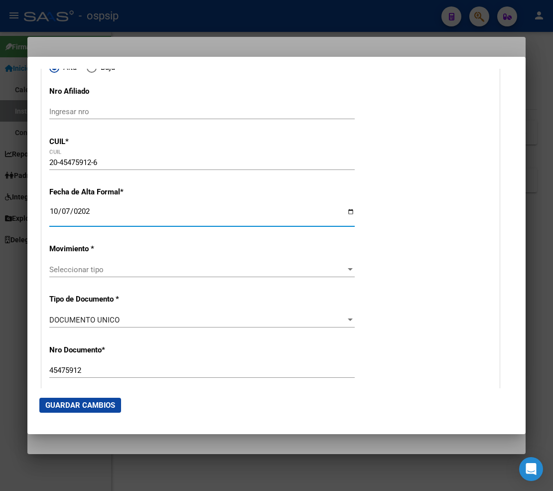
click at [168, 269] on span "Seleccionar tipo" at bounding box center [197, 269] width 296 height 9
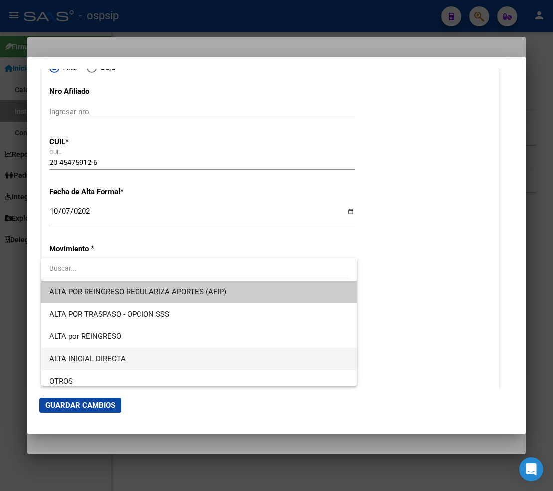
click at [143, 360] on span "ALTA INICIAL DIRECTA" at bounding box center [198, 359] width 299 height 22
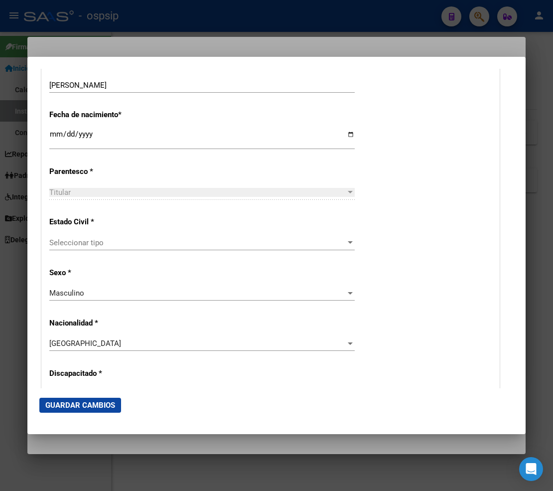
scroll to position [498, 0]
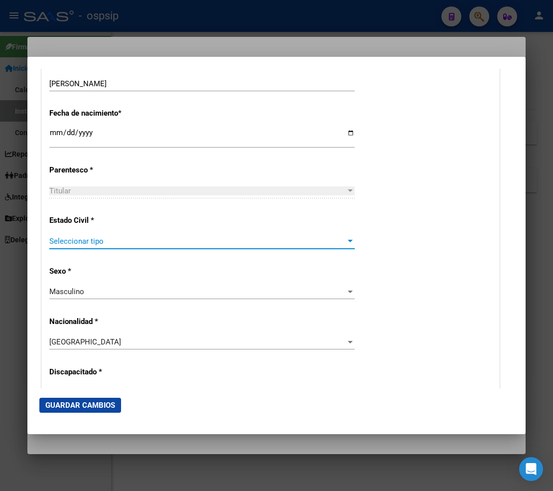
click at [122, 244] on span "Seleccionar tipo" at bounding box center [197, 241] width 296 height 9
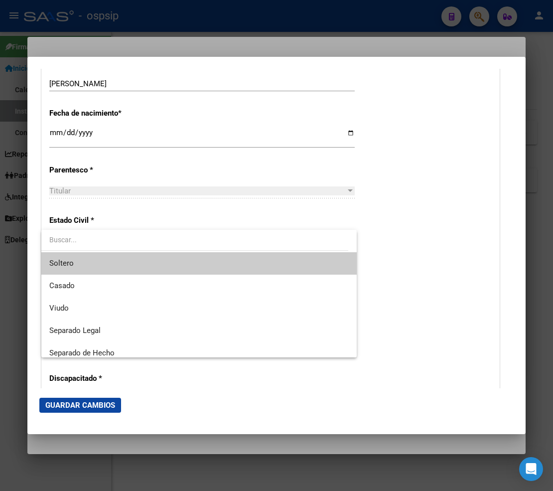
click at [118, 266] on span "Soltero" at bounding box center [198, 263] width 299 height 22
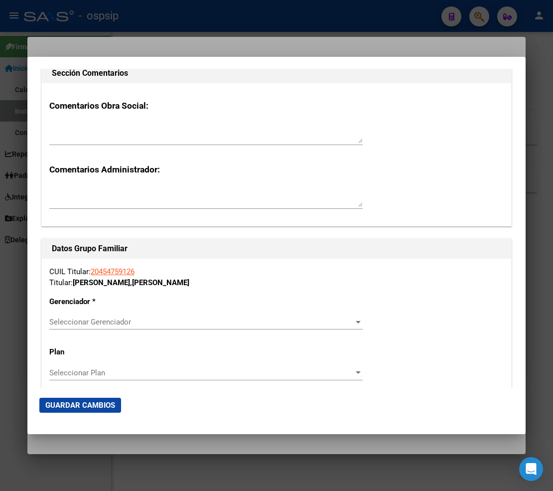
scroll to position [1605, 0]
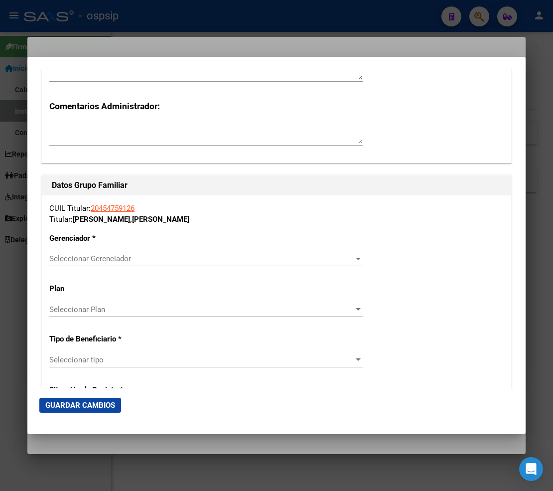
click at [262, 260] on span "Seleccionar Gerenciador" at bounding box center [201, 258] width 304 height 9
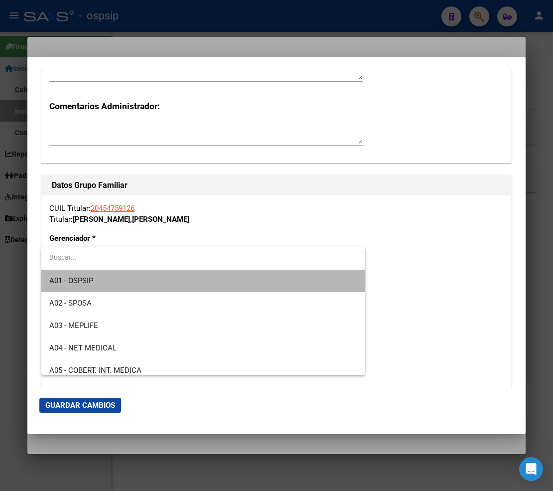
click at [223, 279] on span "A01 - OSPSIP" at bounding box center [203, 280] width 308 height 22
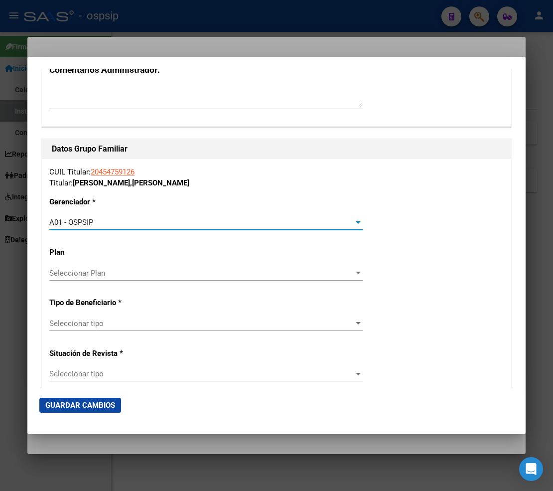
scroll to position [1660, 0]
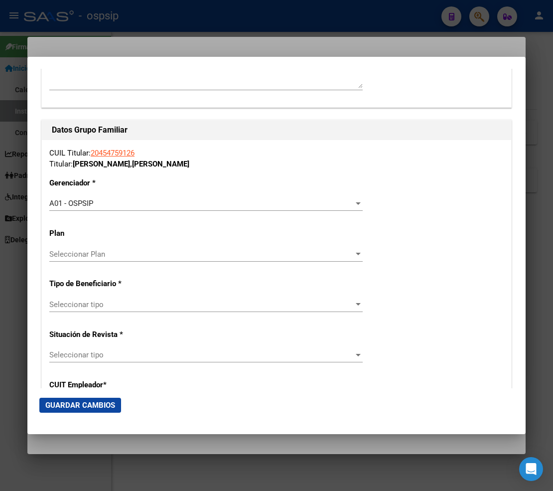
click at [203, 292] on div "CUIL Titular: 20454759126 Titular: [PERSON_NAME] [PERSON_NAME] Gerenciador * A0…" at bounding box center [276, 298] width 469 height 316
click at [192, 297] on div "Seleccionar tipo Seleccionar tipo" at bounding box center [205, 304] width 313 height 15
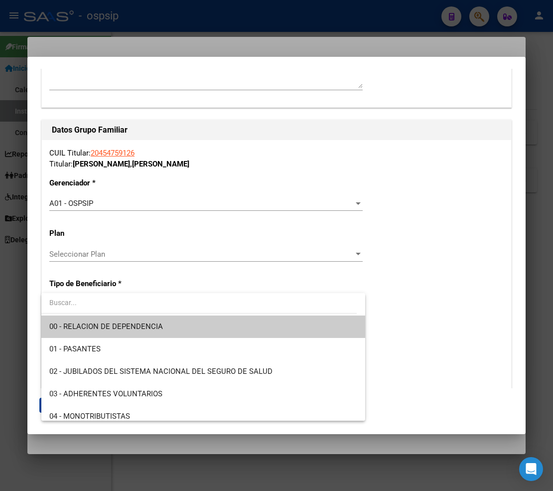
click at [165, 326] on span "00 - RELACION DE DEPENDENCIA" at bounding box center [203, 326] width 308 height 22
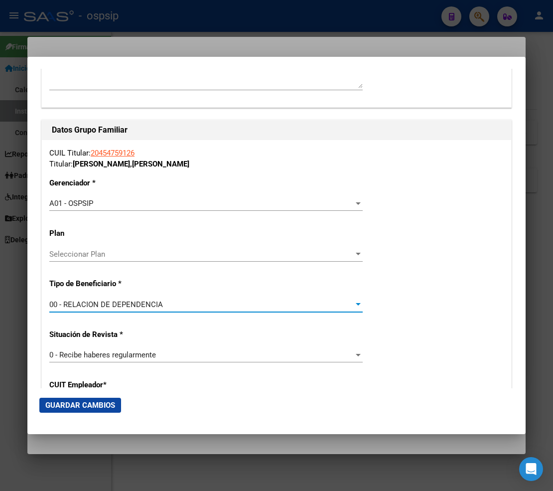
type input "33-71630774-9"
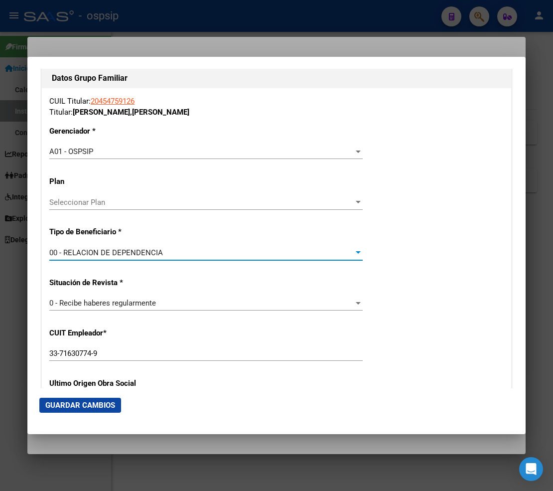
scroll to position [1771, 0]
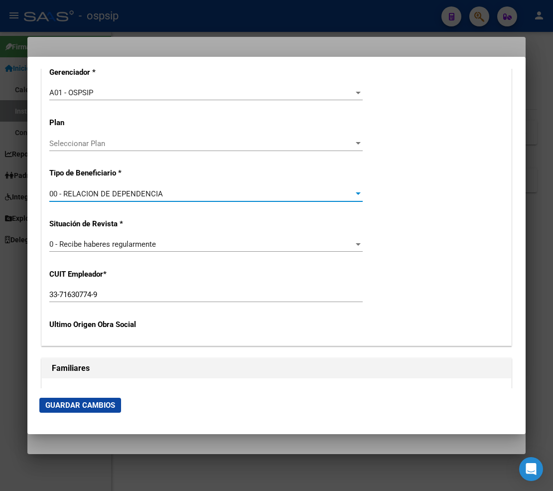
click at [72, 403] on span "Guardar Cambios" at bounding box center [80, 404] width 70 height 9
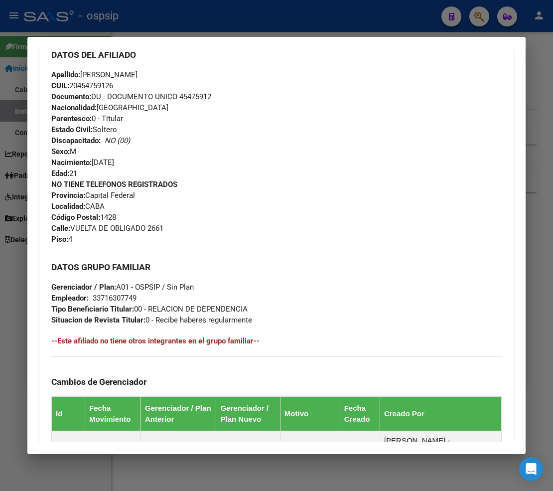
scroll to position [387, 0]
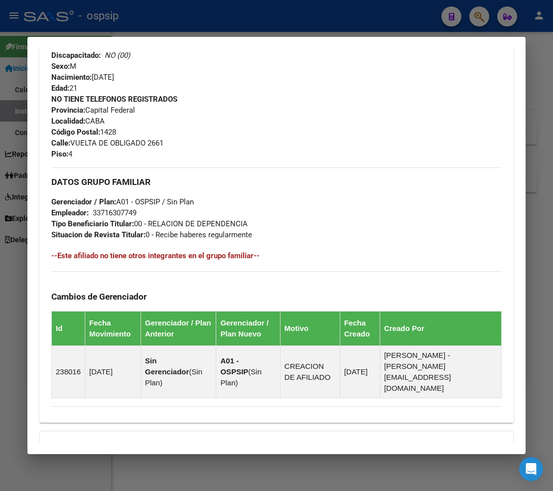
click at [483, 21] on div at bounding box center [276, 245] width 553 height 491
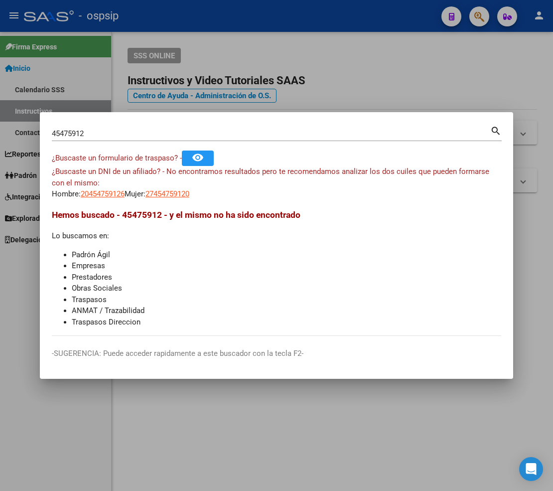
click at [96, 130] on input "45475912" at bounding box center [271, 133] width 438 height 9
type input "39215356"
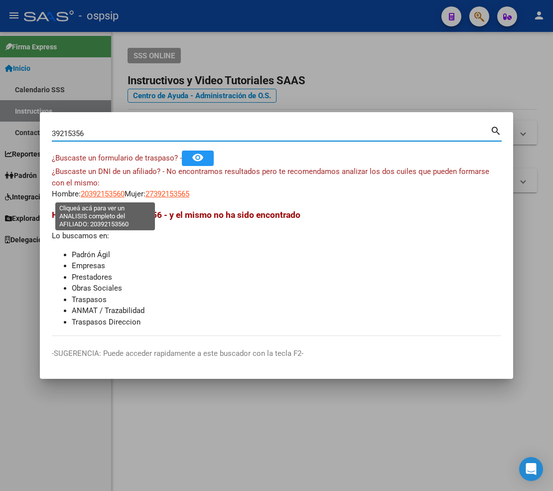
click at [107, 194] on span "20392153560" at bounding box center [103, 193] width 44 height 9
type textarea "20392153560"
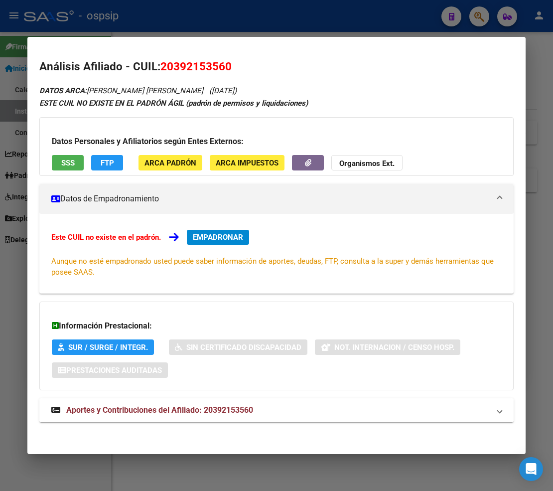
scroll to position [2, 0]
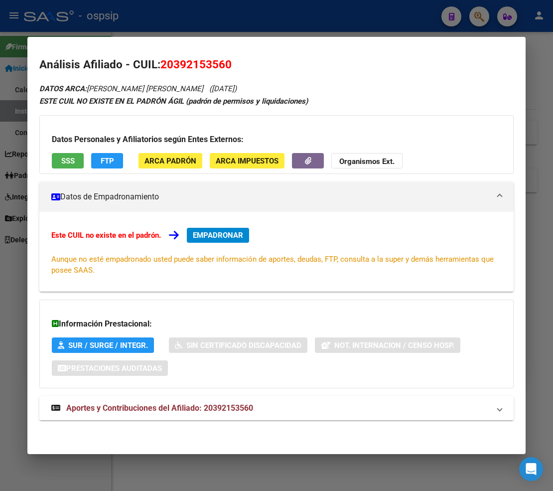
click at [148, 411] on span "Aportes y Contribuciones del Afiliado: 20392153560" at bounding box center [159, 407] width 187 height 9
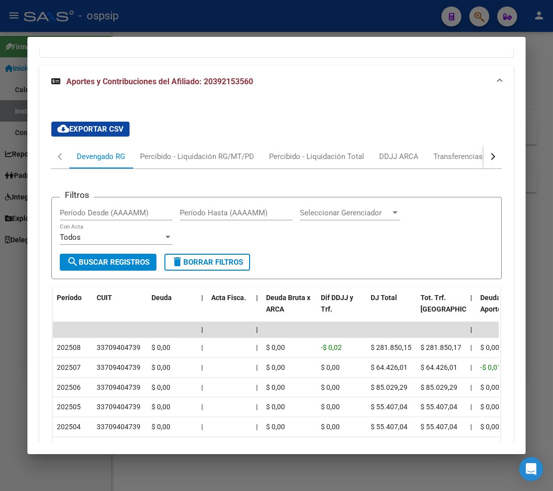
scroll to position [337, 0]
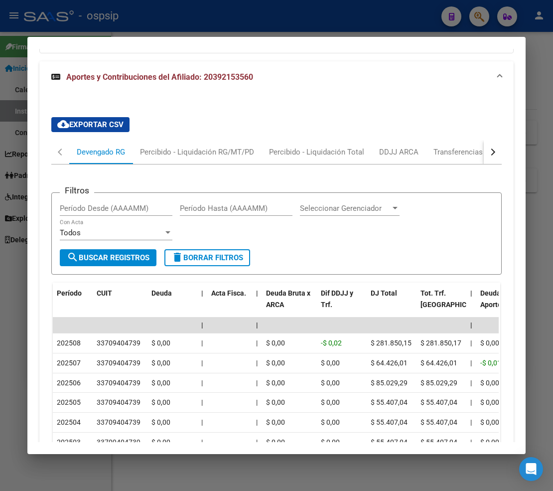
click at [488, 151] on div "button" at bounding box center [491, 151] width 7 height 7
click at [457, 152] on div "ARCA Relaciones Laborales" at bounding box center [430, 151] width 93 height 11
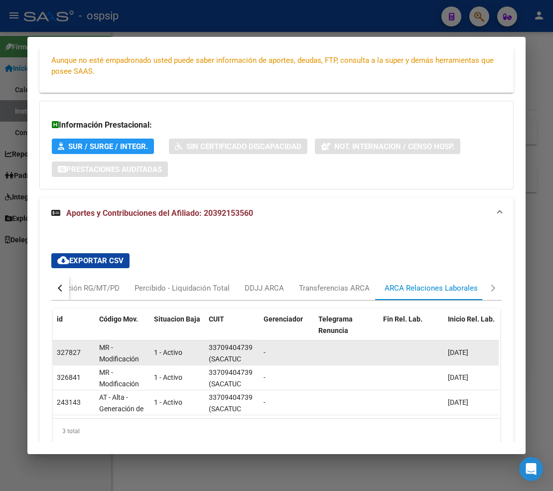
scroll to position [201, 0]
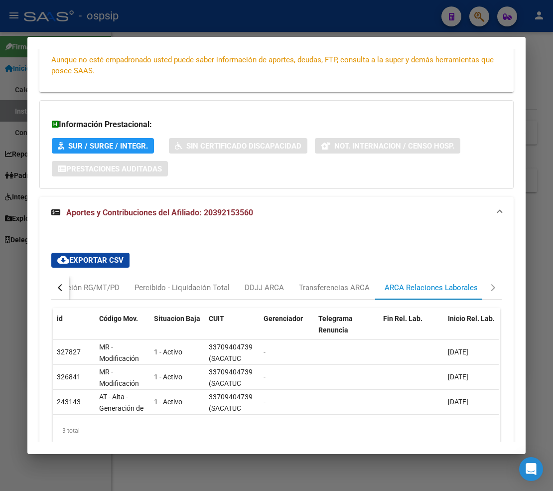
click at [53, 287] on button "button" at bounding box center [60, 287] width 18 height 24
click at [83, 286] on div "Devengado RG" at bounding box center [101, 287] width 48 height 11
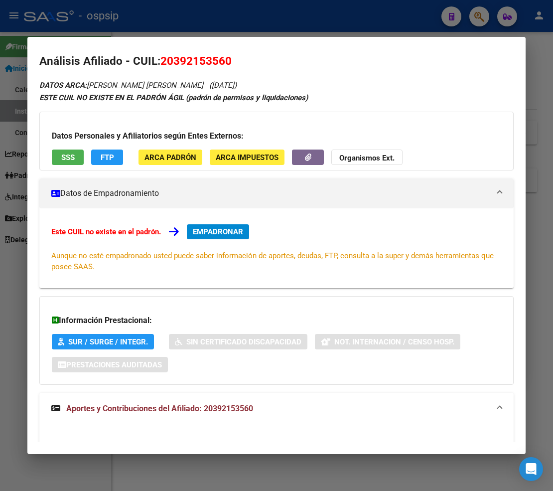
scroll to position [0, 0]
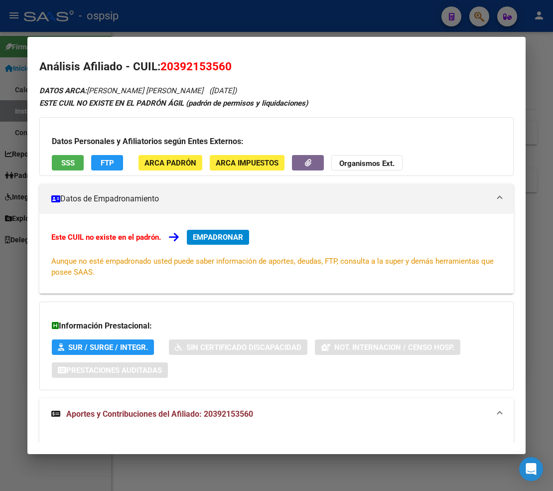
click at [198, 237] on span "EMPADRONAR" at bounding box center [218, 237] width 50 height 9
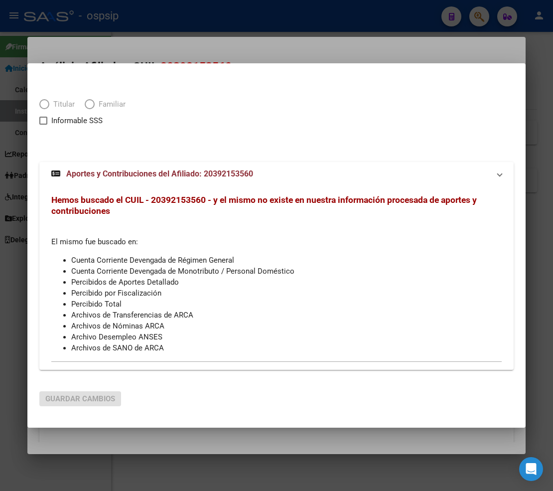
click at [198, 150] on div at bounding box center [276, 143] width 474 height 11
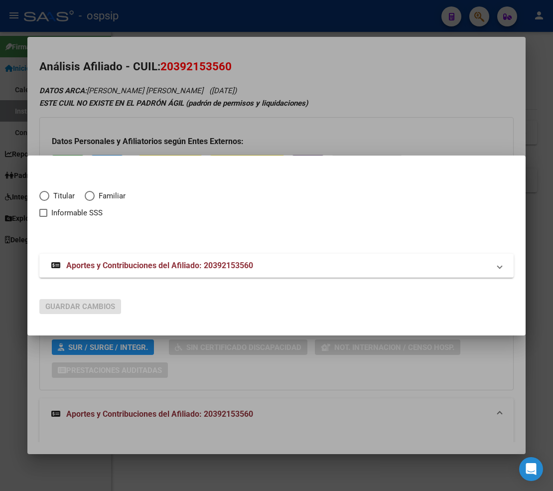
click at [42, 195] on span "Elija una opción" at bounding box center [44, 196] width 10 height 10
click at [42, 195] on input "Titular" at bounding box center [44, 196] width 10 height 10
radio input "true"
checkbox input "true"
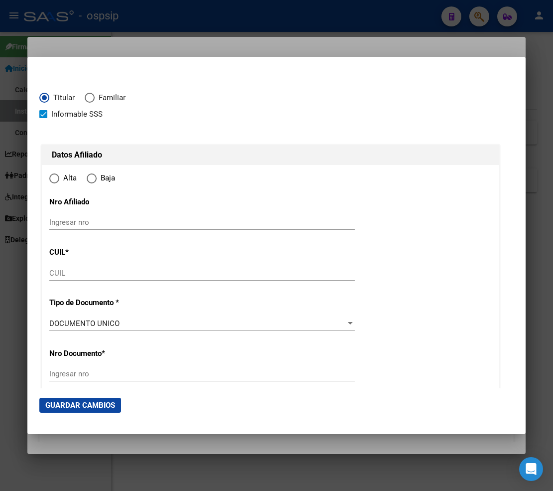
type input "20-39215356-0"
radio input "true"
type input "39215356"
type input "[PERSON_NAME] OVEJERO"
type input "[PERSON_NAME]"
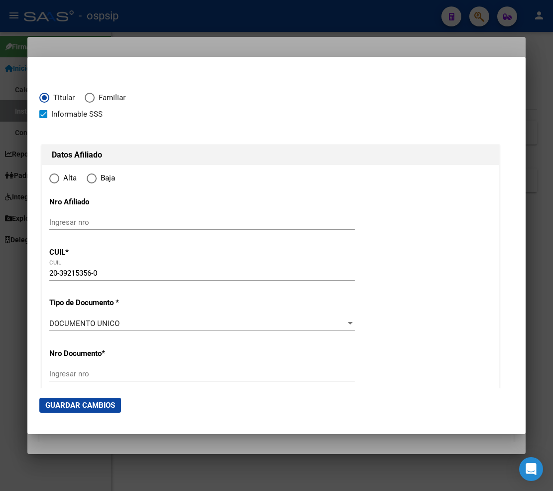
type input "[DATE]"
type input "SALTA"
type input "4400"
type input "[GEOGRAPHIC_DATA] 26"
type input "3"
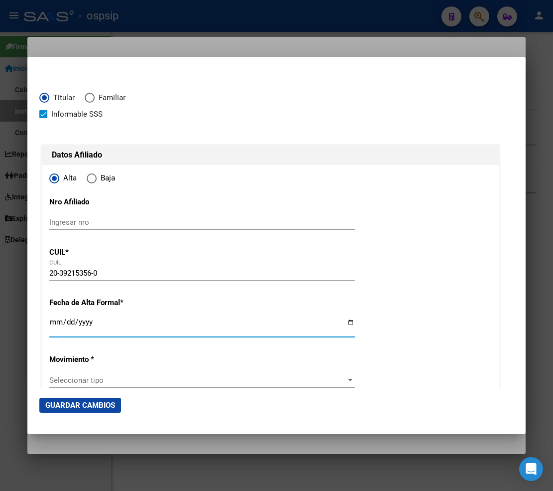
type input "SALTA"
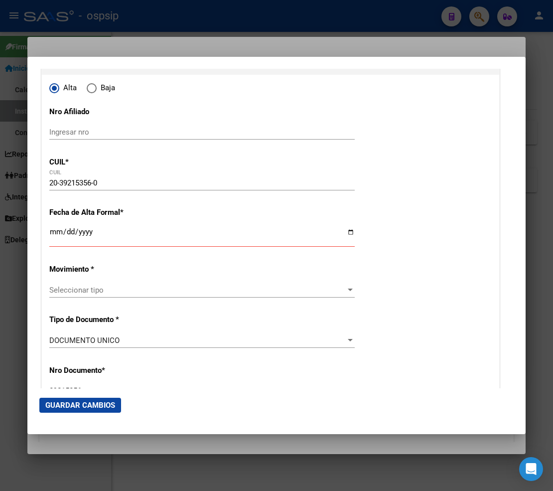
scroll to position [111, 0]
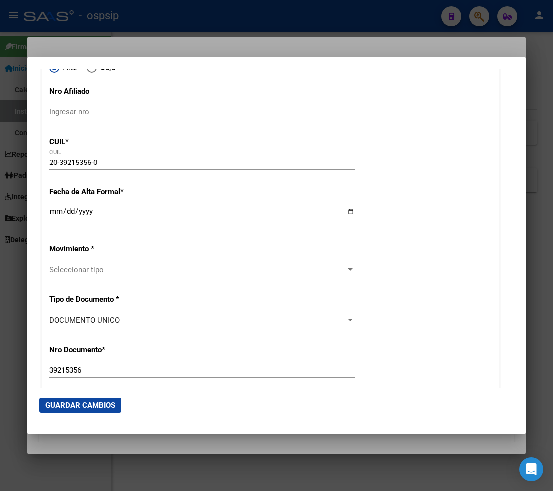
click at [52, 208] on input "Ingresar fecha" at bounding box center [201, 215] width 305 height 16
type input "[DATE]"
click at [125, 266] on span "Seleccionar tipo" at bounding box center [197, 269] width 296 height 9
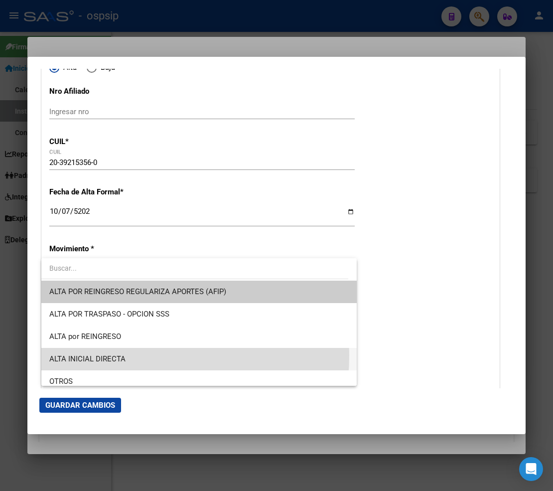
click at [133, 355] on span "ALTA INICIAL DIRECTA" at bounding box center [198, 359] width 299 height 22
click at [133, 355] on p "Nro Documento *" at bounding box center [115, 355] width 132 height 11
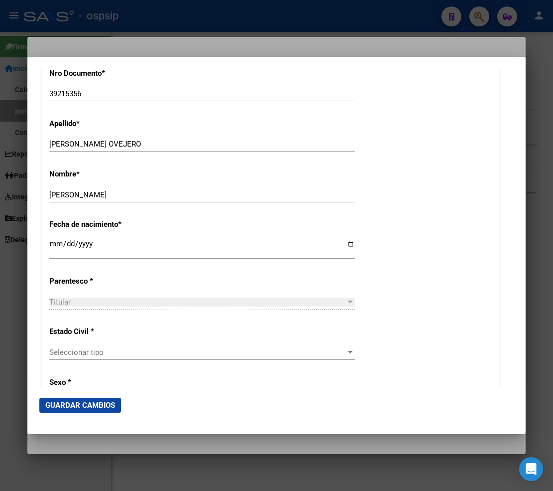
scroll to position [442, 0]
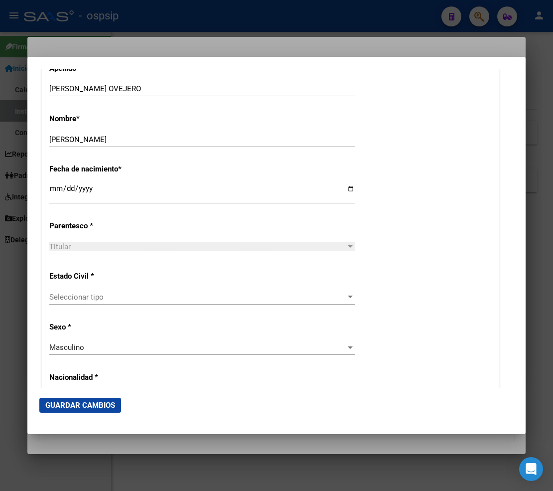
click at [123, 296] on span "Seleccionar tipo" at bounding box center [197, 296] width 296 height 9
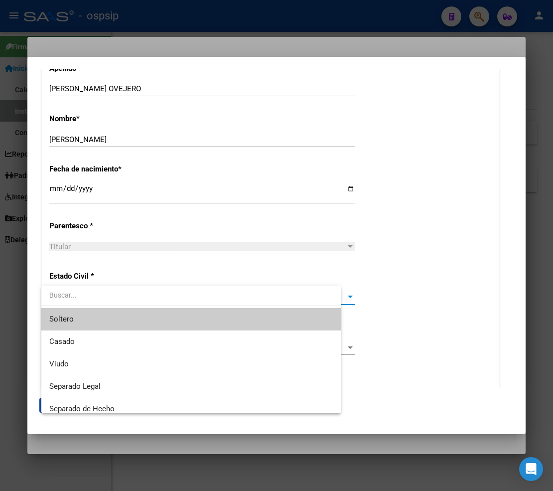
click at [123, 296] on input "dropdown search" at bounding box center [190, 294] width 299 height 21
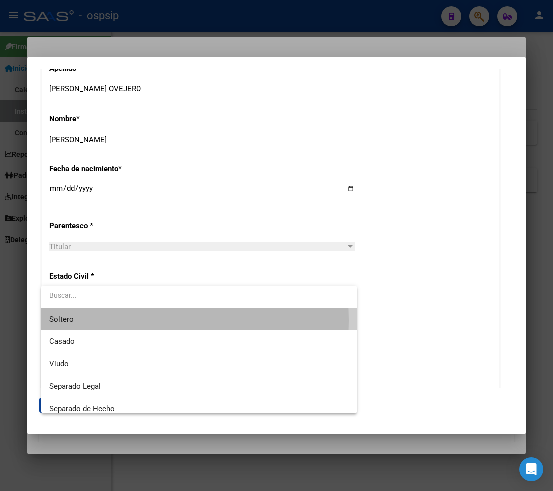
click at [114, 320] on span "Soltero" at bounding box center [198, 319] width 299 height 22
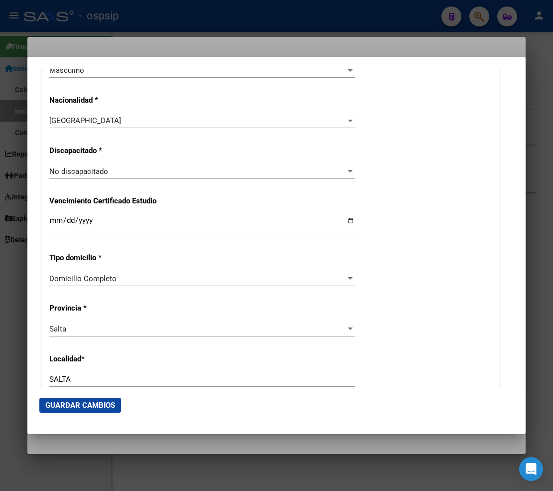
scroll to position [774, 0]
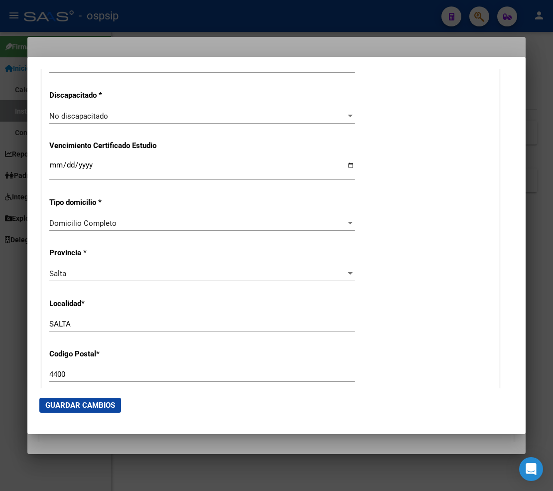
click at [111, 282] on div "Salta Seleccionar provincia" at bounding box center [201, 278] width 305 height 24
click at [116, 278] on div "Salta Seleccionar provincia" at bounding box center [201, 273] width 305 height 15
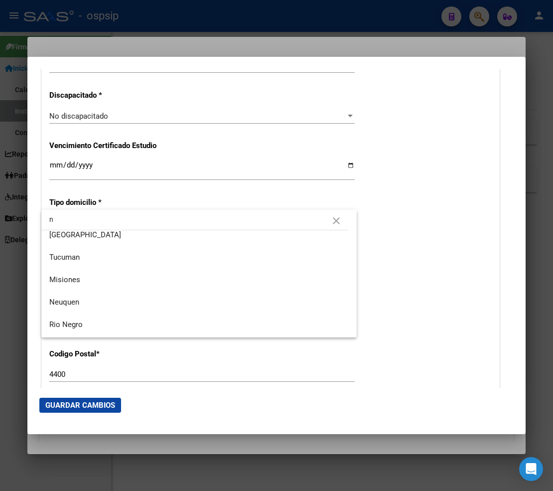
scroll to position [166, 0]
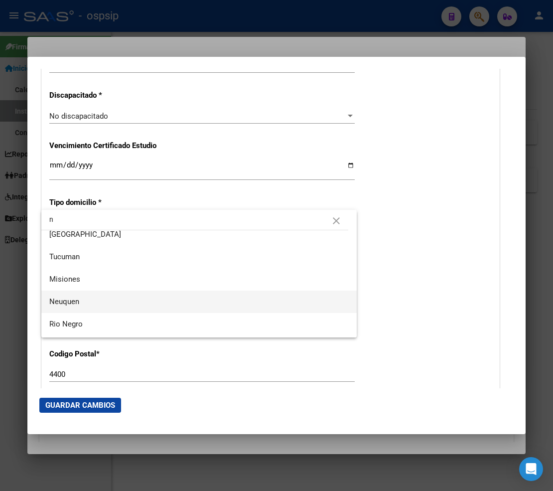
type input "n"
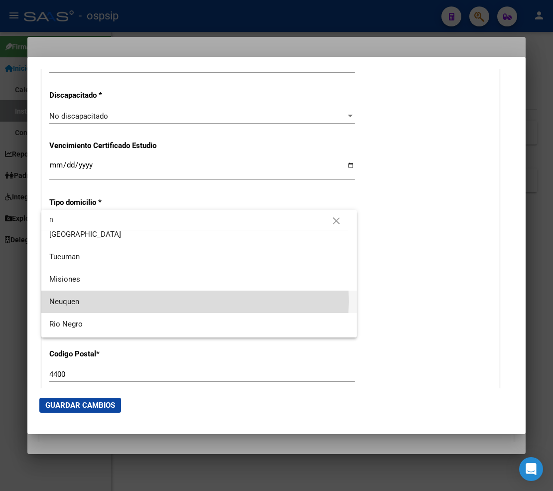
click at [98, 300] on span "Neuquen" at bounding box center [198, 301] width 299 height 22
click at [98, 300] on p "Localidad *" at bounding box center [115, 303] width 132 height 11
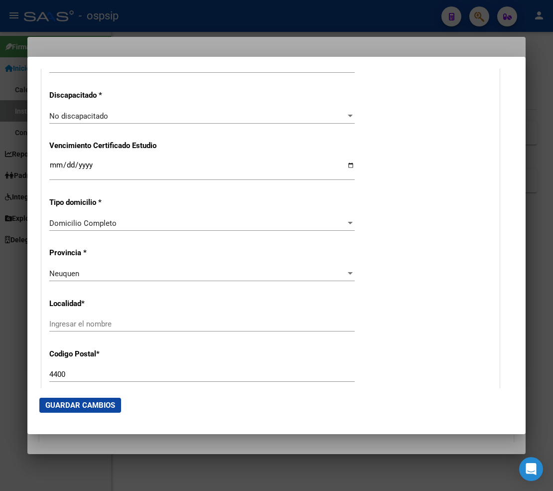
click at [84, 320] on input "Ingresar el nombre" at bounding box center [201, 323] width 305 height 9
type input "n"
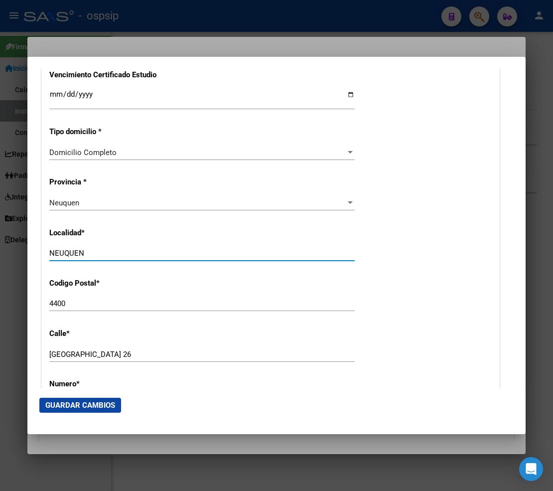
scroll to position [885, 0]
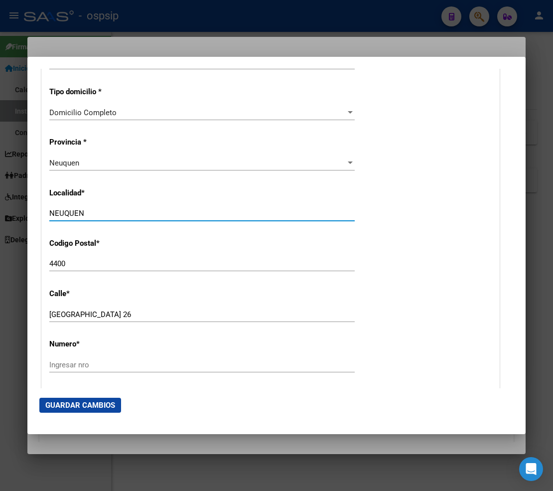
type input "NEUQUEN"
click at [71, 263] on input "4400" at bounding box center [201, 263] width 305 height 9
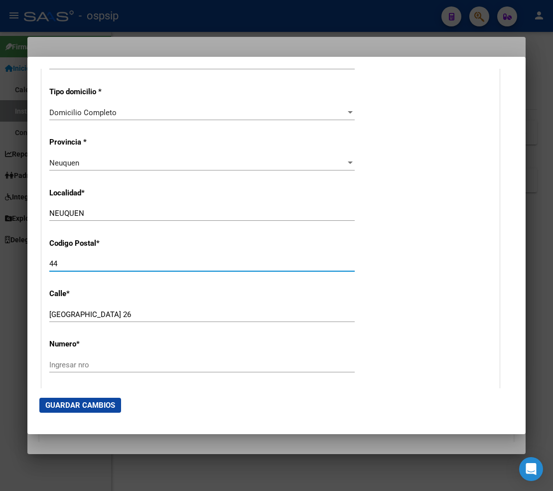
type input "4"
type input "8300"
click at [143, 319] on div "[GEOGRAPHIC_DATA]" at bounding box center [201, 314] width 305 height 15
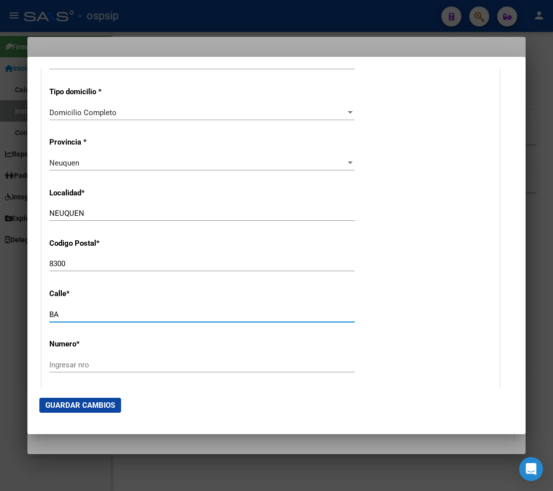
type input "B"
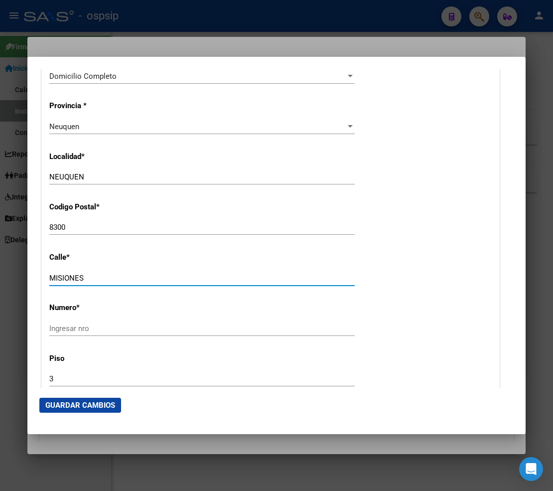
scroll to position [940, 0]
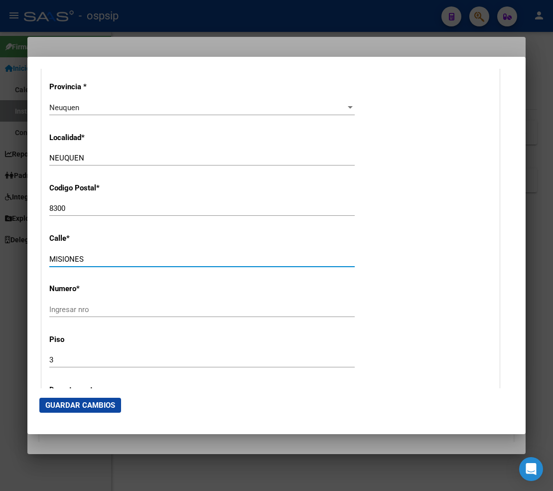
type input "MISIONES"
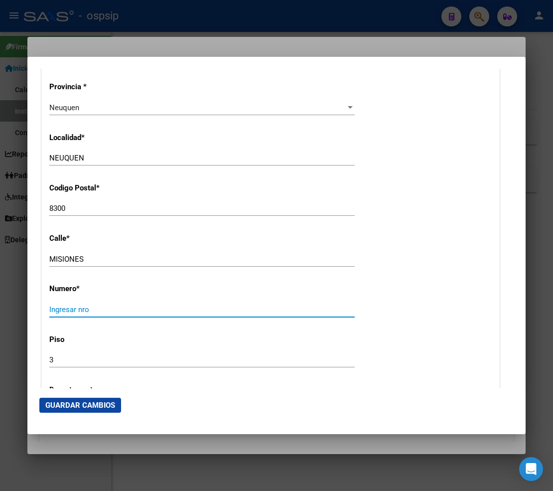
click at [82, 305] on input "Ingresar nro" at bounding box center [201, 309] width 305 height 9
type input "4"
type input "707"
click at [78, 362] on input "3" at bounding box center [201, 359] width 305 height 9
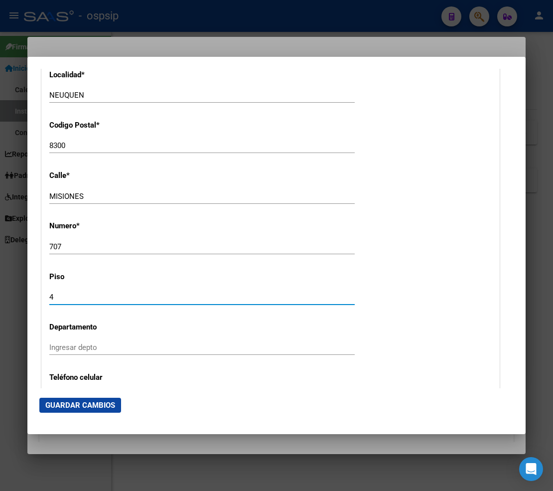
scroll to position [1051, 0]
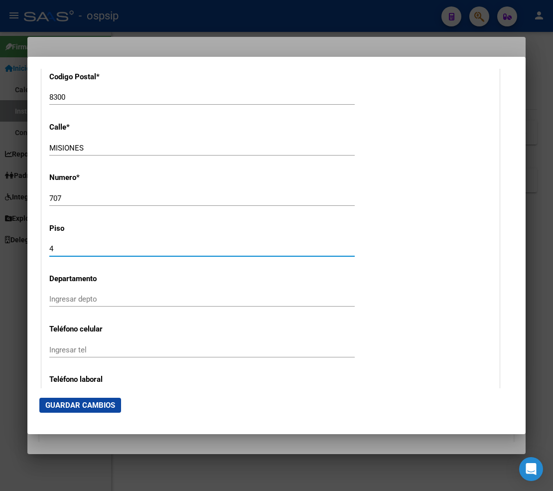
type input "4"
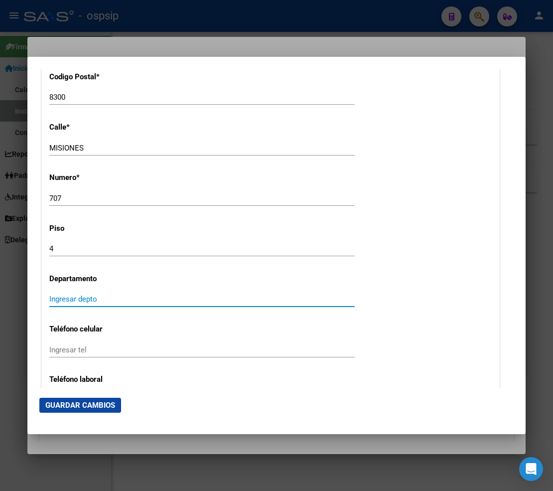
click at [70, 296] on input "Ingresar depto" at bounding box center [201, 298] width 305 height 9
type input "2"
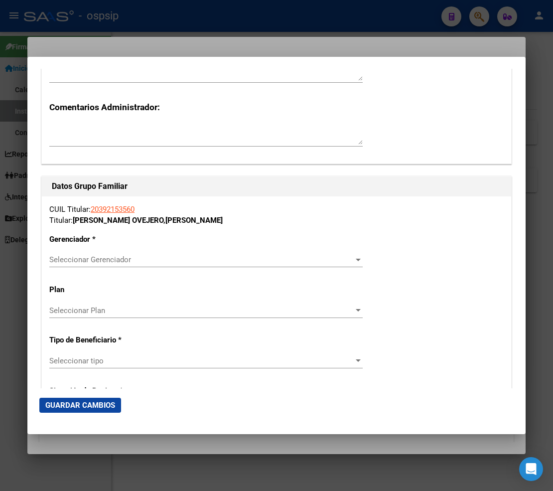
scroll to position [1605, 0]
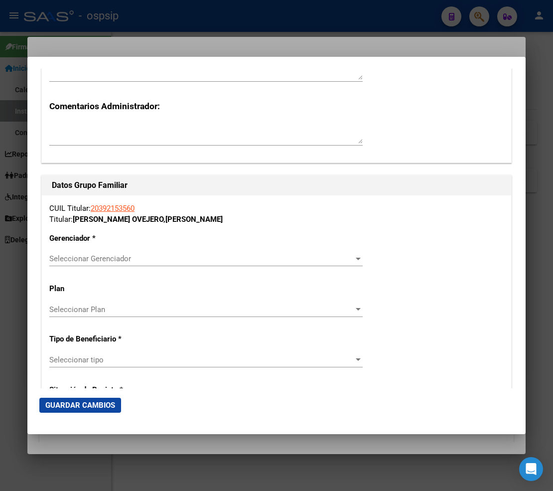
type input "B"
click at [239, 257] on span "Seleccionar Gerenciador" at bounding box center [201, 258] width 304 height 9
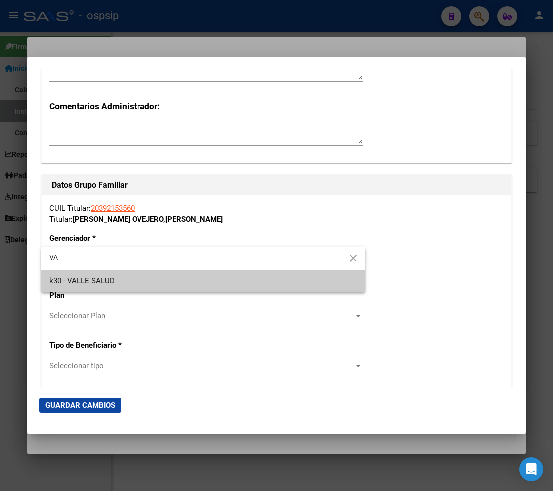
type input "VA"
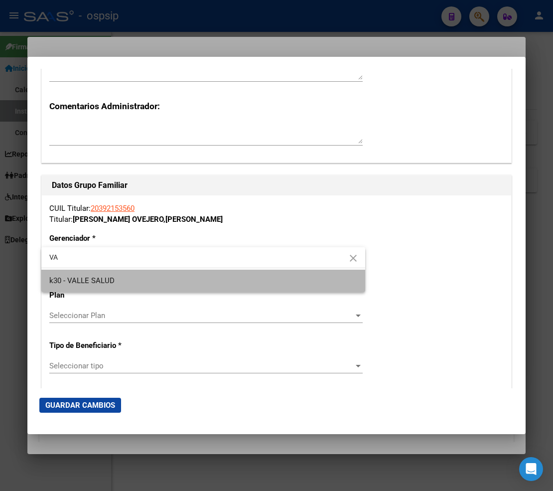
click at [187, 284] on span "k30 - VALLE SALUD" at bounding box center [203, 280] width 308 height 22
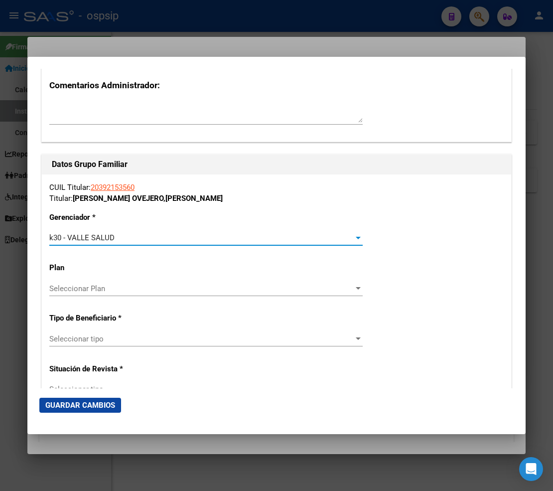
scroll to position [1660, 0]
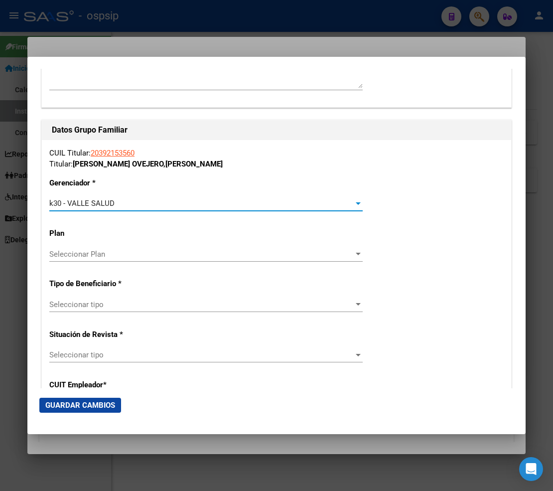
click at [186, 303] on span "Seleccionar tipo" at bounding box center [201, 304] width 304 height 9
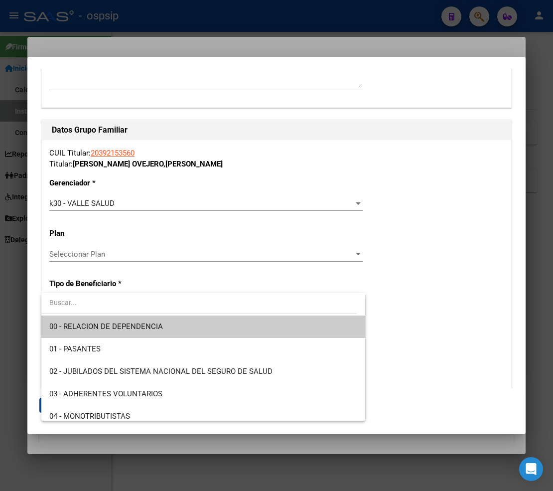
click at [173, 330] on span "00 - RELACION DE DEPENDENCIA" at bounding box center [203, 326] width 308 height 22
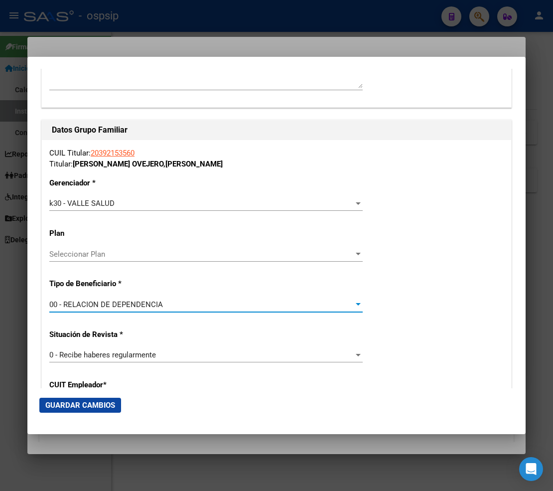
type input "33-70940473-9"
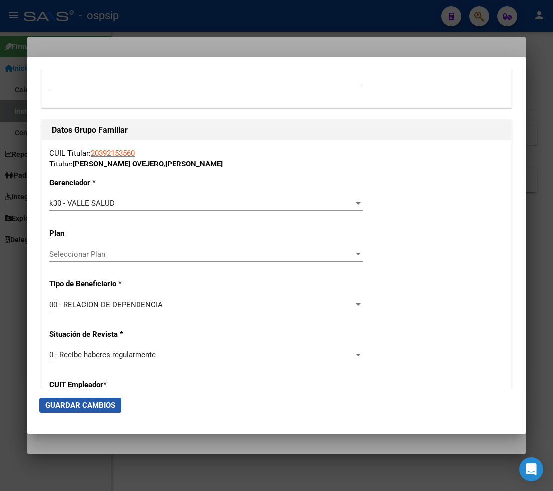
click at [91, 402] on span "Guardar Cambios" at bounding box center [80, 404] width 70 height 9
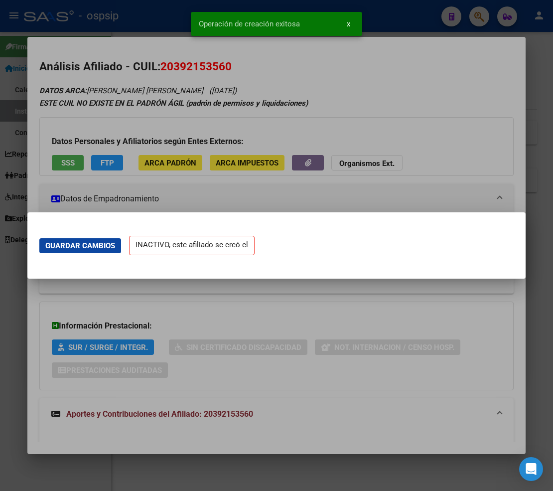
scroll to position [0, 0]
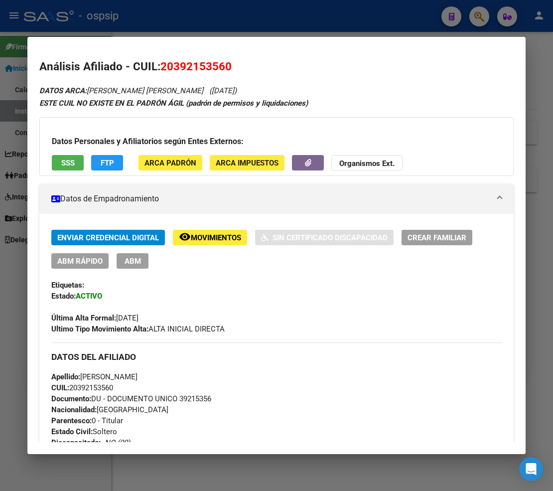
click at [479, 19] on div at bounding box center [276, 245] width 553 height 491
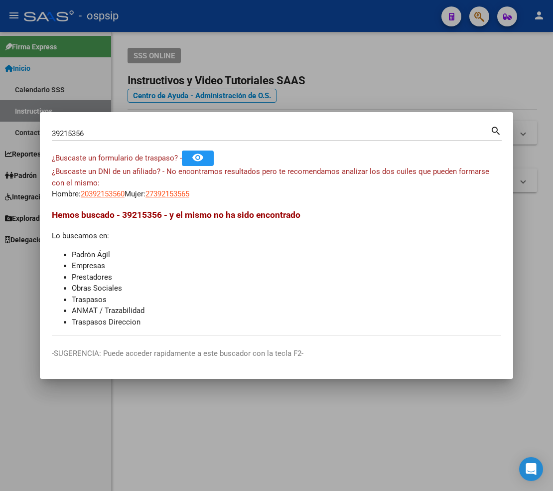
click at [95, 131] on input "39215356" at bounding box center [271, 133] width 438 height 9
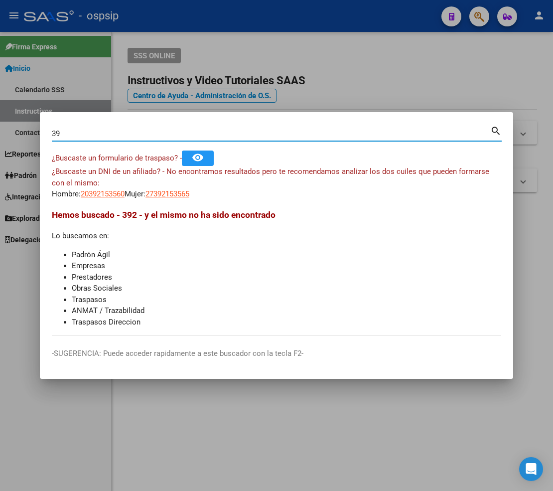
type input "3"
type input "36982001"
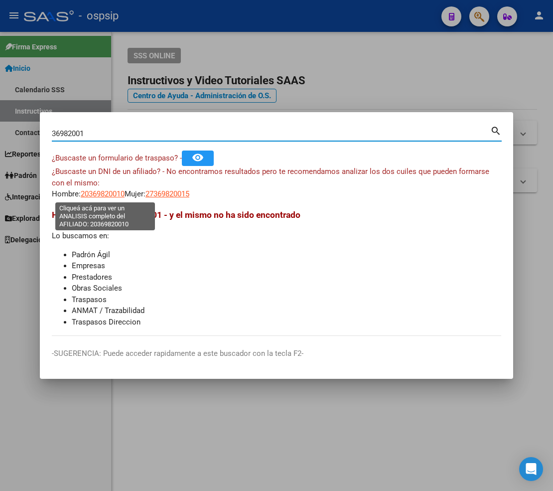
click at [105, 195] on span "20369820010" at bounding box center [103, 193] width 44 height 9
type textarea "20369820010"
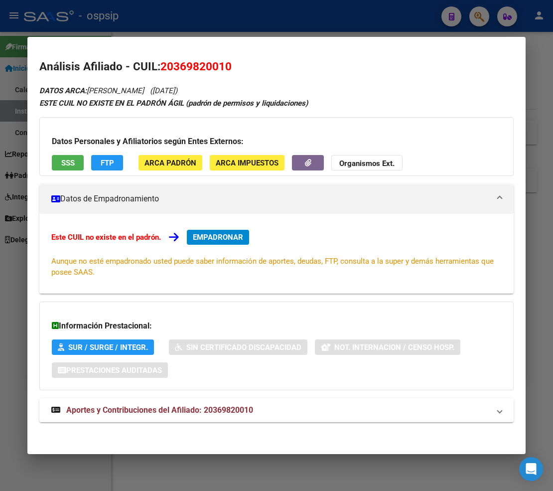
click at [477, 18] on div at bounding box center [276, 245] width 553 height 491
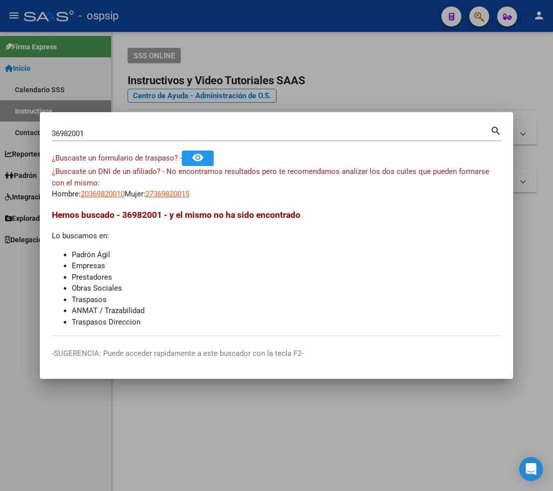
click at [103, 129] on input "36982001" at bounding box center [271, 133] width 438 height 9
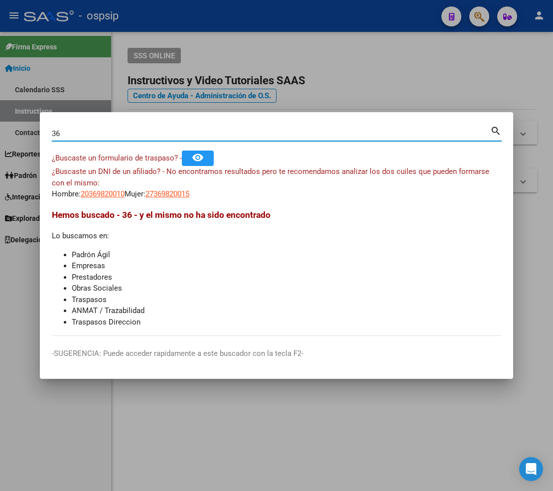
type input "3"
type input "24369820016"
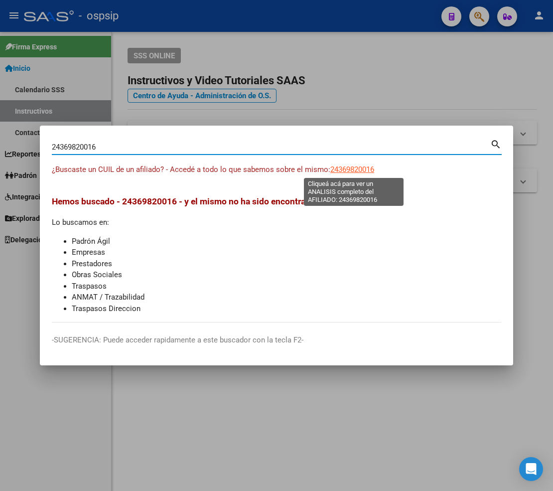
click at [350, 172] on span "24369820016" at bounding box center [352, 169] width 44 height 9
type textarea "24369820016"
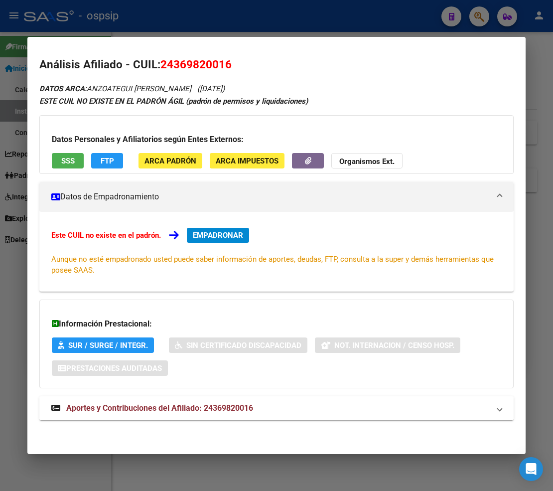
click at [170, 409] on span "Aportes y Contribuciones del Afiliado: 24369820016" at bounding box center [159, 407] width 187 height 9
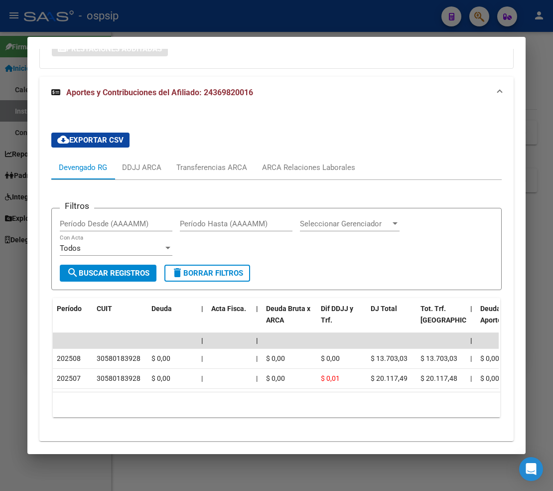
scroll to position [337, 0]
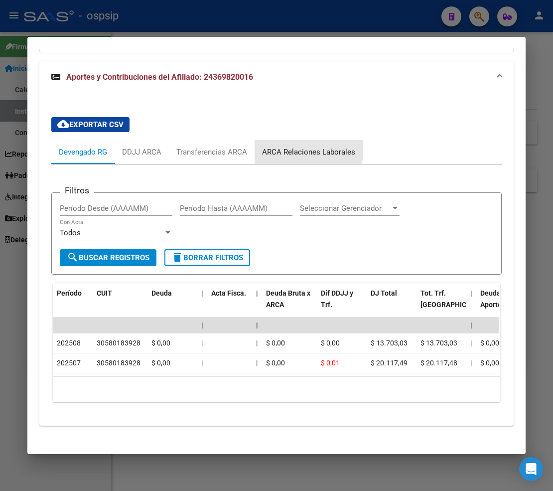
click at [300, 148] on div "ARCA Relaciones Laborales" at bounding box center [308, 151] width 93 height 11
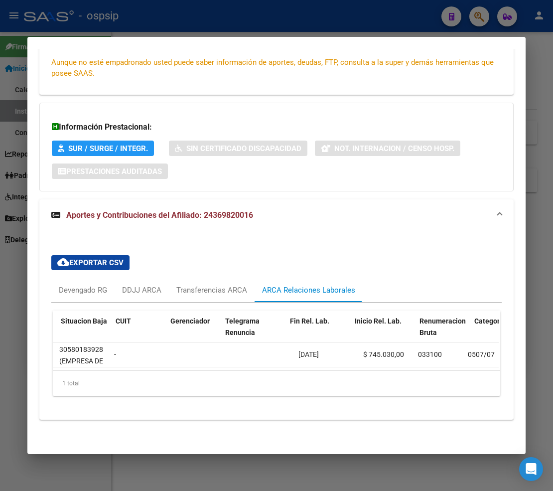
scroll to position [0, 168]
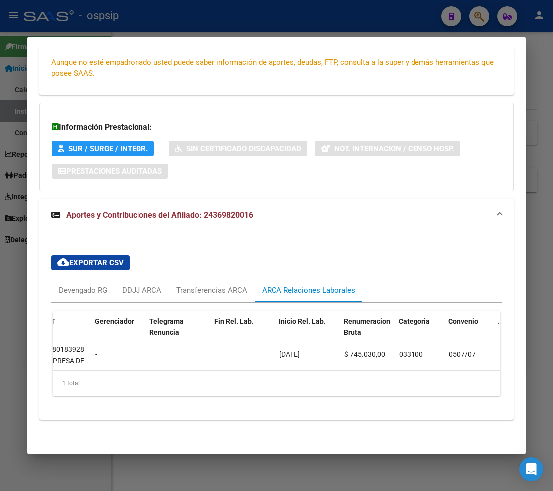
drag, startPoint x: 253, startPoint y: 360, endPoint x: 250, endPoint y: 366, distance: 6.0
click at [253, 361] on datatable-selection "343404 AT - Alta - Generación de clave 1 - Activo 30580183928 (EMPRESA DE SEGUR…" at bounding box center [107, 364] width 446 height 9
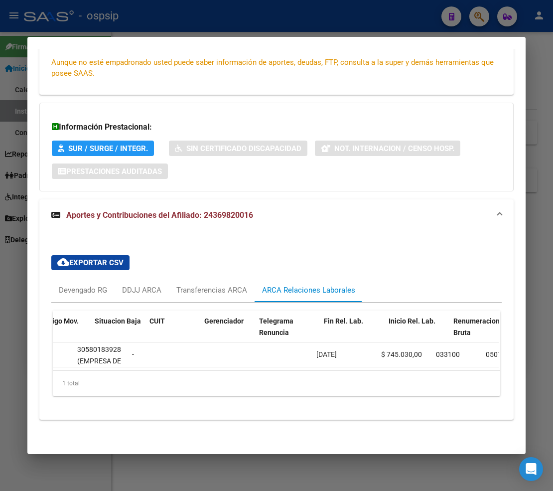
scroll to position [0, 0]
click at [140, 362] on datatable-body "343404 AT - Alta - Generación de clave 1 - Activo 30580183928 (EMPRESA DE SEGUR…" at bounding box center [276, 356] width 446 height 28
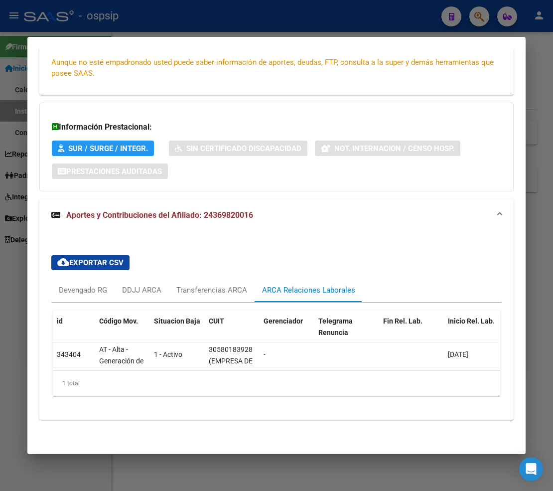
click at [480, 17] on div at bounding box center [276, 245] width 553 height 491
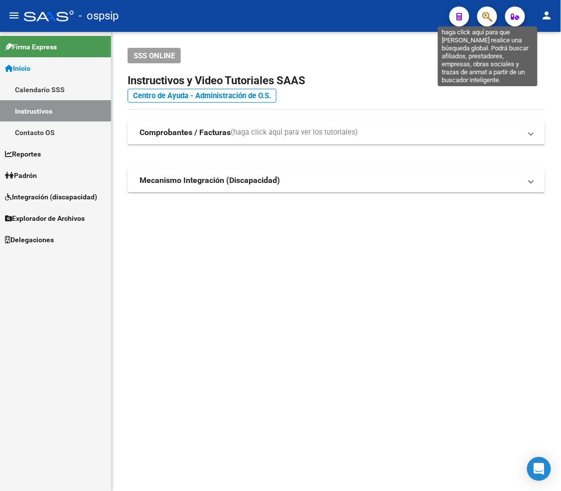
click at [483, 15] on icon "button" at bounding box center [487, 16] width 10 height 11
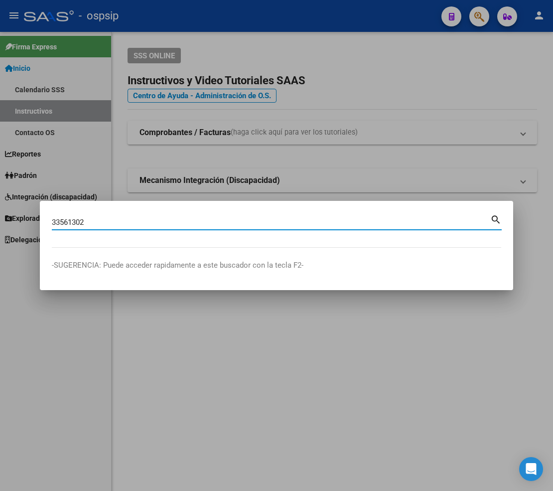
type input "33561302"
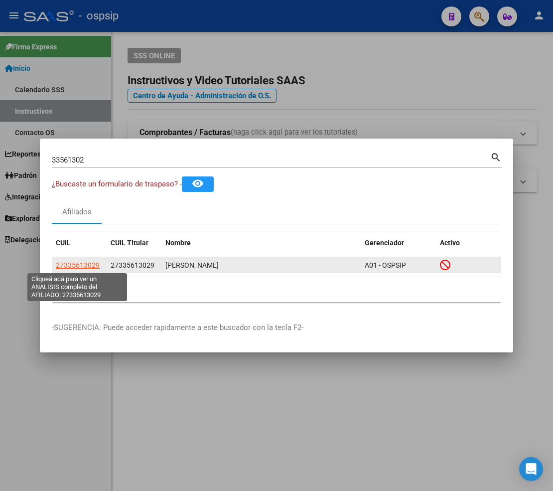
click at [85, 265] on span "27335613029" at bounding box center [78, 265] width 44 height 8
type textarea "27335613029"
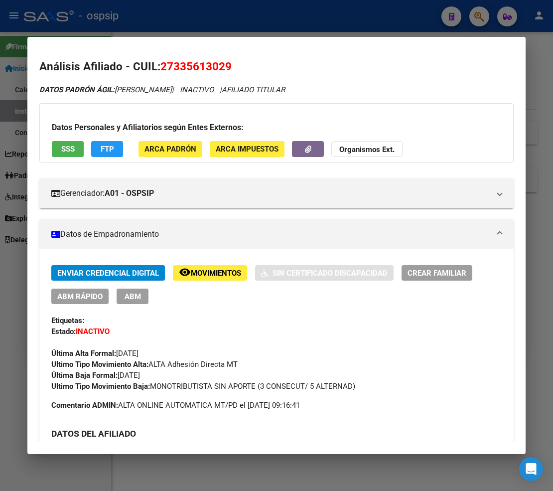
click at [205, 270] on span "Movimientos" at bounding box center [216, 272] width 50 height 9
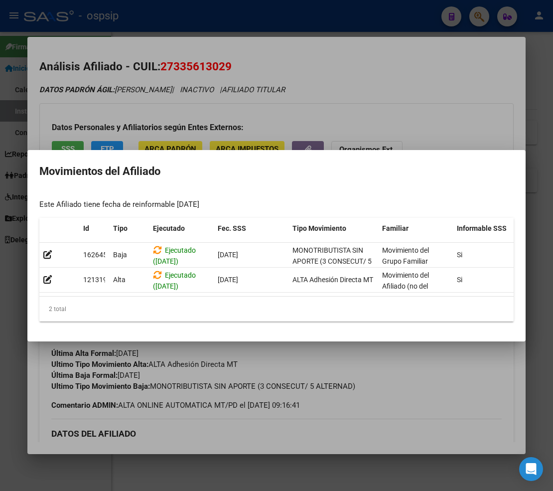
click at [435, 374] on div at bounding box center [276, 245] width 553 height 491
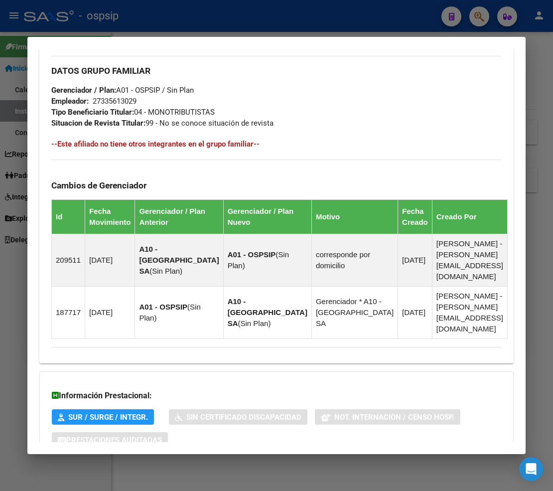
scroll to position [636, 0]
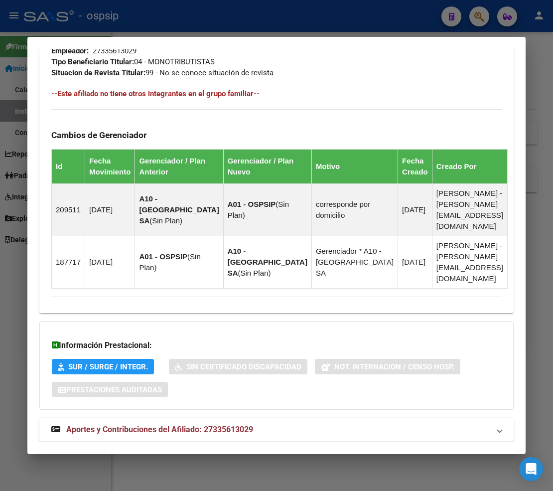
click at [127, 424] on span "Aportes y Contribuciones del Afiliado: 27335613029" at bounding box center [159, 428] width 187 height 9
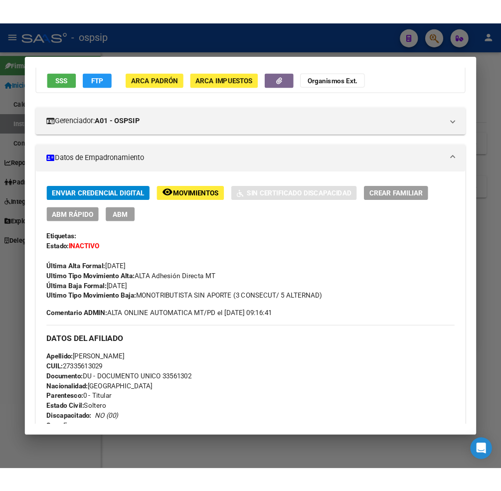
scroll to position [0, 0]
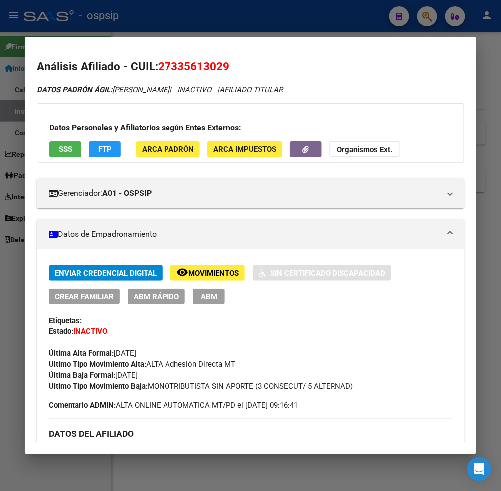
click at [429, 13] on div at bounding box center [250, 245] width 501 height 491
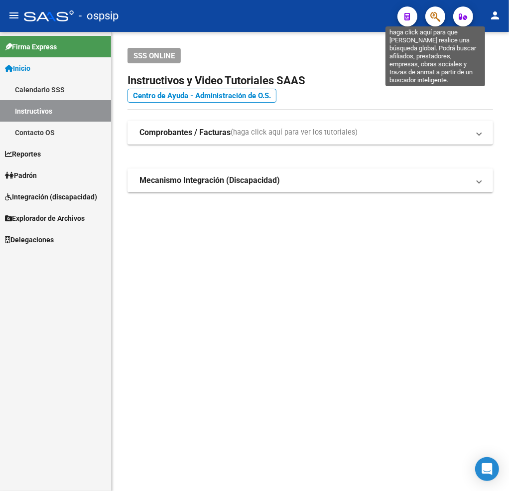
click at [437, 18] on icon "button" at bounding box center [435, 16] width 10 height 11
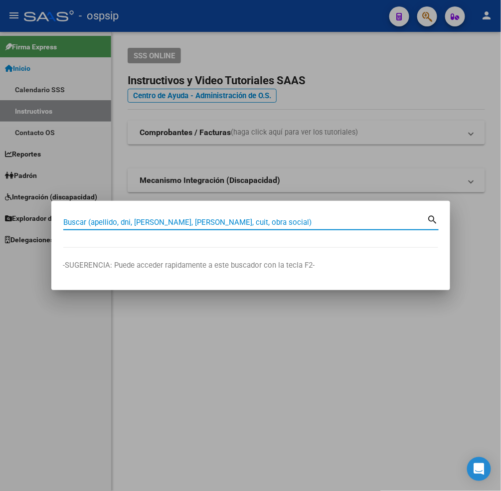
click at [150, 218] on input "Buscar (apellido, dni, [PERSON_NAME], [PERSON_NAME], cuit, obra social)" at bounding box center [245, 222] width 364 height 9
type input "30038066"
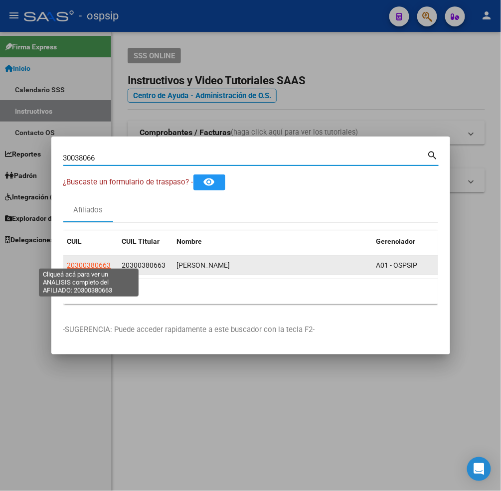
click at [86, 262] on span "20300380663" at bounding box center [89, 265] width 44 height 8
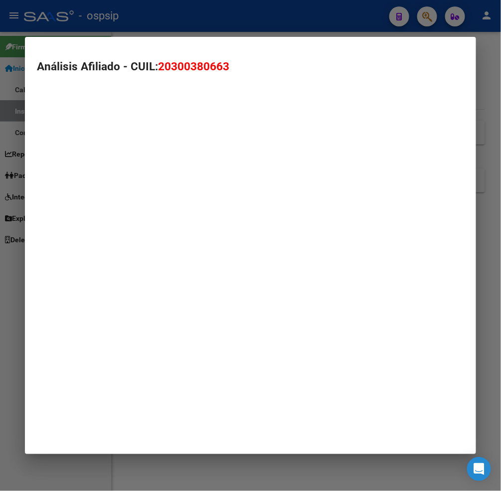
type textarea "20300380663"
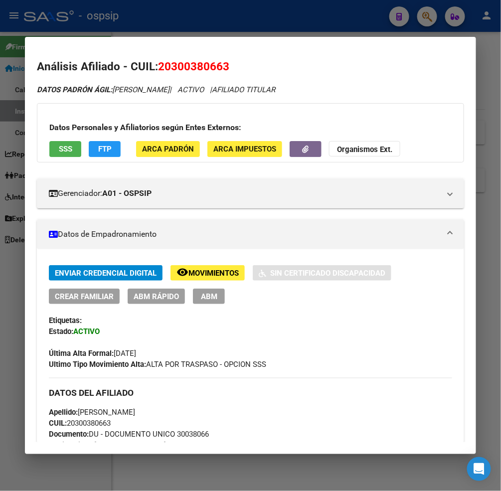
drag, startPoint x: 169, startPoint y: 67, endPoint x: 177, endPoint y: 67, distance: 7.5
click at [202, 63] on span "20300380663" at bounding box center [193, 66] width 71 height 13
click at [207, 63] on span "20300380663" at bounding box center [193, 66] width 71 height 13
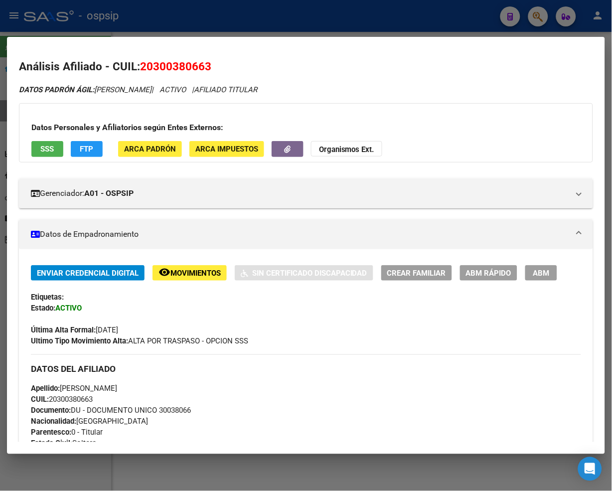
click at [538, 21] on div at bounding box center [306, 245] width 612 height 491
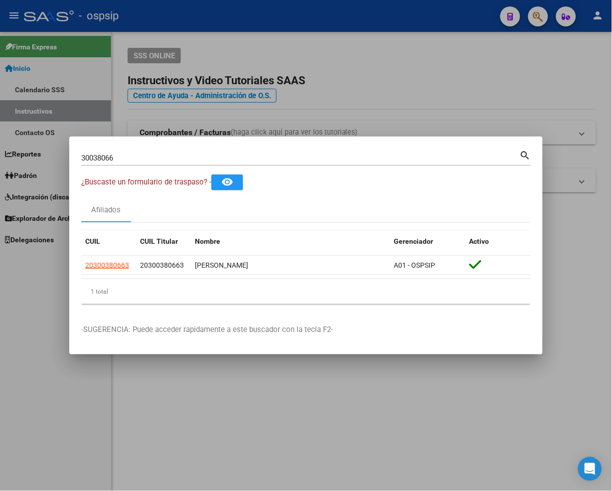
click at [145, 151] on div "30038066 Buscar (apellido, dni, [PERSON_NAME], nro traspaso, cuit, obra social)…" at bounding box center [306, 156] width 450 height 17
click at [145, 151] on div "30038066 Buscar (apellido, dni, [PERSON_NAME], [PERSON_NAME], cuit, obra social)" at bounding box center [300, 157] width 438 height 15
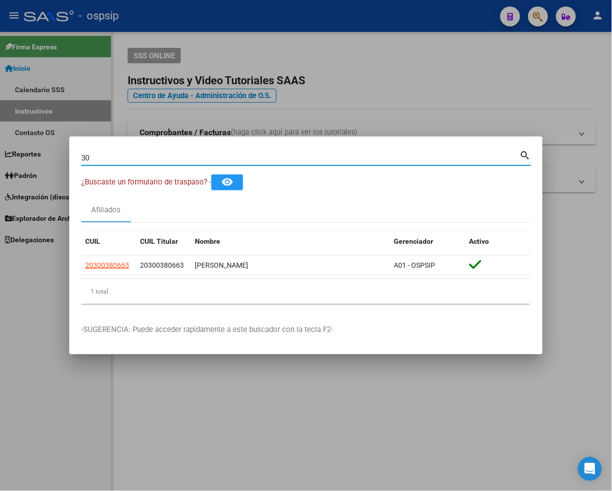
type input "3"
type input "33561302"
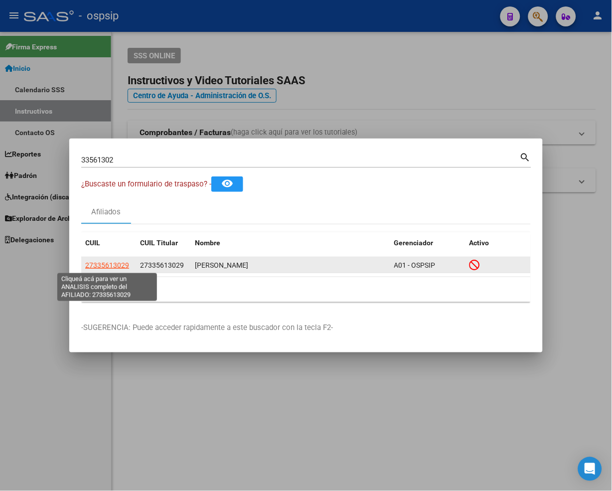
click at [104, 267] on span "27335613029" at bounding box center [107, 265] width 44 height 8
type textarea "27335613029"
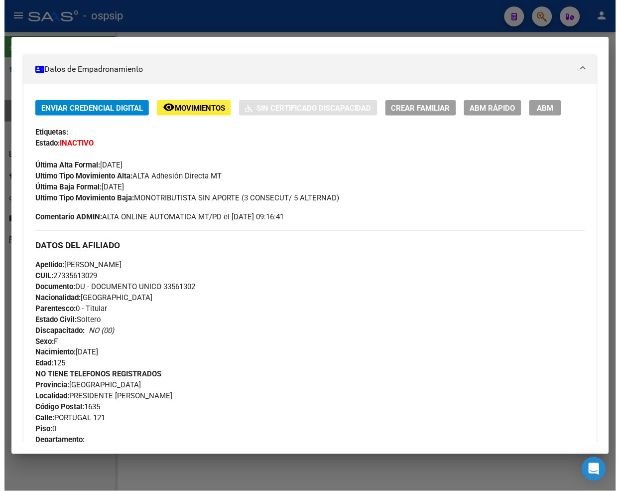
scroll to position [166, 0]
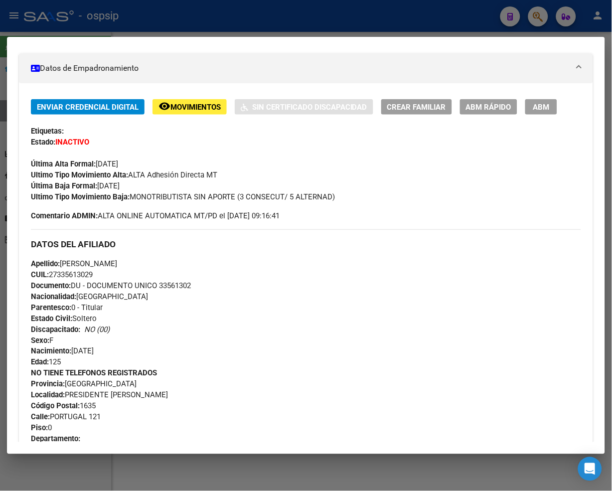
click at [534, 108] on span "ABM" at bounding box center [541, 107] width 16 height 9
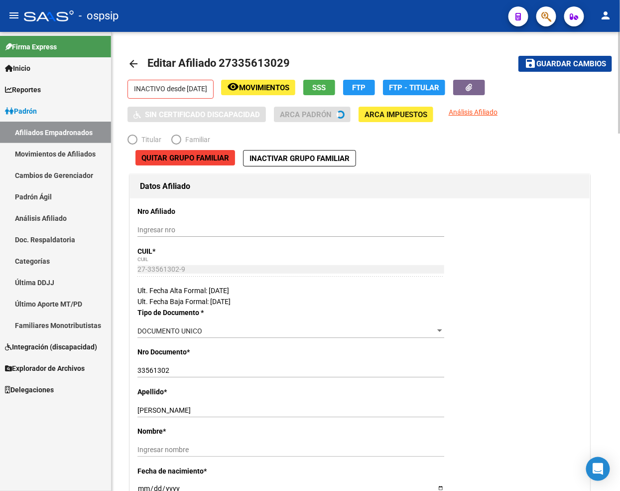
radio input "true"
type input "27-33561302-9"
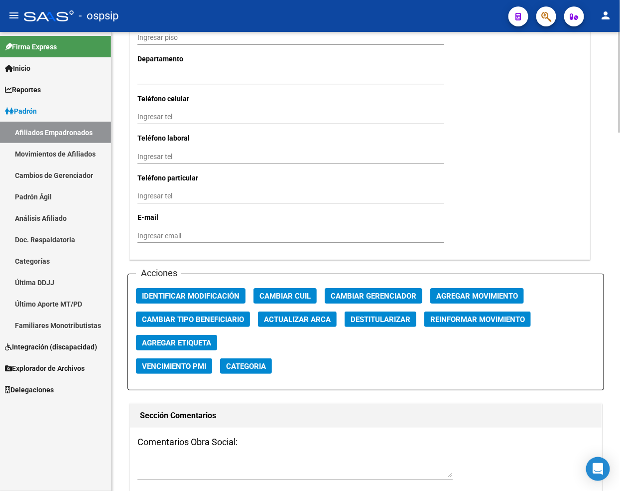
scroll to position [1107, 0]
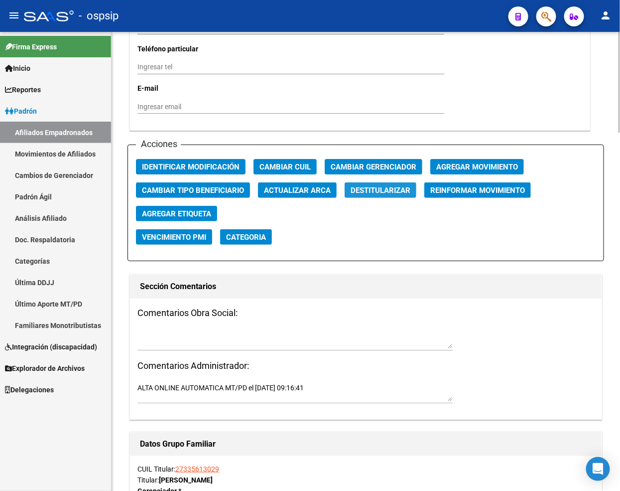
click at [362, 190] on span "Destitularizar" at bounding box center [381, 190] width 60 height 9
radio input "false"
radio input "true"
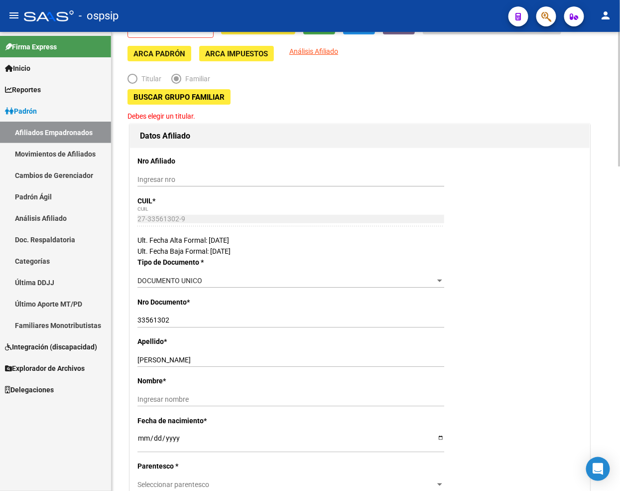
scroll to position [0, 0]
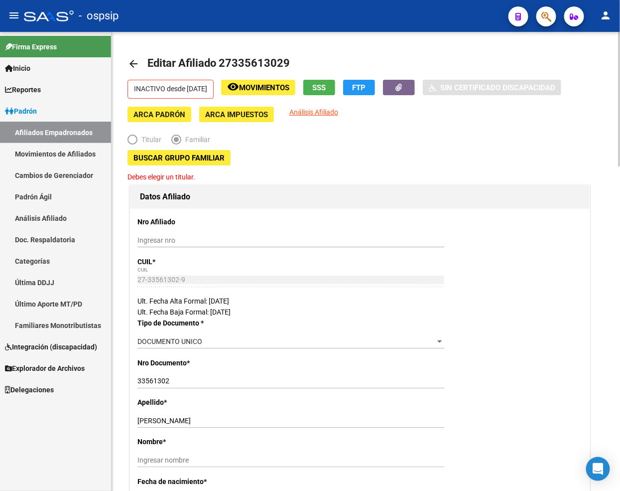
click at [166, 157] on span "Buscar Grupo Familiar" at bounding box center [178, 157] width 91 height 9
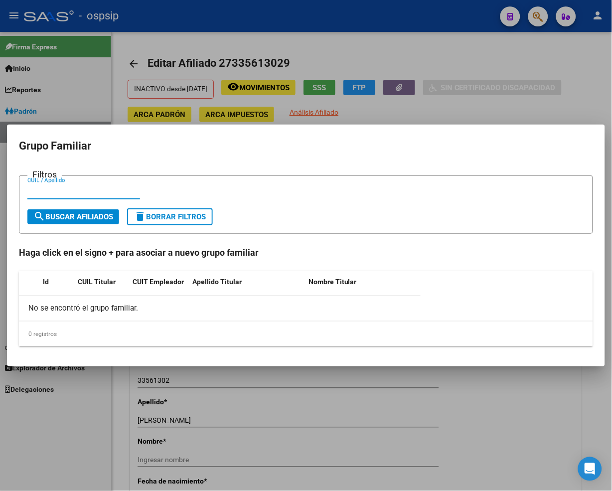
click at [66, 191] on input "CUIL / Apellido" at bounding box center [83, 191] width 113 height 9
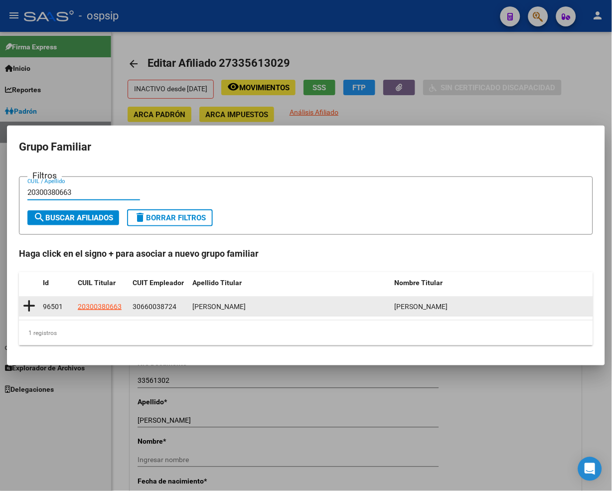
type input "20300380663"
click at [26, 304] on icon at bounding box center [29, 306] width 12 height 14
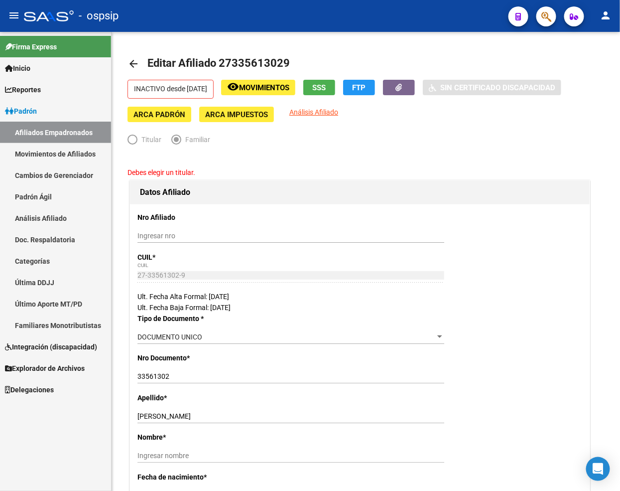
type input "30-66003872-4"
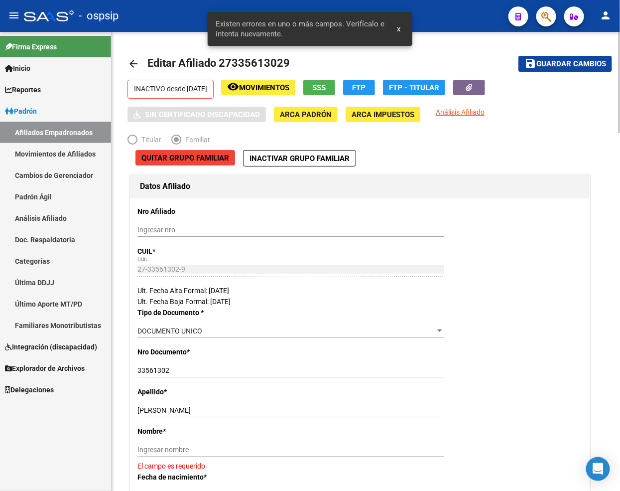
scroll to position [221, 0]
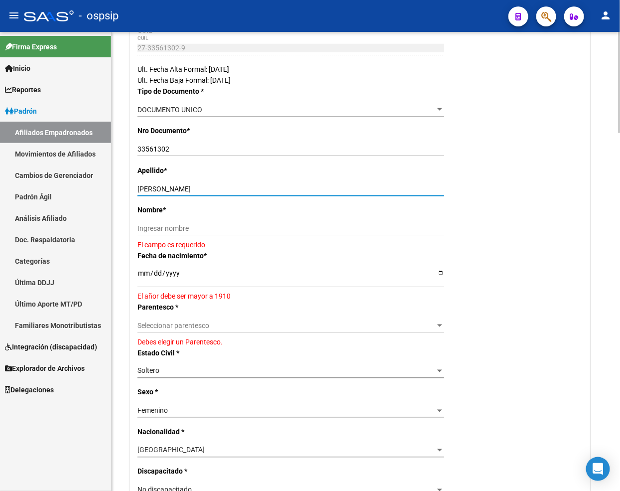
drag, startPoint x: 179, startPoint y: 185, endPoint x: 255, endPoint y: 187, distance: 76.2
click at [255, 187] on input "[PERSON_NAME]" at bounding box center [290, 189] width 307 height 8
click at [153, 226] on input "Ingresar nombre" at bounding box center [290, 228] width 307 height 8
paste input "[PERSON_NAME]"
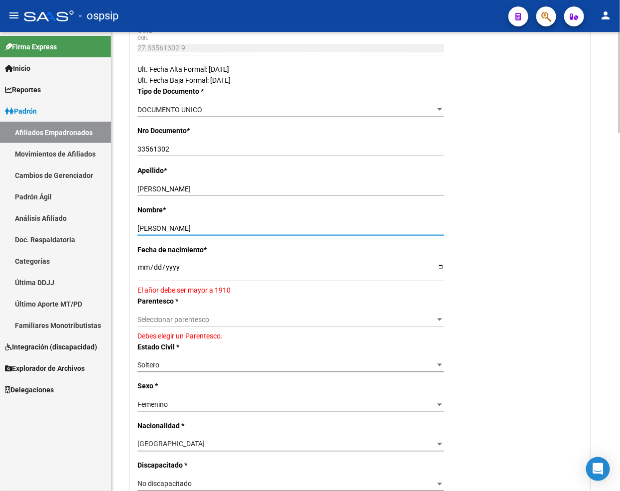
type input "[PERSON_NAME]"
click at [208, 319] on span "Seleccionar parentesco" at bounding box center [286, 319] width 298 height 8
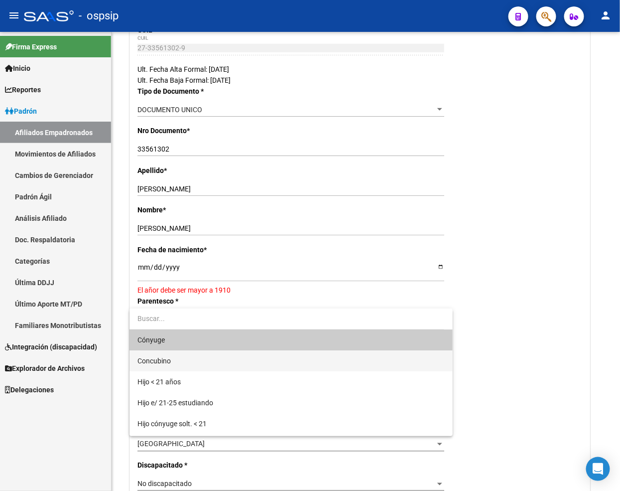
click at [188, 362] on span "Concubino" at bounding box center [290, 360] width 307 height 21
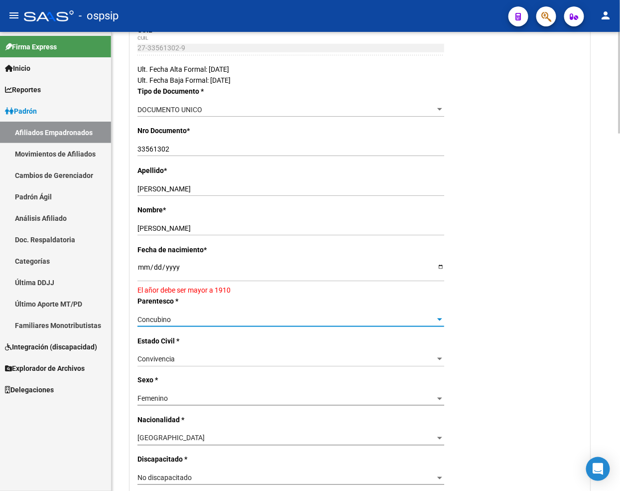
click at [143, 272] on input "[DATE]" at bounding box center [290, 270] width 307 height 15
type input "[DATE]"
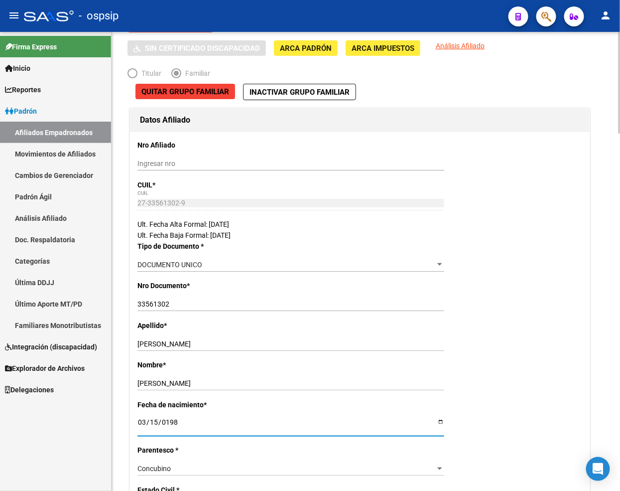
scroll to position [0, 0]
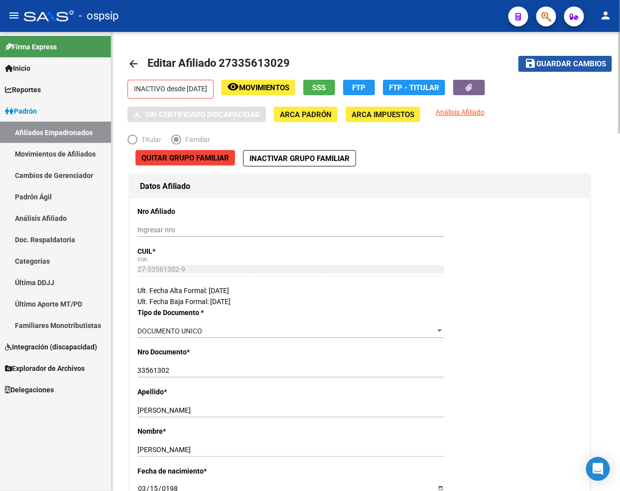
click at [547, 65] on span "Guardar cambios" at bounding box center [571, 64] width 70 height 9
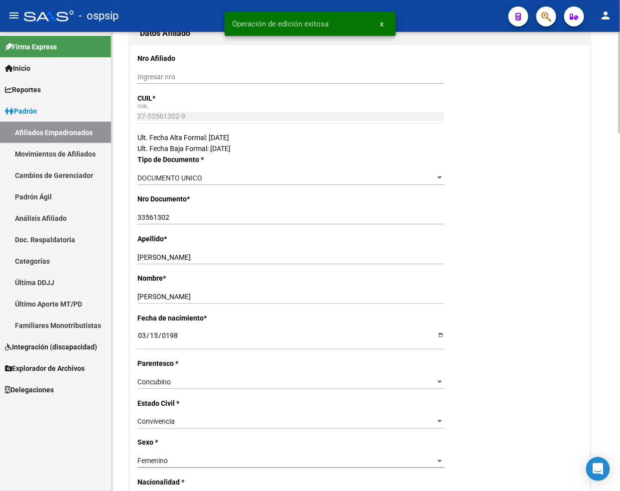
scroll to position [166, 0]
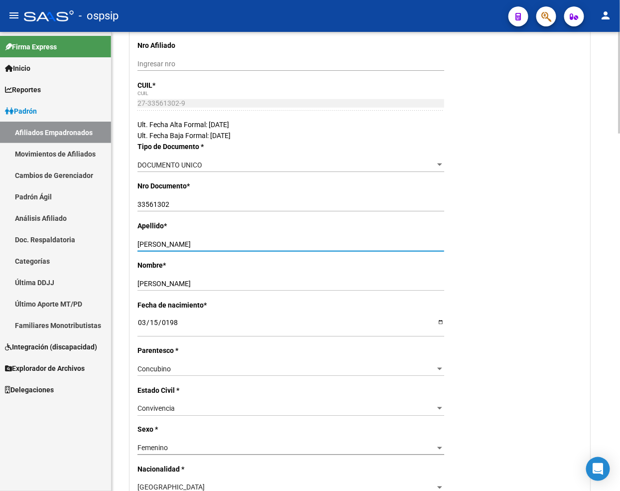
drag, startPoint x: 179, startPoint y: 245, endPoint x: 280, endPoint y: 241, distance: 101.2
click at [280, 241] on input "[PERSON_NAME]" at bounding box center [290, 244] width 307 height 8
drag, startPoint x: 180, startPoint y: 242, endPoint x: 270, endPoint y: 242, distance: 90.6
click at [270, 242] on input "[PERSON_NAME]" at bounding box center [290, 244] width 307 height 8
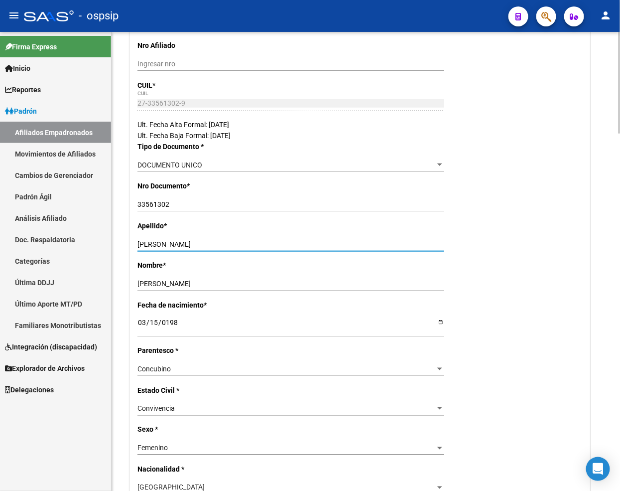
click at [270, 242] on input "[PERSON_NAME]" at bounding box center [290, 244] width 307 height 8
click at [251, 245] on input "[PERSON_NAME]" at bounding box center [290, 244] width 307 height 8
click at [245, 246] on input "[PERSON_NAME]" at bounding box center [290, 244] width 307 height 8
click at [241, 244] on input "[PERSON_NAME]" at bounding box center [290, 244] width 307 height 8
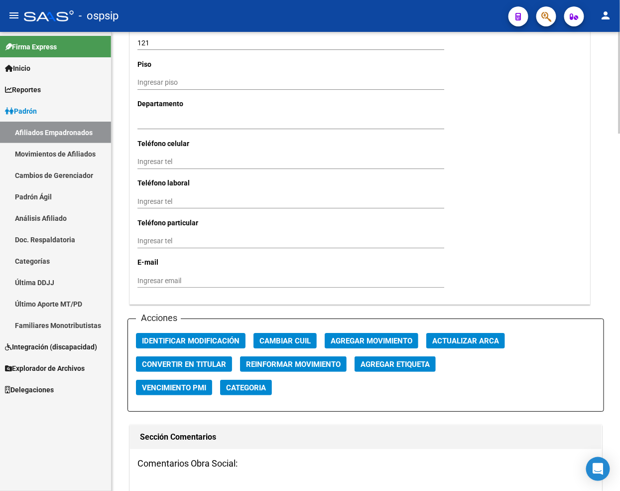
scroll to position [1051, 0]
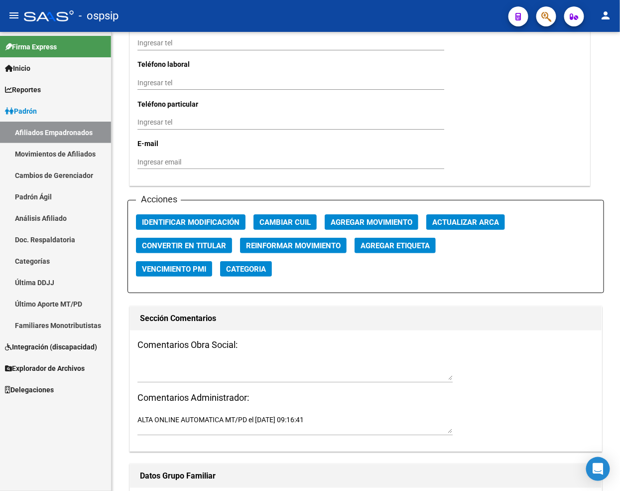
type input "[PERSON_NAME]"
click at [370, 223] on span "Agregar Movimiento" at bounding box center [372, 222] width 82 height 9
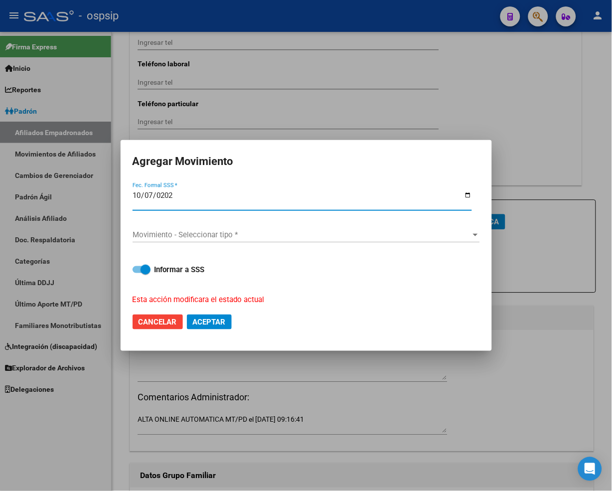
type input "[DATE]"
click at [376, 230] on span "Movimiento - Seleccionar tipo *" at bounding box center [301, 234] width 338 height 9
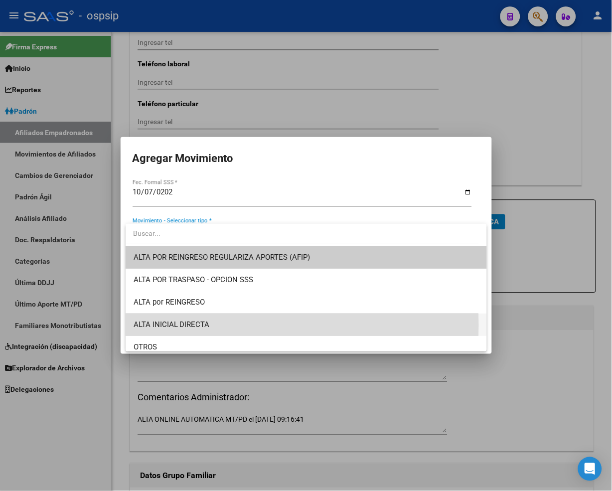
click at [255, 325] on span "ALTA INICIAL DIRECTA" at bounding box center [306, 324] width 346 height 22
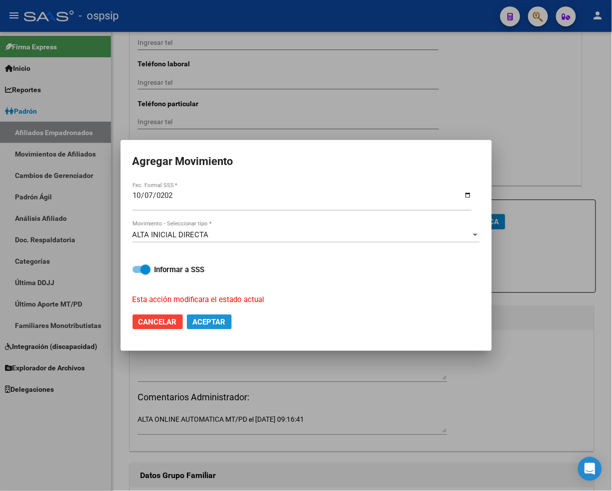
click at [212, 322] on span "Aceptar" at bounding box center [209, 321] width 33 height 9
checkbox input "false"
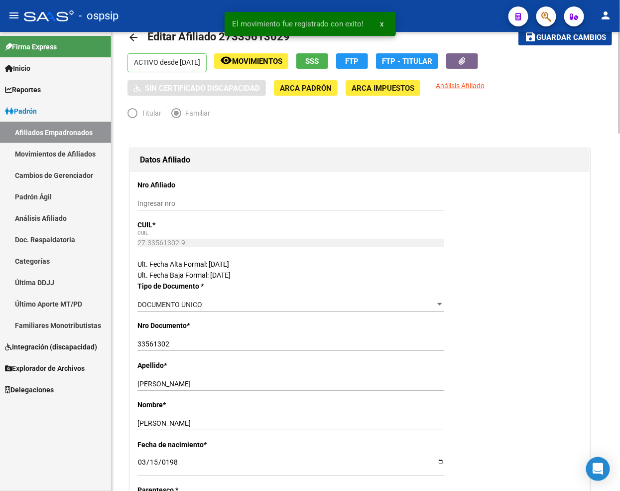
scroll to position [0, 0]
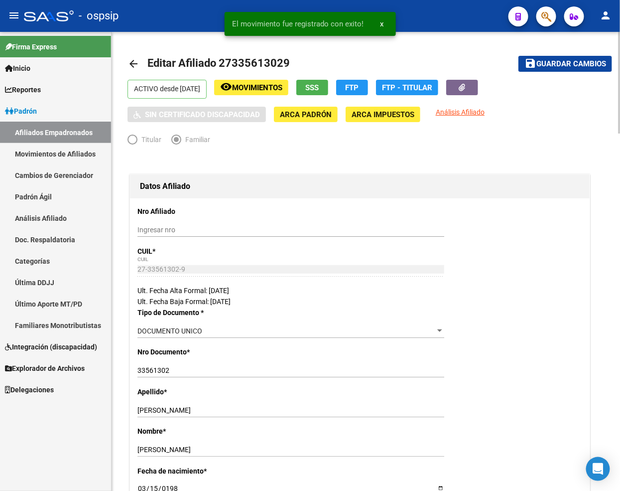
click at [560, 65] on span "Guardar cambios" at bounding box center [571, 64] width 70 height 9
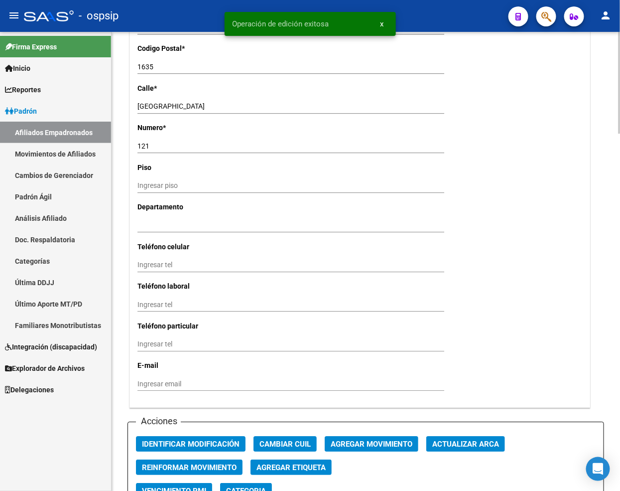
scroll to position [996, 0]
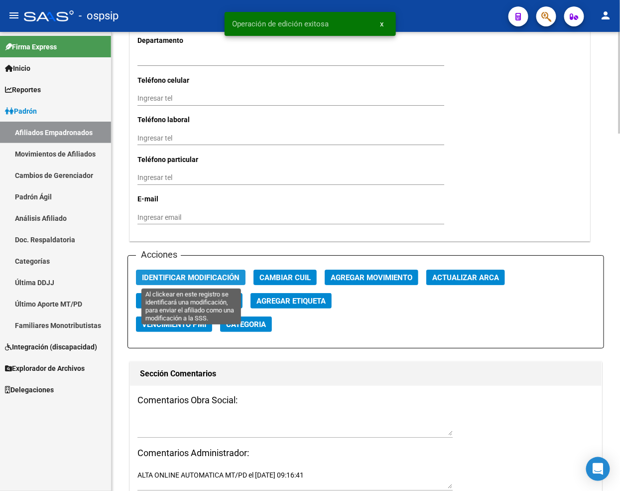
click at [220, 278] on span "Identificar Modificación" at bounding box center [191, 277] width 98 height 9
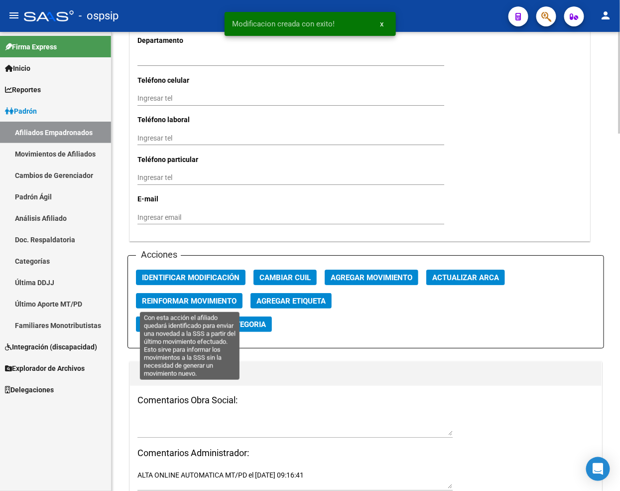
click at [211, 296] on span "Reinformar Movimiento" at bounding box center [189, 300] width 95 height 9
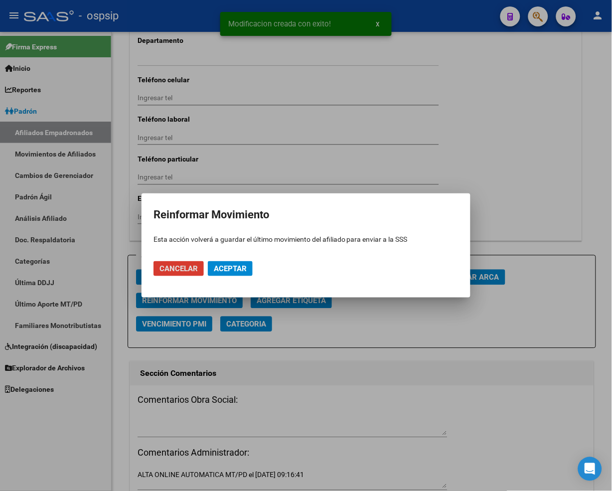
click at [243, 265] on span "Aceptar" at bounding box center [230, 268] width 33 height 9
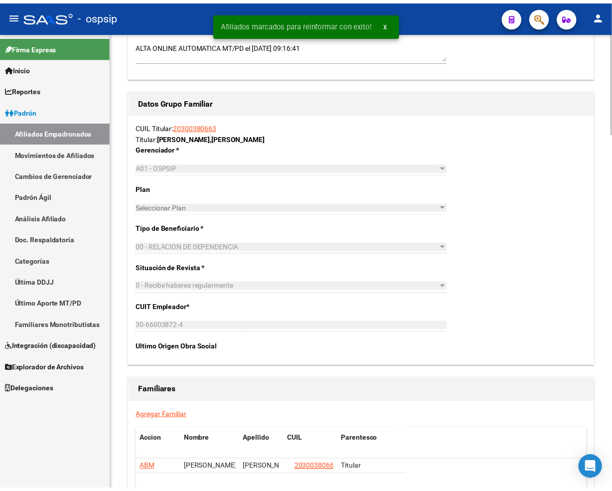
scroll to position [1438, 0]
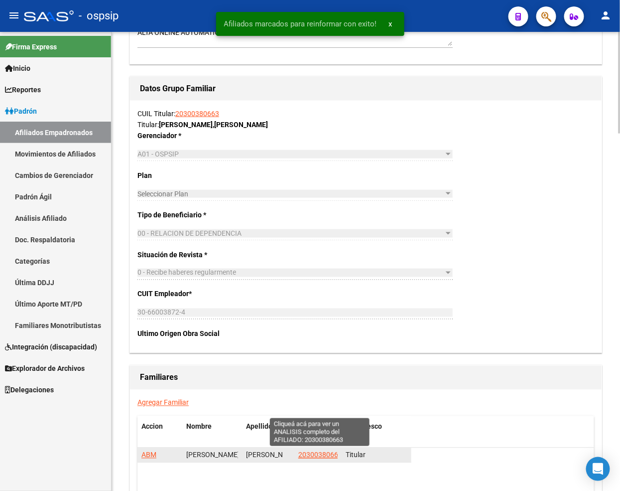
click at [316, 453] on span "20300380663" at bounding box center [320, 455] width 44 height 8
type textarea "20300380663"
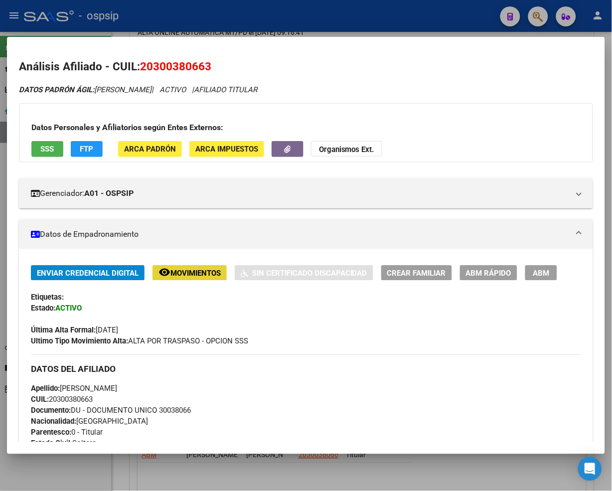
click at [196, 274] on span "Movimientos" at bounding box center [195, 272] width 50 height 9
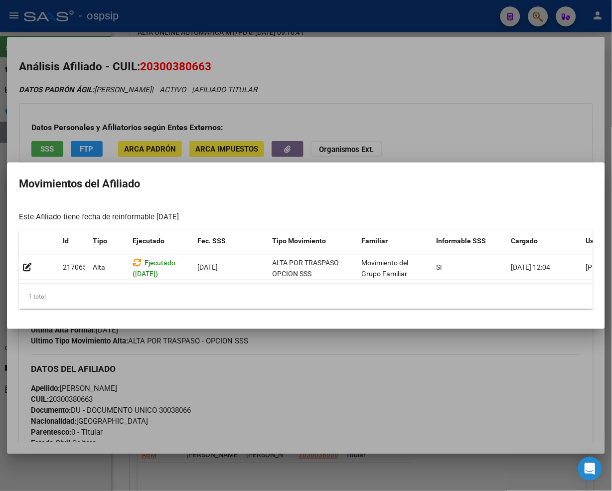
click at [448, 405] on div at bounding box center [306, 245] width 612 height 491
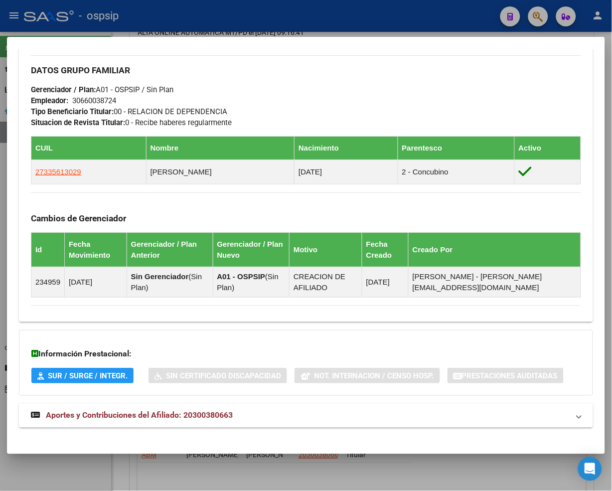
scroll to position [509, 0]
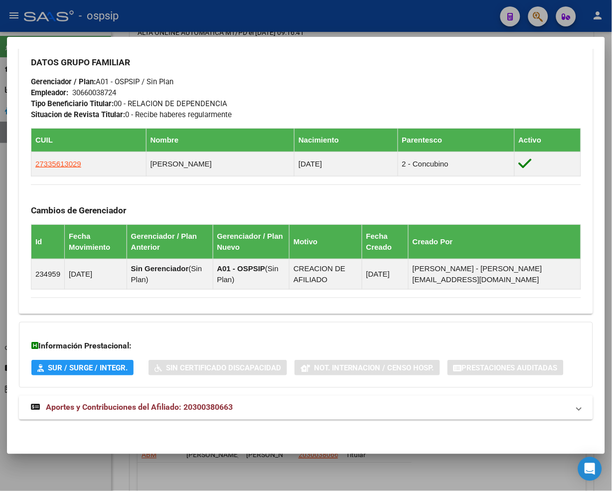
click at [130, 409] on span "Aportes y Contribuciones del Afiliado: 20300380663" at bounding box center [139, 406] width 187 height 9
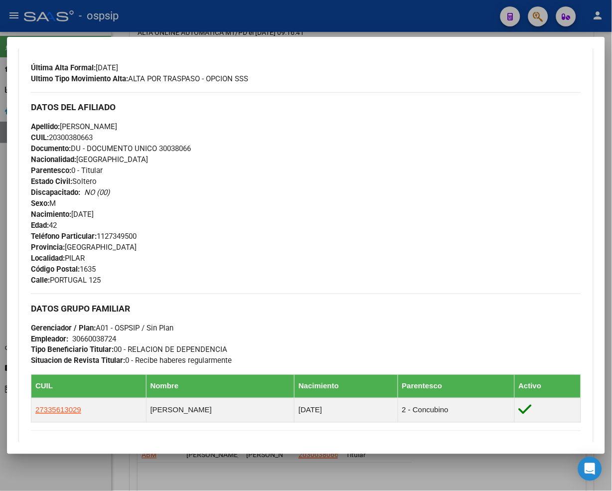
scroll to position [387, 0]
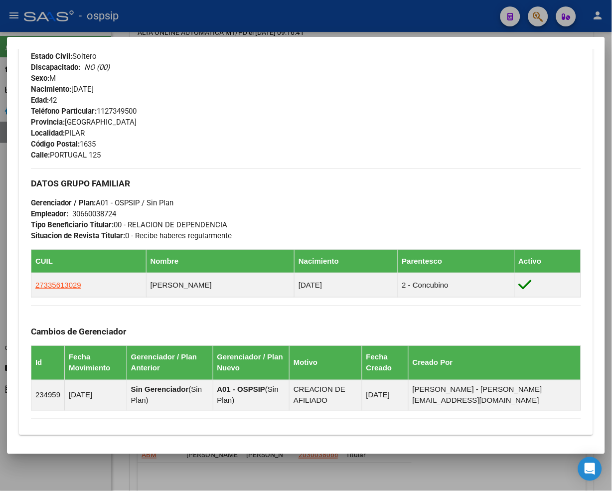
click at [531, 13] on div at bounding box center [306, 245] width 612 height 491
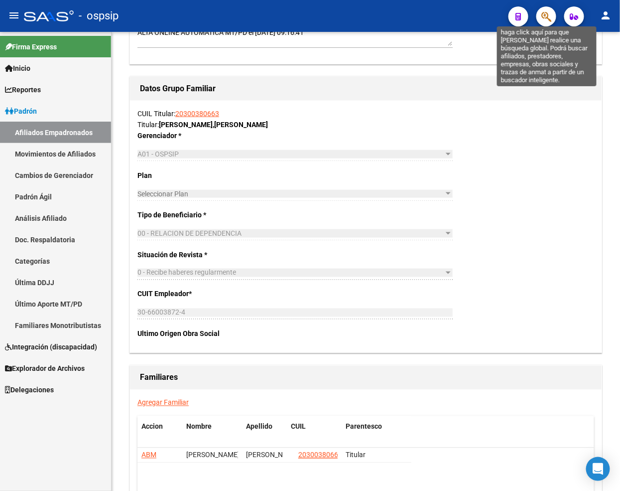
click at [547, 20] on icon "button" at bounding box center [546, 16] width 10 height 11
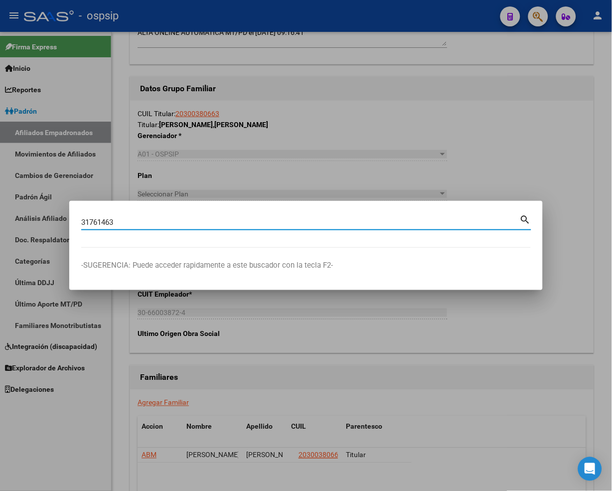
type input "31761463"
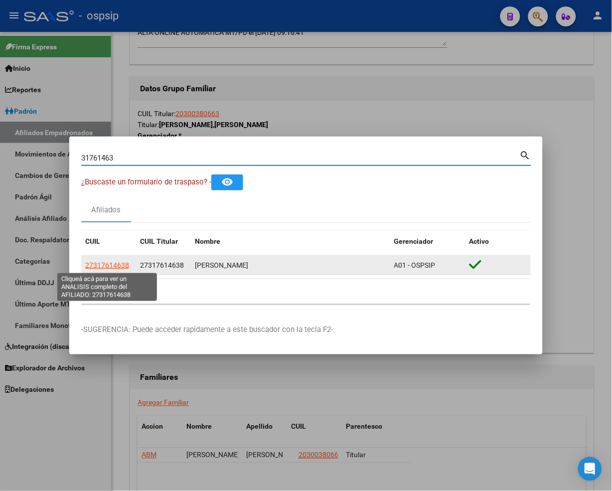
click at [109, 267] on span "27317614638" at bounding box center [107, 265] width 44 height 8
type textarea "27317614638"
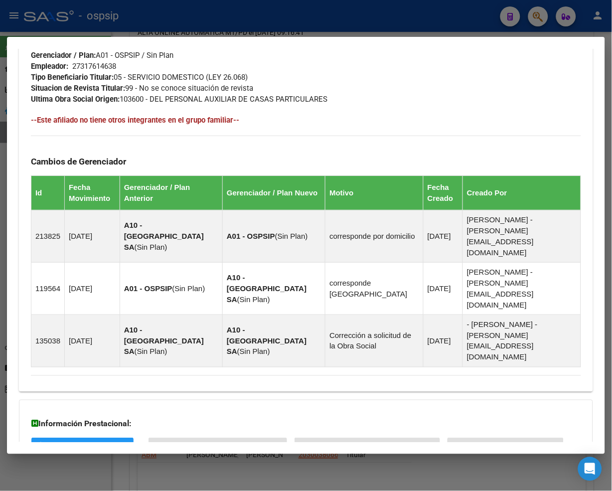
scroll to position [576, 0]
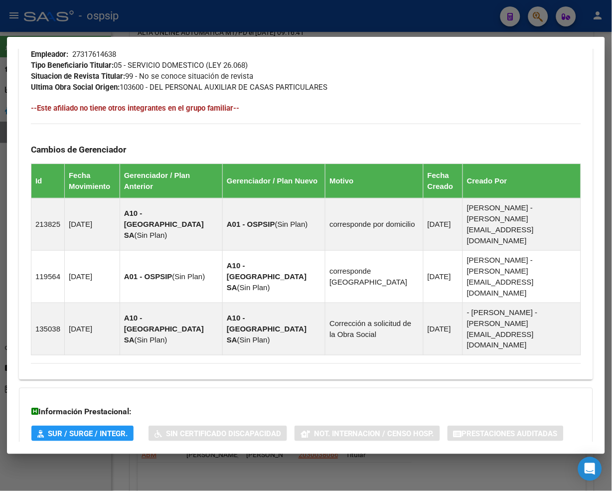
click at [87, 468] on span "Aportes y Contribuciones del Afiliado: 27317614638" at bounding box center [139, 472] width 187 height 9
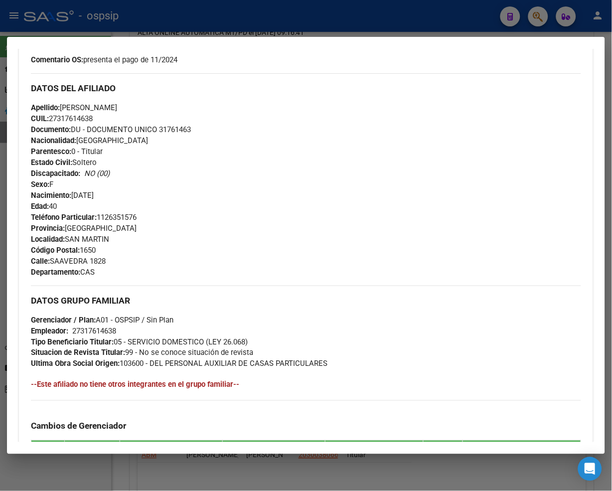
scroll to position [0, 0]
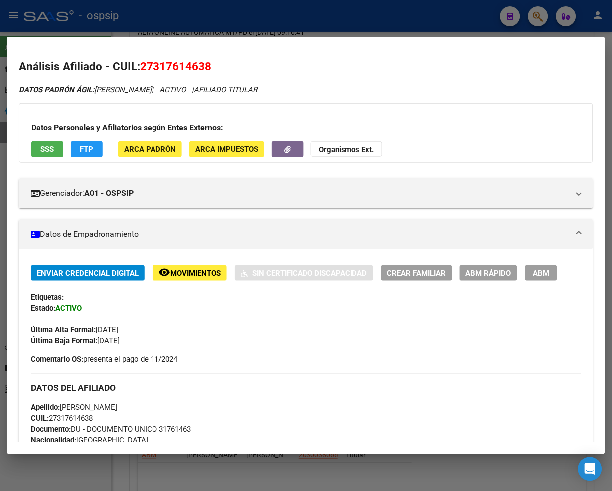
drag, startPoint x: 140, startPoint y: 66, endPoint x: 161, endPoint y: 61, distance: 20.9
click at [142, 66] on span "27317614638" at bounding box center [175, 66] width 71 height 13
click at [161, 61] on span "27317614638" at bounding box center [175, 66] width 71 height 13
click at [161, 60] on span "27317614638" at bounding box center [175, 66] width 71 height 13
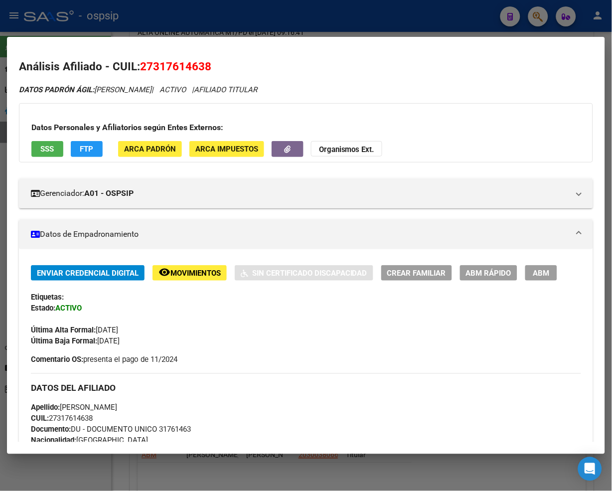
copy span "27317614638"
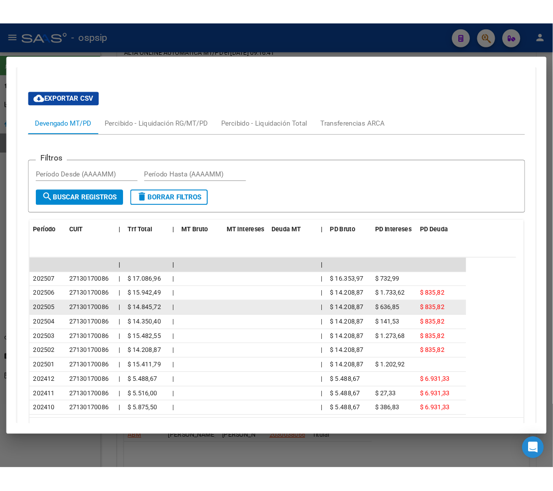
scroll to position [962, 0]
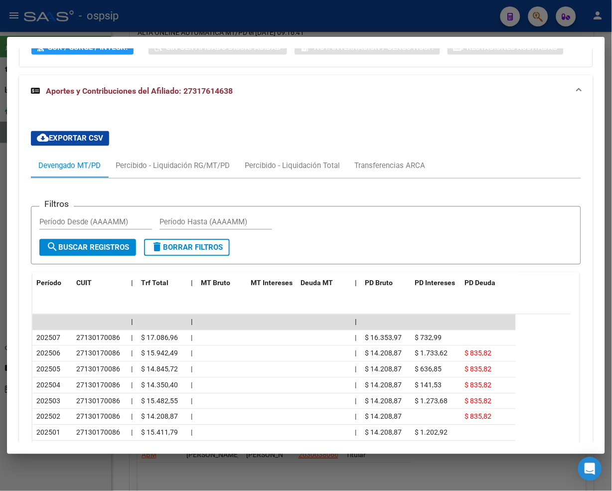
click at [3, 31] on div at bounding box center [306, 245] width 612 height 491
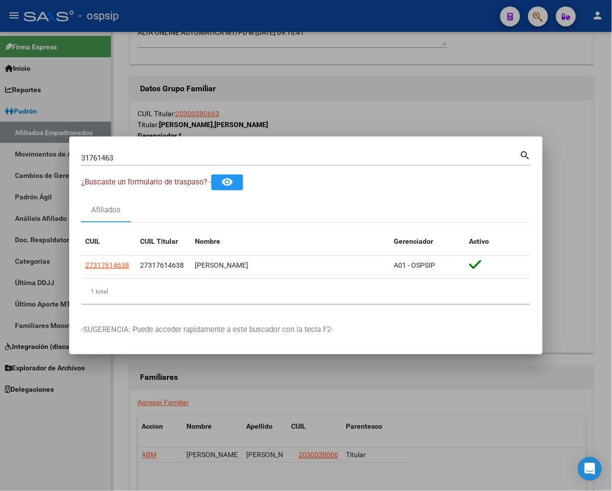
drag, startPoint x: 4, startPoint y: 30, endPoint x: 23, endPoint y: 30, distance: 18.9
click at [23, 30] on div at bounding box center [306, 245] width 612 height 491
click at [23, 30] on mat-toolbar "menu - ospsip person" at bounding box center [306, 16] width 612 height 32
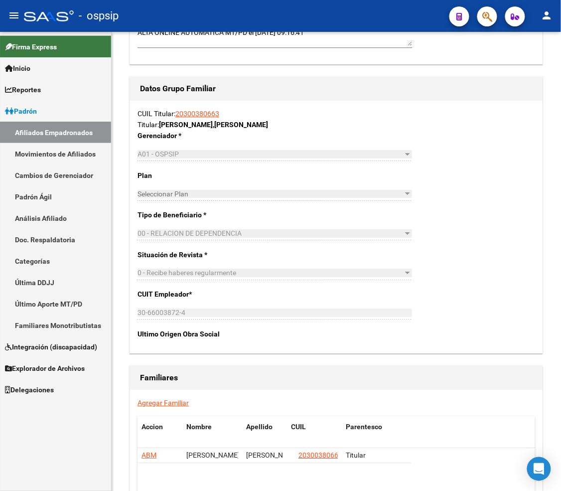
click at [38, 46] on span "Firma Express" at bounding box center [31, 46] width 52 height 11
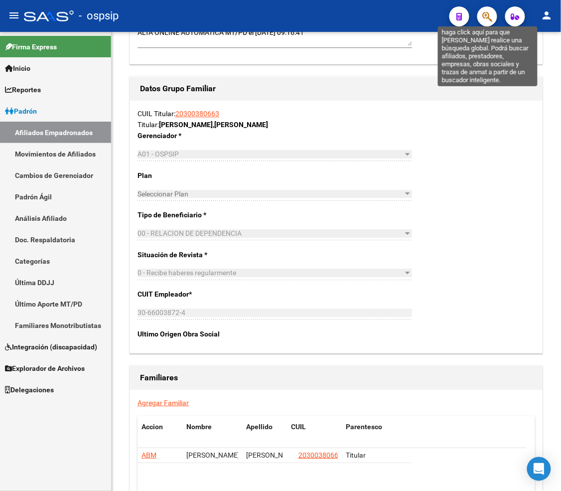
click at [485, 17] on icon "button" at bounding box center [487, 16] width 10 height 11
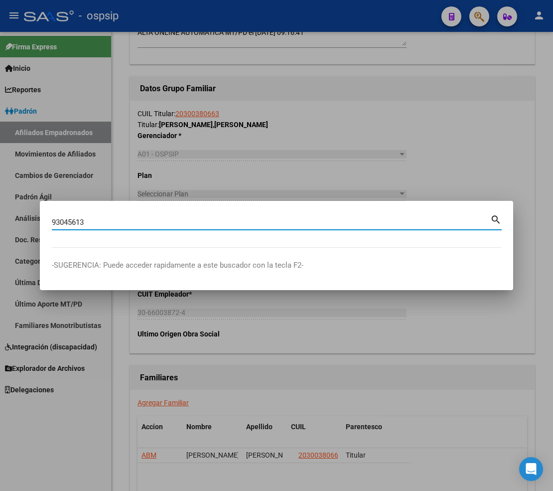
type input "93045613"
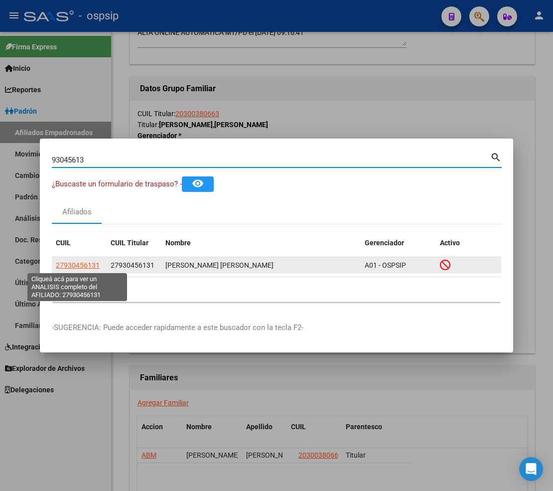
click at [76, 262] on span "27930456131" at bounding box center [78, 265] width 44 height 8
type textarea "27930456131"
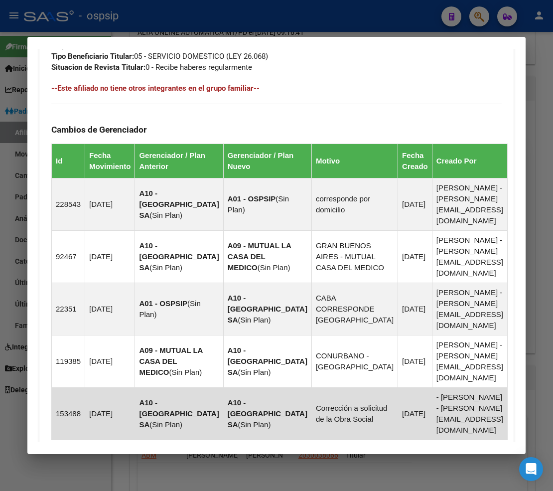
scroll to position [728, 0]
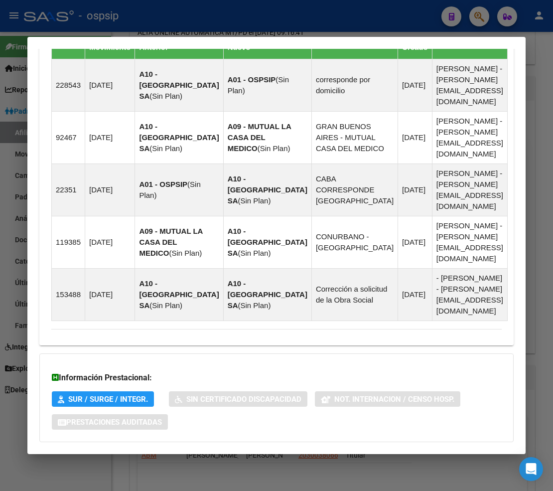
click at [151, 457] on span "Aportes y Contribuciones del Afiliado: 27930456131" at bounding box center [159, 461] width 187 height 9
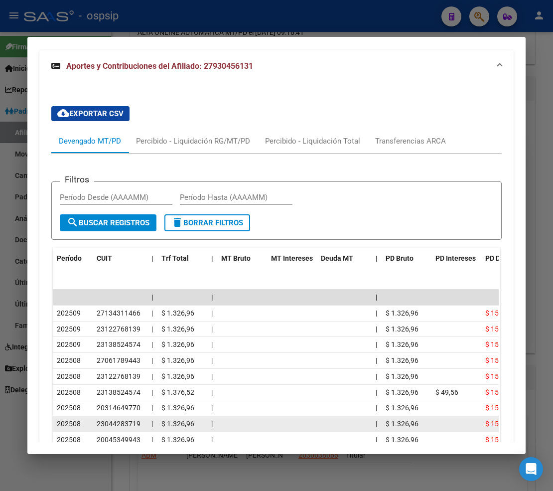
scroll to position [1147, 0]
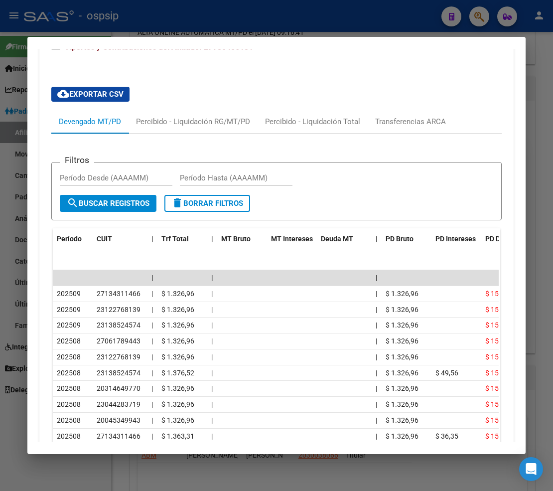
click at [479, 455] on icon "go to next page" at bounding box center [484, 461] width 13 height 12
click at [479, 447] on div "179.769.313.486.231.570.000.000.000.000.000.000.000.000.000.000.000.000.000.000…" at bounding box center [276, 459] width 447 height 25
click at [478, 455] on icon "go to next page" at bounding box center [484, 461] width 13 height 12
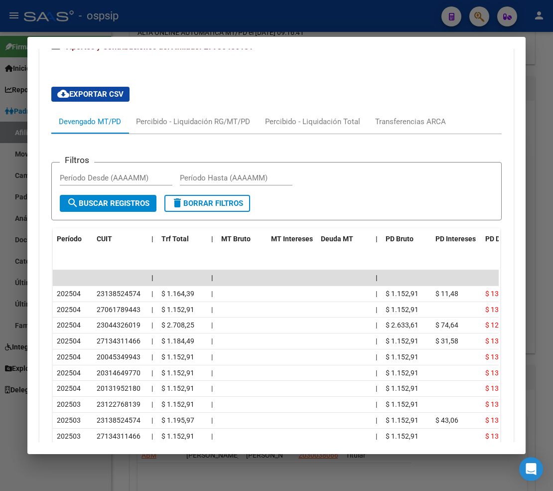
click at [481, 15] on div at bounding box center [276, 245] width 553 height 491
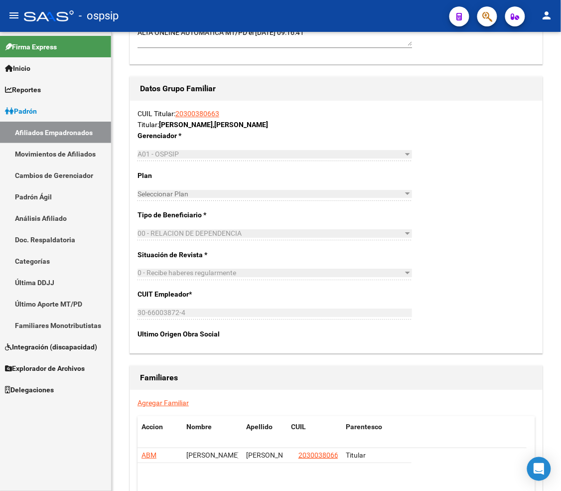
click at [481, 15] on button "button" at bounding box center [487, 16] width 20 height 20
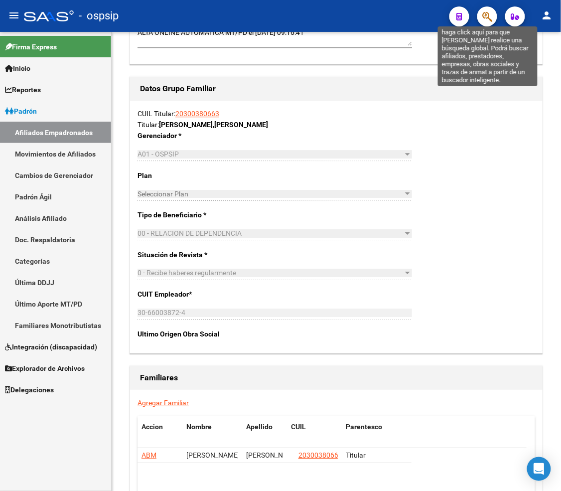
click at [485, 16] on icon "button" at bounding box center [487, 16] width 10 height 11
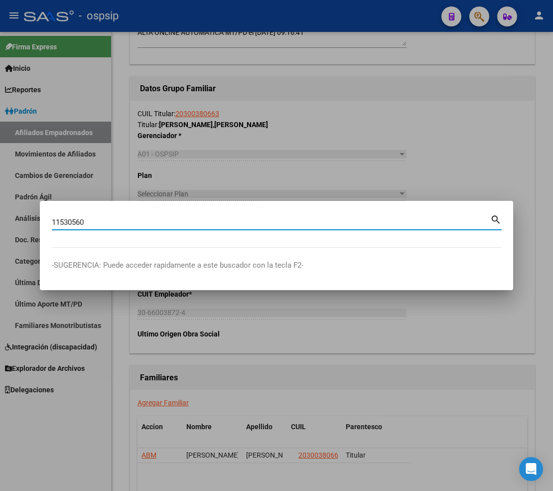
type input "11530560"
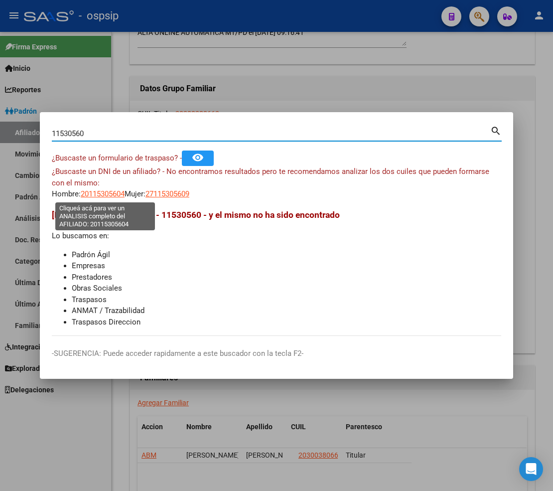
click at [92, 193] on span "20115305604" at bounding box center [103, 193] width 44 height 9
type textarea "20115305604"
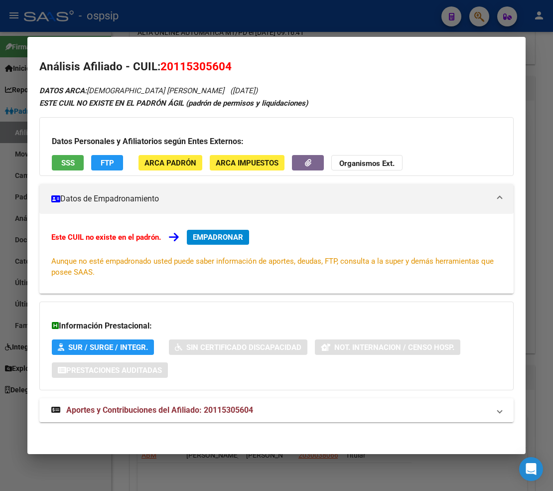
scroll to position [2, 0]
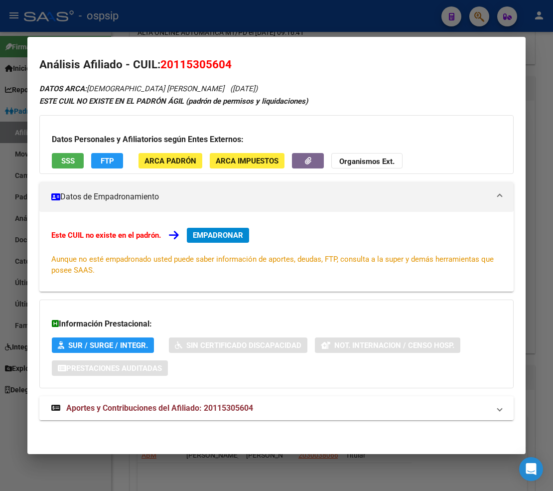
click at [120, 409] on span "Aportes y Contribuciones del Afiliado: 20115305604" at bounding box center [159, 407] width 187 height 9
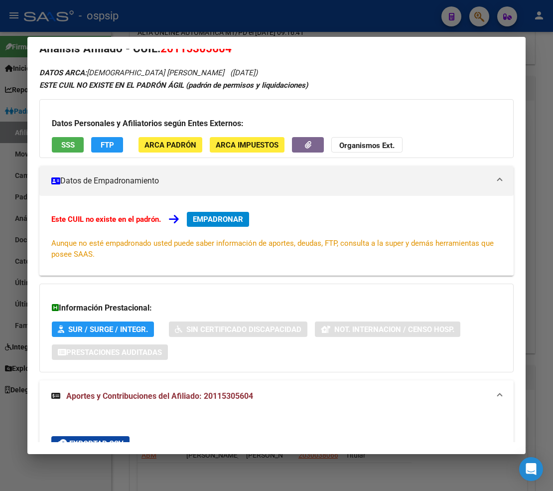
scroll to position [0, 0]
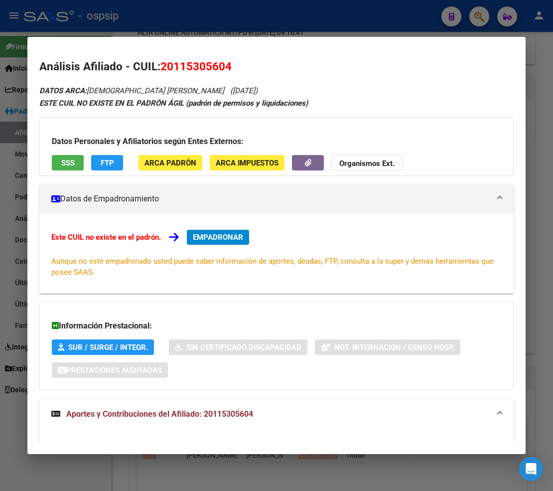
drag, startPoint x: 221, startPoint y: 66, endPoint x: 216, endPoint y: 68, distance: 5.6
click at [208, 72] on span "20115305604" at bounding box center [195, 66] width 71 height 13
click at [485, 16] on div at bounding box center [276, 245] width 553 height 491
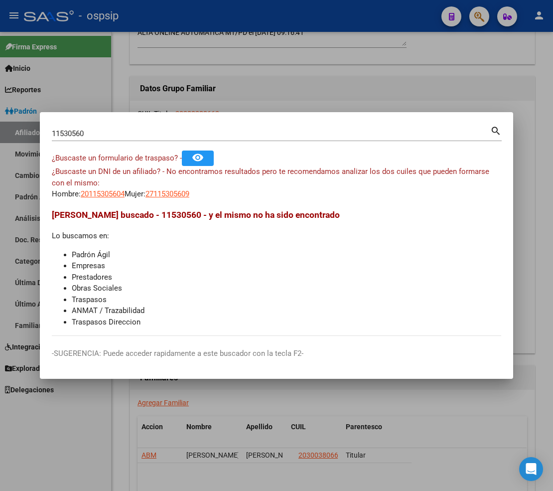
click at [105, 140] on div "11530560 Buscar (apellido, dni, [PERSON_NAME], nro traspaso, cuit, obra social)" at bounding box center [271, 133] width 438 height 15
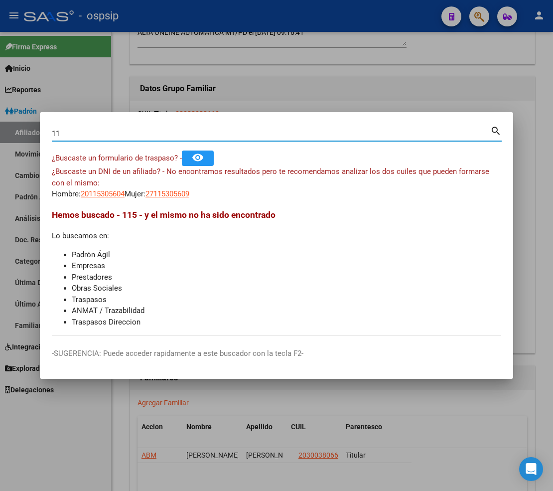
type input "1"
type input "93045613"
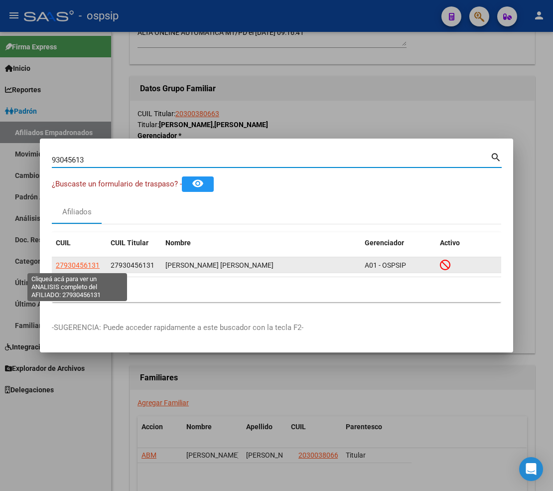
click at [69, 266] on span "27930456131" at bounding box center [78, 265] width 44 height 8
type textarea "27930456131"
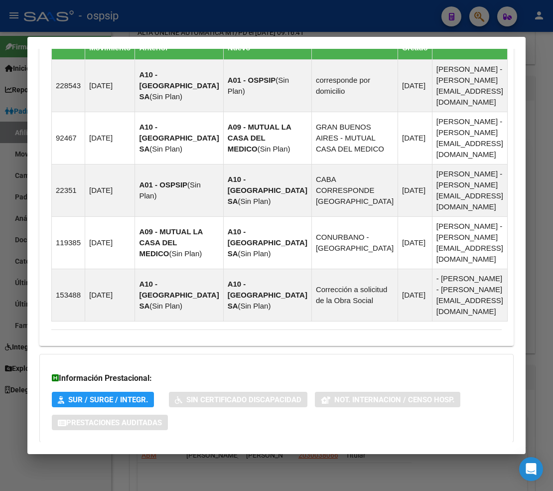
scroll to position [728, 0]
click at [151, 457] on span "Aportes y Contribuciones del Afiliado: 27930456131" at bounding box center [159, 461] width 187 height 9
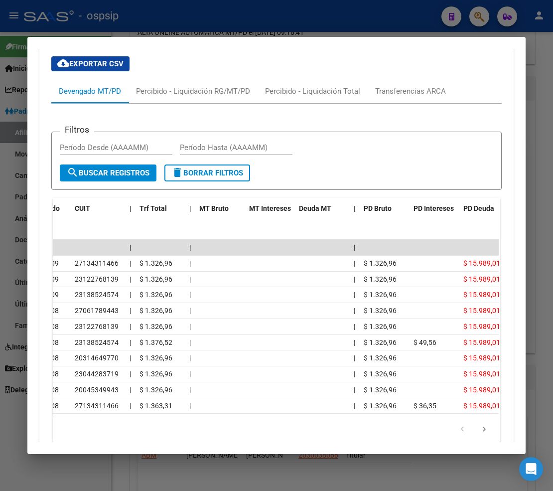
scroll to position [0, 37]
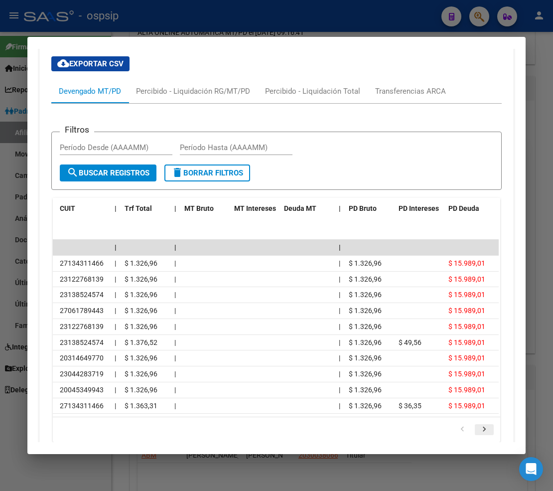
click at [480, 424] on icon "go to next page" at bounding box center [484, 430] width 13 height 12
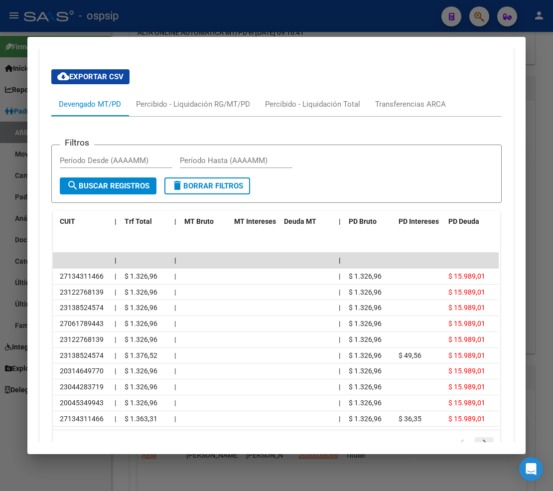
click at [480, 430] on div "179.769.313.486.231.570.000.000.000.000.000.000.000.000.000.000.000.000.000.000…" at bounding box center [276, 442] width 447 height 25
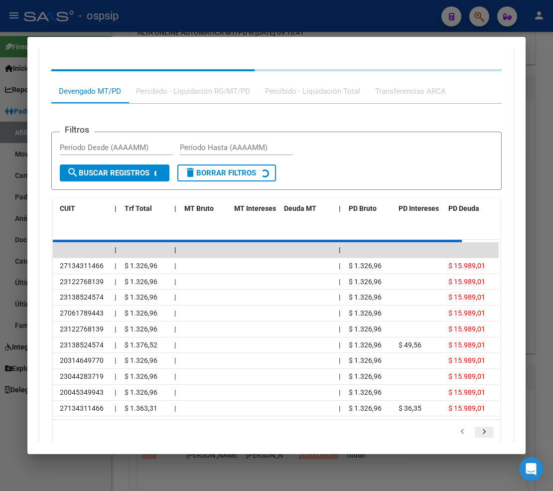
click at [480, 419] on div "179.769.313.486.231.570.000.000.000.000.000.000.000.000.000.000.000.000.000.000…" at bounding box center [276, 431] width 447 height 25
click at [480, 427] on icon "go to next page" at bounding box center [484, 433] width 13 height 12
click at [480, 419] on div "179.769.313.486.231.570.000.000.000.000.000.000.000.000.000.000.000.000.000.000…" at bounding box center [276, 431] width 447 height 25
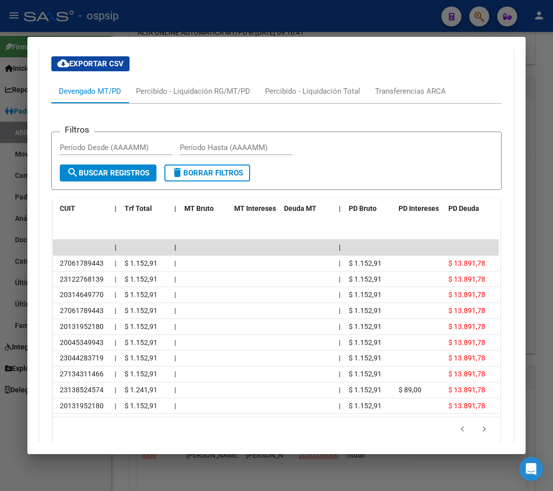
scroll to position [0, 0]
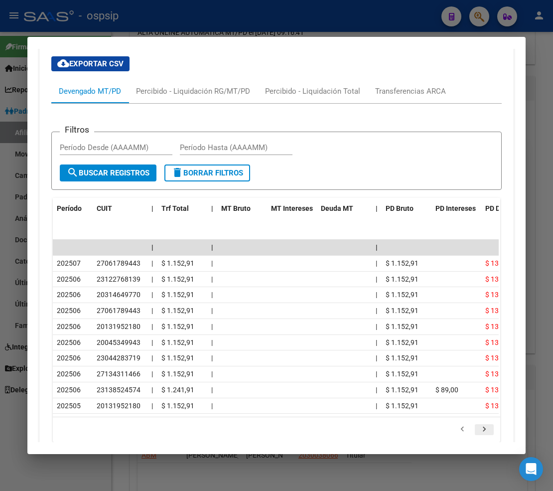
click at [479, 424] on icon "go to next page" at bounding box center [484, 430] width 13 height 12
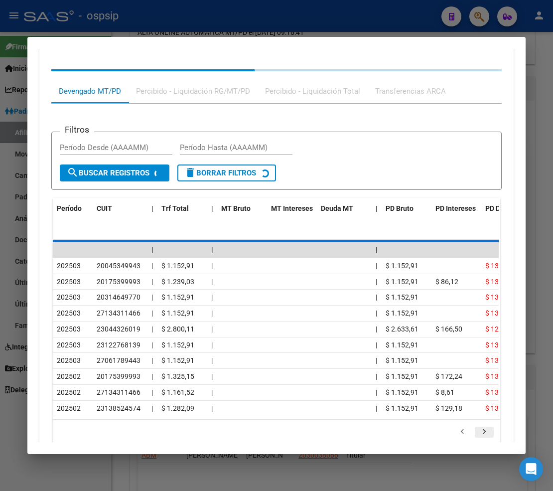
scroll to position [1177, 0]
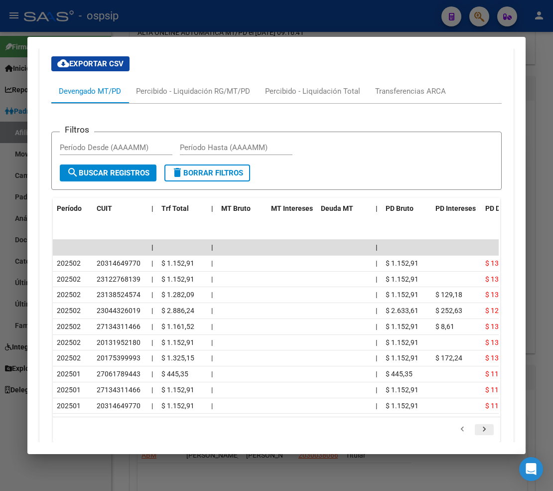
click at [479, 424] on icon "go to next page" at bounding box center [484, 430] width 13 height 12
click at [460, 424] on icon "go to previous page" at bounding box center [462, 430] width 13 height 12
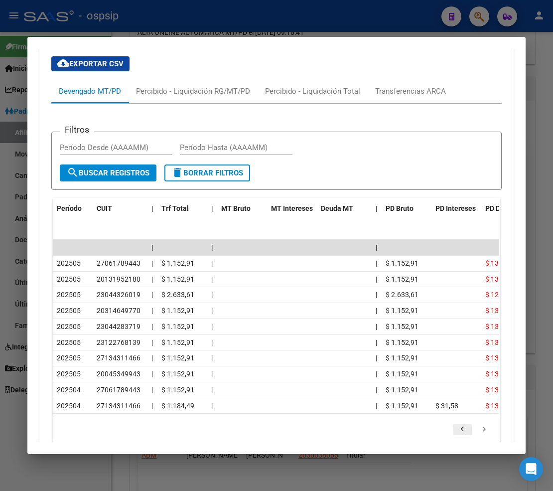
click at [460, 424] on icon "go to previous page" at bounding box center [462, 430] width 13 height 12
click at [485, 424] on icon "go to next page" at bounding box center [484, 430] width 13 height 12
click at [456, 424] on icon "go to previous page" at bounding box center [462, 430] width 13 height 12
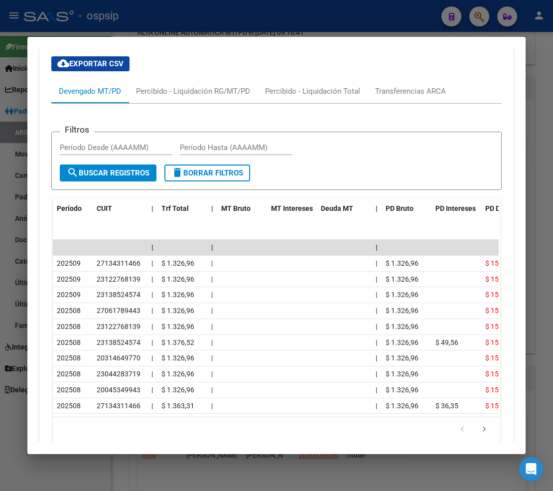
click at [456, 424] on icon "go to previous page" at bounding box center [462, 430] width 13 height 12
click at [480, 424] on icon "go to next page" at bounding box center [484, 430] width 13 height 12
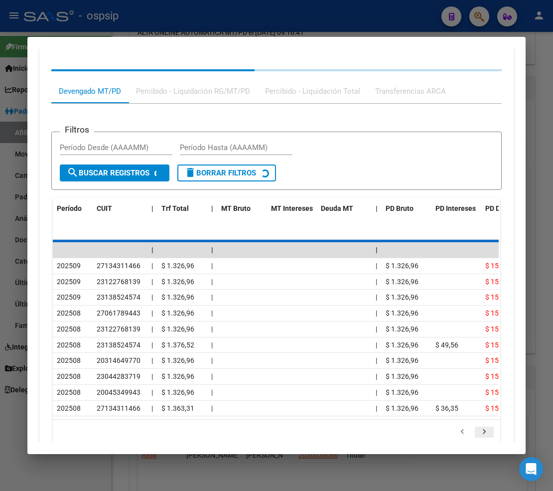
click at [480, 419] on div "179.769.313.486.231.570.000.000.000.000.000.000.000.000.000.000.000.000.000.000…" at bounding box center [276, 431] width 447 height 25
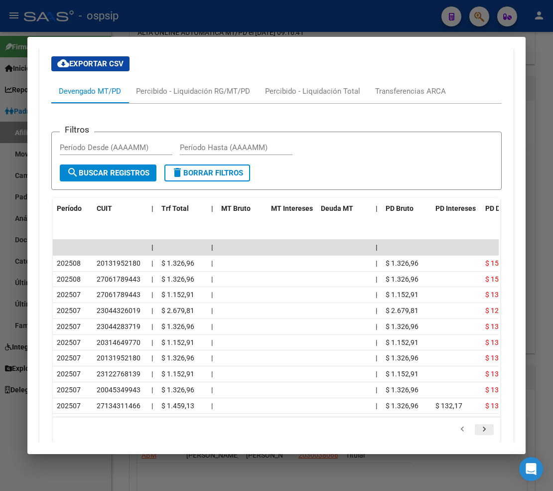
click at [483, 424] on icon "go to next page" at bounding box center [484, 430] width 13 height 12
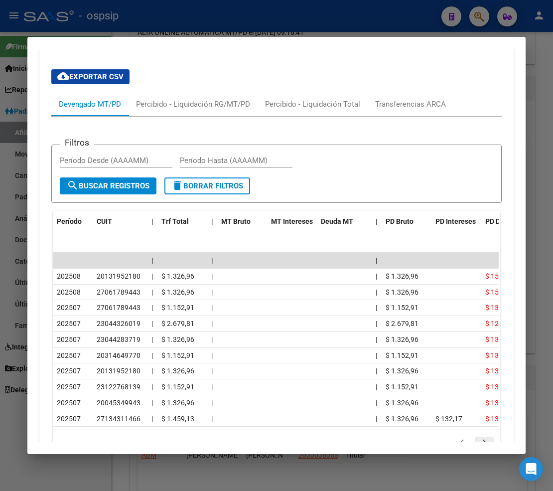
click at [483, 430] on div "179.769.313.486.231.570.000.000.000.000.000.000.000.000.000.000.000.000.000.000…" at bounding box center [276, 442] width 447 height 25
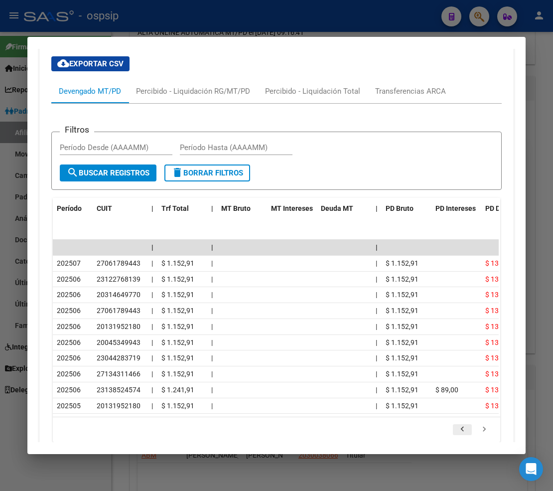
click at [459, 424] on icon "go to previous page" at bounding box center [462, 430] width 13 height 12
click at [482, 21] on div at bounding box center [276, 245] width 553 height 491
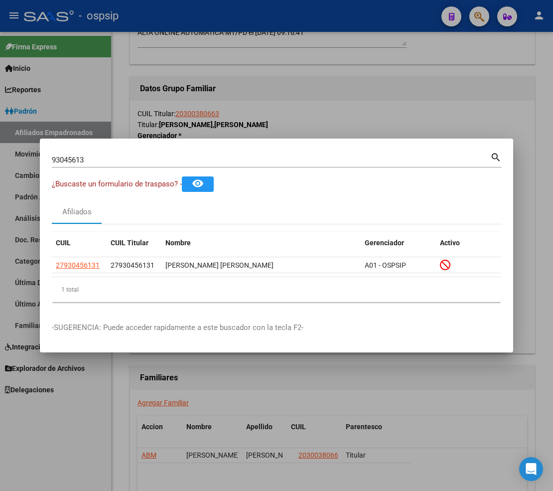
click at [97, 158] on input "93045613" at bounding box center [271, 159] width 438 height 9
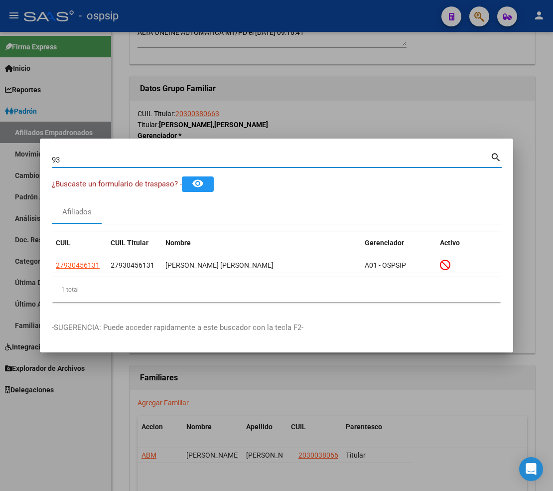
type input "9"
type input "23165054"
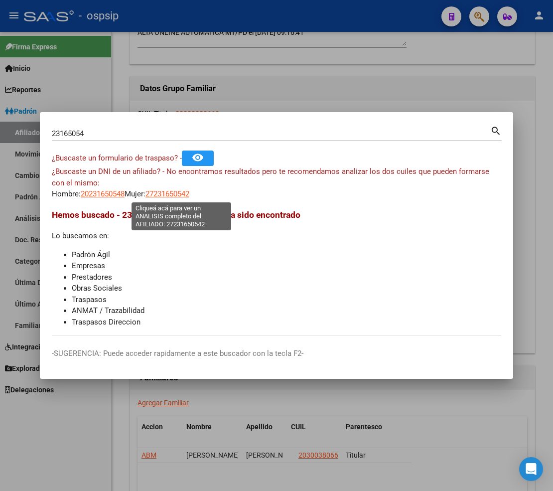
click at [181, 197] on span "27231650542" at bounding box center [167, 193] width 44 height 9
type textarea "27231650542"
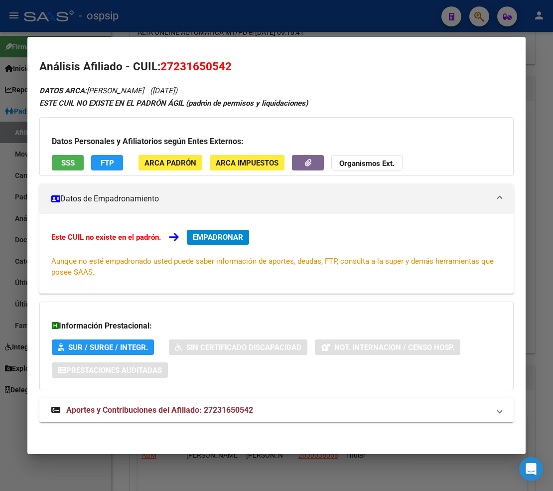
scroll to position [2, 0]
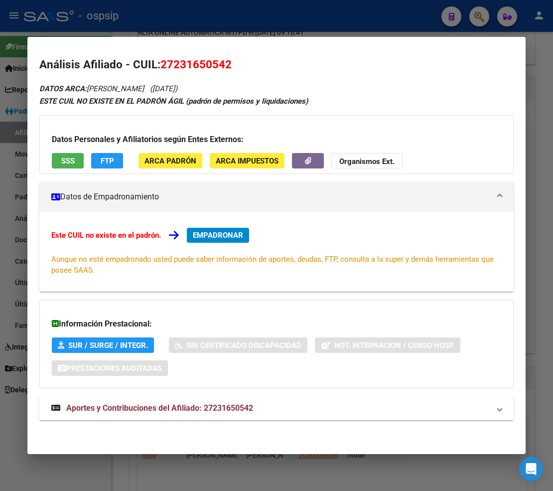
click at [130, 411] on span "Aportes y Contribuciones del Afiliado: 27231650542" at bounding box center [159, 407] width 187 height 9
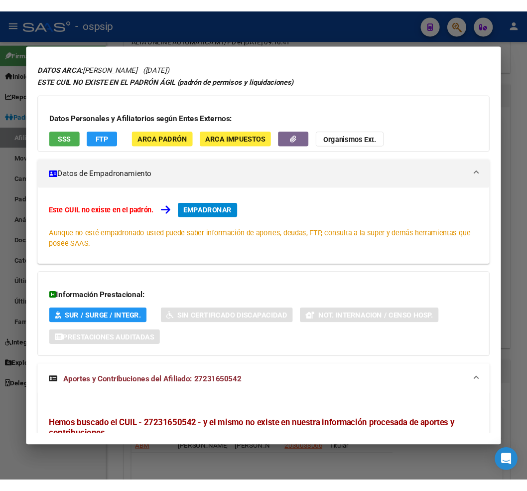
scroll to position [0, 0]
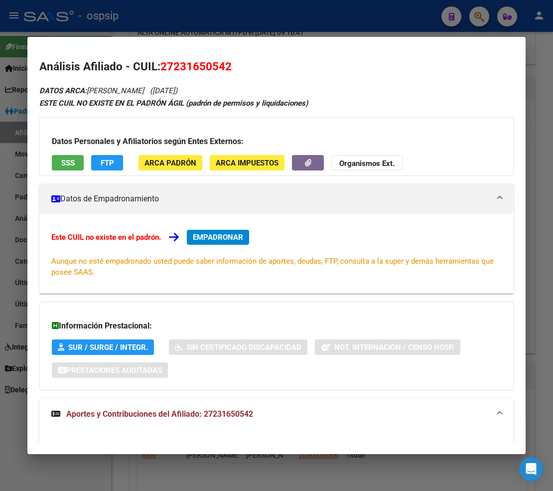
click at [170, 65] on span "27231650542" at bounding box center [195, 66] width 71 height 13
click at [197, 68] on span "27231650542" at bounding box center [195, 66] width 71 height 13
drag, startPoint x: 200, startPoint y: 68, endPoint x: 181, endPoint y: 68, distance: 18.4
click at [183, 68] on span "27231650542" at bounding box center [195, 66] width 71 height 13
drag, startPoint x: 280, startPoint y: 60, endPoint x: 191, endPoint y: 61, distance: 89.7
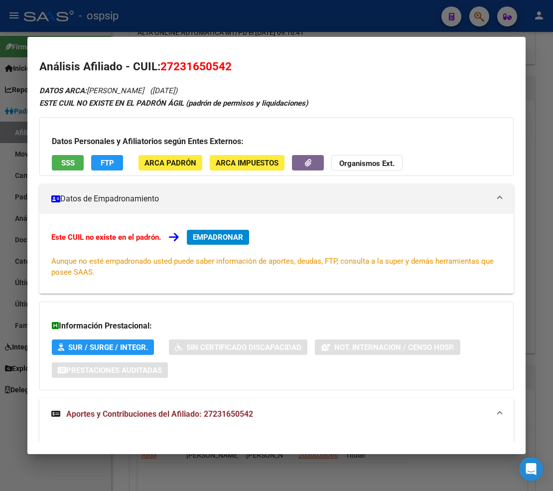
click at [278, 60] on h2 "Análisis Afiliado - CUIL: 27231650542" at bounding box center [276, 66] width 474 height 17
click at [172, 66] on span "27231650542" at bounding box center [195, 66] width 71 height 13
drag, startPoint x: 172, startPoint y: 66, endPoint x: 179, endPoint y: 66, distance: 7.5
click at [179, 66] on span "27231650542" at bounding box center [195, 66] width 71 height 13
click at [187, 66] on span "27231650542" at bounding box center [195, 66] width 71 height 13
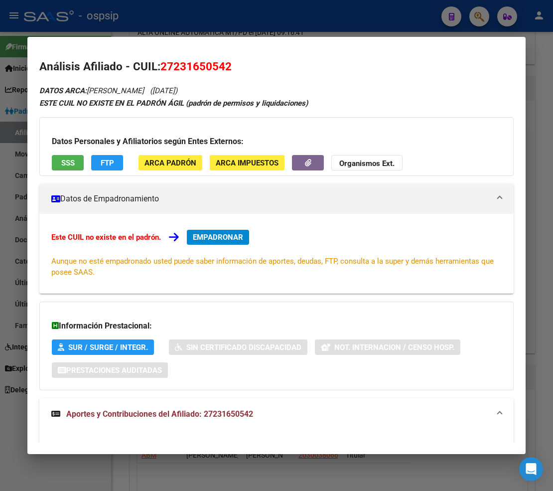
click at [187, 66] on span "27231650542" at bounding box center [195, 66] width 71 height 13
click at [264, 65] on h2 "Análisis Afiliado - CUIL: 27231650542" at bounding box center [276, 66] width 474 height 17
click at [263, 67] on h2 "Análisis Afiliado - CUIL: 27231650542" at bounding box center [276, 66] width 474 height 17
click at [251, 70] on h2 "Análisis Afiliado - CUIL: 27231650542" at bounding box center [276, 66] width 474 height 17
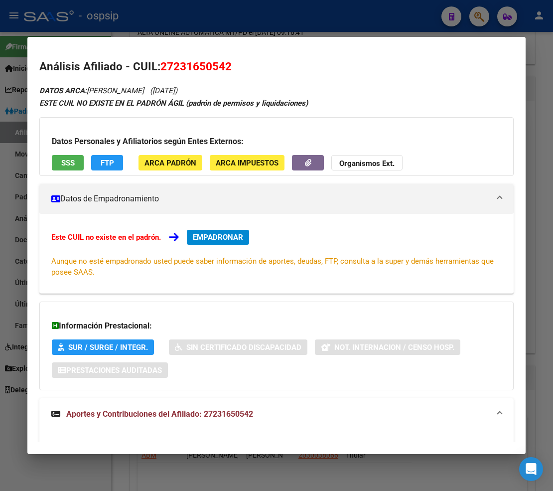
click at [251, 70] on h2 "Análisis Afiliado - CUIL: 27231650542" at bounding box center [276, 66] width 474 height 17
click at [305, 77] on div "Análisis Afiliado - CUIL: 27231650542 DATOS ARCA: [PERSON_NAME] ([DATE]) ESTE C…" at bounding box center [276, 359] width 474 height 602
click at [327, 77] on div "Análisis Afiliado - CUIL: 27231650542 DATOS ARCA: [PERSON_NAME] ([DATE]) ESTE C…" at bounding box center [276, 359] width 474 height 602
click at [171, 66] on span "27231650542" at bounding box center [195, 66] width 71 height 13
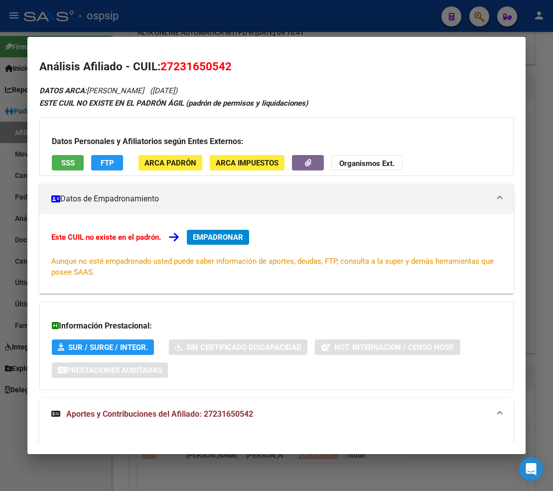
click at [173, 66] on span "27231650542" at bounding box center [195, 66] width 71 height 13
click at [265, 54] on mat-dialog-content "Análisis Afiliado - CUIL: 27231650542 DATOS ARCA: [PERSON_NAME] ([DATE]) ESTE C…" at bounding box center [276, 245] width 498 height 393
click at [171, 62] on span "27231650542" at bounding box center [195, 66] width 71 height 13
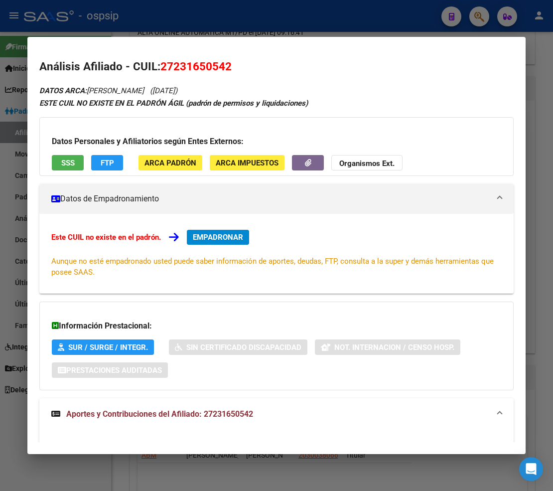
click at [171, 62] on span "27231650542" at bounding box center [195, 66] width 71 height 13
drag, startPoint x: 171, startPoint y: 66, endPoint x: 189, endPoint y: 66, distance: 17.9
click at [189, 66] on span "27231650542" at bounding box center [195, 66] width 71 height 13
click at [171, 68] on span "27231650542" at bounding box center [195, 66] width 71 height 13
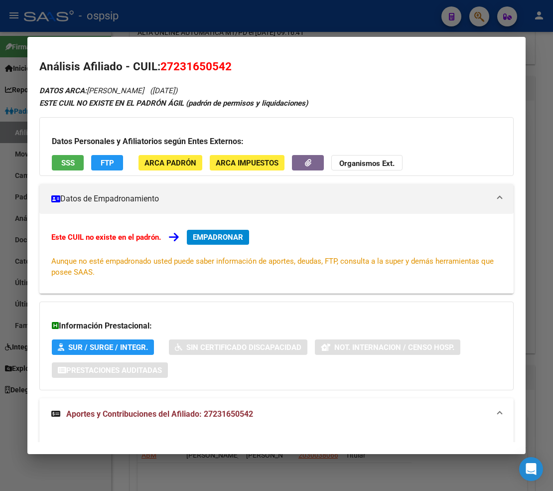
click at [186, 66] on span "27231650542" at bounding box center [195, 66] width 71 height 13
drag, startPoint x: 170, startPoint y: 65, endPoint x: 221, endPoint y: 66, distance: 50.8
click at [221, 66] on span "27231650542" at bounding box center [195, 66] width 71 height 13
copy span "23165054"
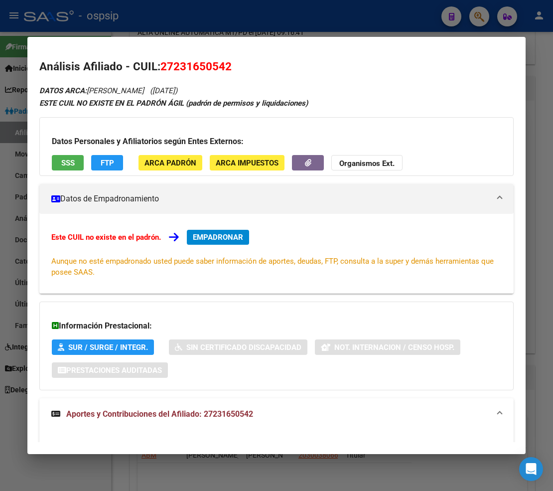
click at [318, 77] on div "Análisis Afiliado - CUIL: 27231650542 DATOS ARCA: [PERSON_NAME] ([DATE]) ESTE C…" at bounding box center [276, 359] width 474 height 602
drag, startPoint x: 157, startPoint y: 66, endPoint x: 169, endPoint y: 66, distance: 12.0
click at [160, 65] on span "27231650542" at bounding box center [195, 66] width 71 height 13
drag, startPoint x: 169, startPoint y: 66, endPoint x: 222, endPoint y: 68, distance: 52.3
click at [222, 68] on span "27231650542" at bounding box center [195, 66] width 71 height 13
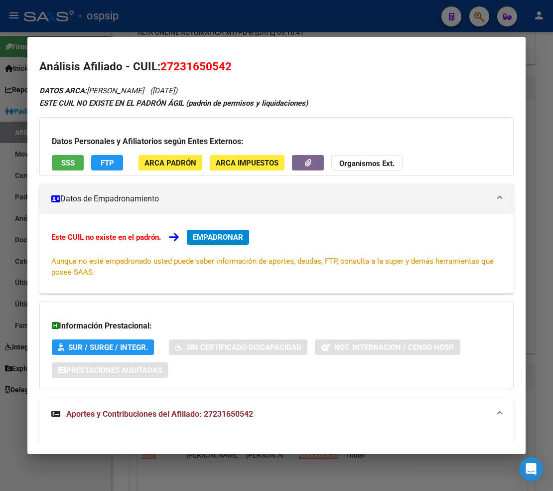
copy span "27231650542"
click at [265, 85] on div "DATOS ARCA: [PERSON_NAME] ([DATE]) ESTE CUIL NO EXISTE EN EL PADRÓN ÁGIL (padró…" at bounding box center [276, 366] width 474 height 564
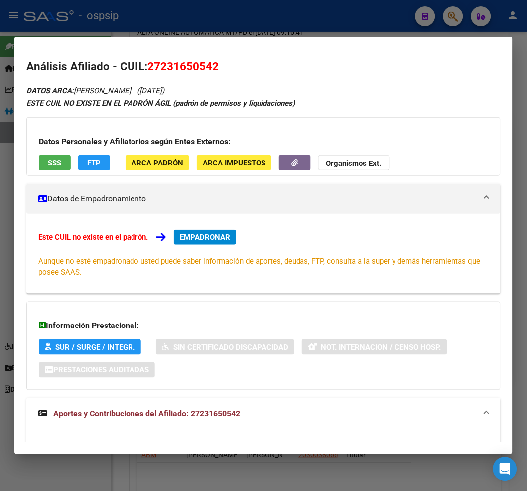
click at [450, 20] on div at bounding box center [263, 245] width 527 height 491
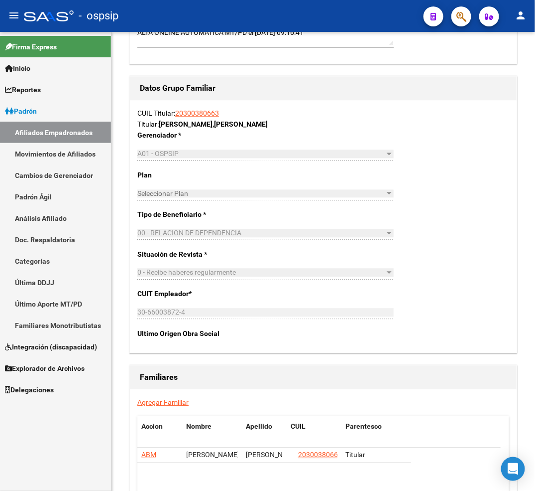
click at [450, 18] on div at bounding box center [458, 16] width 28 height 20
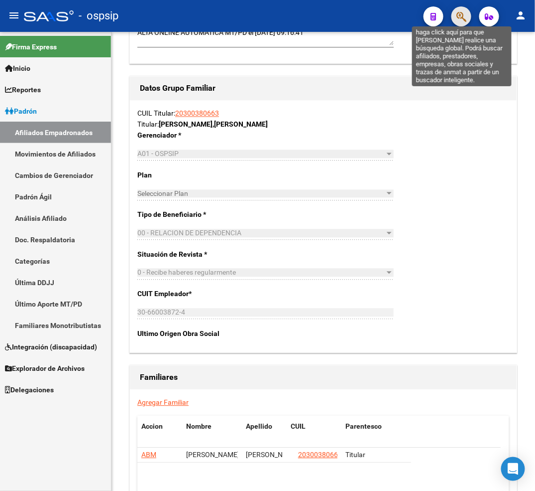
click at [460, 16] on icon "button" at bounding box center [462, 16] width 10 height 11
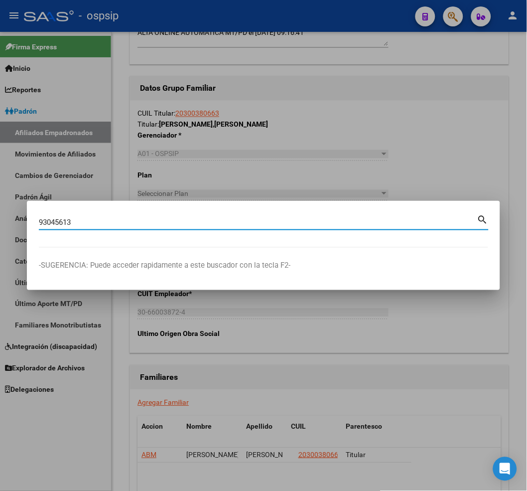
type input "93045613"
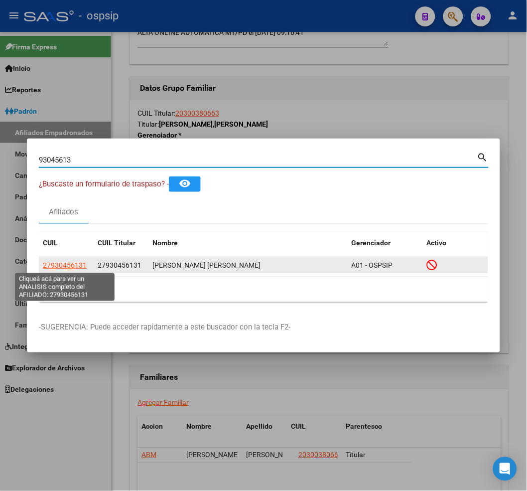
click at [62, 261] on span "27930456131" at bounding box center [65, 265] width 44 height 8
type textarea "27930456131"
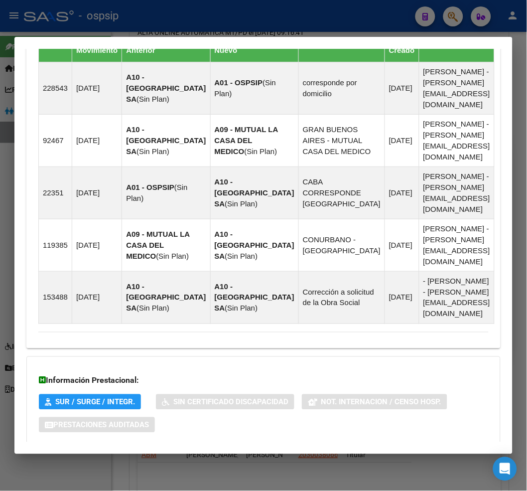
scroll to position [728, 0]
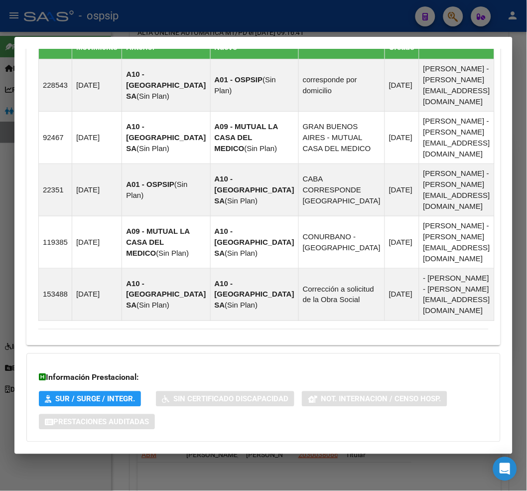
click at [146, 457] on span "Aportes y Contribuciones del Afiliado: 27930456131" at bounding box center [146, 461] width 187 height 9
click at [91, 457] on span "Aportes y Contribuciones del Afiliado: 27930456131" at bounding box center [146, 461] width 187 height 9
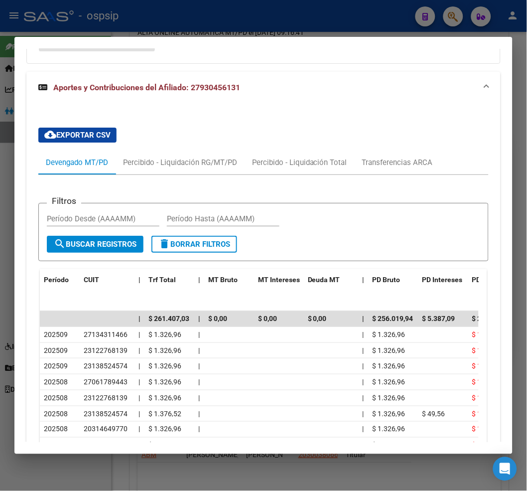
scroll to position [1107, 0]
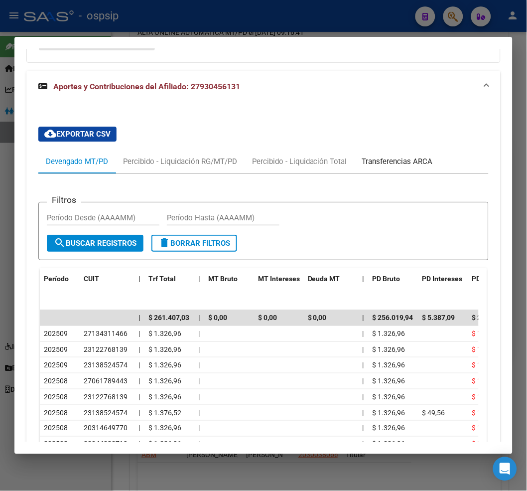
click at [426, 156] on div "Transferencias ARCA" at bounding box center [397, 161] width 71 height 11
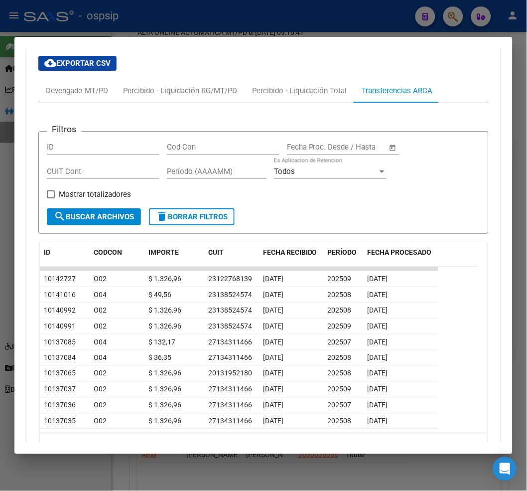
scroll to position [1184, 0]
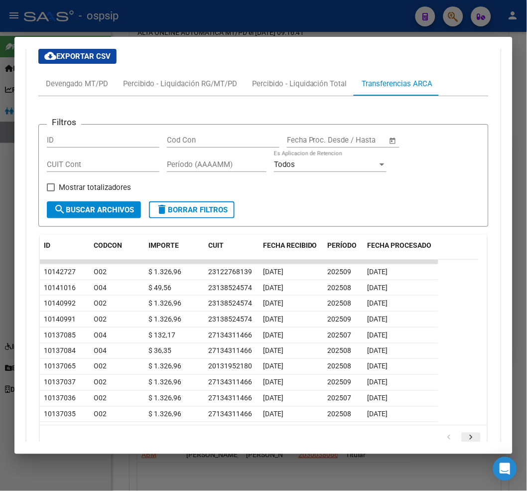
click at [465, 433] on icon "go to next page" at bounding box center [471, 439] width 13 height 12
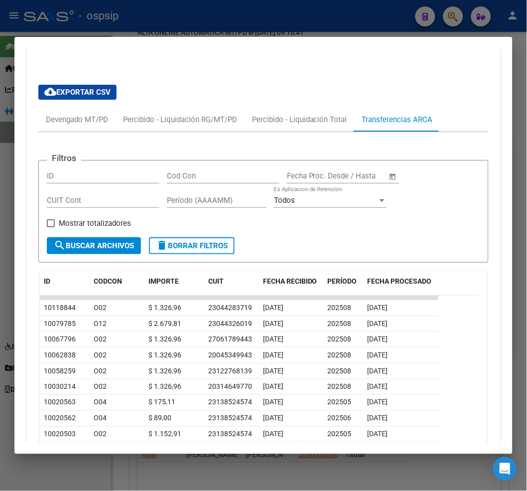
scroll to position [1129, 0]
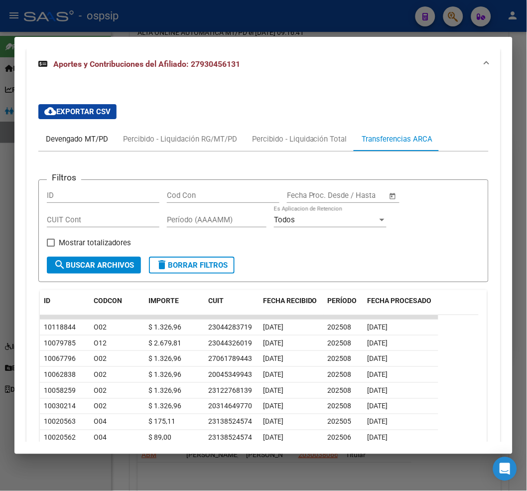
click at [65, 133] on div "Devengado MT/PD" at bounding box center [77, 138] width 62 height 11
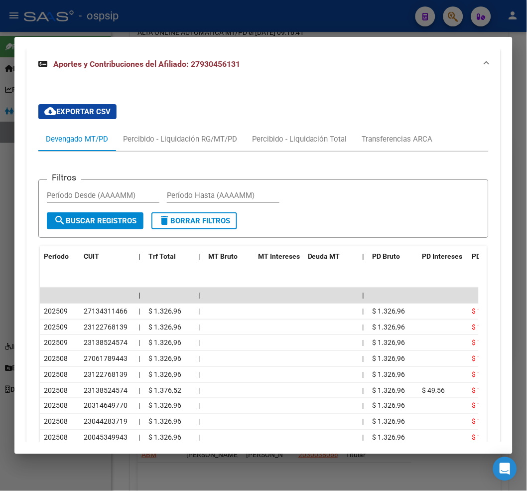
click at [465, 472] on icon "go to next page" at bounding box center [471, 478] width 13 height 12
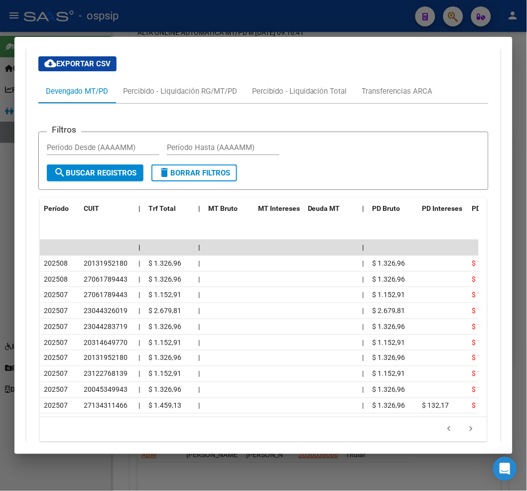
scroll to position [1066, 0]
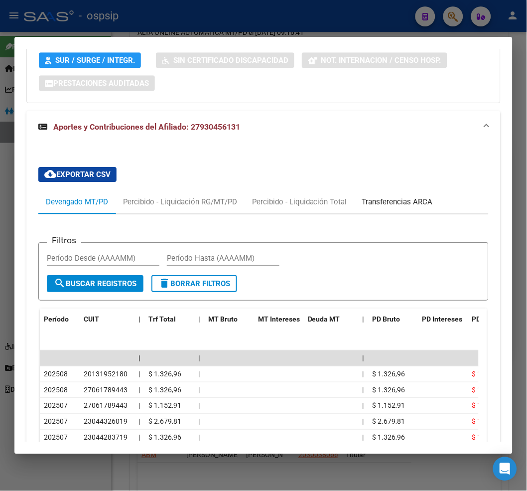
click at [396, 196] on div "Transferencias ARCA" at bounding box center [397, 201] width 71 height 11
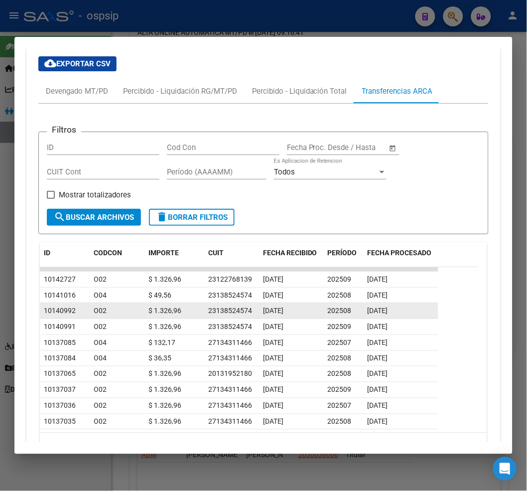
scroll to position [1184, 0]
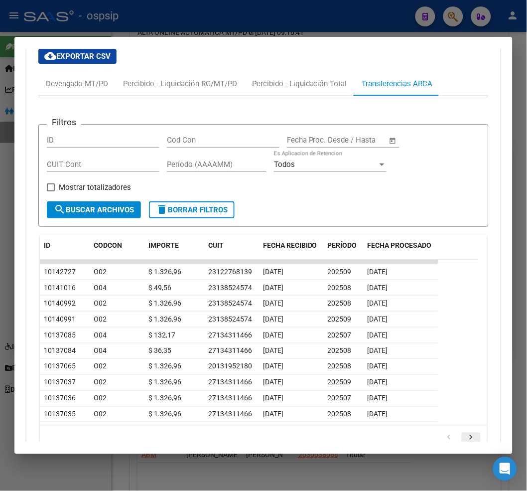
click at [465, 433] on icon "go to next page" at bounding box center [471, 439] width 13 height 12
click at [447, 433] on icon "go to previous page" at bounding box center [449, 439] width 13 height 12
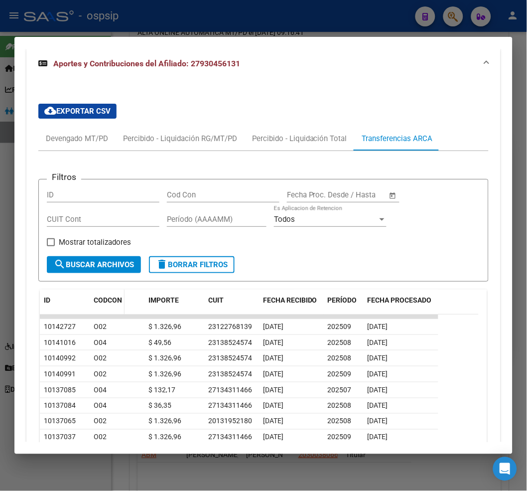
scroll to position [1129, 0]
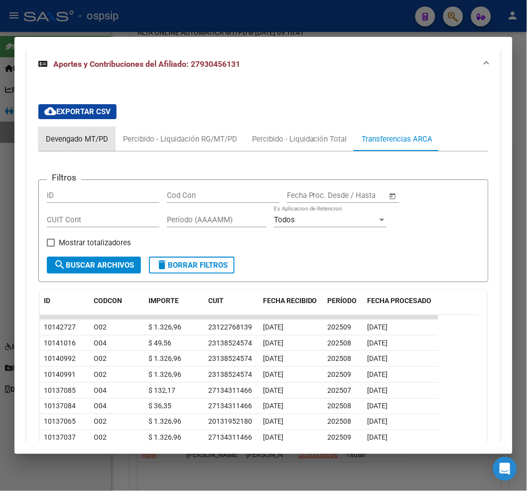
click at [62, 133] on div "Devengado MT/PD" at bounding box center [77, 138] width 62 height 11
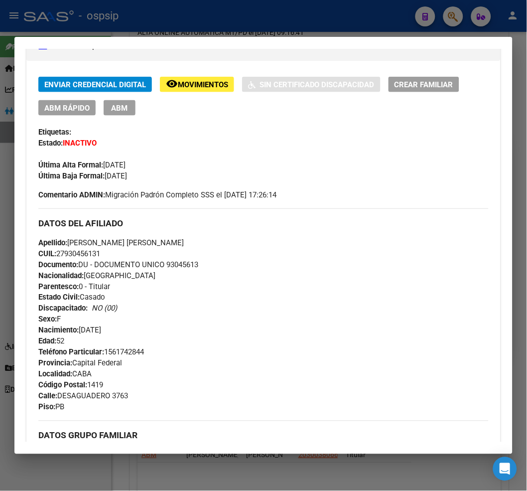
scroll to position [0, 0]
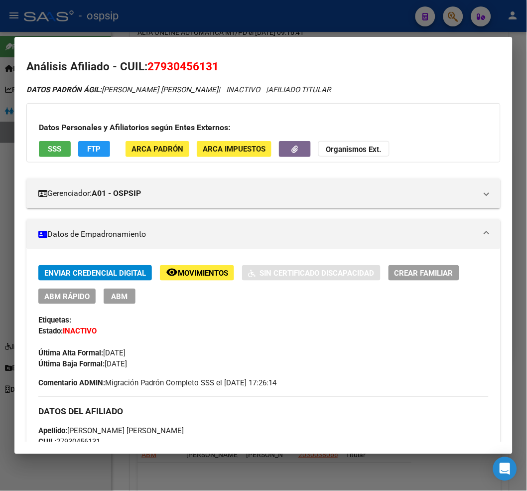
click at [450, 18] on div at bounding box center [263, 245] width 527 height 491
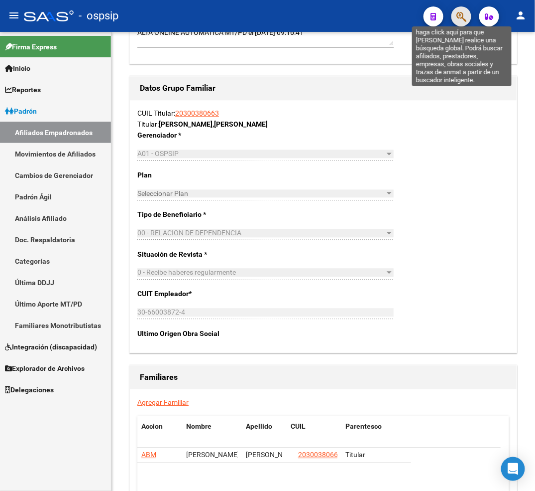
click at [457, 13] on icon "button" at bounding box center [462, 16] width 10 height 11
click at [466, 16] on icon "button" at bounding box center [462, 16] width 10 height 11
click at [465, 16] on icon "button" at bounding box center [462, 16] width 10 height 11
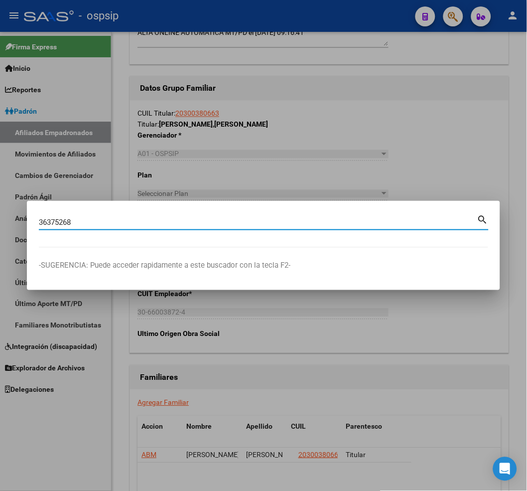
type input "36375268"
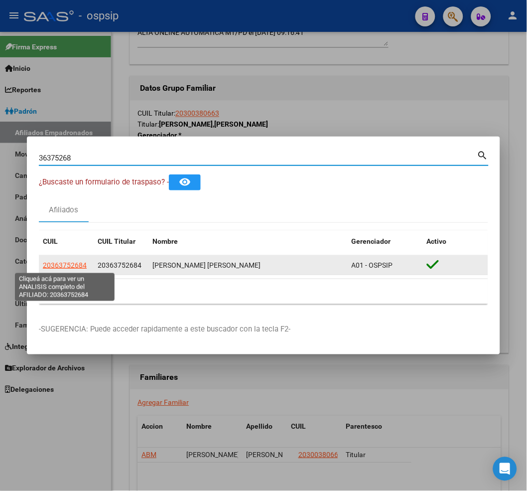
click at [60, 266] on span "20363752684" at bounding box center [65, 265] width 44 height 8
type textarea "20363752684"
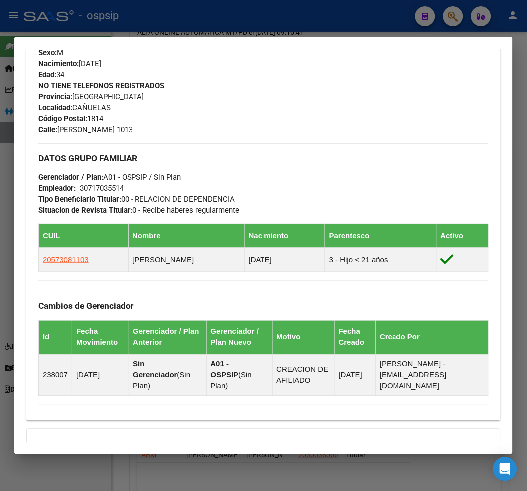
scroll to position [442, 0]
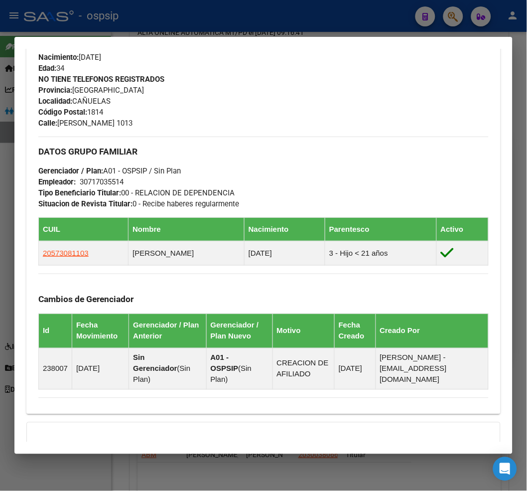
click at [454, 15] on div at bounding box center [263, 245] width 527 height 491
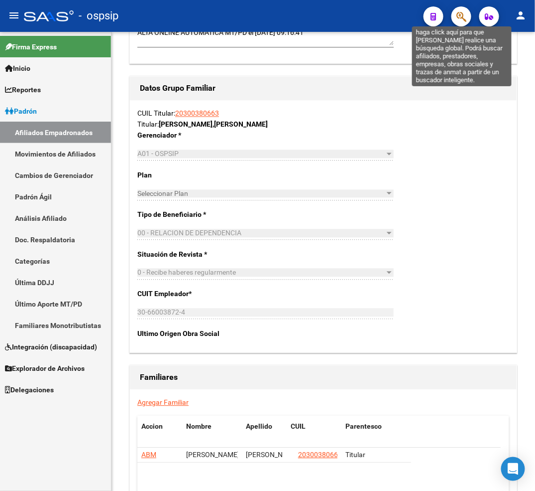
click at [459, 15] on icon "button" at bounding box center [462, 16] width 10 height 11
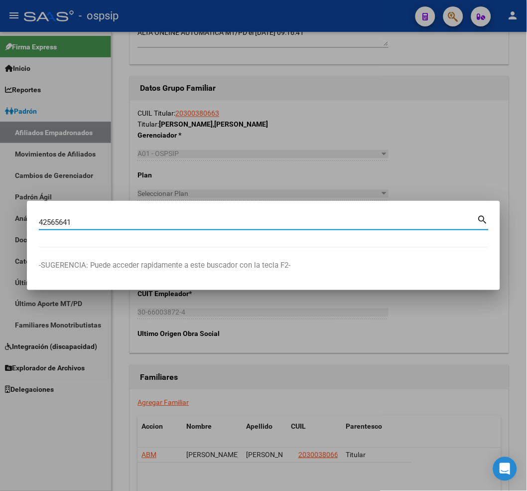
type input "42565641"
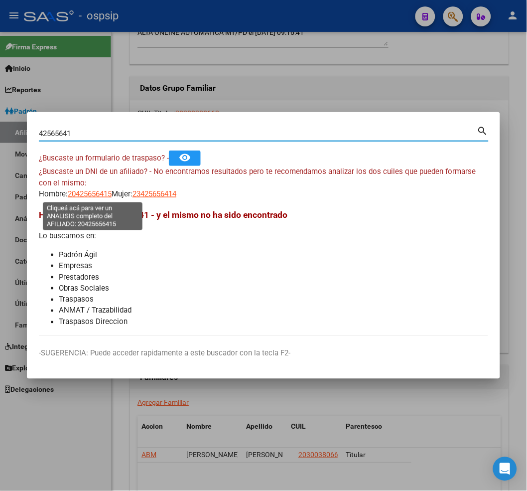
click at [95, 195] on span "20425656415" at bounding box center [90, 193] width 44 height 9
type textarea "20425656415"
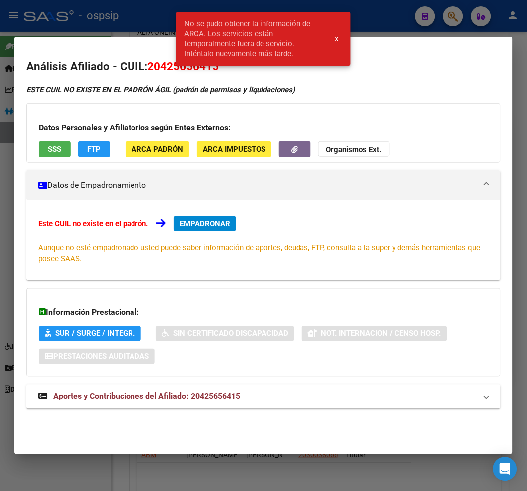
click at [323, 92] on div "ESTE CUIL NO EXISTE EN EL PADRÓN ÁGIL (padrón de permisos y liquidaciones)" at bounding box center [263, 89] width 474 height 11
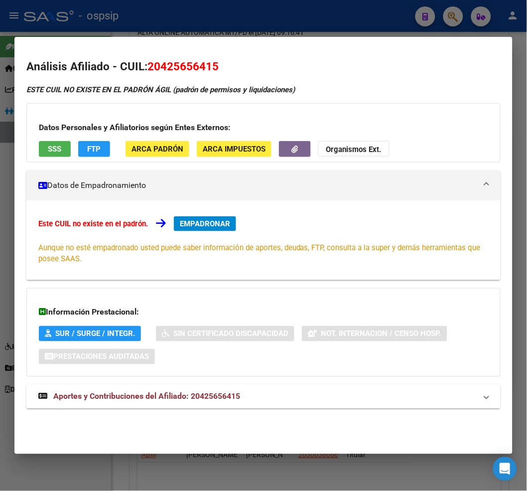
click at [447, 16] on div at bounding box center [263, 245] width 527 height 491
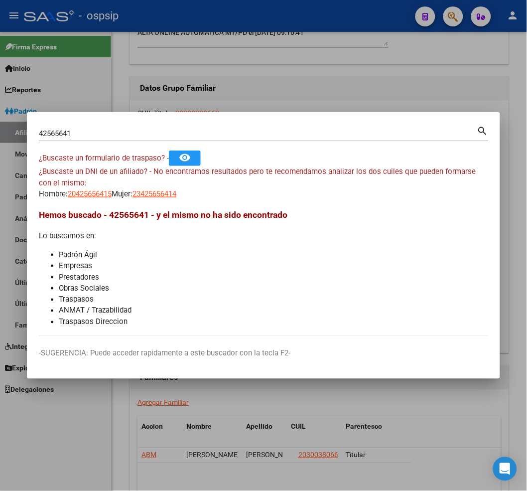
click at [83, 135] on input "42565641" at bounding box center [258, 133] width 438 height 9
type input "4"
type input "42565641"
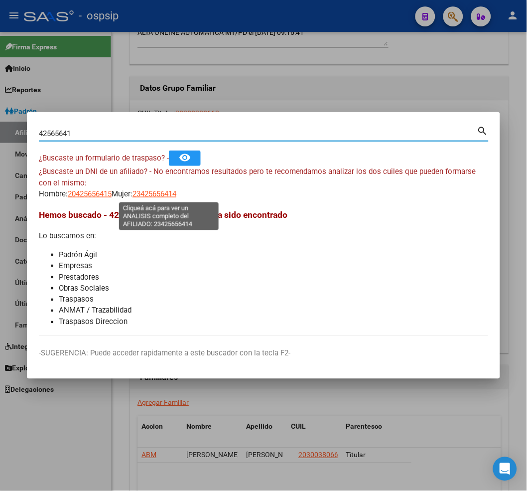
click at [168, 197] on span "23425656414" at bounding box center [154, 193] width 44 height 9
type textarea "23425656414"
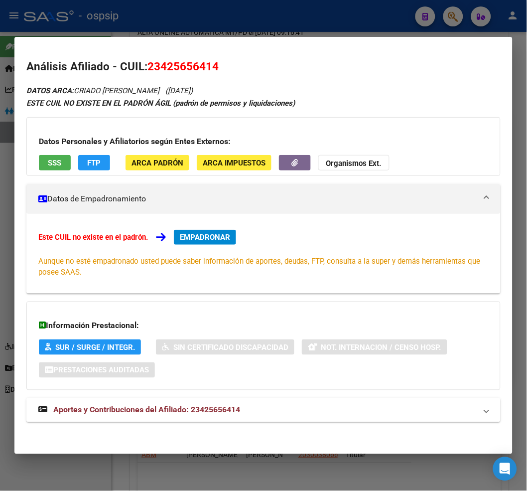
scroll to position [2, 0]
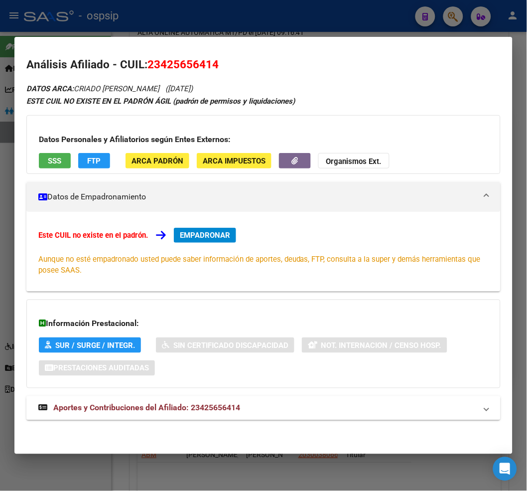
click at [138, 407] on span "Aportes y Contribuciones del Afiliado: 23425656414" at bounding box center [146, 407] width 187 height 9
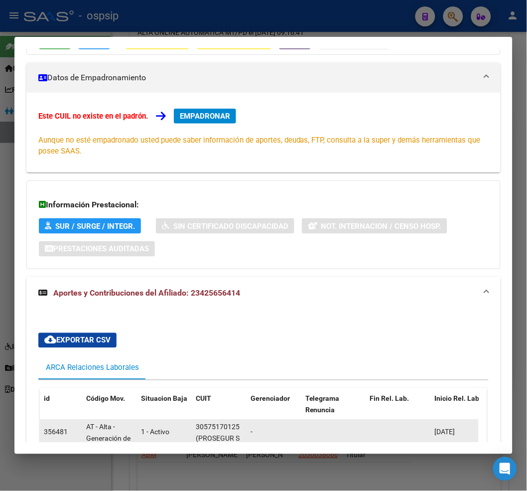
scroll to position [207, 0]
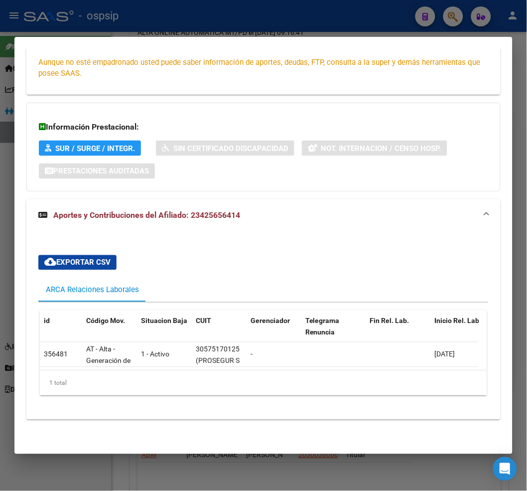
click at [455, 15] on div at bounding box center [263, 245] width 527 height 491
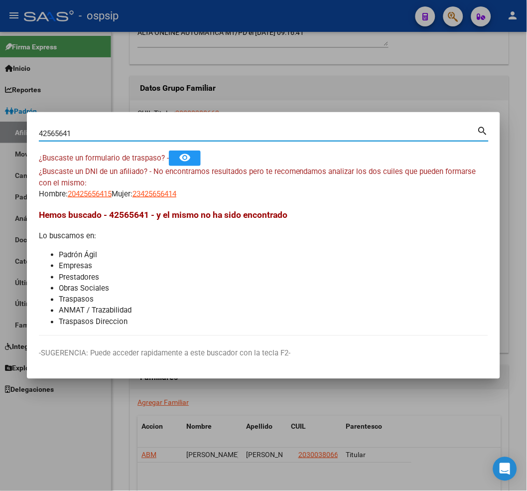
click at [81, 131] on input "42565641" at bounding box center [258, 133] width 438 height 9
type input "4"
type input "31761463"
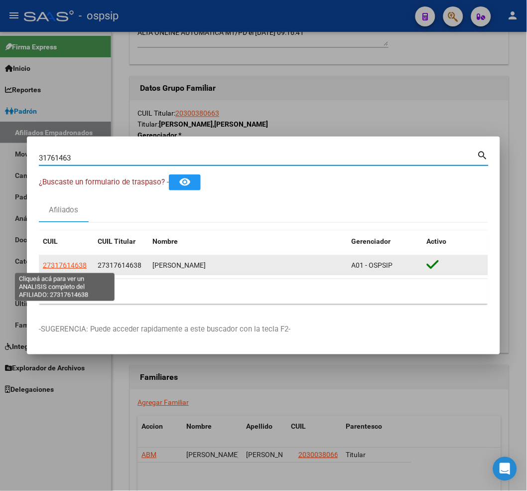
click at [55, 261] on span "27317614638" at bounding box center [65, 265] width 44 height 8
type textarea "27317614638"
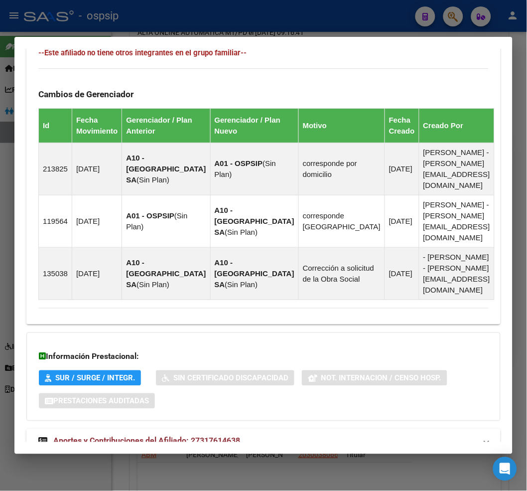
scroll to position [655, 0]
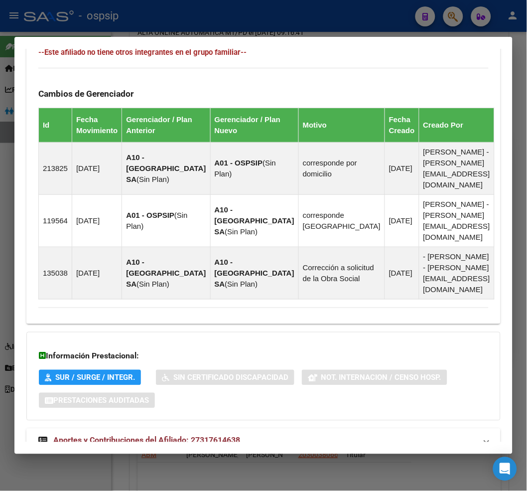
click at [138, 435] on span "Aportes y Contribuciones del Afiliado: 27317614638" at bounding box center [146, 439] width 187 height 9
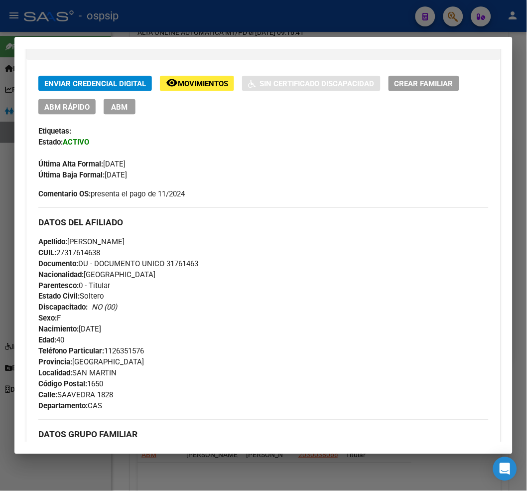
scroll to position [23, 0]
